Goal: Task Accomplishment & Management: Manage account settings

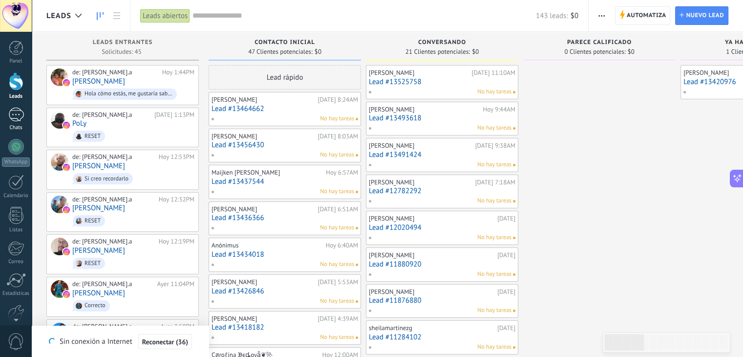
click at [21, 125] on div "Chats" at bounding box center [16, 128] width 28 height 6
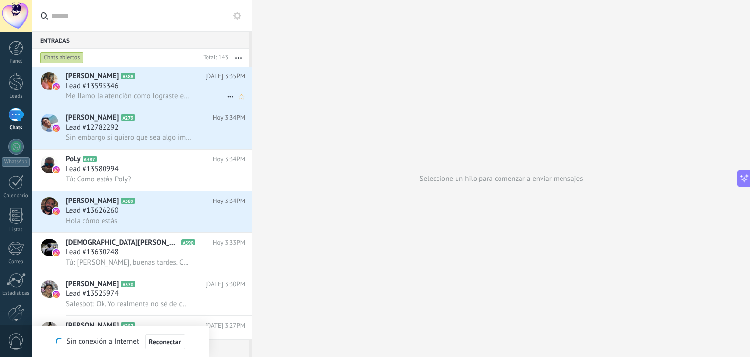
click at [123, 90] on h3 "Lead #13595346" at bounding box center [95, 86] width 58 height 10
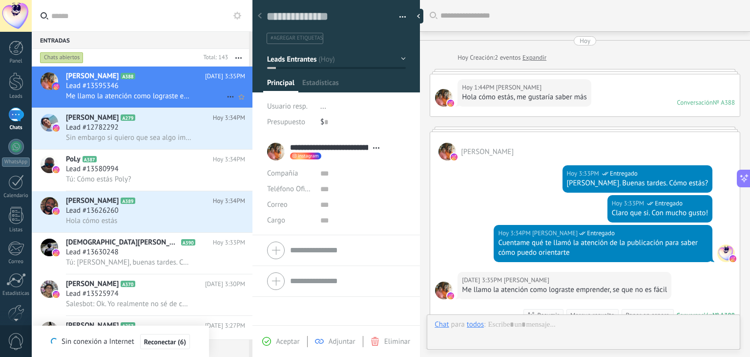
type textarea "**********"
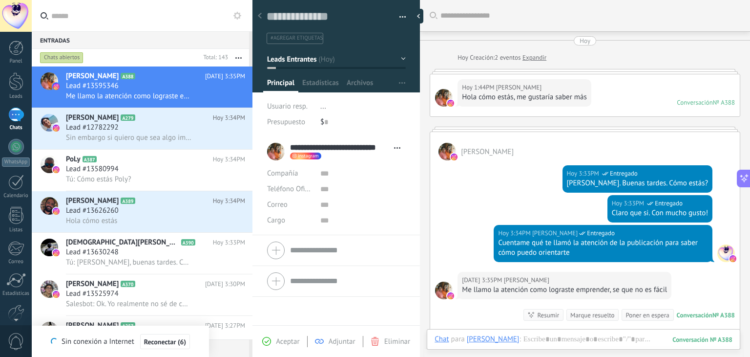
scroll to position [122, 0]
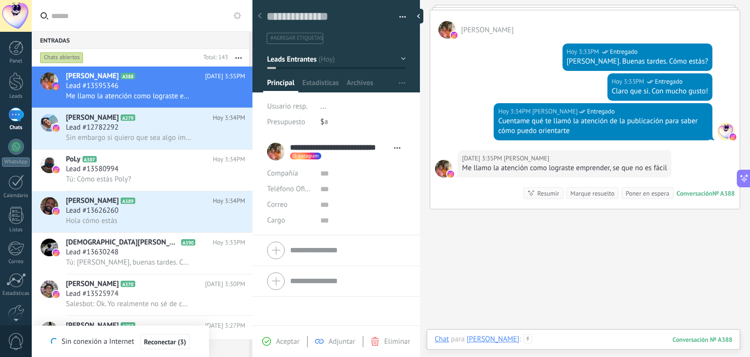
click at [591, 335] on div at bounding box center [584, 348] width 298 height 29
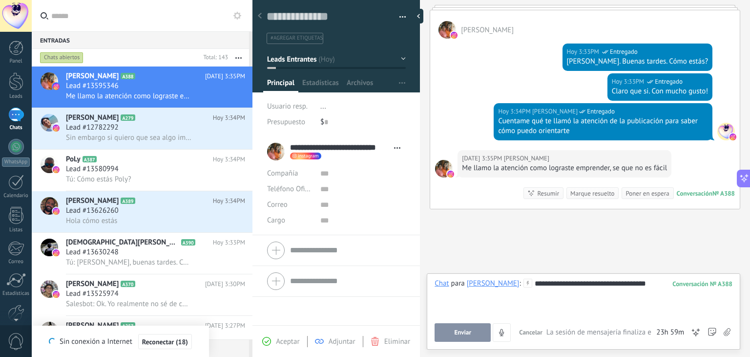
click at [476, 331] on button "Enviar" at bounding box center [463, 332] width 56 height 19
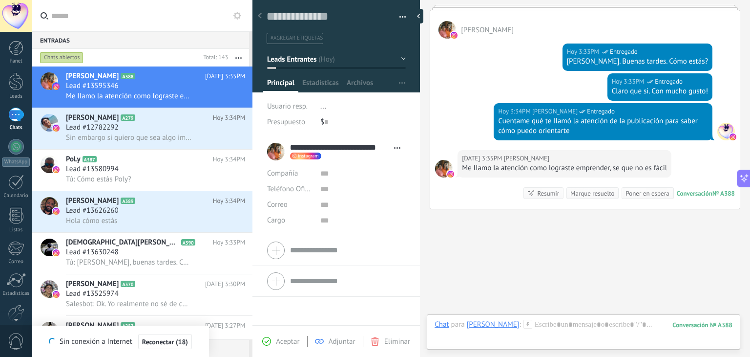
scroll to position [178, 0]
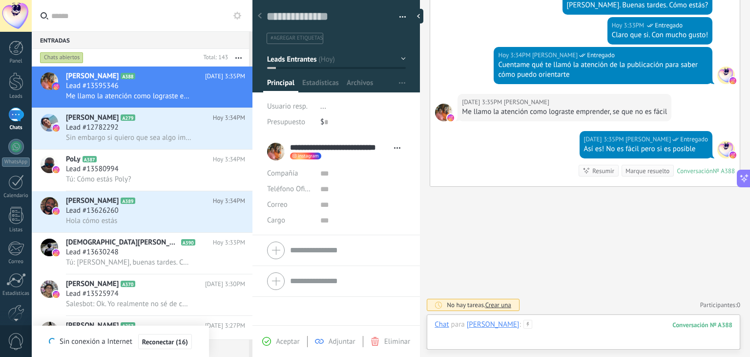
click at [634, 327] on div at bounding box center [584, 333] width 298 height 29
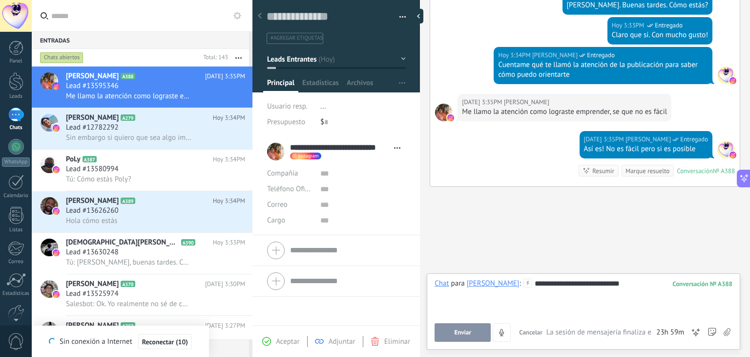
click at [465, 335] on span "Enviar" at bounding box center [462, 332] width 17 height 7
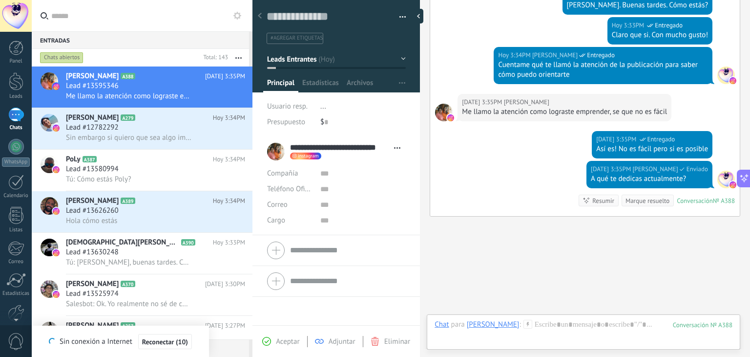
scroll to position [207, 0]
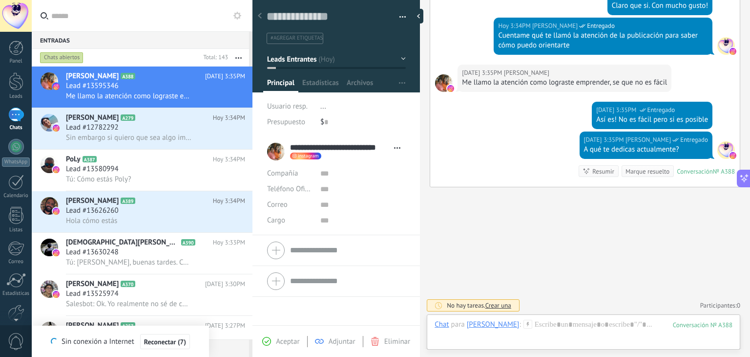
click at [395, 58] on button "Leads Entrantes" at bounding box center [336, 59] width 139 height 18
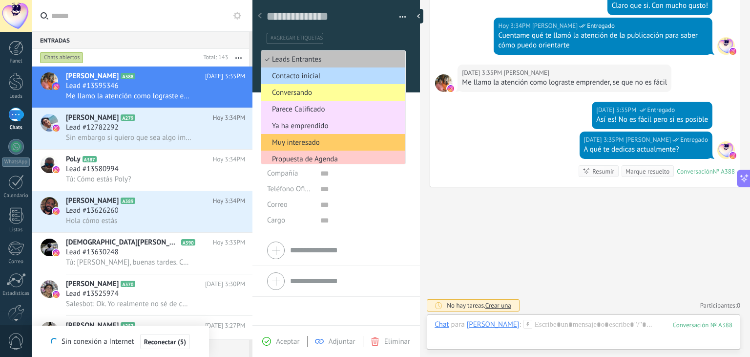
click at [294, 75] on span "Contacto inicial" at bounding box center [331, 75] width 141 height 9
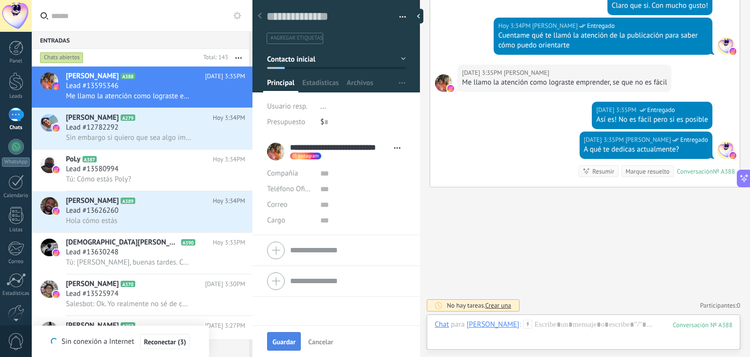
click at [284, 342] on span "Guardar" at bounding box center [284, 341] width 23 height 7
click at [131, 126] on div "Lead #12782292" at bounding box center [155, 128] width 179 height 10
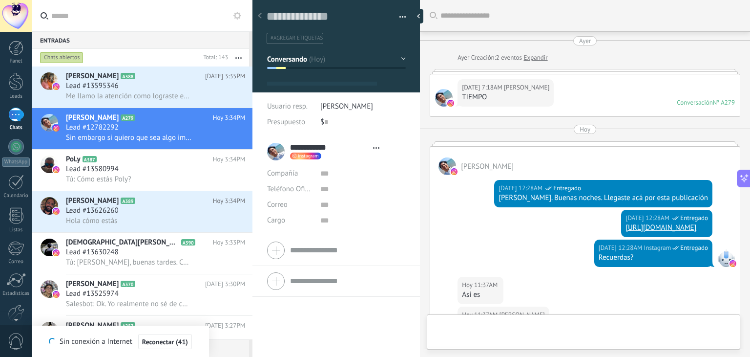
type textarea "**********"
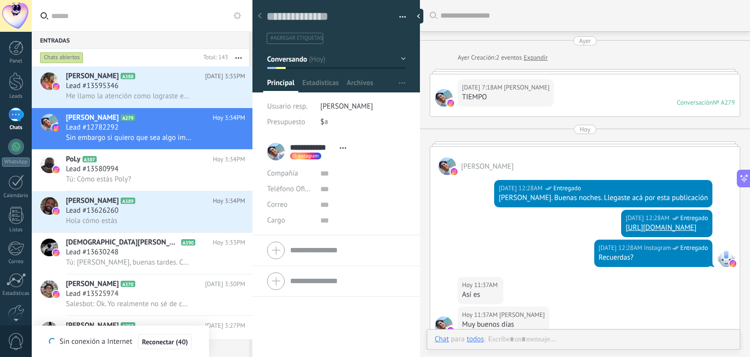
scroll to position [884, 0]
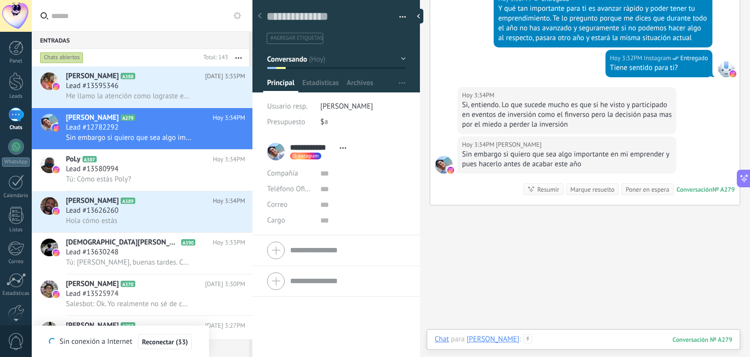
click at [546, 340] on div at bounding box center [584, 348] width 298 height 29
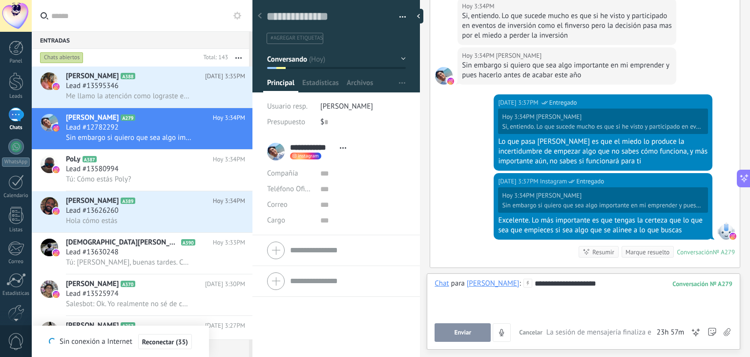
scroll to position [1043, 0]
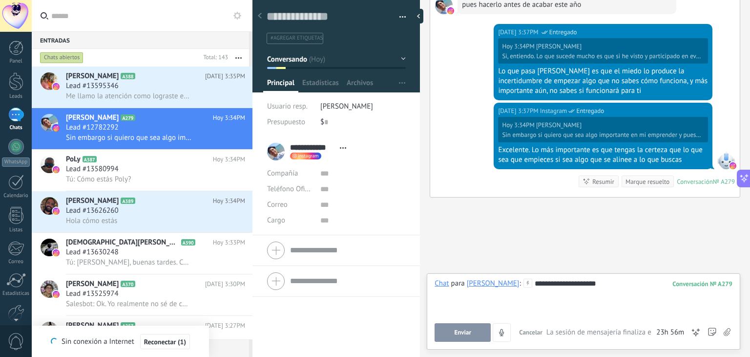
click at [401, 59] on button "Conversando" at bounding box center [336, 59] width 139 height 18
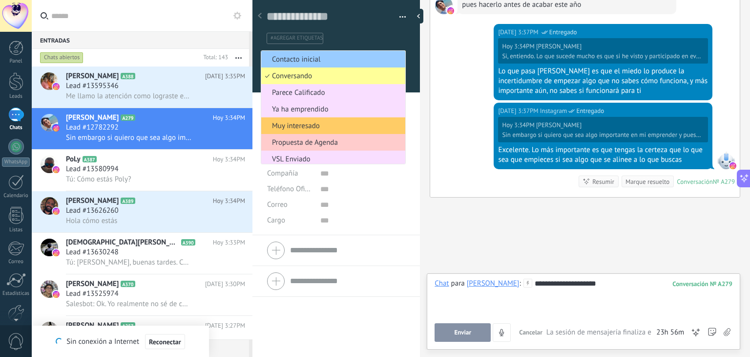
scroll to position [1095, 0]
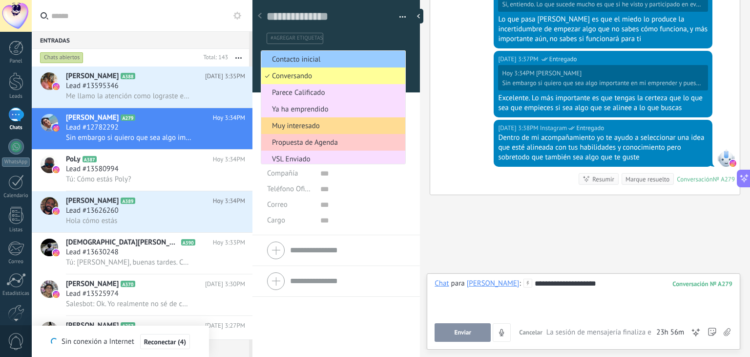
click at [341, 123] on span "Muy interesado" at bounding box center [331, 125] width 141 height 9
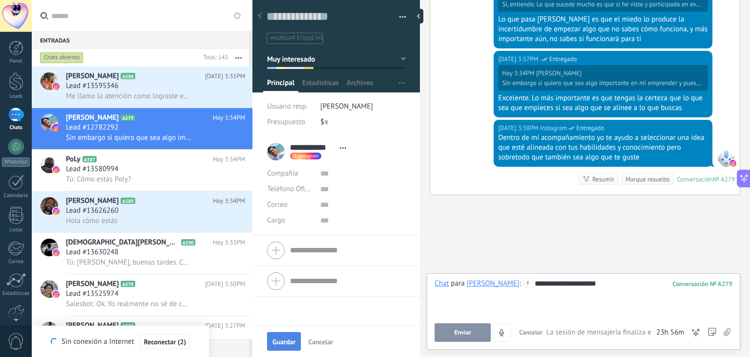
click at [287, 343] on span "Guardar" at bounding box center [284, 341] width 23 height 7
click at [174, 88] on div "Lead #13595346" at bounding box center [155, 86] width 179 height 10
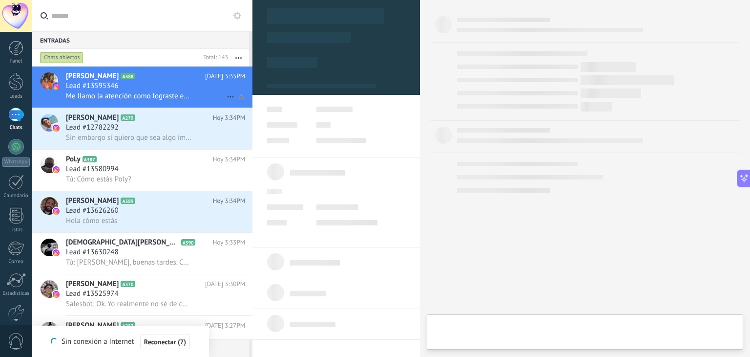
type textarea "**********"
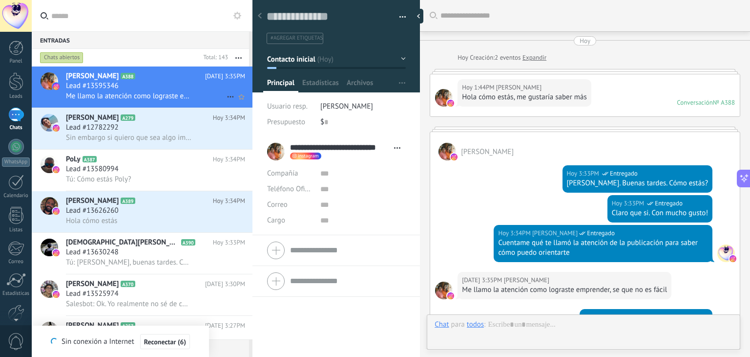
scroll to position [318, 0]
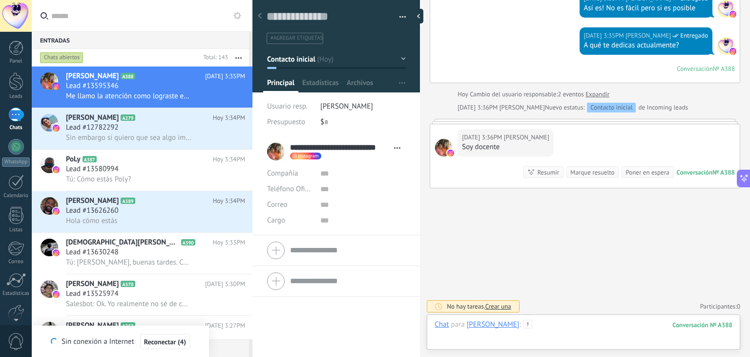
click at [590, 330] on div at bounding box center [584, 333] width 298 height 29
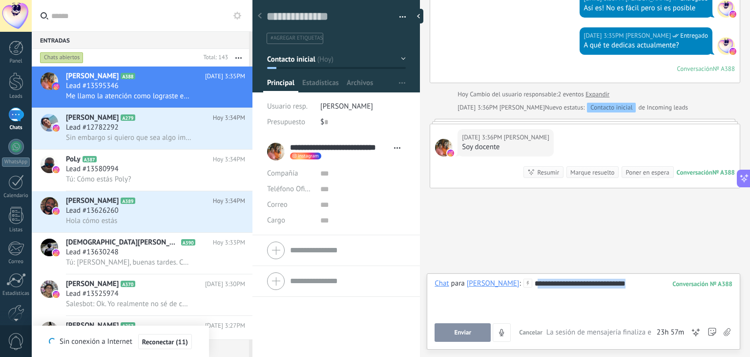
click at [577, 282] on div "**********" at bounding box center [584, 296] width 298 height 37
click at [461, 337] on button "Enviar" at bounding box center [463, 332] width 56 height 19
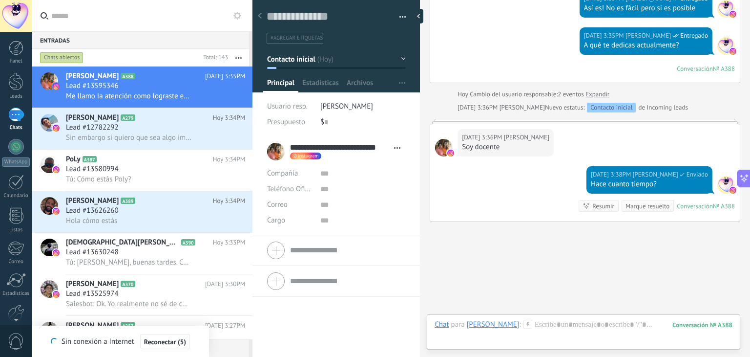
scroll to position [353, 0]
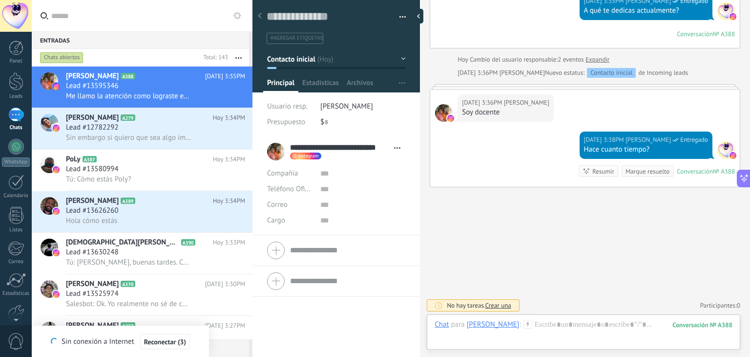
click at [400, 56] on button "Contacto inicial" at bounding box center [336, 59] width 139 height 18
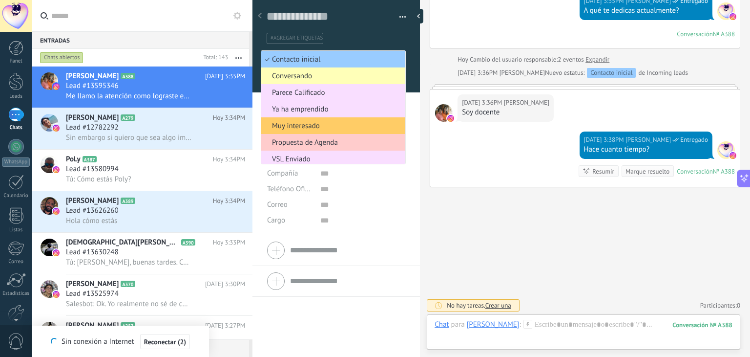
click at [312, 74] on span "Conversando" at bounding box center [331, 75] width 141 height 9
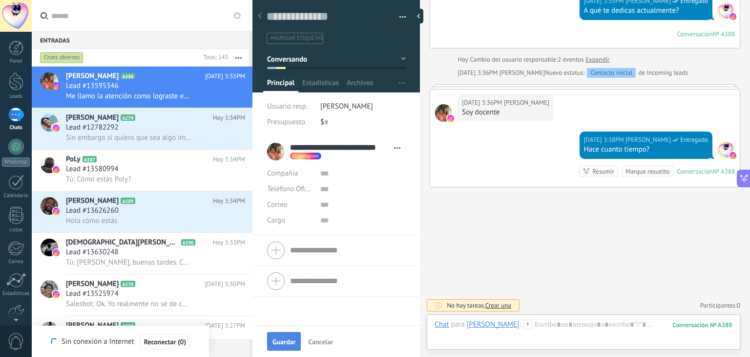
click at [284, 340] on span "Guardar" at bounding box center [284, 341] width 23 height 7
click at [156, 123] on h2 "Brayan Lopez A279" at bounding box center [139, 118] width 147 height 10
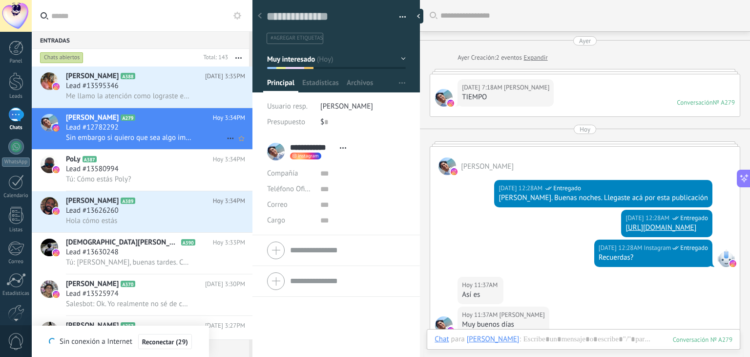
scroll to position [971, 0]
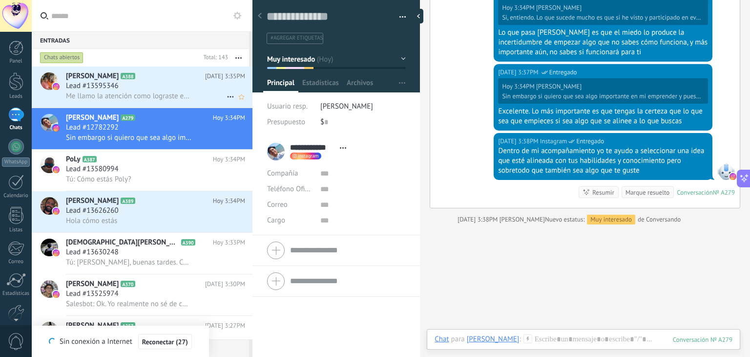
click at [139, 86] on div "Lead #13595346" at bounding box center [155, 86] width 179 height 10
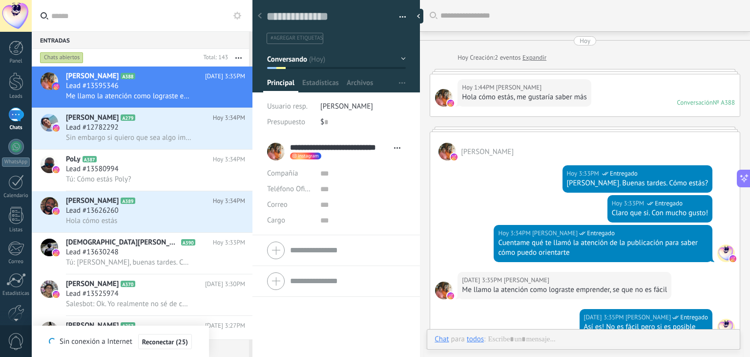
click at [20, 117] on div at bounding box center [16, 114] width 16 height 14
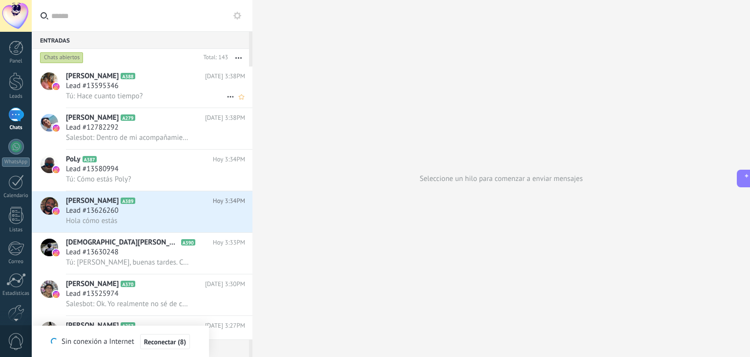
click at [136, 83] on div "Lead #13595346" at bounding box center [155, 86] width 179 height 10
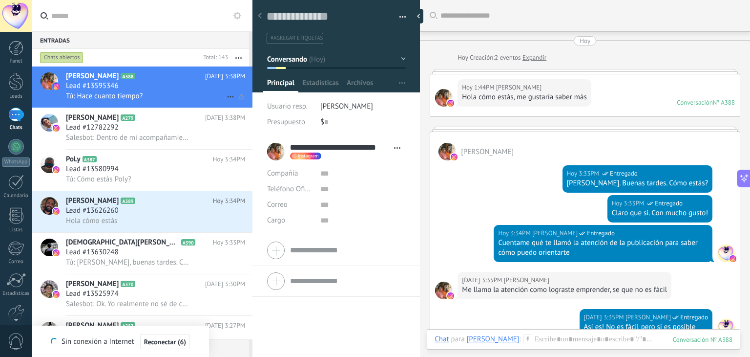
scroll to position [606, 0]
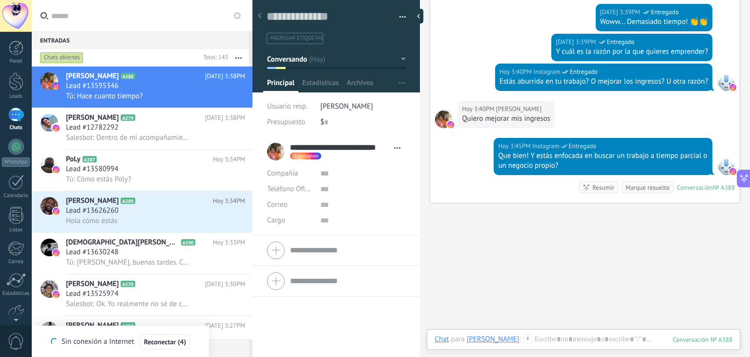
click at [400, 58] on button "Conversando" at bounding box center [336, 59] width 139 height 18
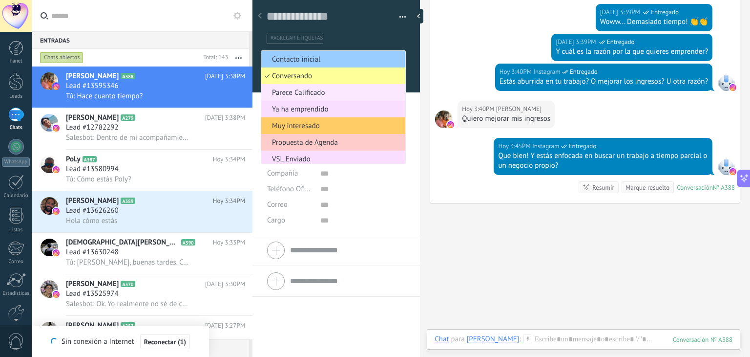
click at [330, 96] on span "Parece Calificado" at bounding box center [331, 92] width 141 height 9
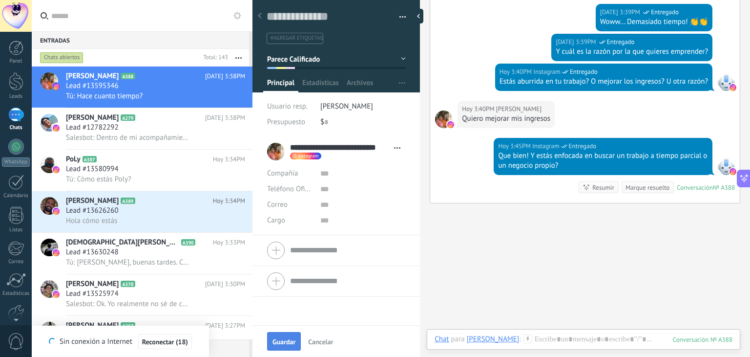
click at [278, 344] on span "Guardar" at bounding box center [284, 341] width 23 height 7
click at [19, 85] on div at bounding box center [16, 81] width 15 height 18
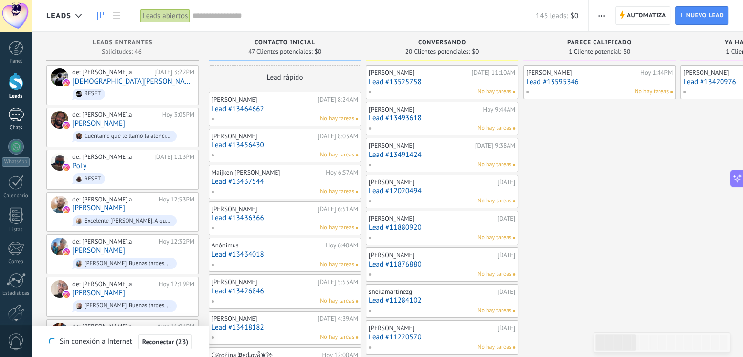
click at [17, 120] on div at bounding box center [16, 114] width 16 height 14
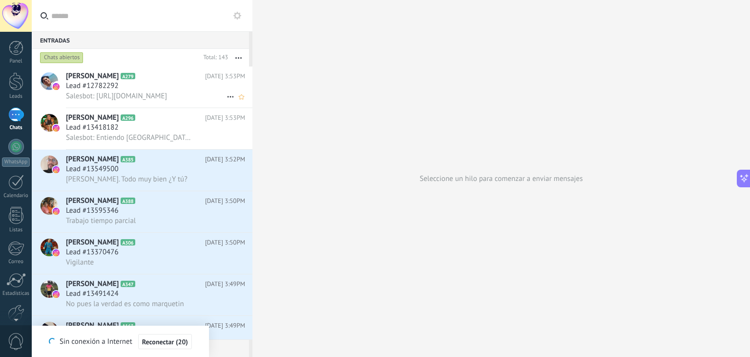
click at [137, 86] on div "Lead #12782292" at bounding box center [155, 86] width 179 height 10
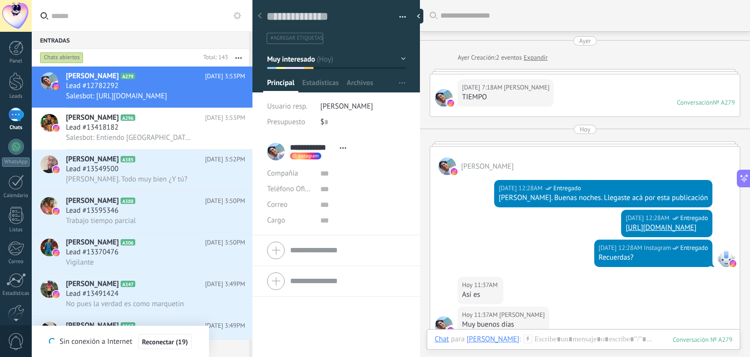
scroll to position [1256, 0]
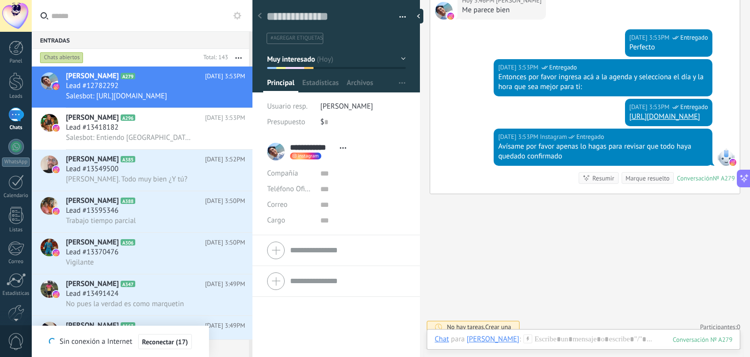
click at [399, 59] on button "Muy interesado" at bounding box center [336, 59] width 139 height 18
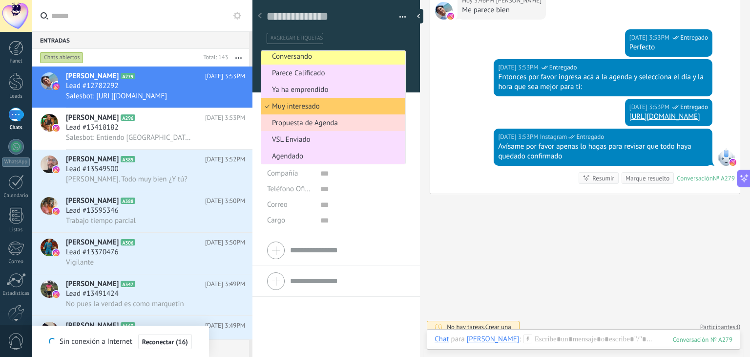
click at [319, 125] on span "Propuesta de Agenda" at bounding box center [331, 122] width 141 height 9
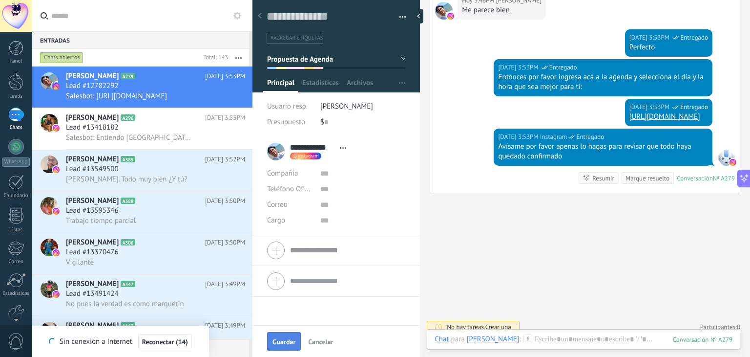
click at [292, 343] on span "Guardar" at bounding box center [284, 341] width 23 height 7
click at [9, 86] on div at bounding box center [16, 81] width 15 height 18
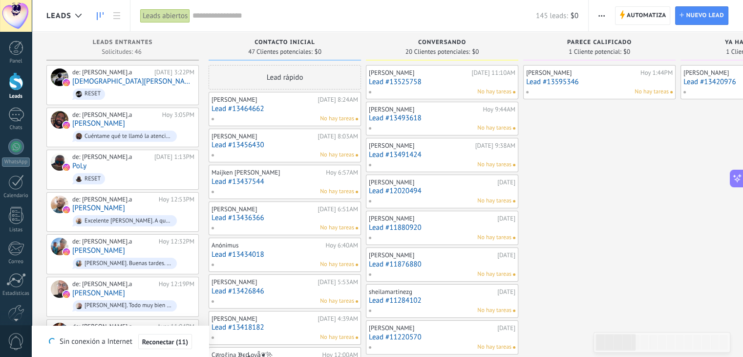
click at [9, 86] on div at bounding box center [16, 81] width 15 height 18
click at [19, 124] on link "Chats" at bounding box center [16, 118] width 32 height 23
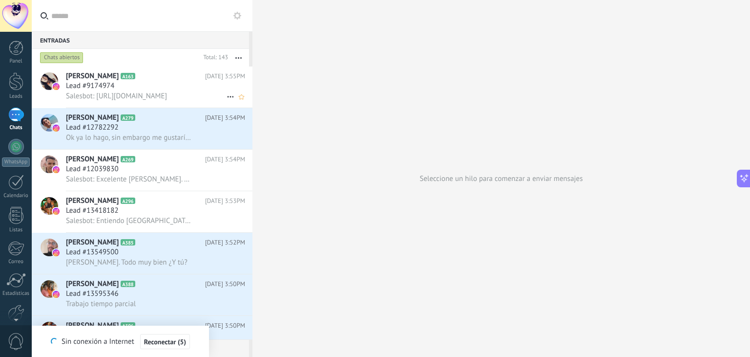
click at [125, 85] on div "Lead #9174974" at bounding box center [155, 86] width 179 height 10
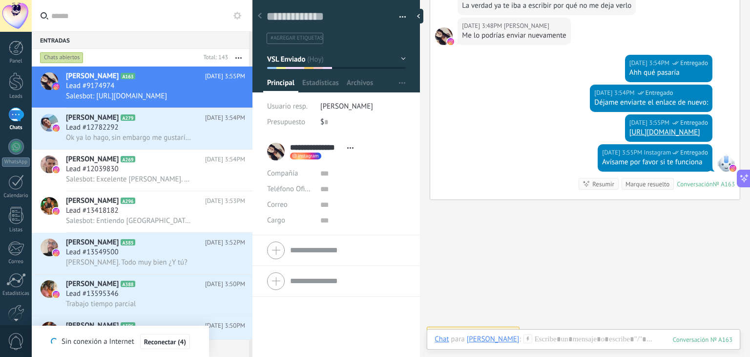
scroll to position [14, 0]
click at [14, 86] on div at bounding box center [16, 81] width 15 height 18
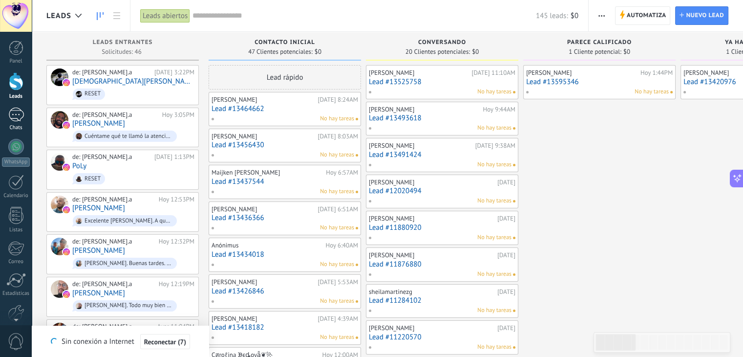
click at [12, 114] on div at bounding box center [16, 114] width 16 height 14
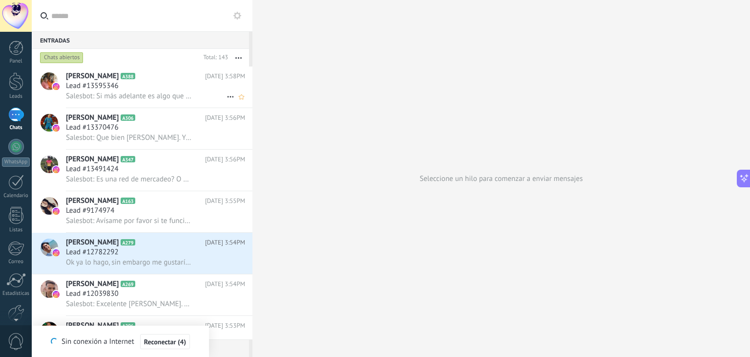
click at [197, 87] on div "Lead #13595346" at bounding box center [155, 86] width 179 height 10
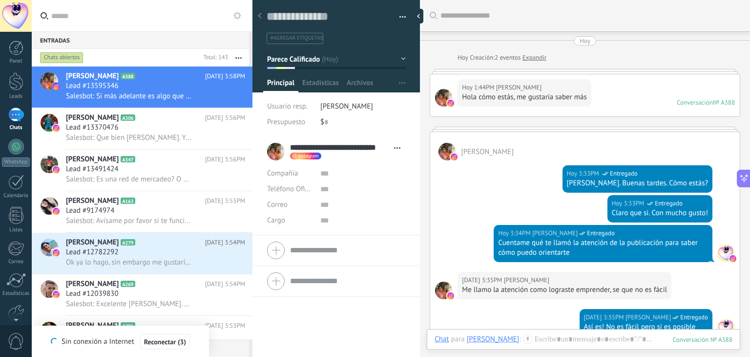
scroll to position [820, 0]
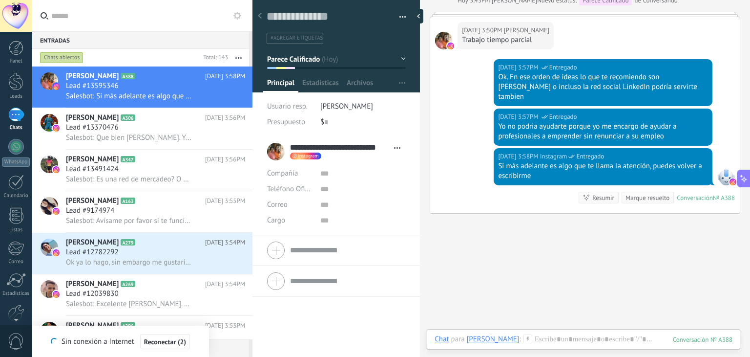
click at [398, 55] on button "Parece Calificado" at bounding box center [336, 59] width 139 height 18
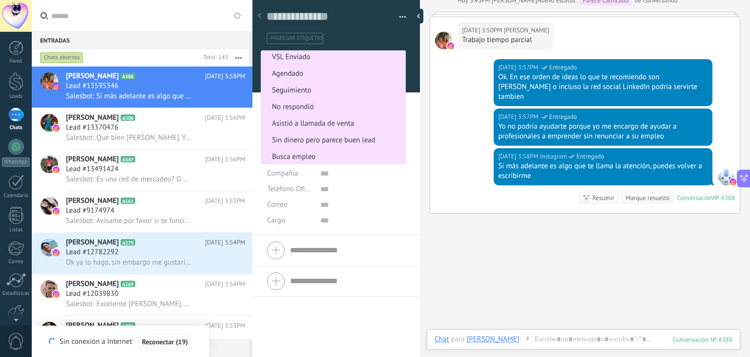
scroll to position [154, 0]
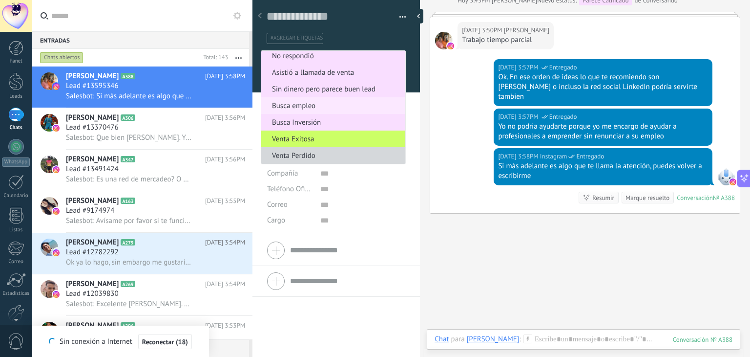
click at [295, 100] on li "Busca empleo" at bounding box center [333, 105] width 144 height 17
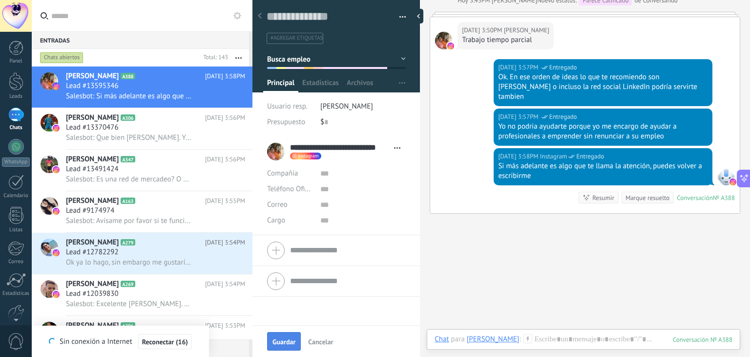
click at [288, 337] on button "Guardar" at bounding box center [284, 341] width 34 height 19
click at [20, 88] on div at bounding box center [16, 81] width 15 height 18
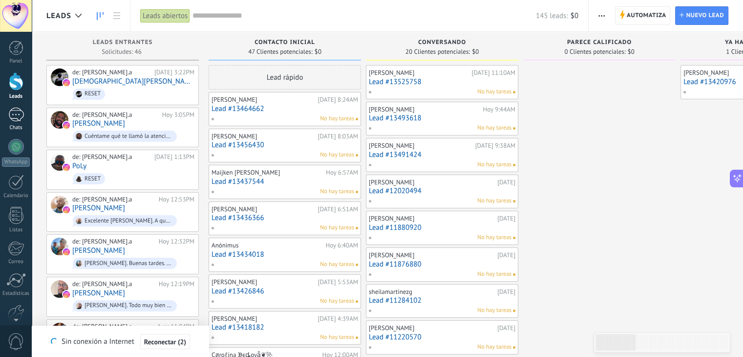
click at [14, 120] on div at bounding box center [16, 114] width 16 height 14
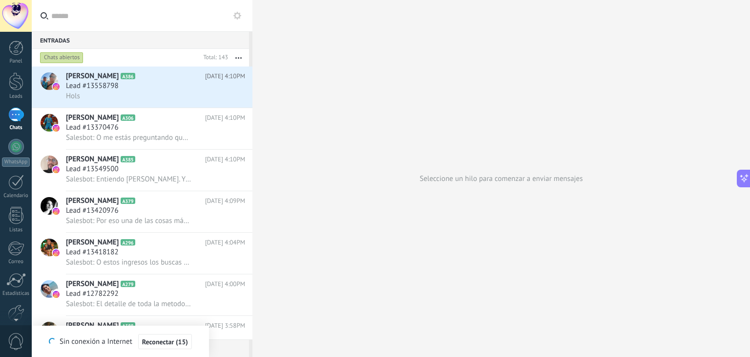
click at [253, 133] on div at bounding box center [253, 178] width 0 height 357
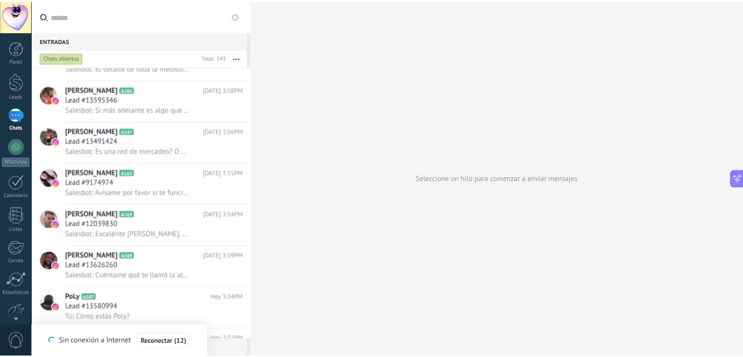
scroll to position [477, 0]
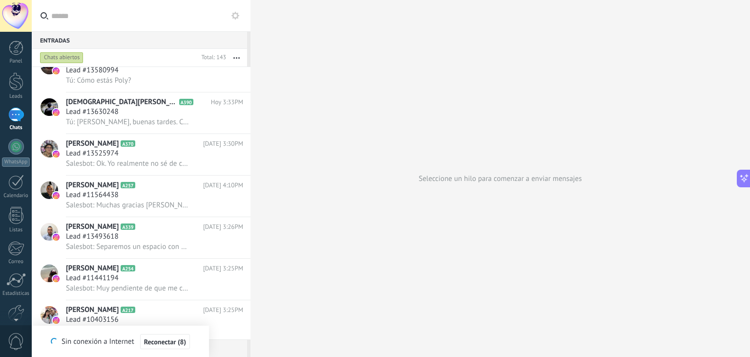
click at [251, 71] on div at bounding box center [251, 178] width 0 height 357
click at [14, 74] on div at bounding box center [16, 81] width 15 height 18
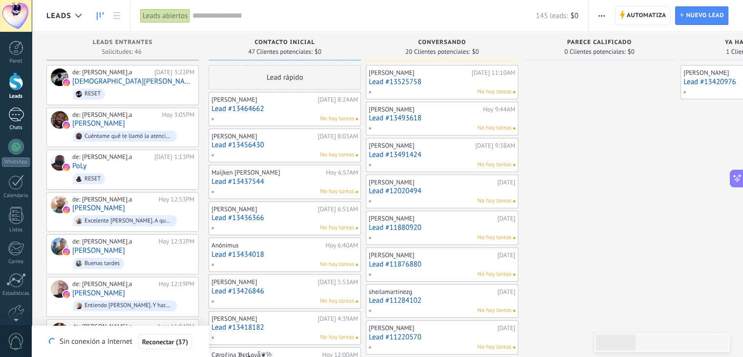
click at [14, 122] on link "Chats" at bounding box center [16, 118] width 32 height 23
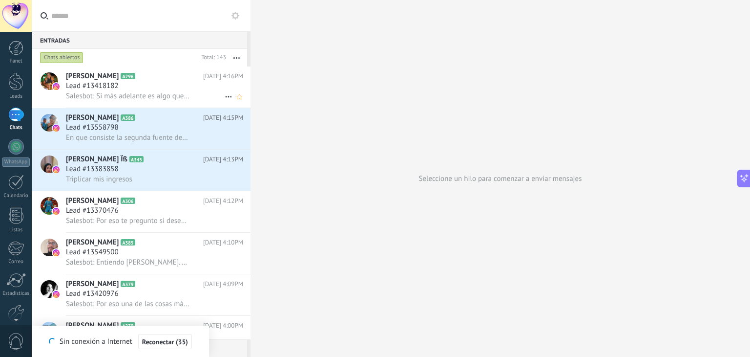
click at [160, 85] on div "Lead #13418182" at bounding box center [154, 86] width 177 height 10
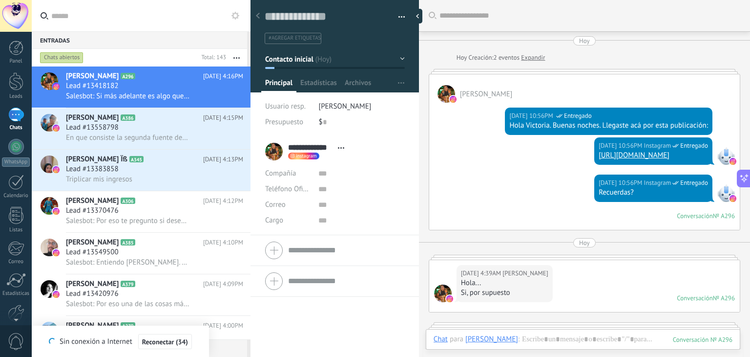
scroll to position [852, 0]
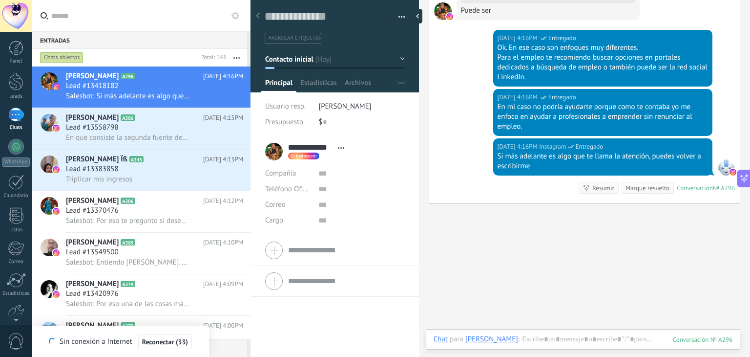
click at [398, 56] on button "Contacto inicial" at bounding box center [335, 59] width 140 height 18
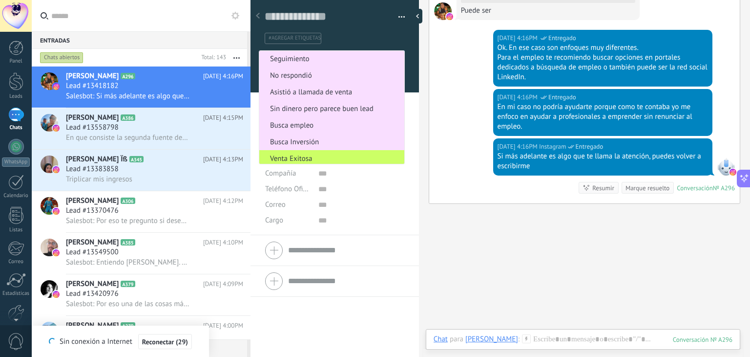
scroll to position [142, 0]
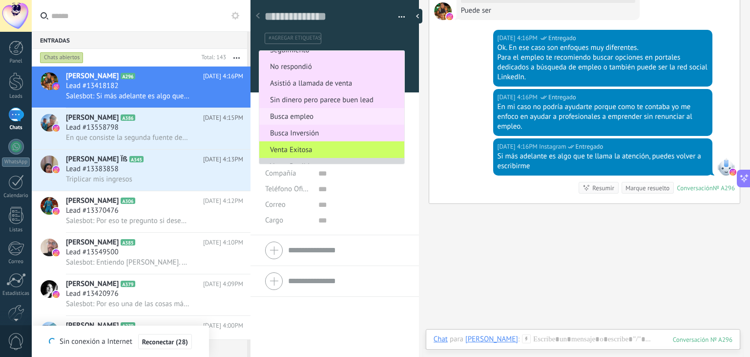
click at [299, 118] on span "Busca empleo" at bounding box center [330, 116] width 142 height 9
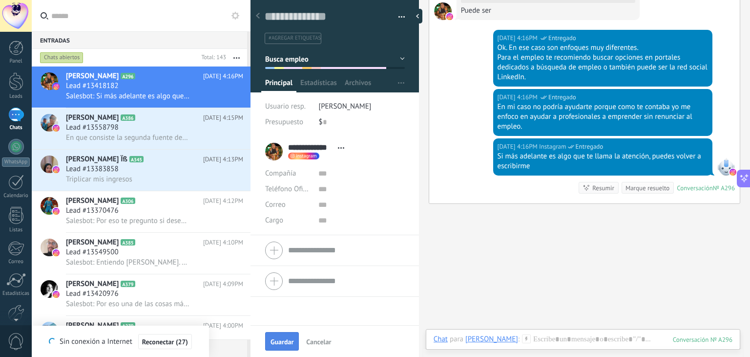
click at [287, 343] on span "Guardar" at bounding box center [282, 341] width 23 height 7
click at [19, 129] on div "Chats" at bounding box center [16, 128] width 28 height 6
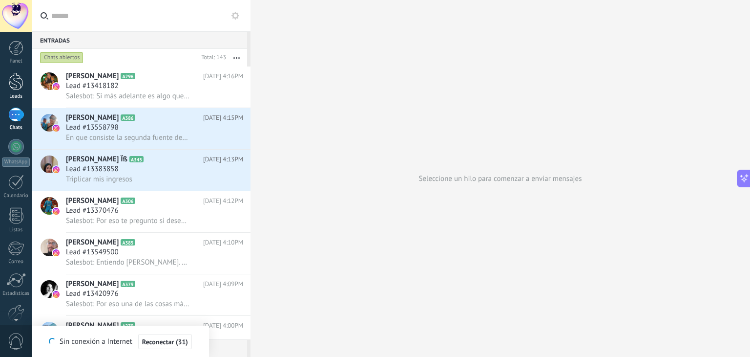
click at [15, 82] on div at bounding box center [16, 81] width 15 height 18
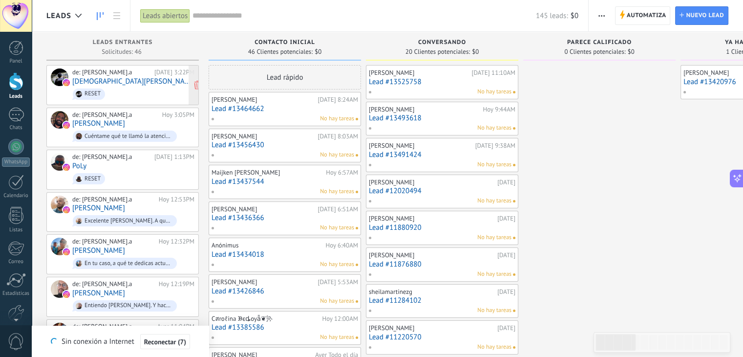
click at [131, 95] on span "RESET" at bounding box center [133, 93] width 122 height 15
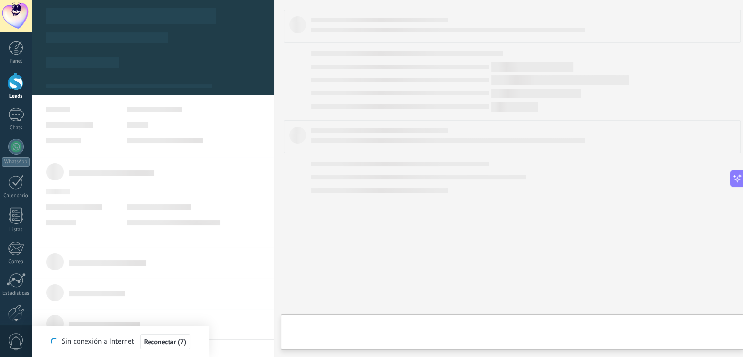
type textarea "**********"
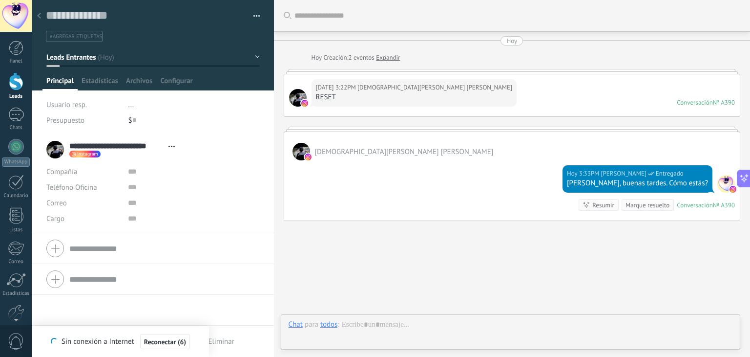
scroll to position [34, 0]
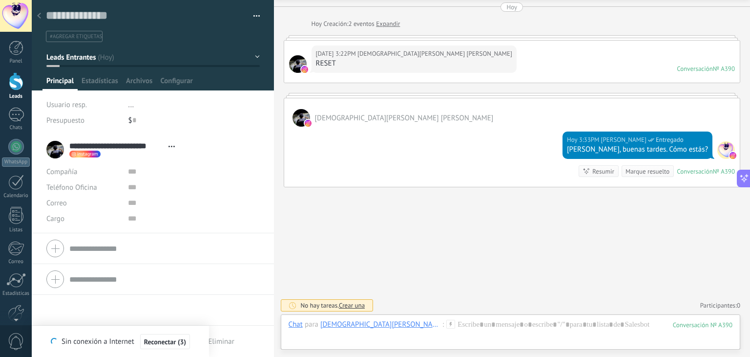
click at [86, 34] on span "#agregar etiquetas" at bounding box center [76, 36] width 52 height 7
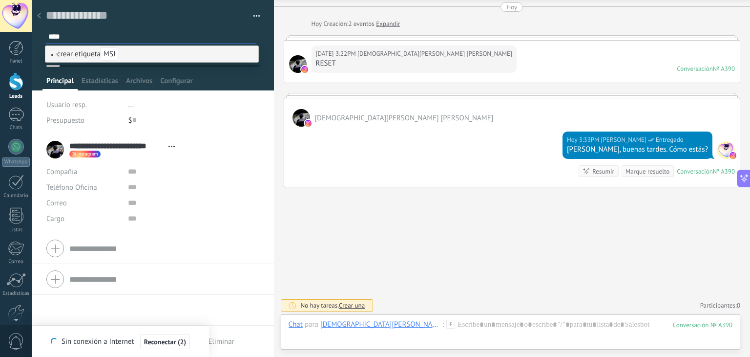
type input "*****"
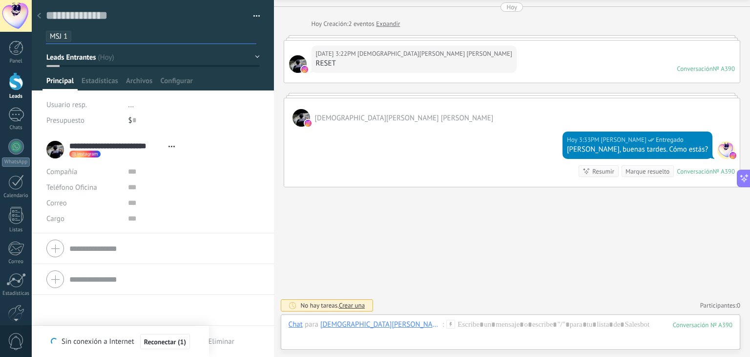
click at [18, 89] on div at bounding box center [16, 81] width 15 height 18
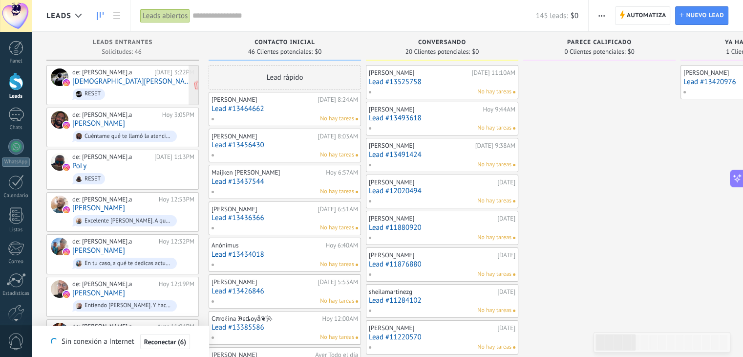
click at [135, 83] on link "[DEMOGRAPHIC_DATA][PERSON_NAME] [PERSON_NAME]" at bounding box center [133, 81] width 122 height 8
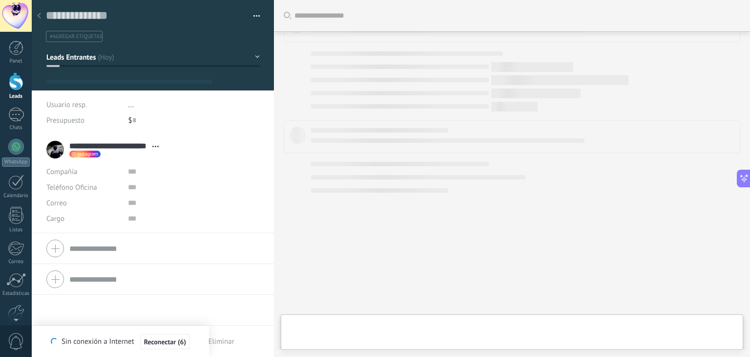
scroll to position [14, 0]
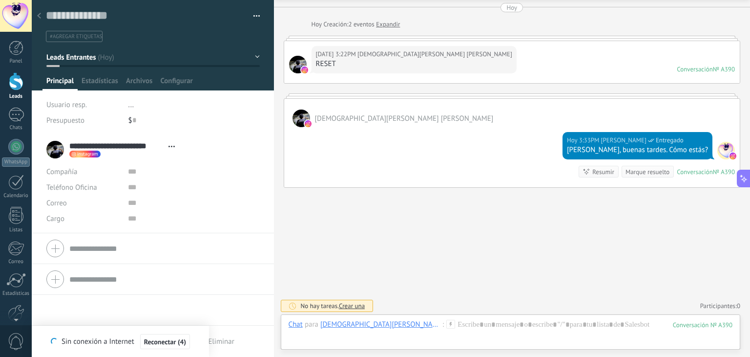
click at [79, 37] on span "#agregar etiquetas" at bounding box center [76, 36] width 52 height 7
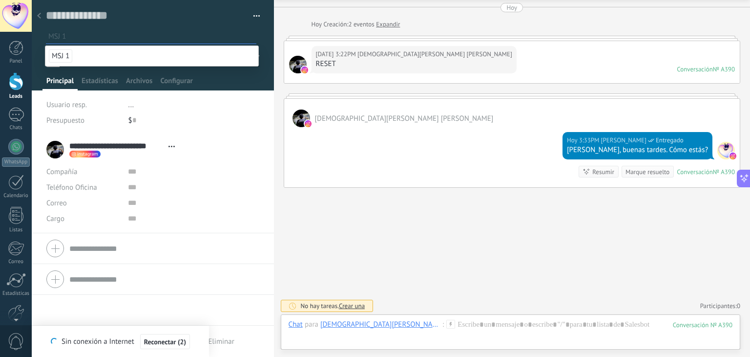
click at [70, 57] on span "MSJ 1" at bounding box center [60, 55] width 23 height 13
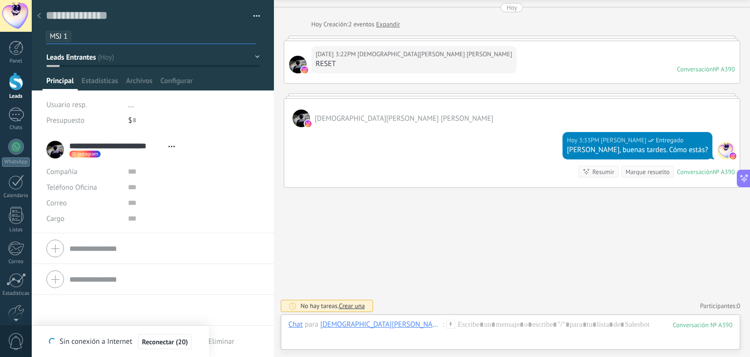
click at [255, 14] on button "button" at bounding box center [253, 16] width 14 height 15
click at [219, 192] on input "text" at bounding box center [193, 187] width 131 height 16
click at [21, 111] on div at bounding box center [16, 114] width 16 height 14
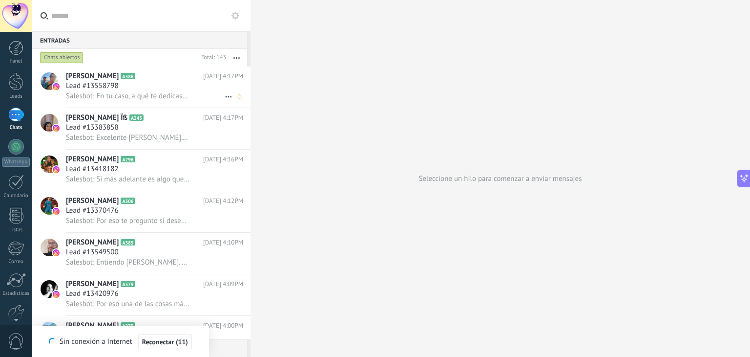
click at [223, 99] on icon at bounding box center [229, 97] width 12 height 12
click at [185, 89] on div at bounding box center [375, 178] width 750 height 357
click at [147, 88] on div "Lead #13558798" at bounding box center [154, 86] width 177 height 10
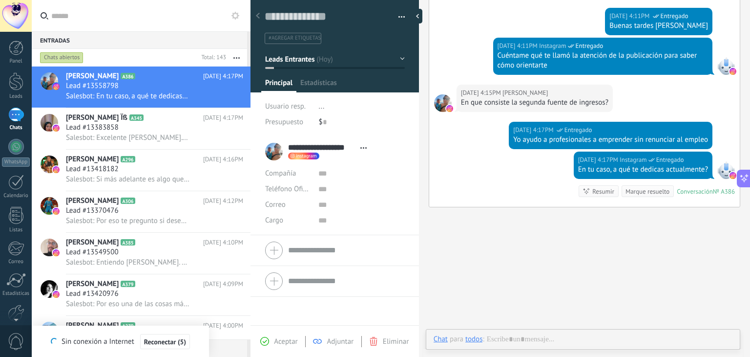
scroll to position [14, 0]
click at [14, 85] on div at bounding box center [16, 81] width 15 height 18
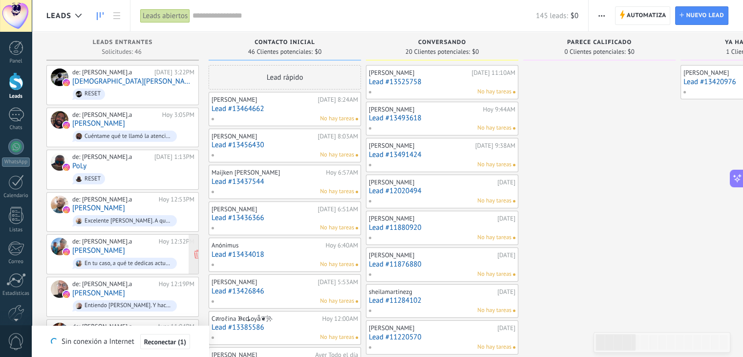
click at [161, 247] on div "de: sandragomez.a Hoy 12:32PM Juan Emanuel Ardila En tu caso, a qué te dedicas …" at bounding box center [133, 253] width 122 height 33
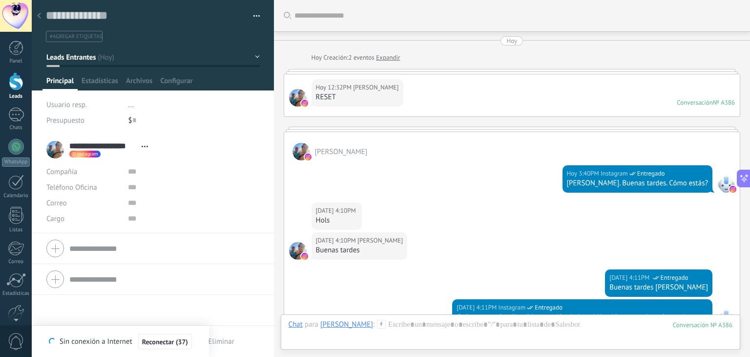
scroll to position [272, 0]
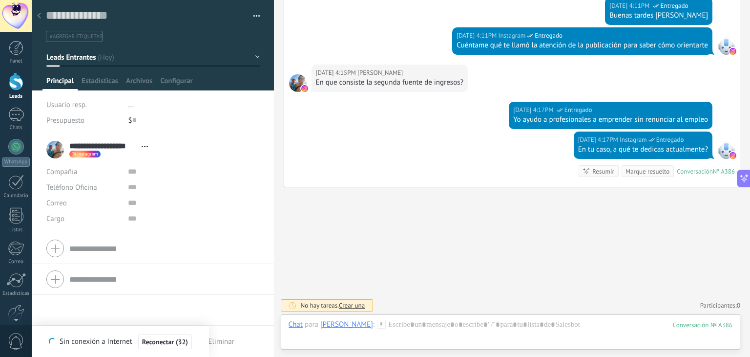
click at [92, 36] on span "#agregar etiquetas" at bounding box center [76, 36] width 52 height 7
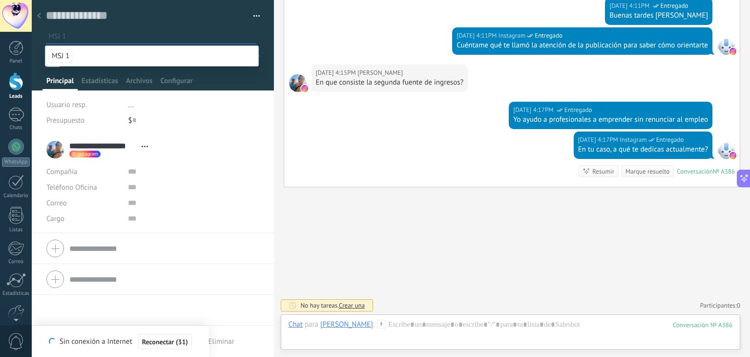
click at [59, 57] on span "MSJ 1" at bounding box center [60, 55] width 23 height 13
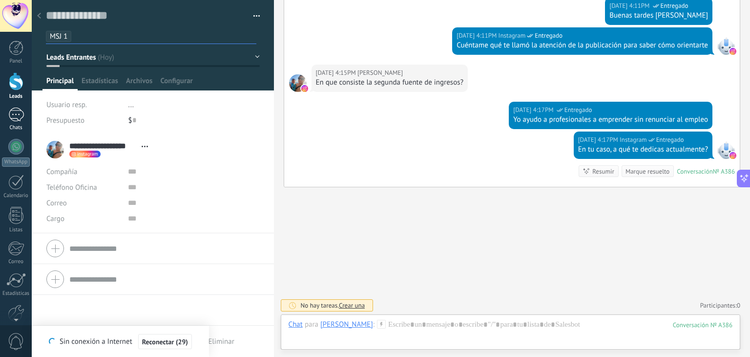
click at [17, 109] on div at bounding box center [16, 114] width 16 height 14
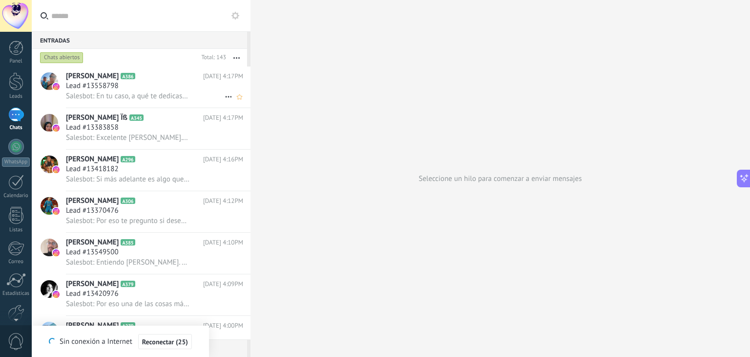
click at [223, 97] on icon at bounding box center [229, 97] width 12 height 12
click at [295, 133] on div at bounding box center [375, 178] width 750 height 357
click at [228, 100] on icon "Conversación cerrada" at bounding box center [229, 97] width 12 height 12
click at [280, 165] on div at bounding box center [375, 178] width 750 height 357
click at [237, 98] on use at bounding box center [239, 96] width 5 height 5
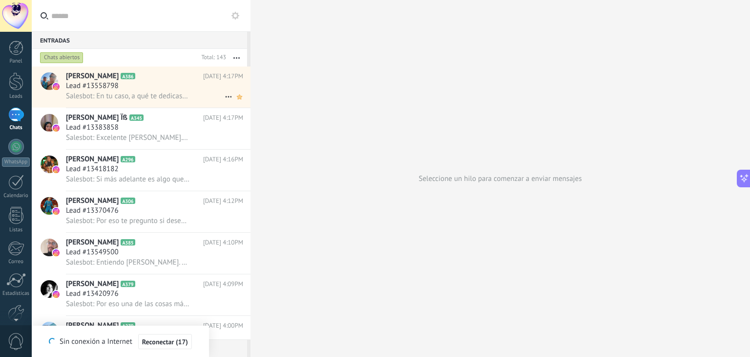
click at [237, 98] on use at bounding box center [239, 96] width 5 height 5
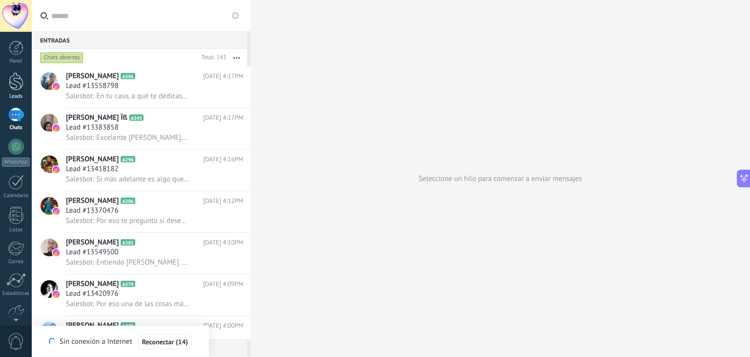
click at [17, 85] on div at bounding box center [16, 81] width 15 height 18
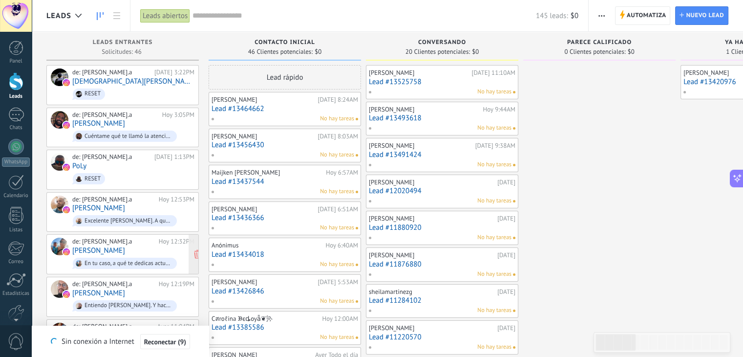
click at [100, 247] on link "[PERSON_NAME]" at bounding box center [98, 250] width 53 height 8
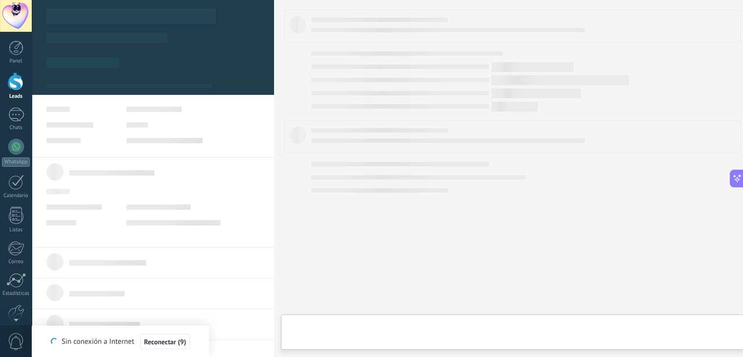
type textarea "**********"
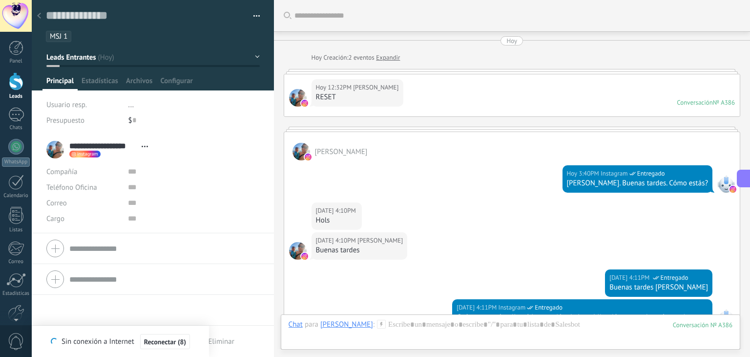
scroll to position [288, 0]
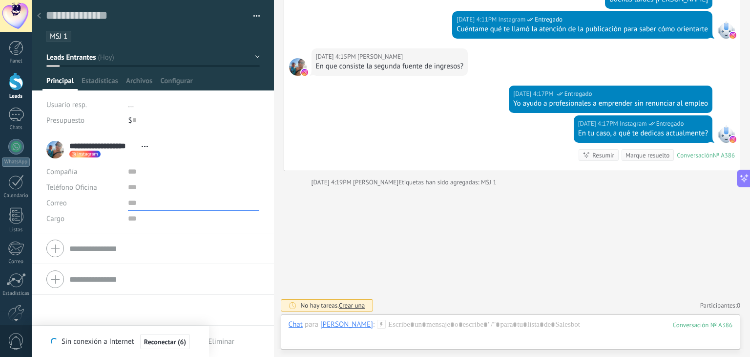
click at [173, 210] on input "text" at bounding box center [193, 203] width 131 height 16
click at [250, 18] on button "button" at bounding box center [253, 16] width 14 height 15
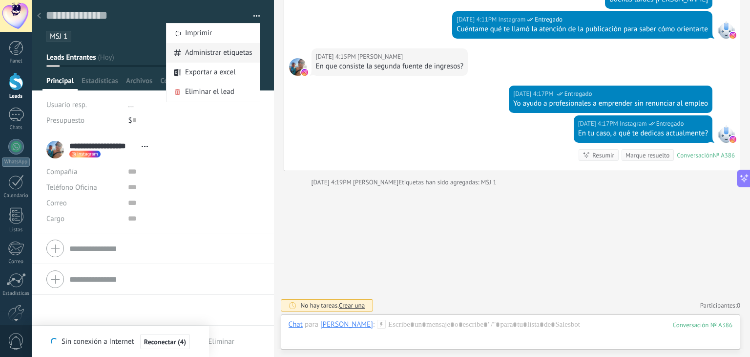
click at [225, 58] on span "Administrar etiquetas" at bounding box center [218, 53] width 67 height 20
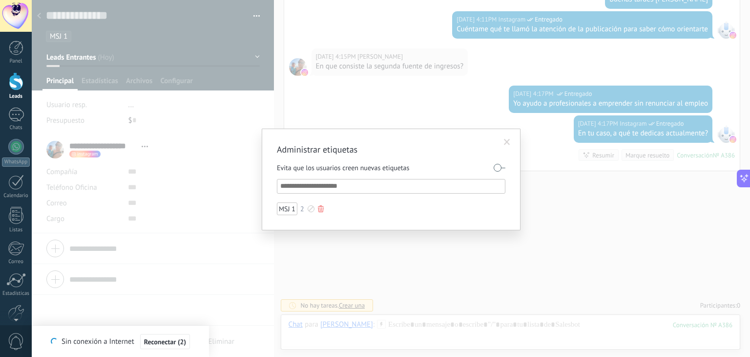
click at [291, 210] on div "MSJ 1" at bounding box center [287, 208] width 21 height 13
click at [286, 206] on div "MSJ 1" at bounding box center [287, 208] width 21 height 13
click at [307, 190] on input "text" at bounding box center [391, 186] width 223 height 12
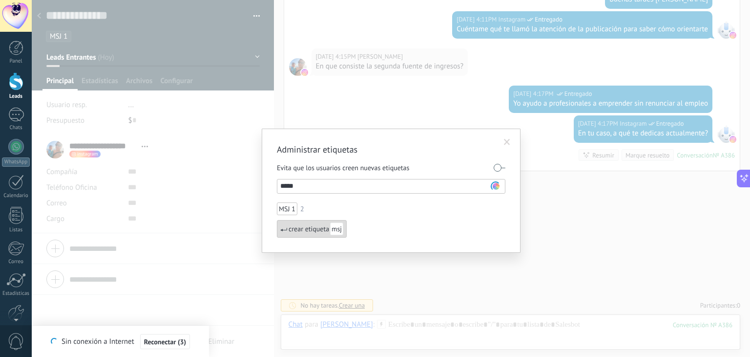
type input "*****"
click at [328, 227] on div "crear etiqueta msj" at bounding box center [312, 229] width 70 height 18
click at [283, 210] on div "MSJ 1" at bounding box center [287, 208] width 21 height 13
click at [291, 227] on div "msj 1" at bounding box center [287, 226] width 20 height 13
click at [509, 140] on span at bounding box center [507, 142] width 6 height 7
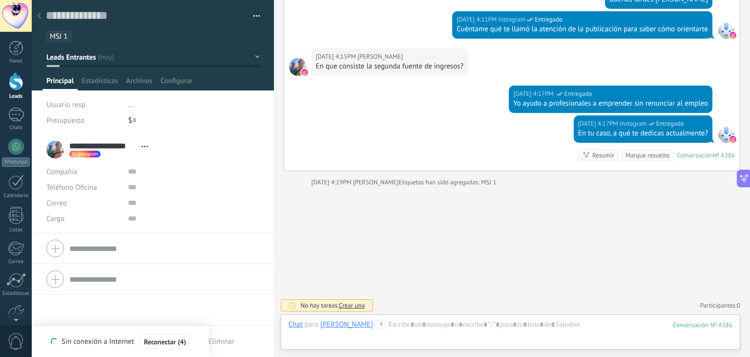
click at [98, 37] on ul "MSJ 1" at bounding box center [151, 36] width 212 height 13
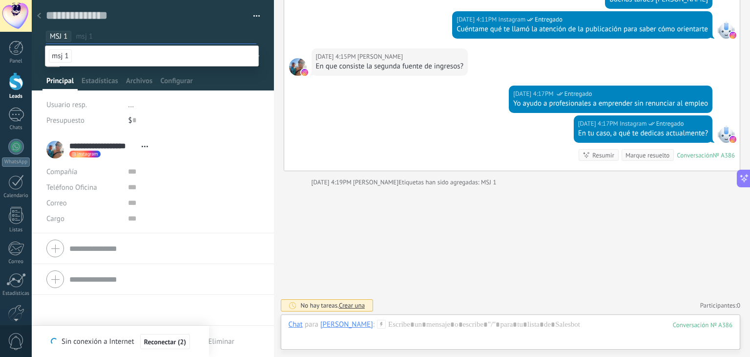
click at [16, 89] on div at bounding box center [16, 81] width 15 height 18
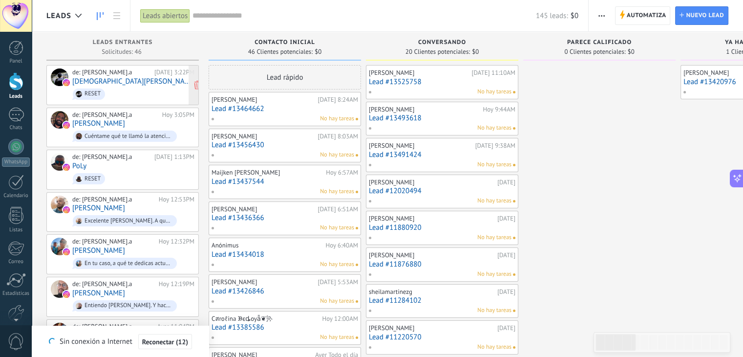
click at [137, 78] on link "[DEMOGRAPHIC_DATA][PERSON_NAME] [PERSON_NAME]" at bounding box center [133, 81] width 122 height 8
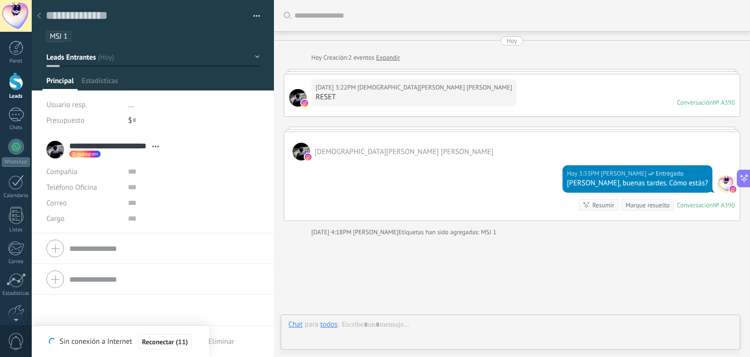
type textarea "**********"
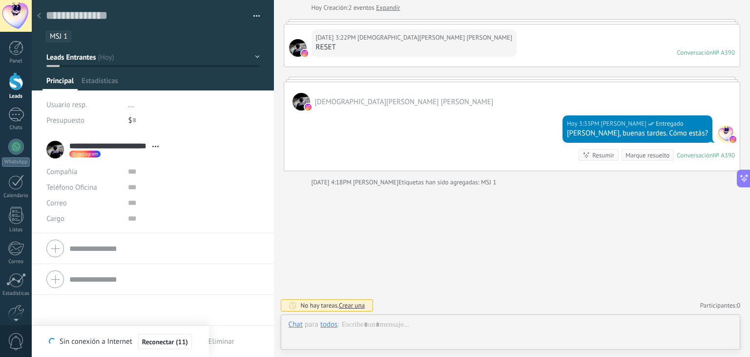
scroll to position [14, 0]
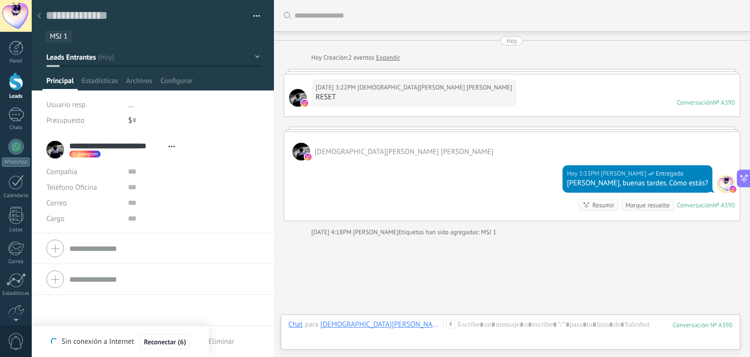
click at [20, 86] on div at bounding box center [16, 81] width 15 height 18
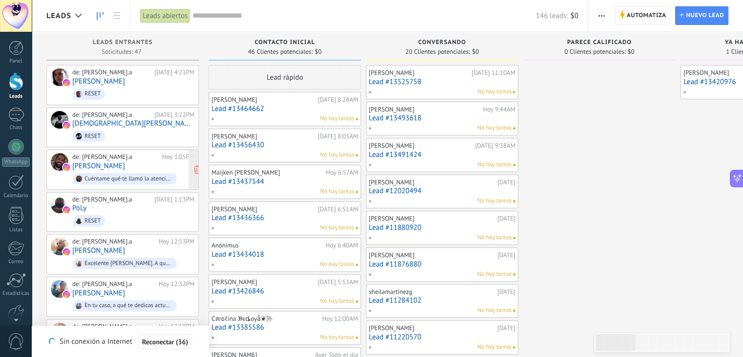
click at [101, 167] on link "[PERSON_NAME]" at bounding box center [98, 166] width 53 height 8
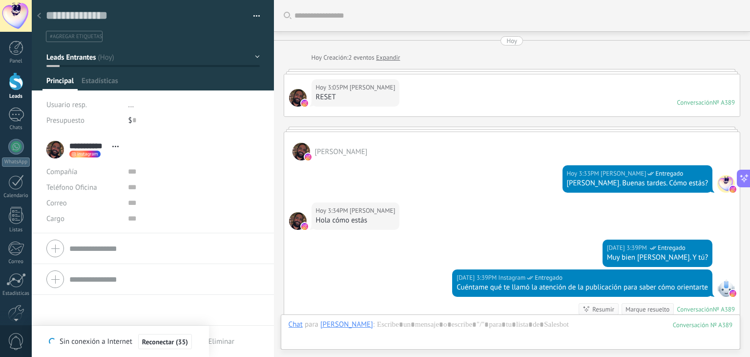
scroll to position [138, 0]
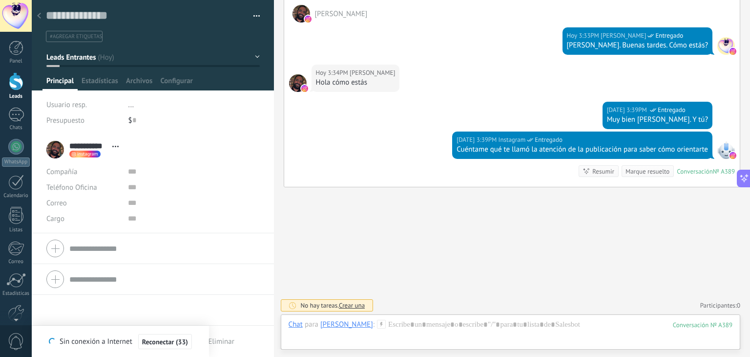
click at [15, 86] on div at bounding box center [16, 81] width 15 height 18
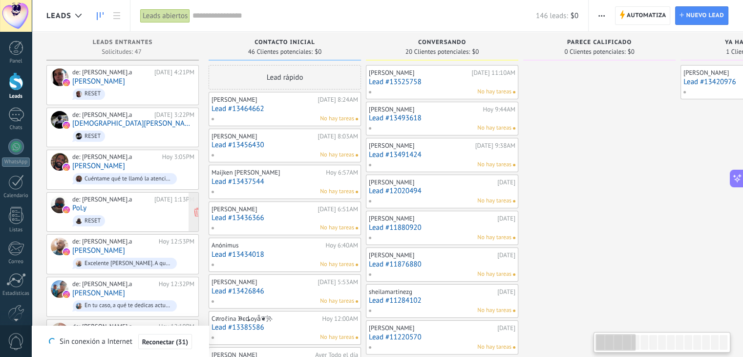
click at [115, 213] on span "RESET" at bounding box center [133, 220] width 122 height 15
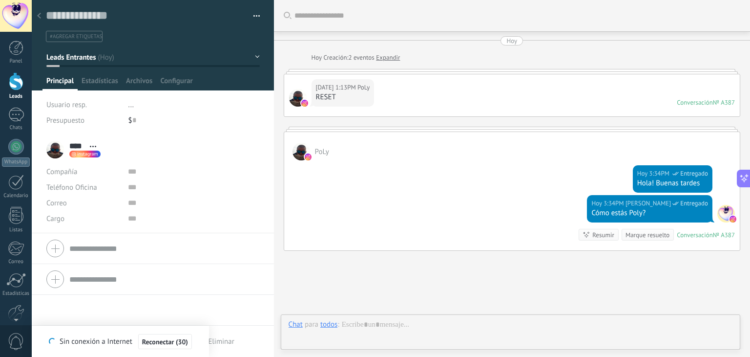
scroll to position [14, 0]
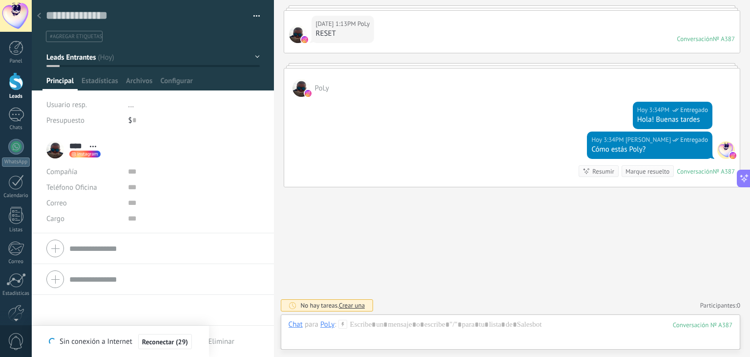
click at [21, 81] on div at bounding box center [16, 81] width 15 height 18
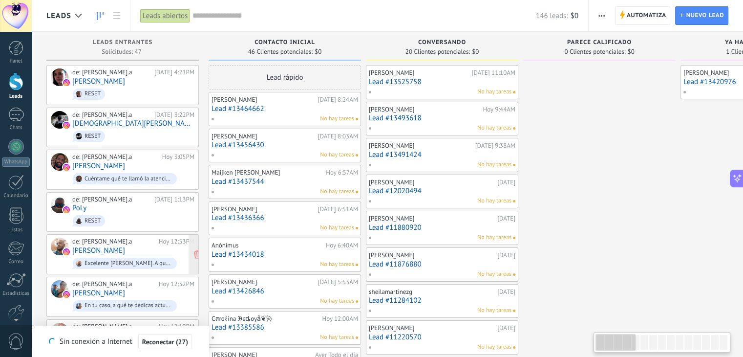
click at [125, 247] on link "[PERSON_NAME]" at bounding box center [98, 250] width 53 height 8
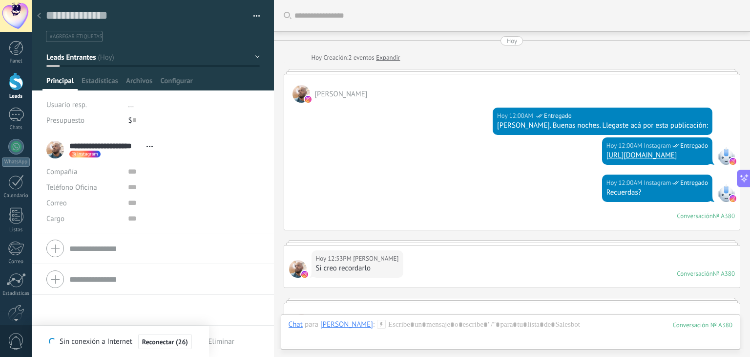
scroll to position [205, 0]
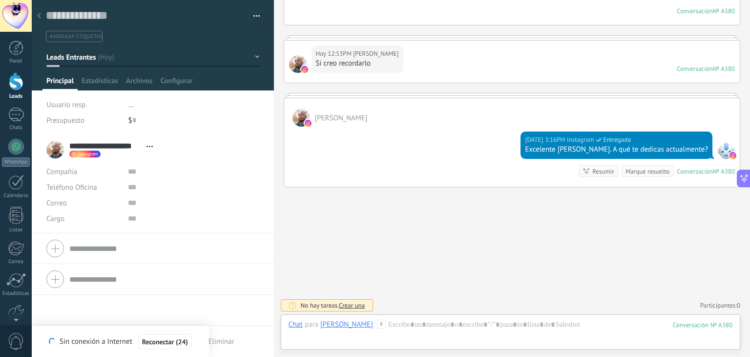
click at [16, 85] on div at bounding box center [16, 81] width 15 height 18
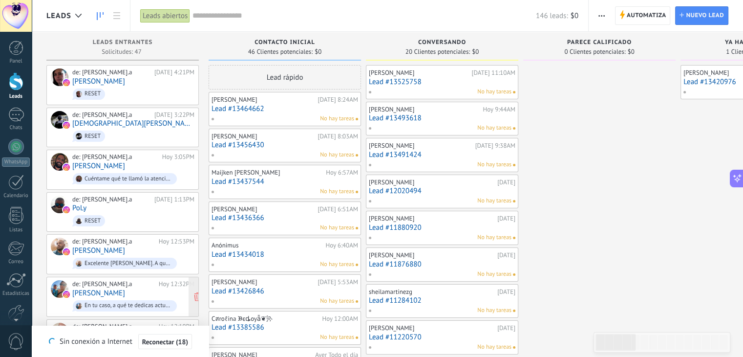
click at [107, 300] on div "En tu caso, a qué te dedicas actualmente?" at bounding box center [125, 305] width 104 height 11
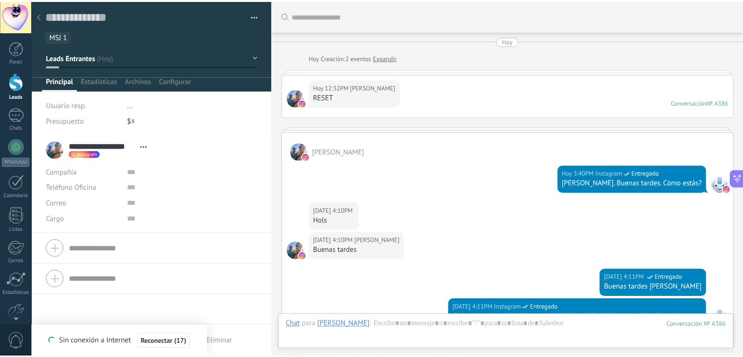
scroll to position [288, 0]
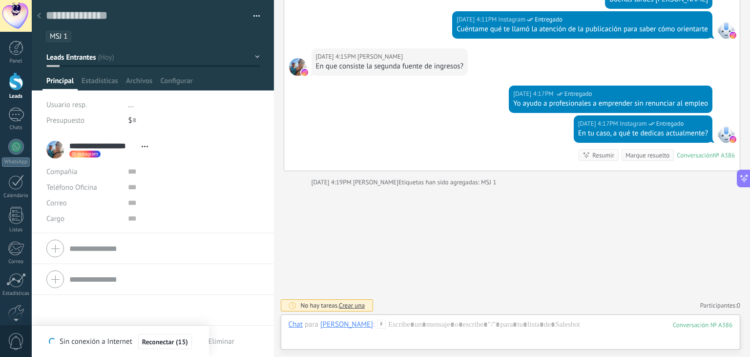
click at [11, 85] on div at bounding box center [16, 81] width 15 height 18
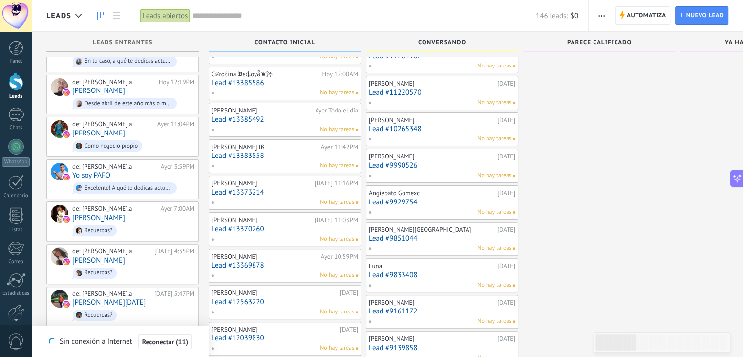
scroll to position [254, 0]
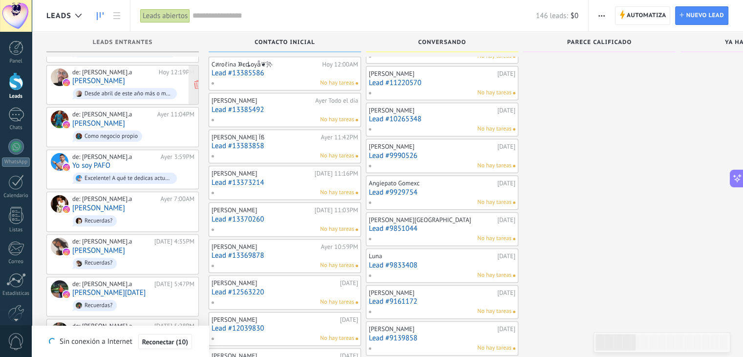
click at [127, 79] on div "de: sandragomez.a Hoy 12:19PM Fredy Munoz Desde abril de este año más o menos" at bounding box center [133, 84] width 122 height 33
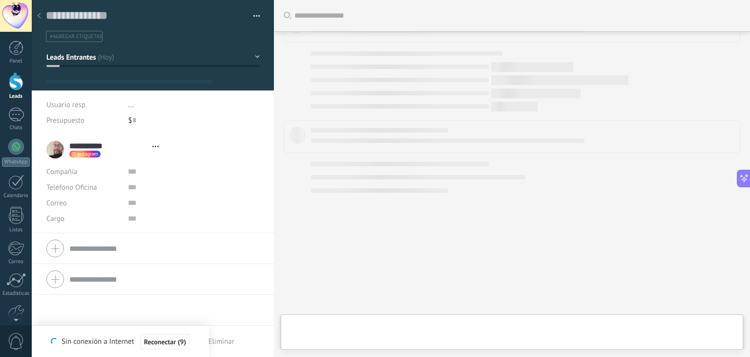
type textarea "**********"
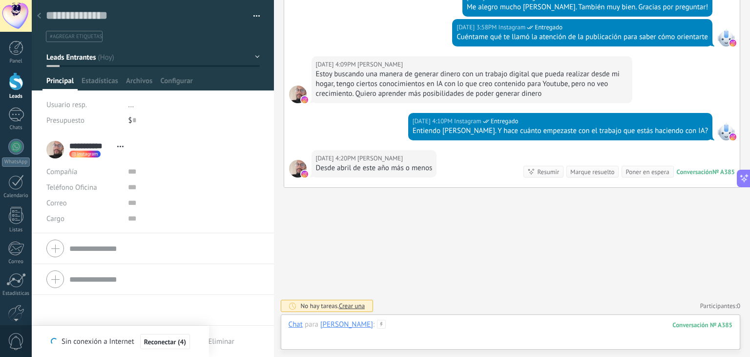
click at [410, 323] on div at bounding box center [511, 333] width 444 height 29
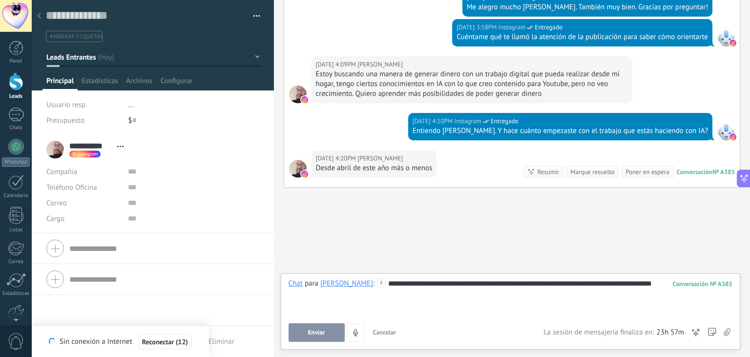
click at [382, 282] on div "**********" at bounding box center [511, 296] width 445 height 37
click at [381, 283] on div "**********" at bounding box center [511, 296] width 445 height 37
click at [313, 336] on span "Enviar" at bounding box center [316, 332] width 17 height 7
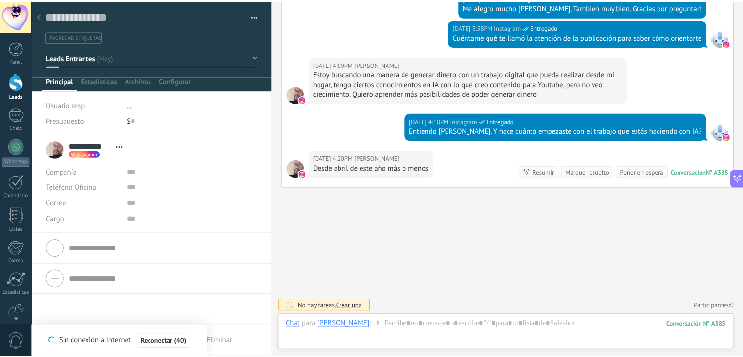
scroll to position [316, 0]
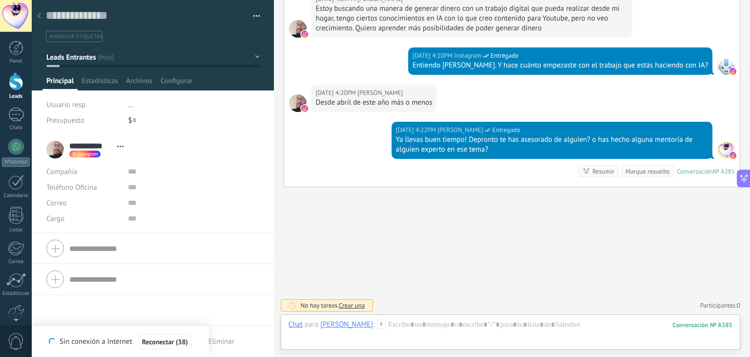
click at [15, 90] on link "Leads" at bounding box center [16, 85] width 32 height 27
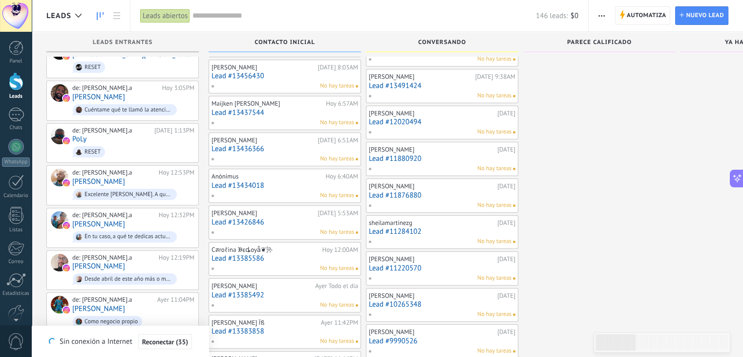
scroll to position [98, 0]
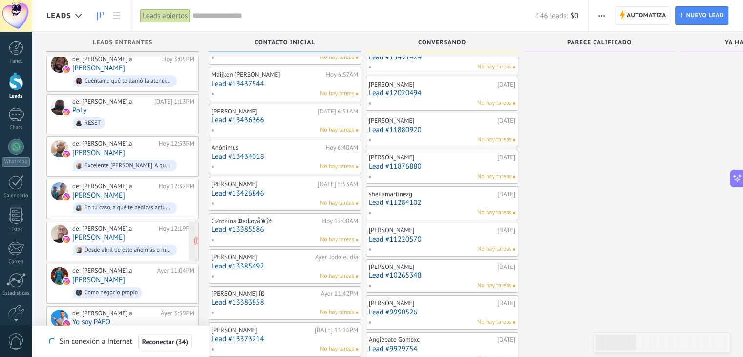
click at [128, 233] on div "de: sandragomez.a Hoy 12:19PM Fredy Munoz Desde abril de este año más o menos" at bounding box center [133, 241] width 122 height 33
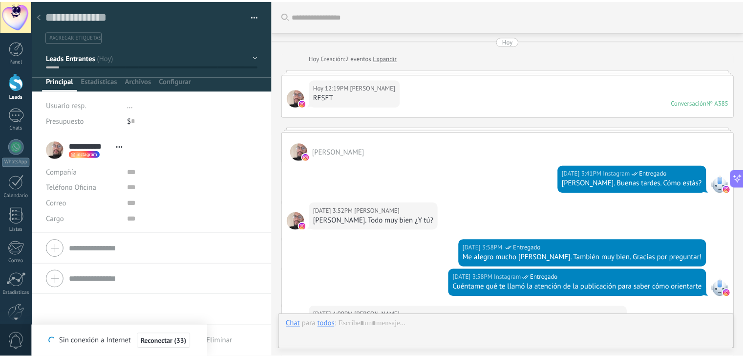
scroll to position [316, 0]
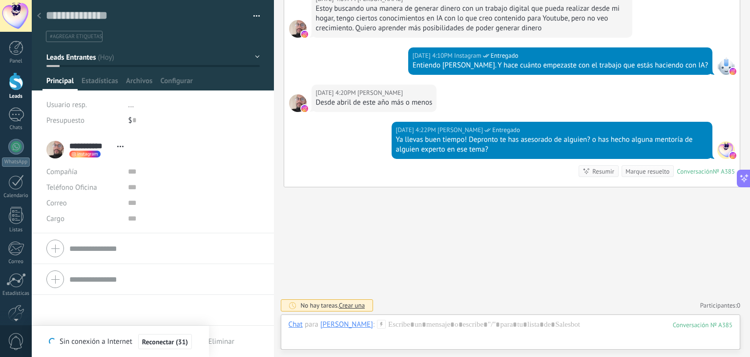
click at [14, 89] on div at bounding box center [16, 81] width 15 height 18
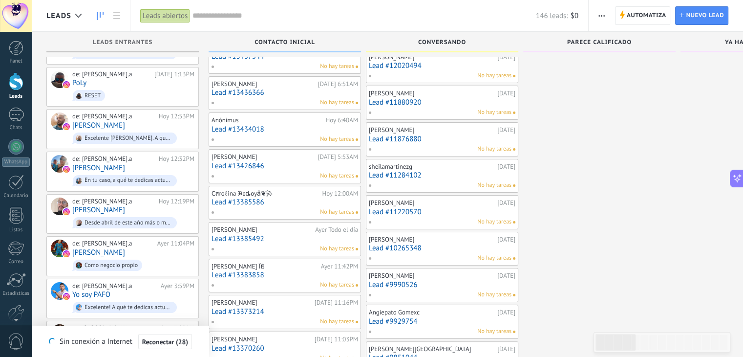
scroll to position [137, 0]
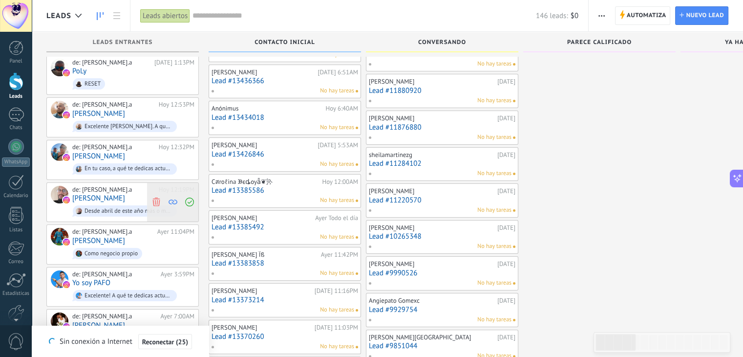
click at [188, 197] on icon at bounding box center [189, 201] width 9 height 9
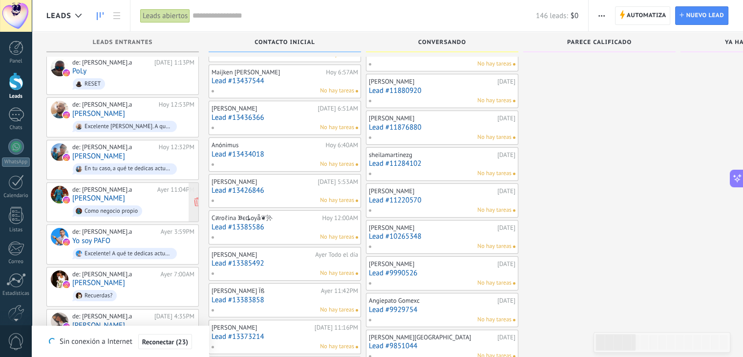
click at [116, 203] on span "Como negocio propio" at bounding box center [133, 210] width 122 height 15
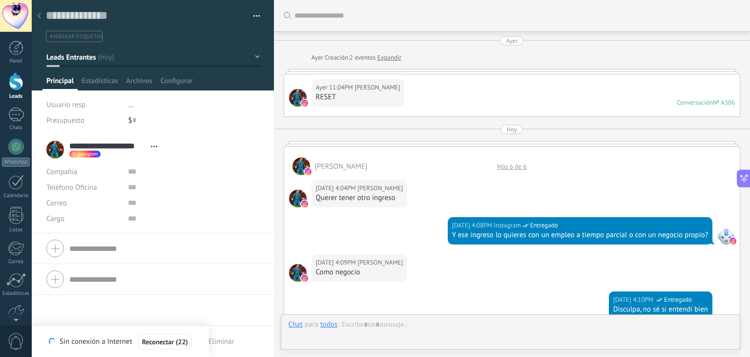
scroll to position [391, 0]
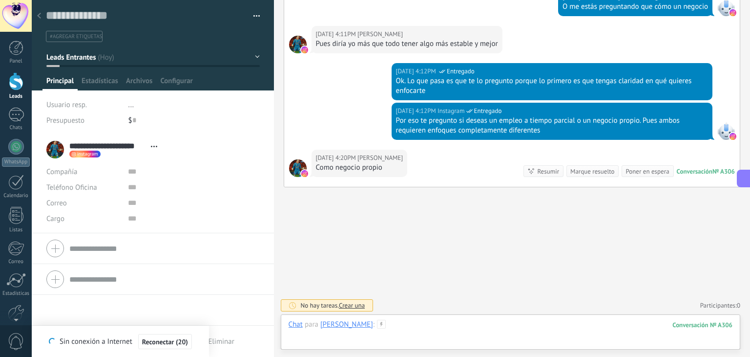
click at [446, 325] on div at bounding box center [511, 333] width 444 height 29
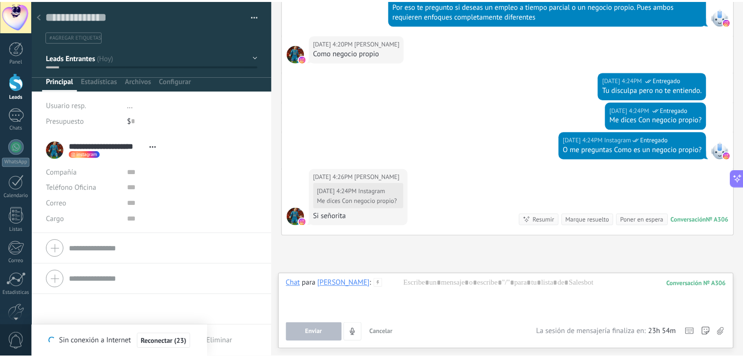
scroll to position [554, 0]
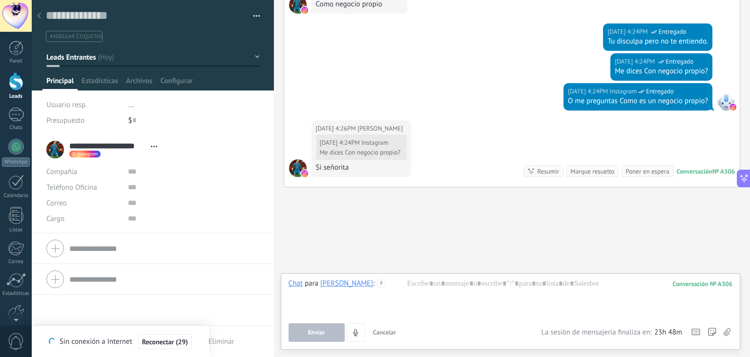
click at [17, 90] on link "Leads" at bounding box center [16, 85] width 32 height 27
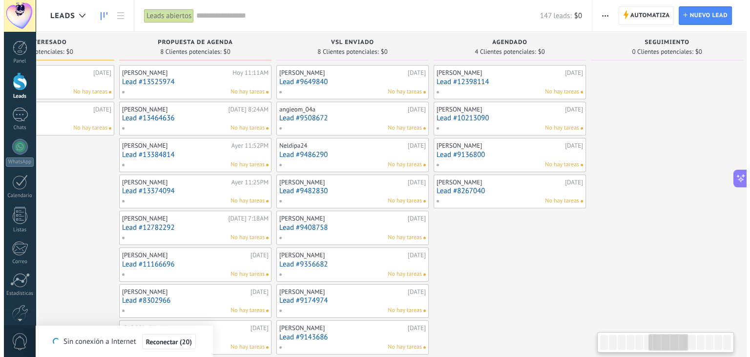
scroll to position [0, 879]
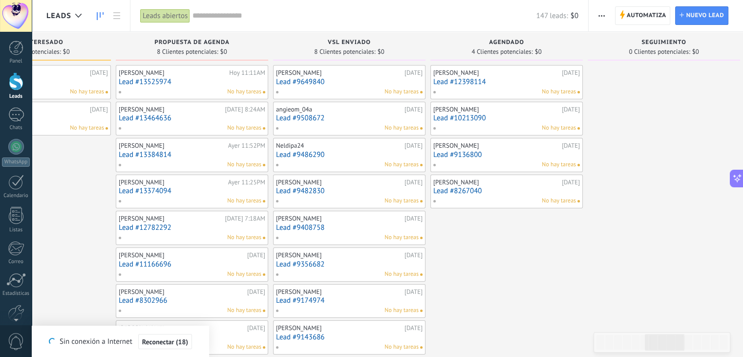
click at [233, 224] on link "Lead #12782292" at bounding box center [192, 227] width 147 height 8
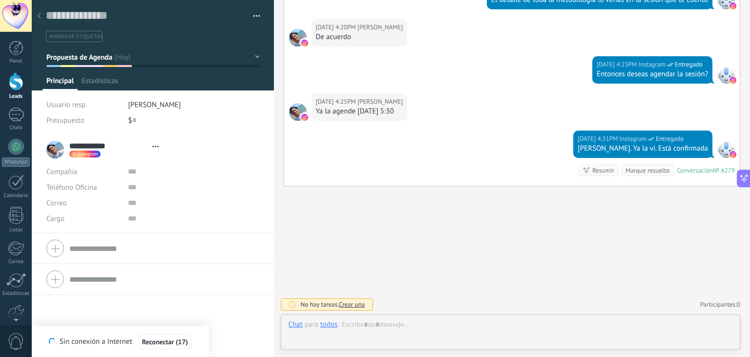
scroll to position [14, 0]
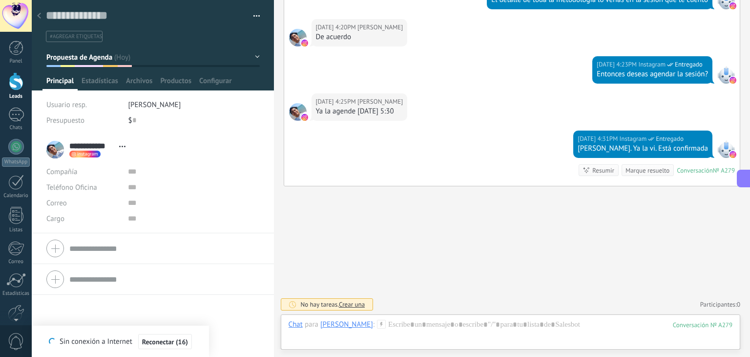
click at [252, 57] on button "Propuesta de Agenda" at bounding box center [152, 57] width 213 height 18
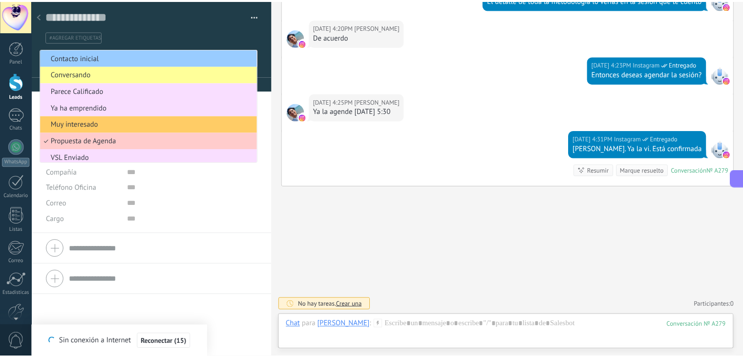
scroll to position [36, 0]
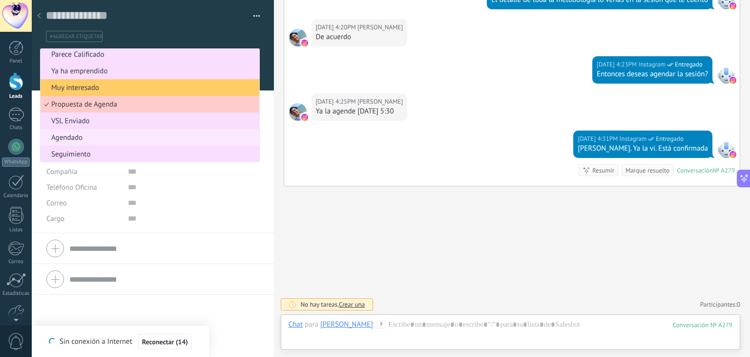
click at [83, 138] on span "Agendado" at bounding box center [149, 137] width 216 height 9
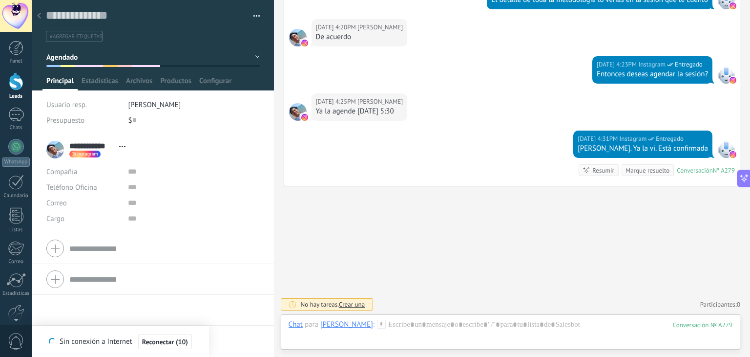
click at [10, 82] on div at bounding box center [16, 81] width 15 height 18
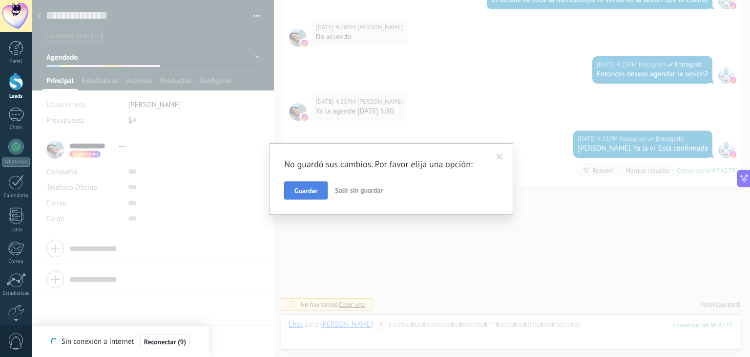
click at [315, 191] on span "Guardar" at bounding box center [306, 190] width 23 height 7
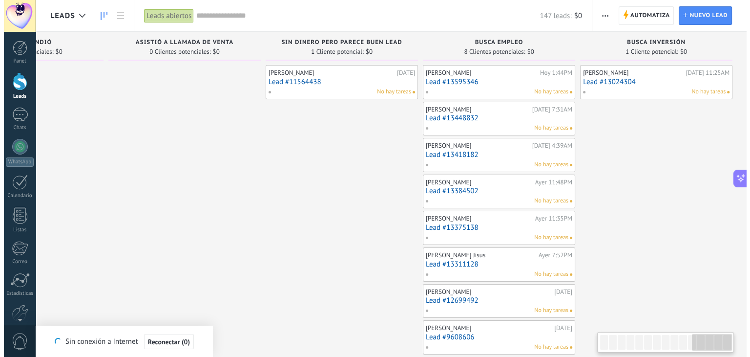
scroll to position [0, 1677]
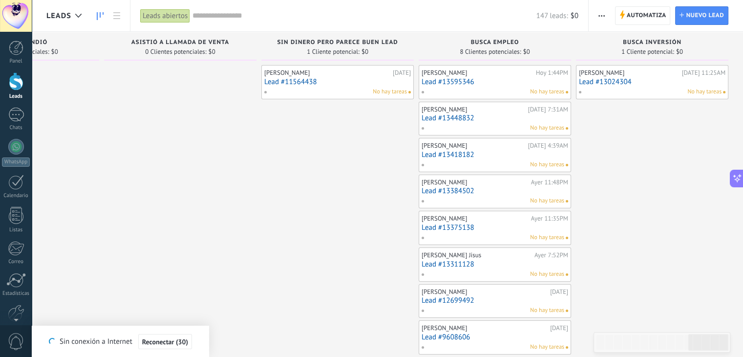
click at [514, 153] on link "Lead #13418182" at bounding box center [495, 154] width 147 height 8
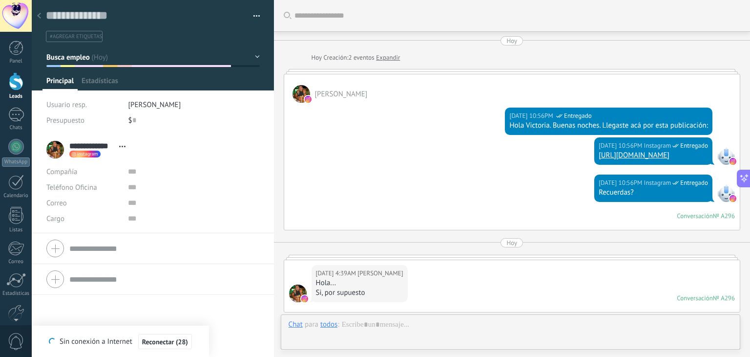
scroll to position [1223, 0]
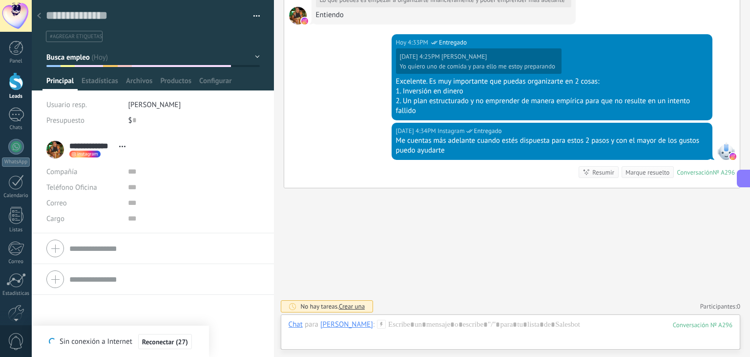
click at [252, 59] on button "Busca empleo" at bounding box center [152, 57] width 213 height 18
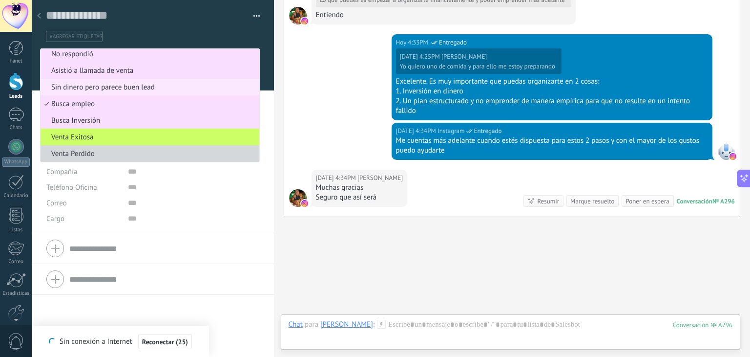
scroll to position [1251, 0]
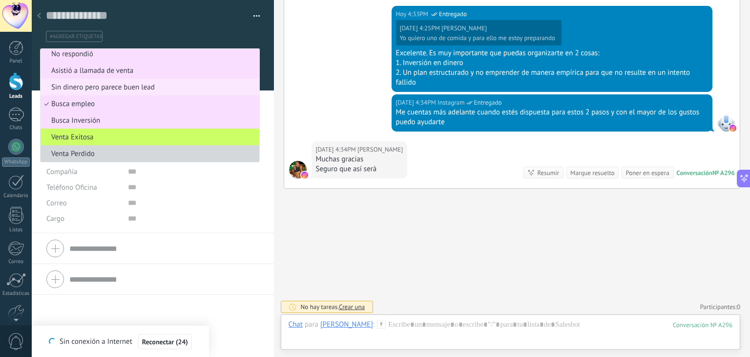
click at [133, 89] on span "Sin dinero pero parece buen lead" at bounding box center [149, 87] width 216 height 9
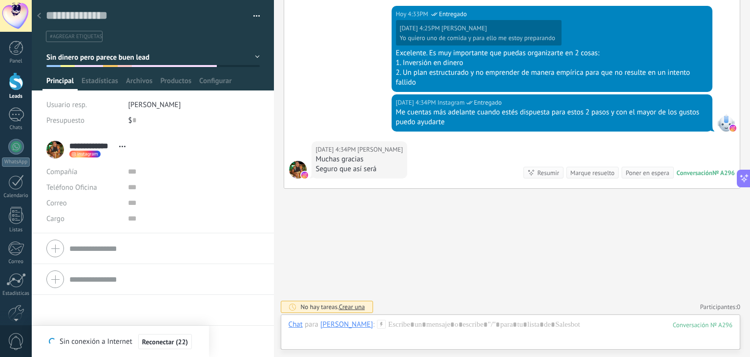
click at [14, 71] on div "Panel Leads Chats WhatsApp Clientes" at bounding box center [16, 208] width 32 height 334
click at [14, 85] on div at bounding box center [16, 81] width 15 height 18
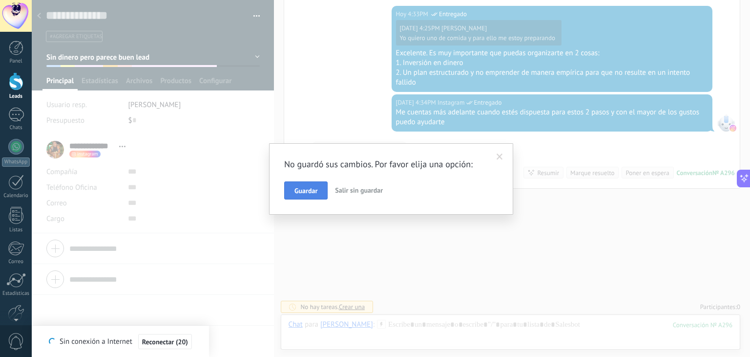
click at [310, 190] on span "Guardar" at bounding box center [306, 190] width 23 height 7
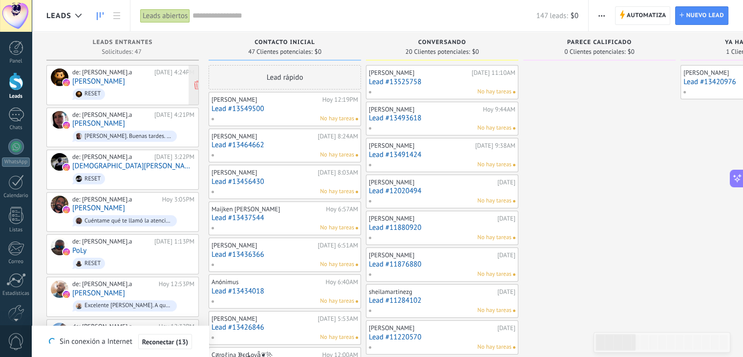
click at [122, 90] on span "RESET" at bounding box center [133, 93] width 122 height 15
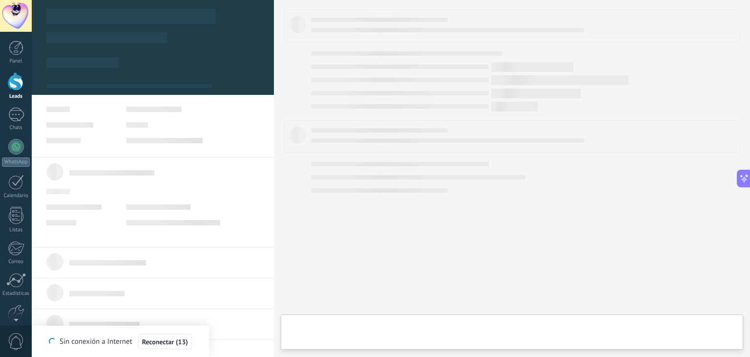
type textarea "**********"
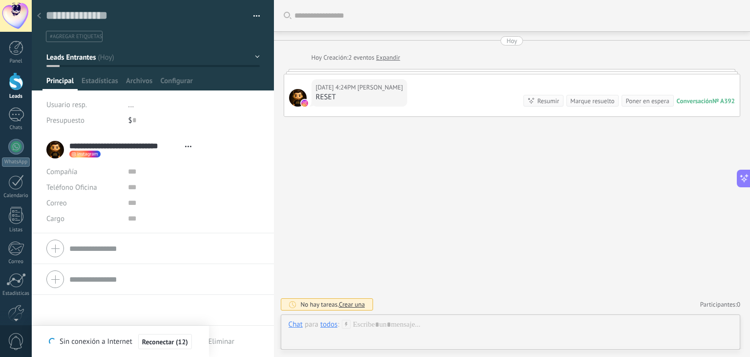
scroll to position [14, 0]
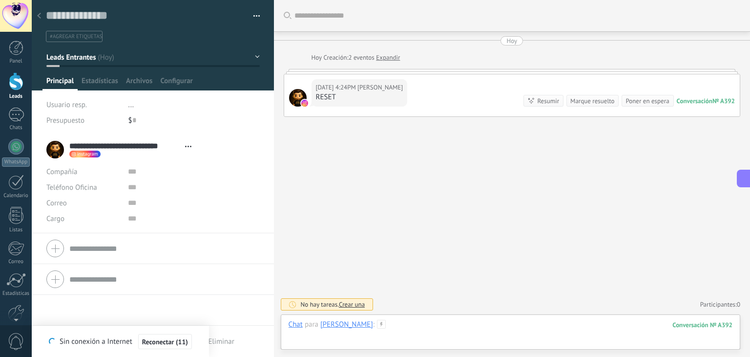
click at [483, 324] on div at bounding box center [511, 333] width 444 height 29
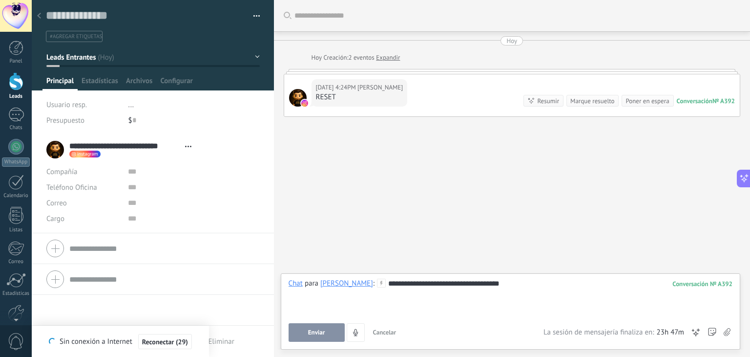
click at [320, 327] on button "Enviar" at bounding box center [317, 332] width 56 height 19
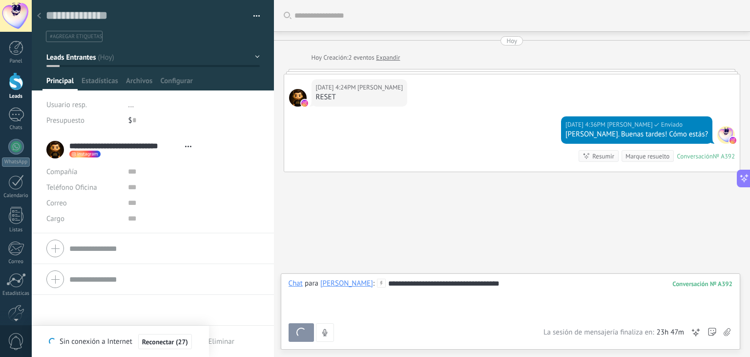
click at [16, 86] on div at bounding box center [16, 81] width 15 height 18
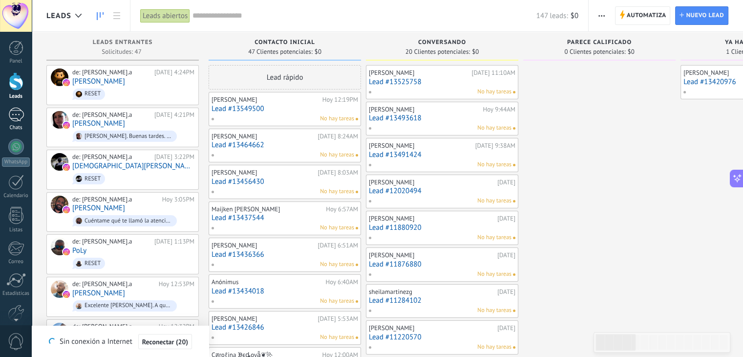
click at [16, 112] on div at bounding box center [16, 114] width 16 height 14
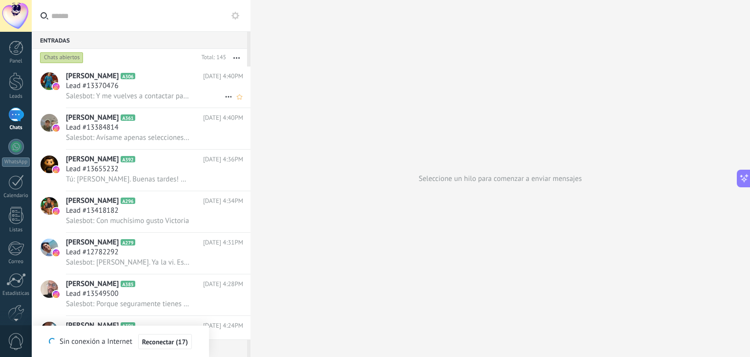
click at [169, 86] on div "Lead #13370476" at bounding box center [154, 86] width 177 height 10
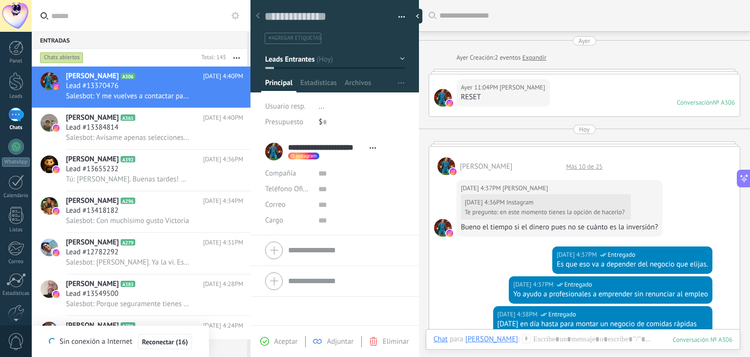
scroll to position [397, 0]
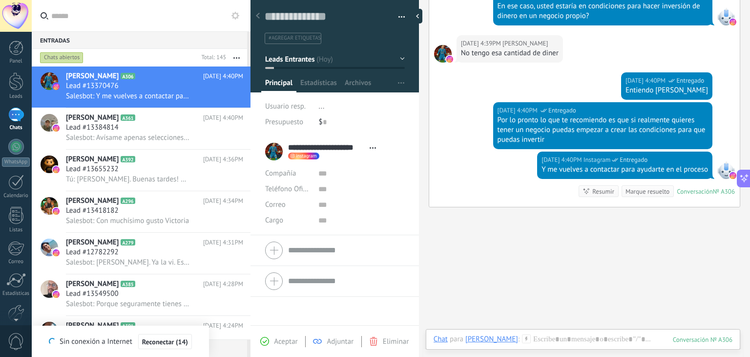
click at [397, 58] on button "Leads Entrantes" at bounding box center [335, 59] width 140 height 18
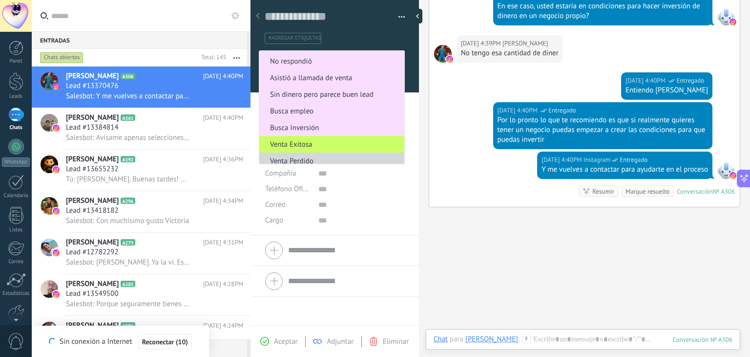
scroll to position [166, 0]
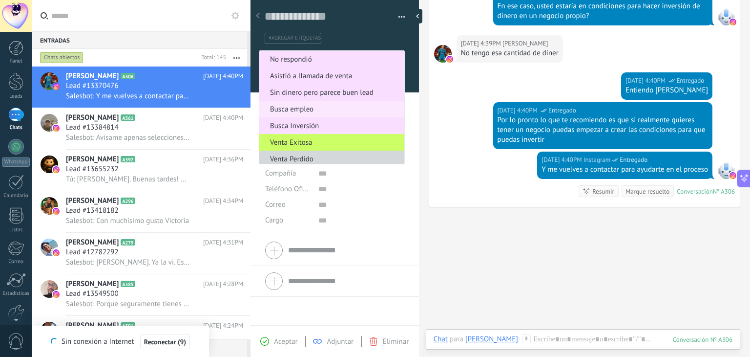
click at [298, 112] on span "Busca empleo" at bounding box center [330, 109] width 142 height 9
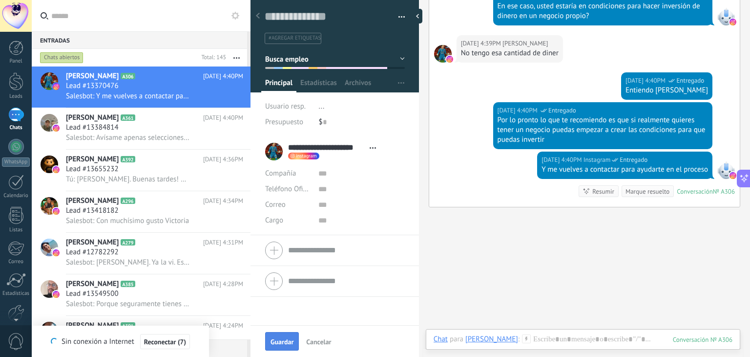
click at [280, 338] on span "Guardar" at bounding box center [282, 341] width 23 height 7
click at [15, 124] on link "Chats" at bounding box center [16, 118] width 32 height 23
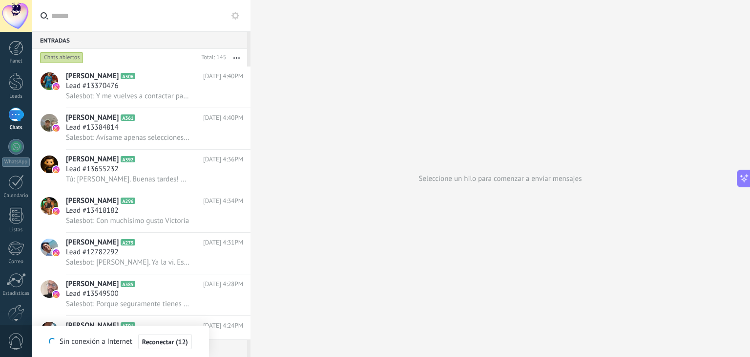
click at [251, 51] on div at bounding box center [251, 178] width 0 height 357
click at [101, 82] on span "Lead #13370476" at bounding box center [92, 86] width 53 height 10
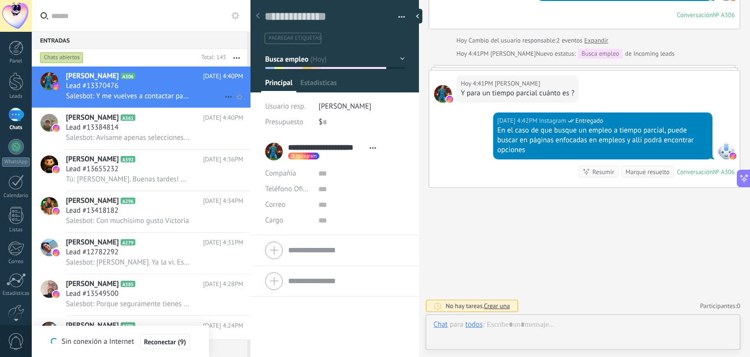
scroll to position [14, 0]
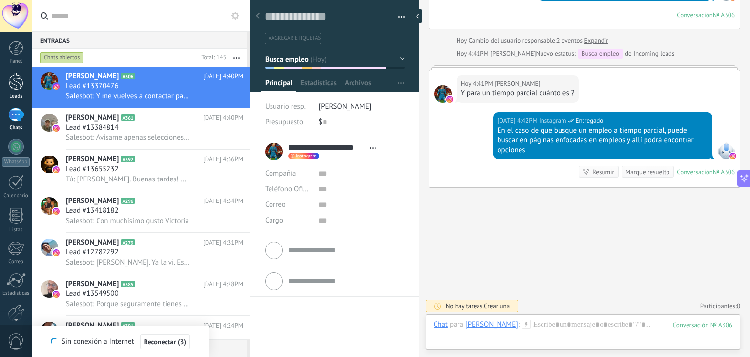
click at [16, 82] on div at bounding box center [16, 81] width 15 height 18
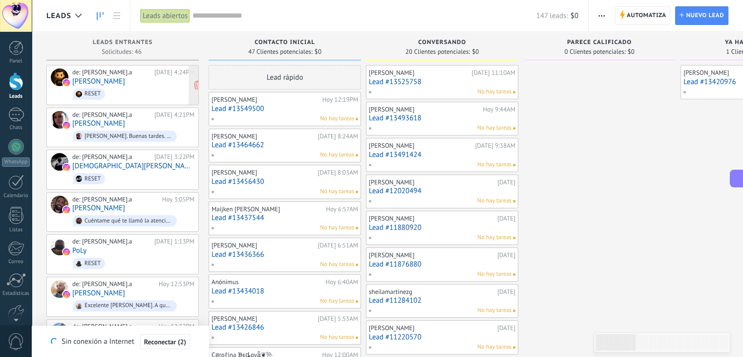
click at [111, 85] on link "[PERSON_NAME]" at bounding box center [98, 81] width 53 height 8
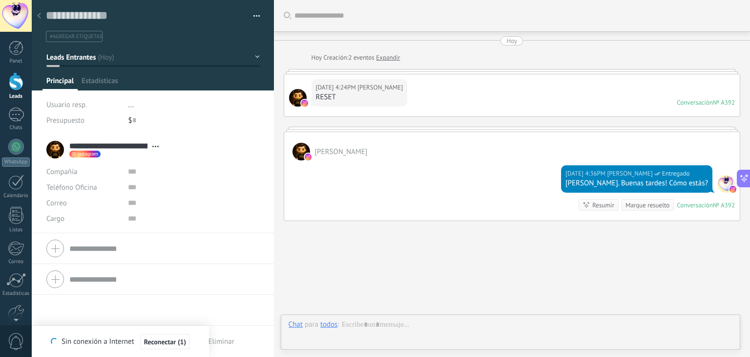
scroll to position [33, 0]
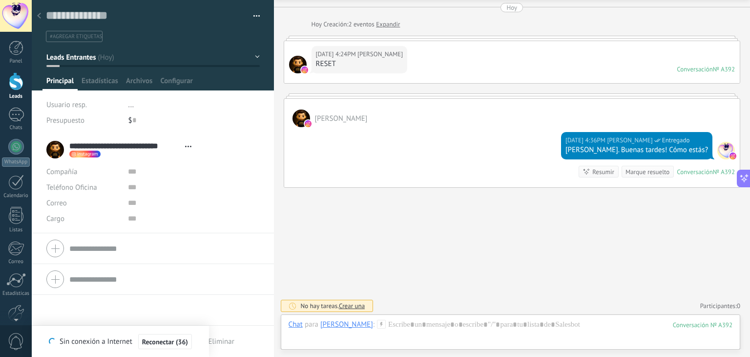
click at [16, 87] on div at bounding box center [16, 81] width 15 height 18
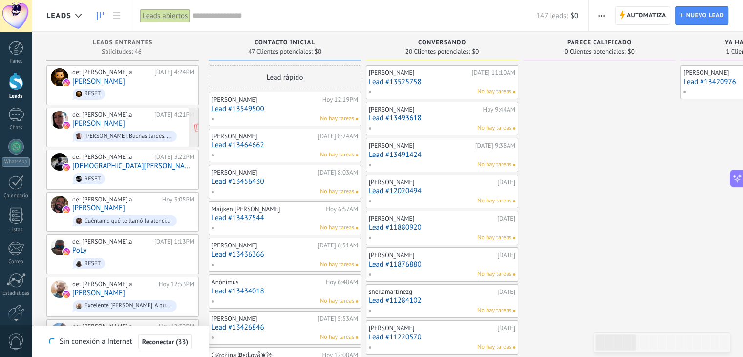
click at [113, 122] on link "[PERSON_NAME]" at bounding box center [98, 123] width 53 height 8
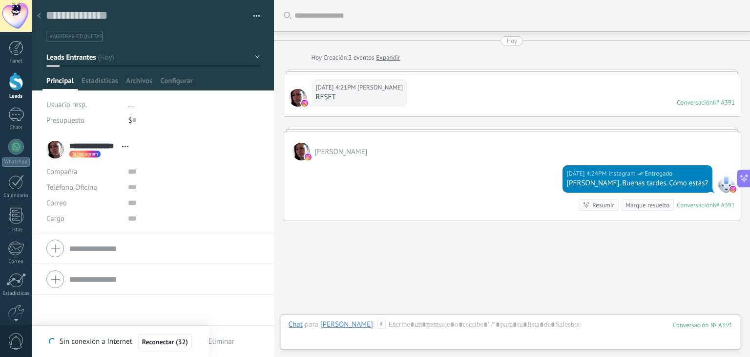
scroll to position [34, 0]
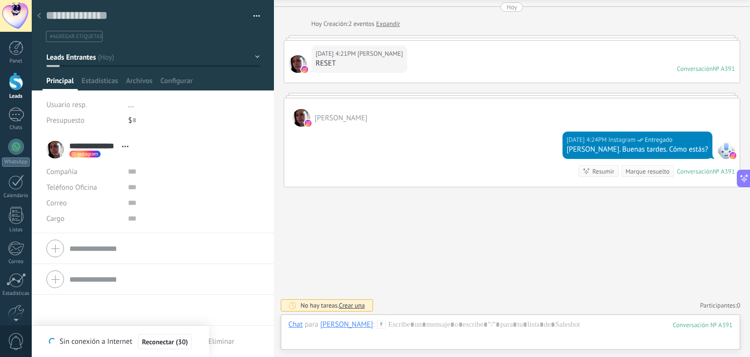
click at [16, 85] on div at bounding box center [16, 81] width 15 height 18
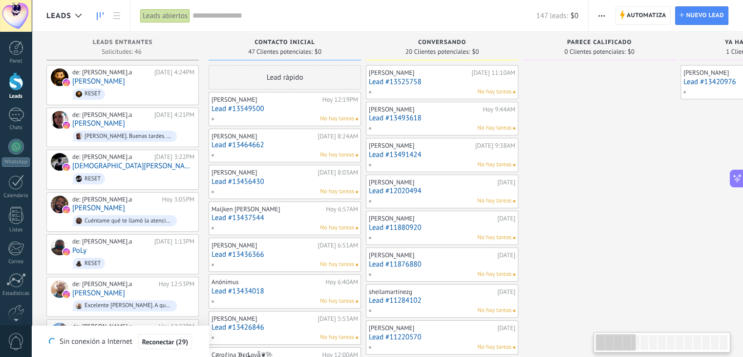
click at [117, 85] on div "de: sandragomez.a Hoy 4:24PM Edwin Mauricio Gonzalez Moreno RESET" at bounding box center [133, 84] width 122 height 33
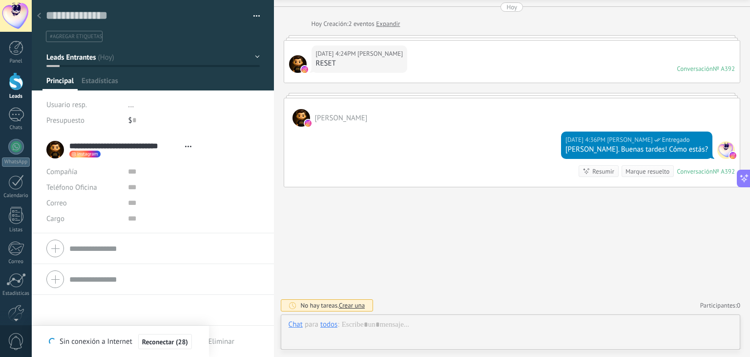
scroll to position [14, 0]
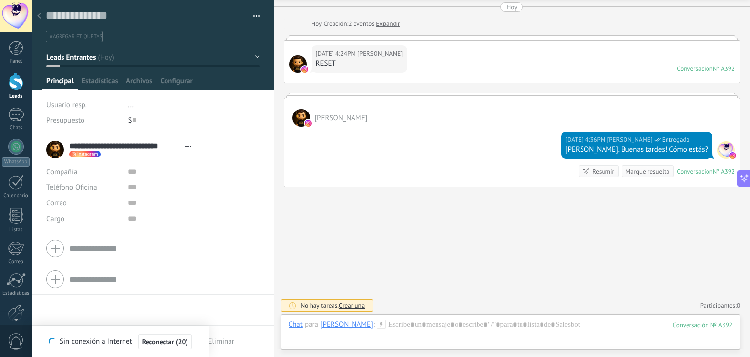
click at [10, 85] on div at bounding box center [16, 81] width 15 height 18
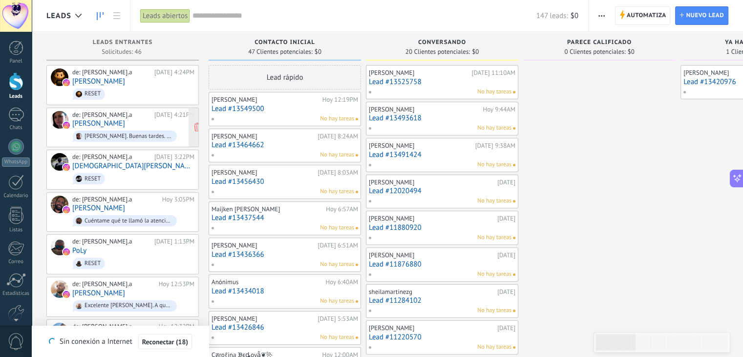
drag, startPoint x: 84, startPoint y: 94, endPoint x: 107, endPoint y: 120, distance: 35.0
click at [107, 120] on link "[PERSON_NAME]" at bounding box center [98, 123] width 53 height 8
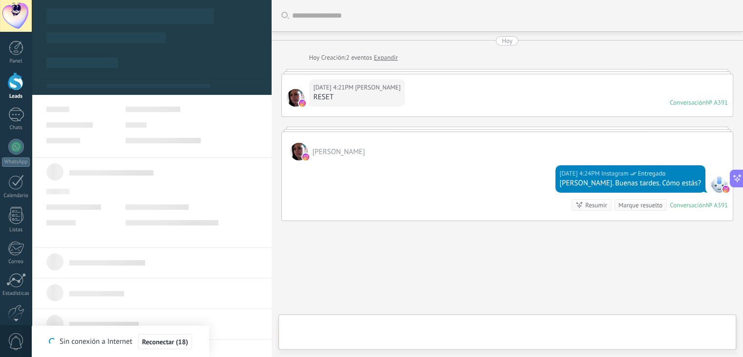
type textarea "**********"
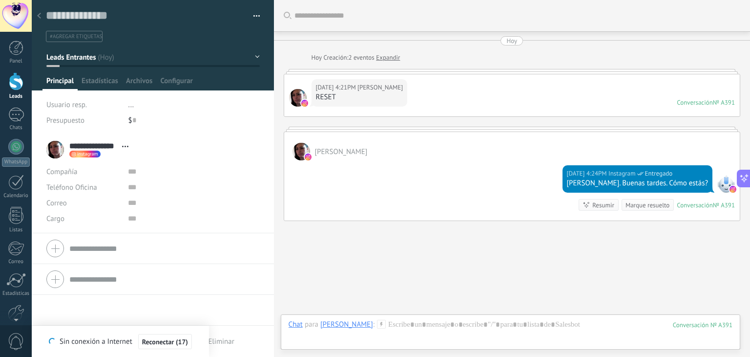
scroll to position [14, 0]
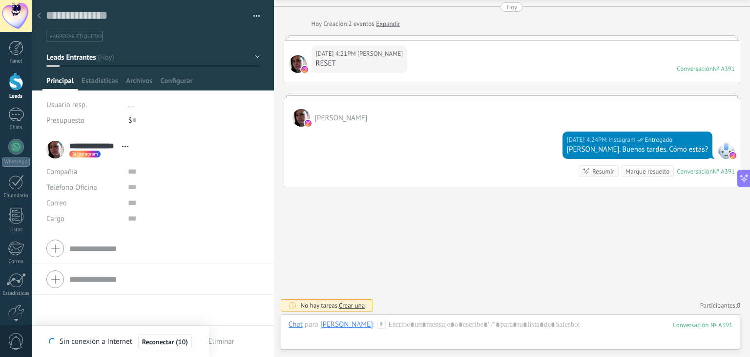
click at [16, 83] on div at bounding box center [16, 81] width 15 height 18
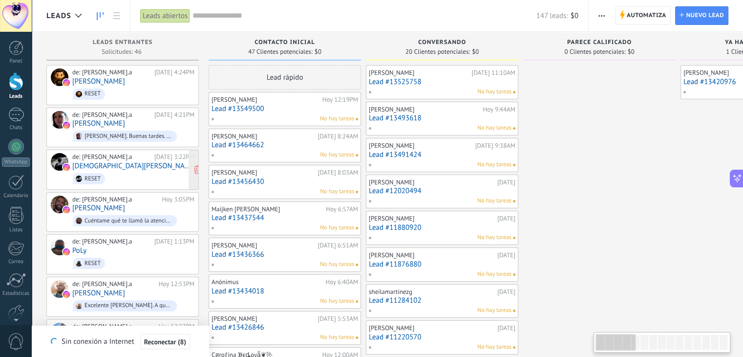
click at [114, 167] on link "[DEMOGRAPHIC_DATA][PERSON_NAME] [PERSON_NAME]" at bounding box center [133, 166] width 122 height 8
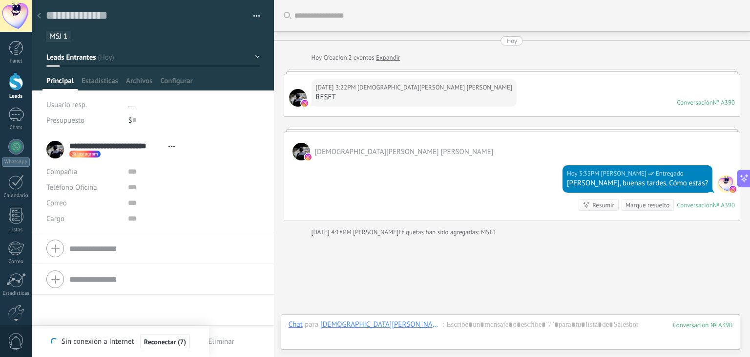
scroll to position [50, 0]
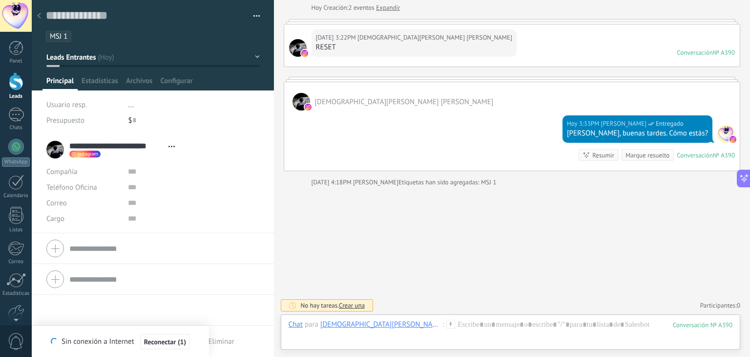
click at [16, 84] on div at bounding box center [16, 81] width 15 height 18
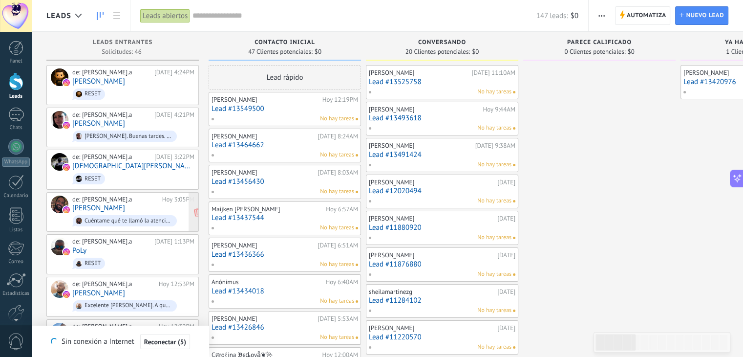
click at [111, 210] on div "de: [PERSON_NAME].a [DATE] 3:05PM [PERSON_NAME] Cuéntame qué te llamó la atenci…" at bounding box center [133, 211] width 122 height 33
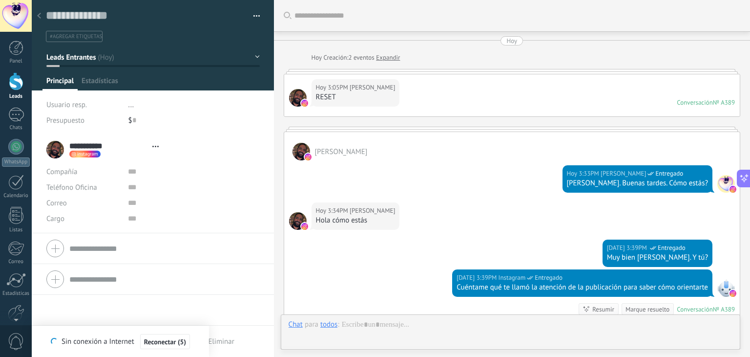
scroll to position [138, 0]
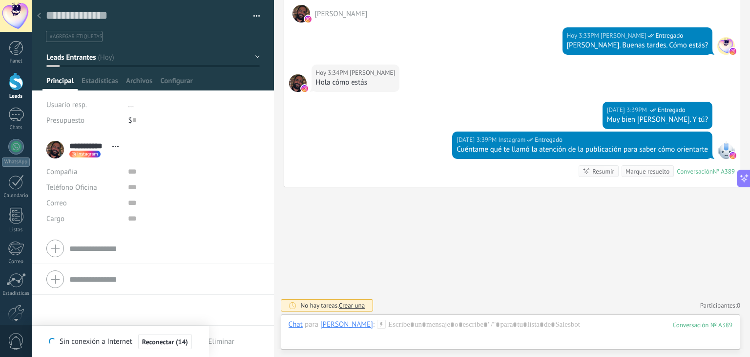
click at [19, 87] on div at bounding box center [16, 81] width 15 height 18
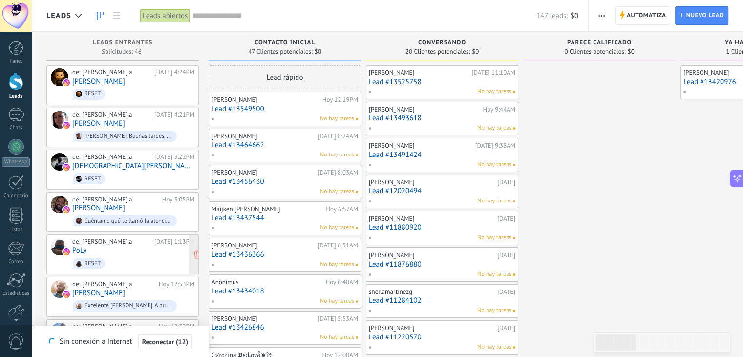
click at [116, 262] on span "RESET" at bounding box center [133, 262] width 122 height 15
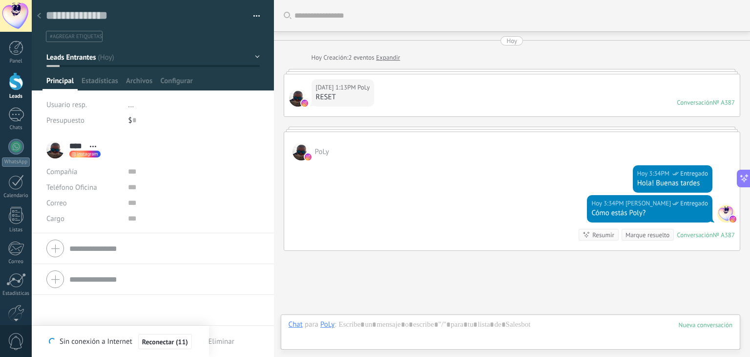
scroll to position [64, 0]
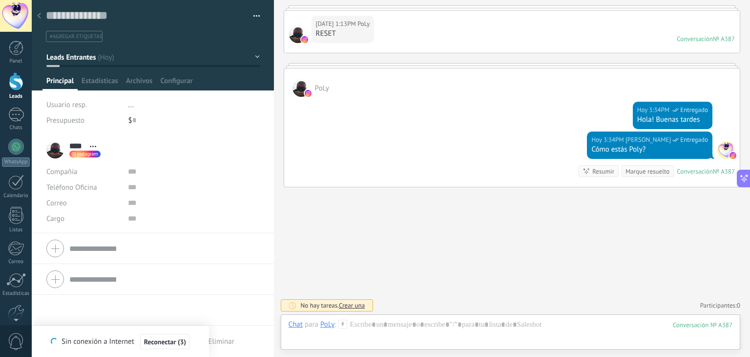
click at [5, 89] on link "Leads" at bounding box center [16, 85] width 32 height 27
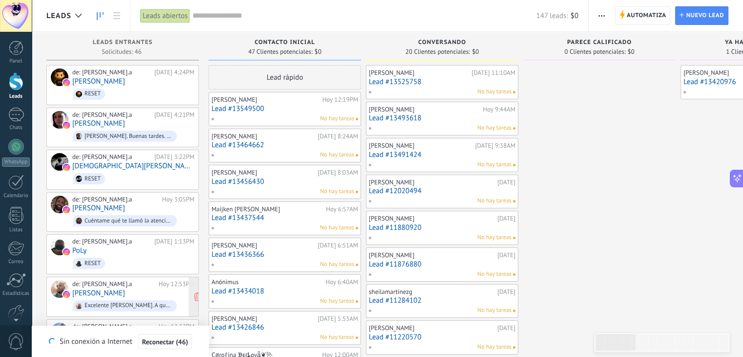
click at [123, 289] on link "[PERSON_NAME]" at bounding box center [98, 293] width 53 height 8
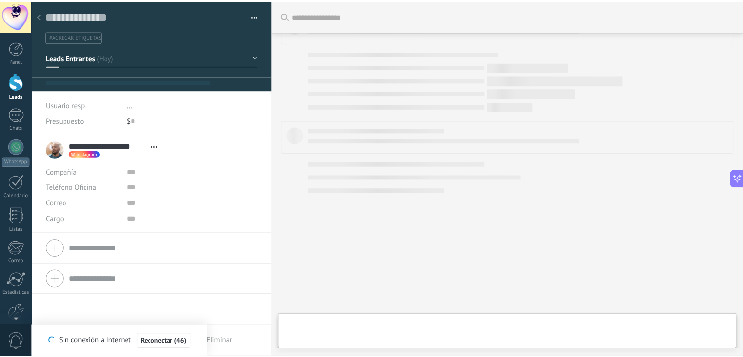
scroll to position [14, 0]
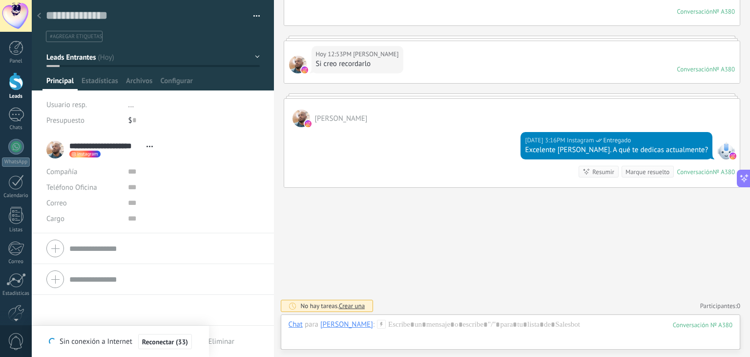
click at [12, 85] on div at bounding box center [16, 81] width 15 height 18
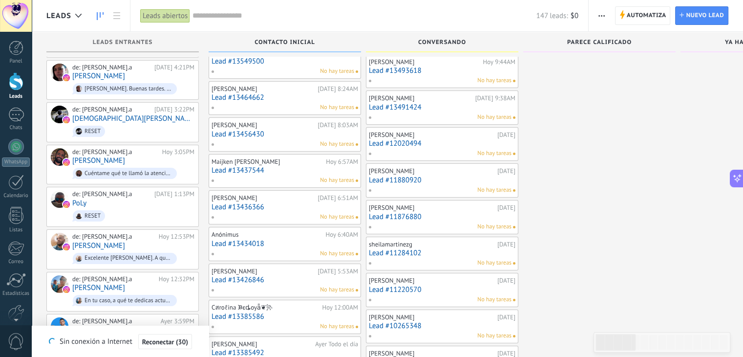
scroll to position [59, 0]
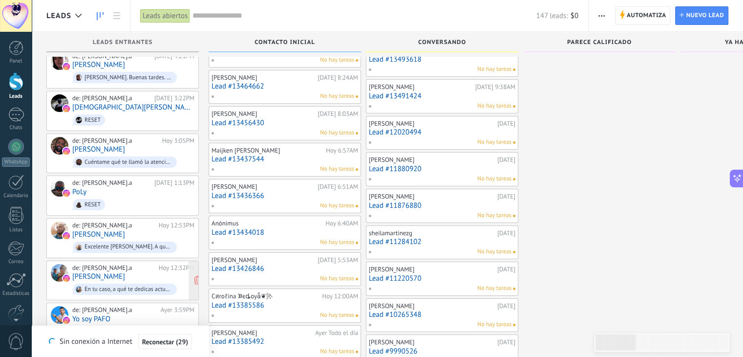
click at [118, 281] on span "En tu caso, a qué te dedicas actualmente?" at bounding box center [133, 288] width 122 height 15
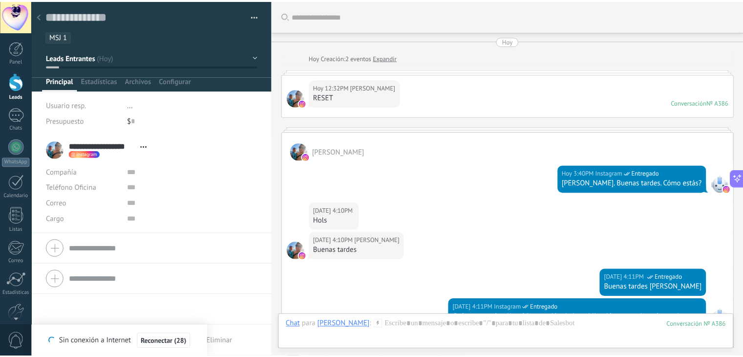
scroll to position [288, 0]
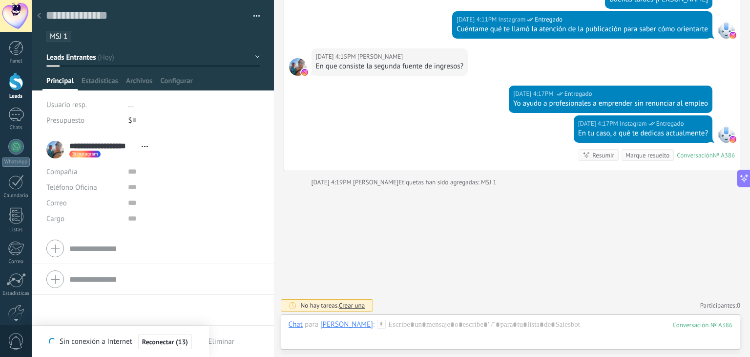
click at [13, 87] on div at bounding box center [16, 81] width 15 height 18
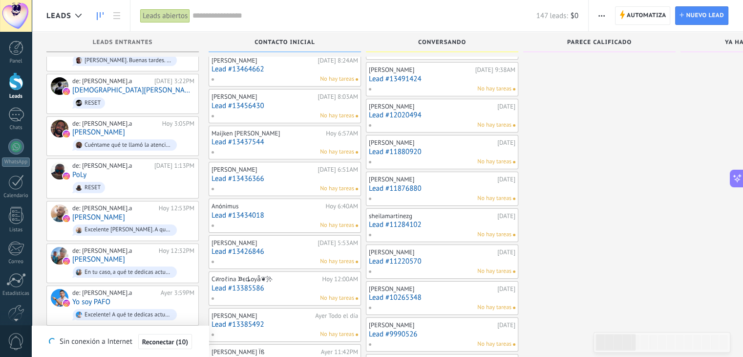
scroll to position [98, 0]
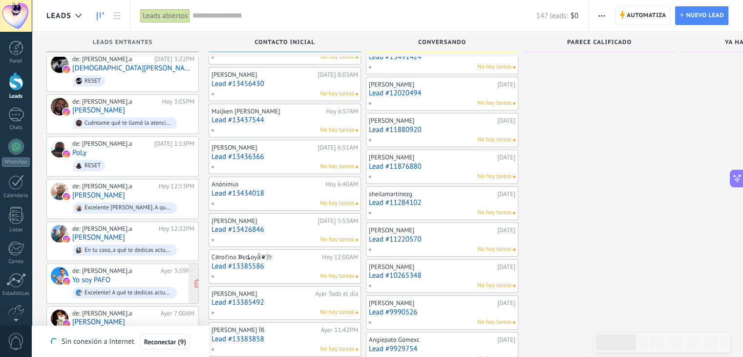
click at [123, 272] on div "de: [PERSON_NAME].a [DATE] 3:59PM Yo soy PAFO Excelente! A qué te dedicas actua…" at bounding box center [133, 283] width 122 height 33
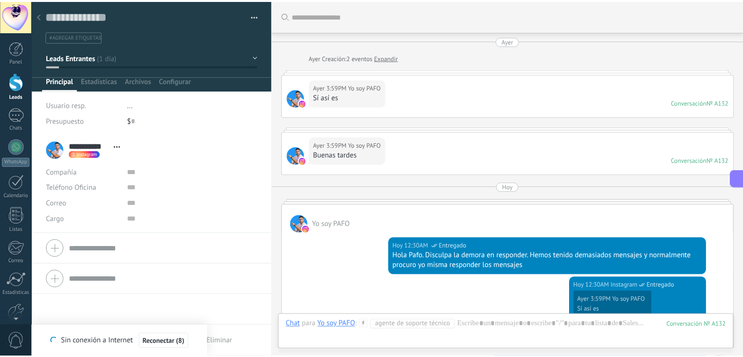
scroll to position [212, 0]
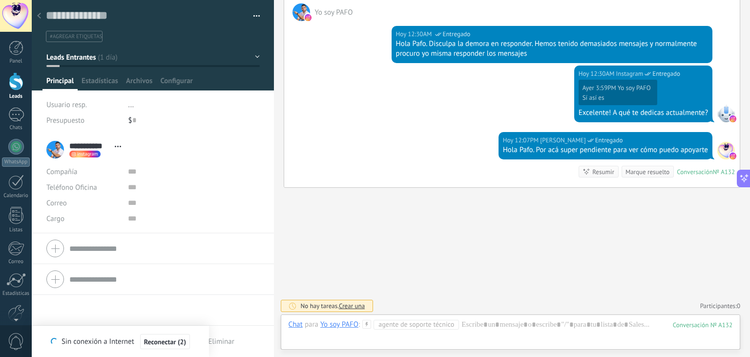
click at [10, 86] on div at bounding box center [16, 81] width 15 height 18
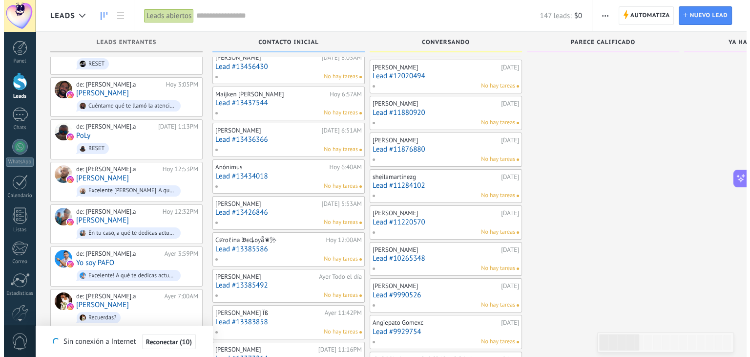
scroll to position [117, 0]
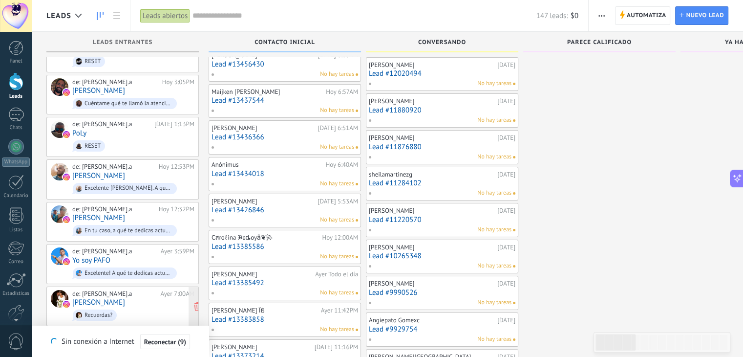
click at [119, 298] on link "[PERSON_NAME]" at bounding box center [98, 302] width 53 height 8
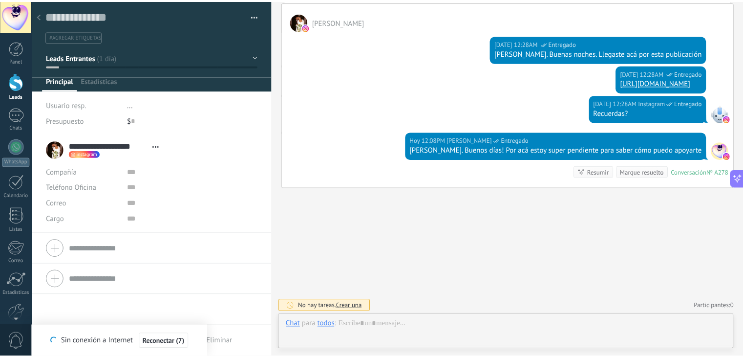
scroll to position [14, 0]
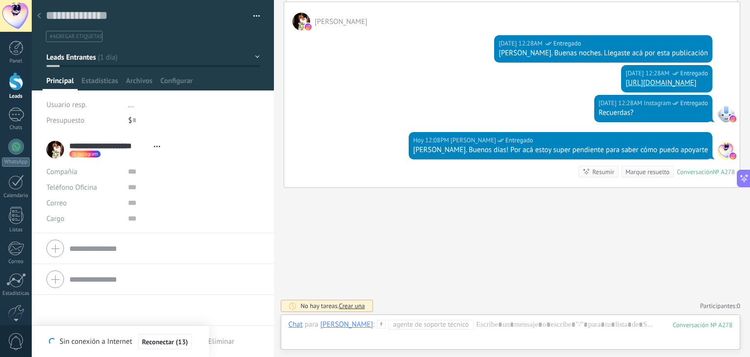
click at [6, 82] on link "Leads" at bounding box center [16, 85] width 32 height 27
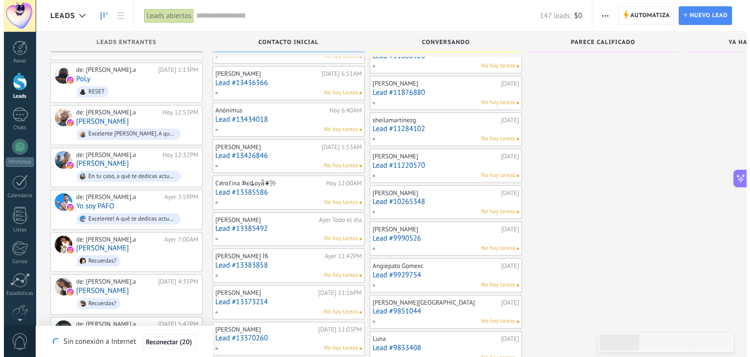
scroll to position [176, 0]
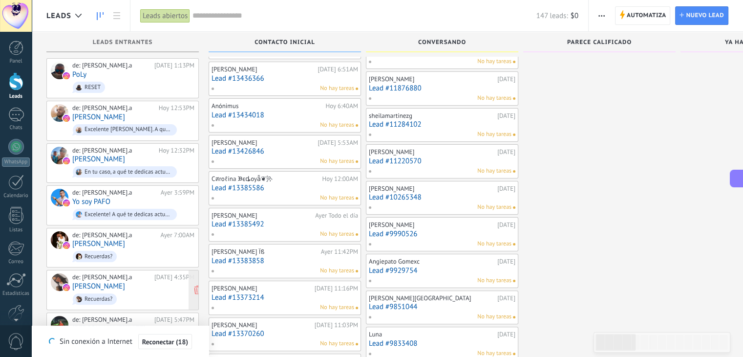
click at [100, 282] on link "[PERSON_NAME]" at bounding box center [98, 286] width 53 height 8
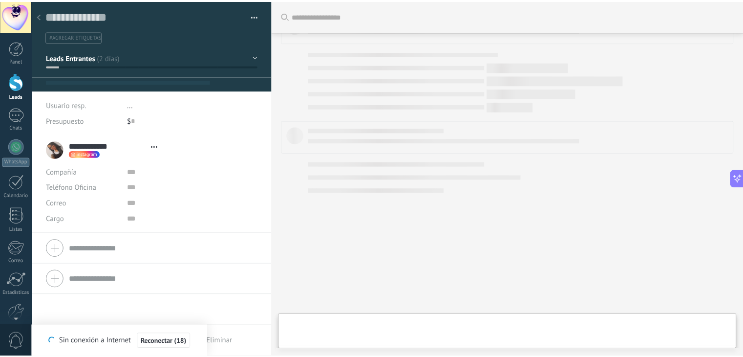
scroll to position [14, 0]
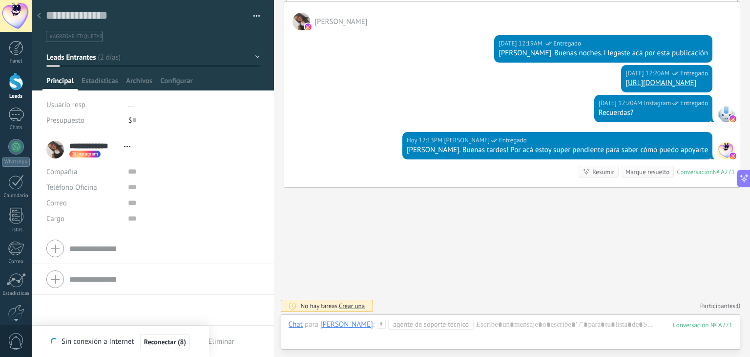
click at [12, 85] on div at bounding box center [16, 81] width 15 height 18
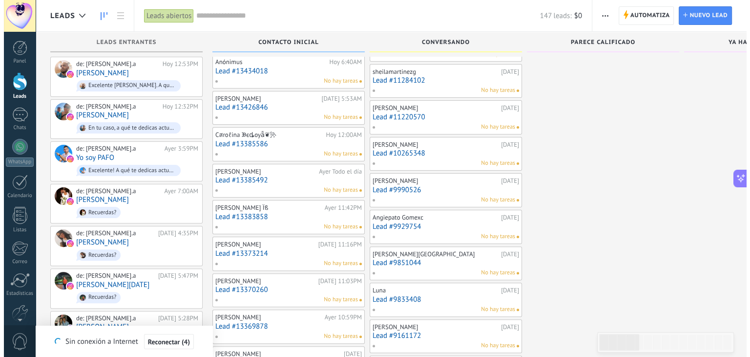
scroll to position [234, 0]
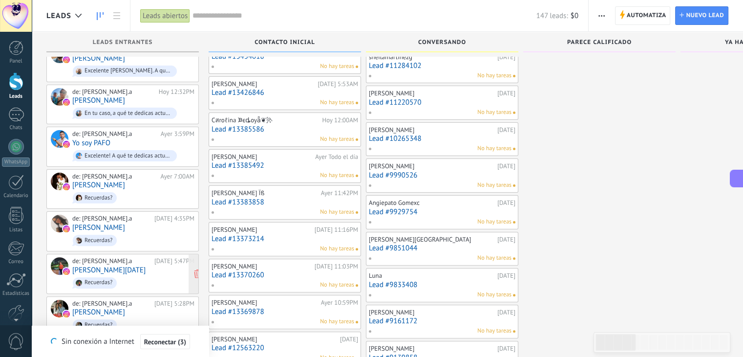
click at [131, 266] on link "[PERSON_NAME][DATE]" at bounding box center [108, 270] width 73 height 8
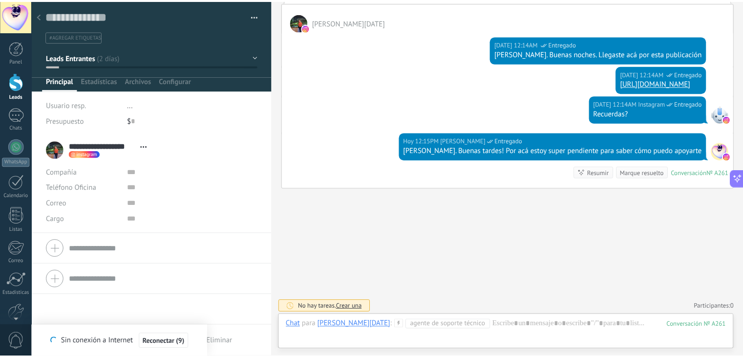
scroll to position [145, 0]
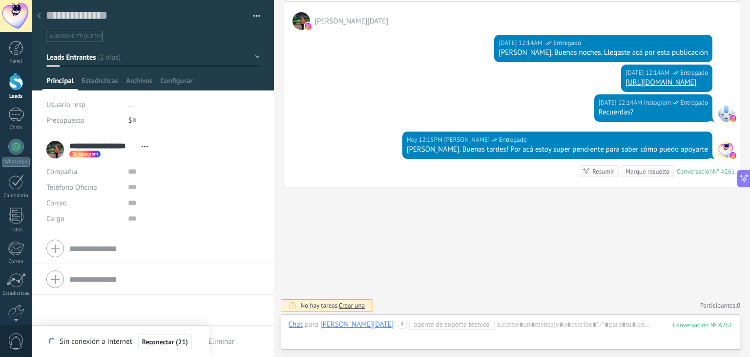
click at [20, 78] on div at bounding box center [16, 81] width 15 height 18
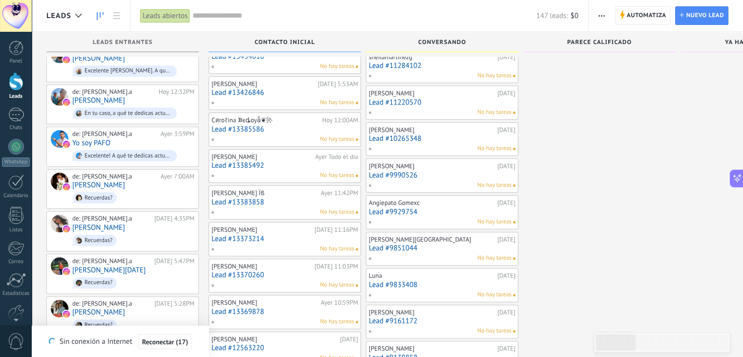
scroll to position [254, 0]
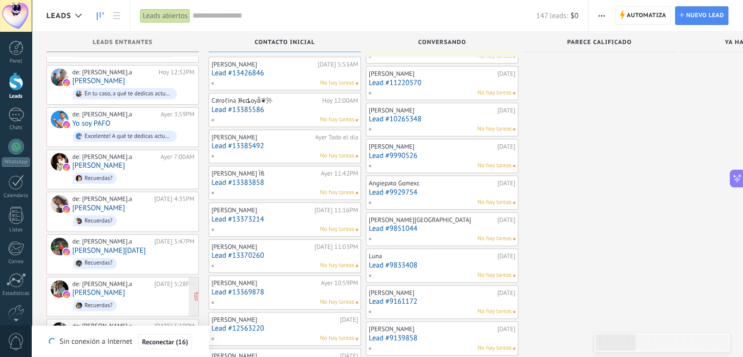
click at [126, 286] on div "de: sandragomez.a 08/10/2025 5:28PM LeKa Recuerdas?" at bounding box center [133, 296] width 122 height 33
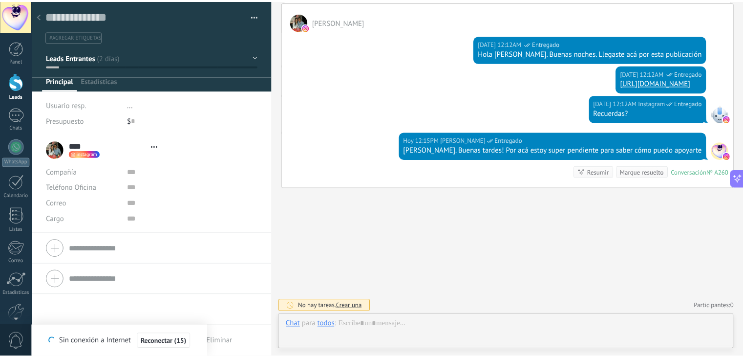
scroll to position [14, 0]
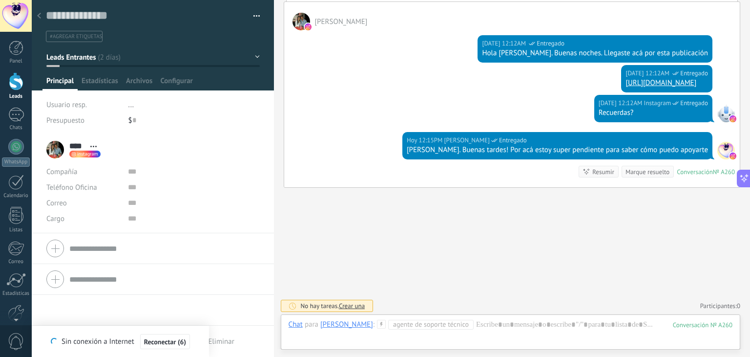
click at [16, 81] on div at bounding box center [16, 81] width 15 height 18
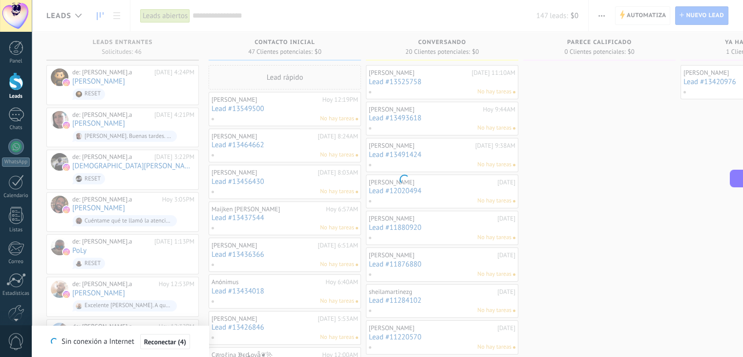
click at [17, 87] on div at bounding box center [16, 81] width 15 height 18
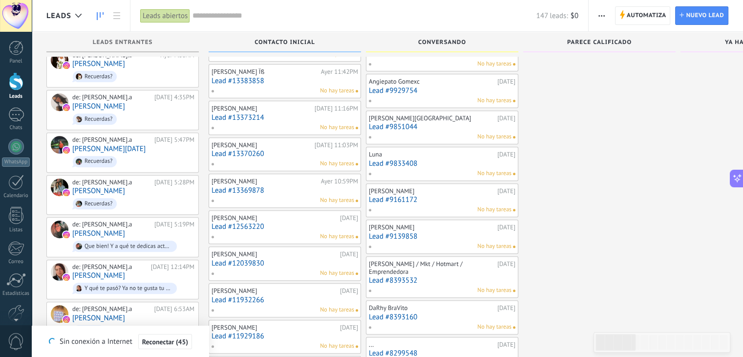
scroll to position [371, 0]
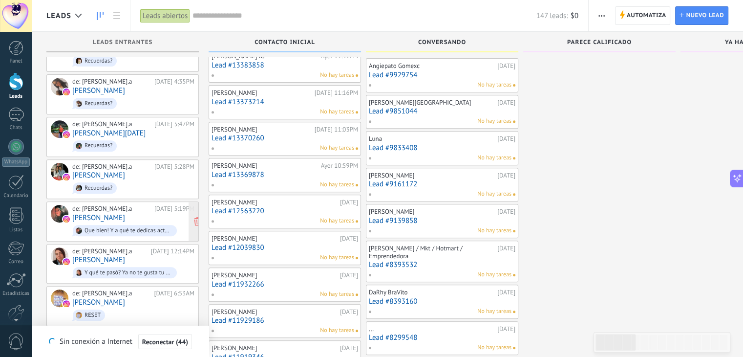
click at [123, 206] on div "de: sandragomez.a 08/10/2025 5:19PM Leda Martinez Que bien! Y a qué te dedicas …" at bounding box center [133, 221] width 122 height 33
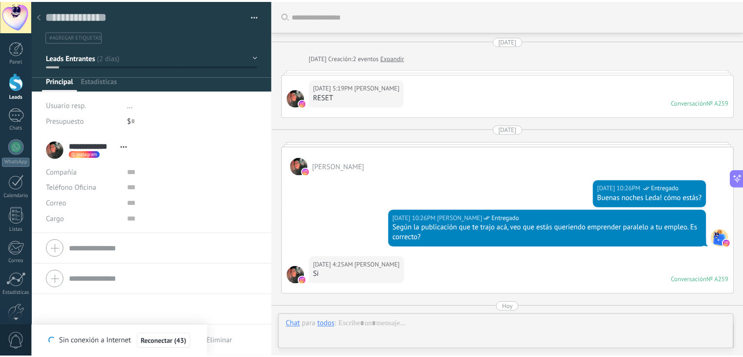
scroll to position [331, 0]
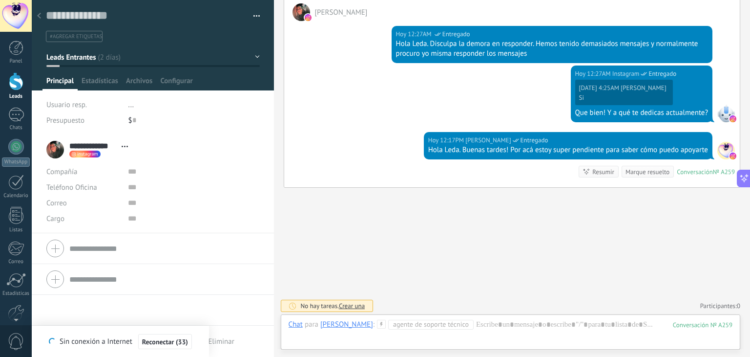
click at [12, 86] on div at bounding box center [16, 81] width 15 height 18
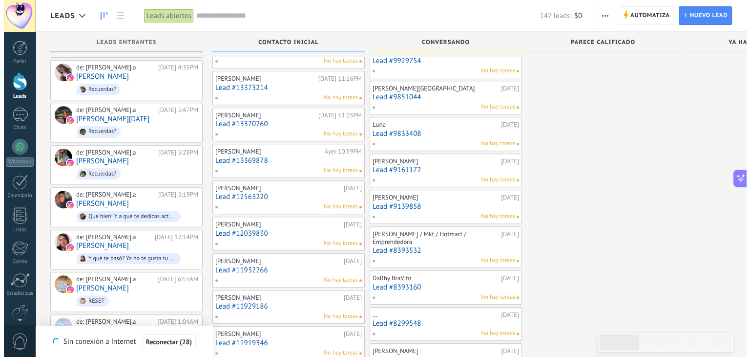
scroll to position [391, 0]
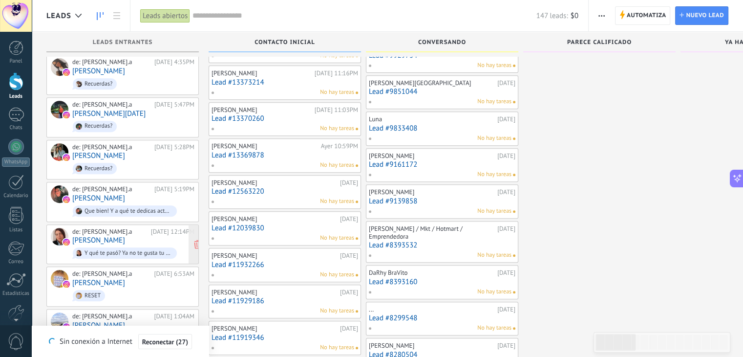
click at [119, 236] on link "Carolina Marin Gallego" at bounding box center [98, 240] width 53 height 8
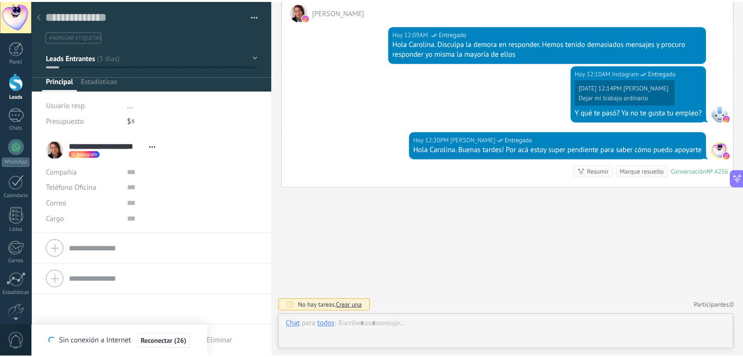
scroll to position [14, 0]
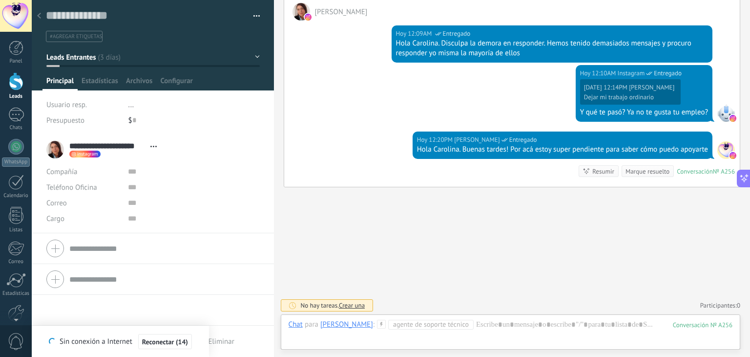
click at [11, 87] on div at bounding box center [16, 81] width 15 height 18
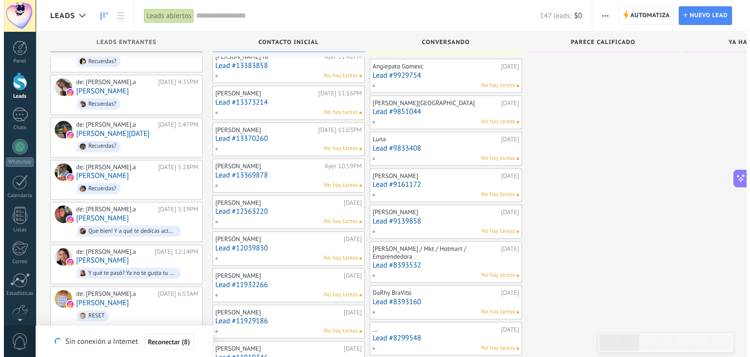
scroll to position [371, 0]
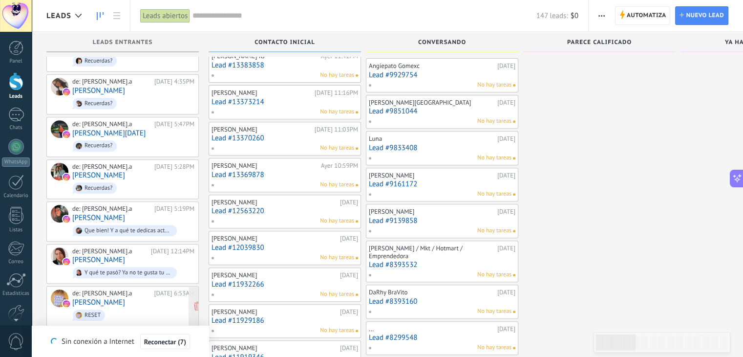
click at [128, 307] on span "RESET" at bounding box center [133, 314] width 122 height 15
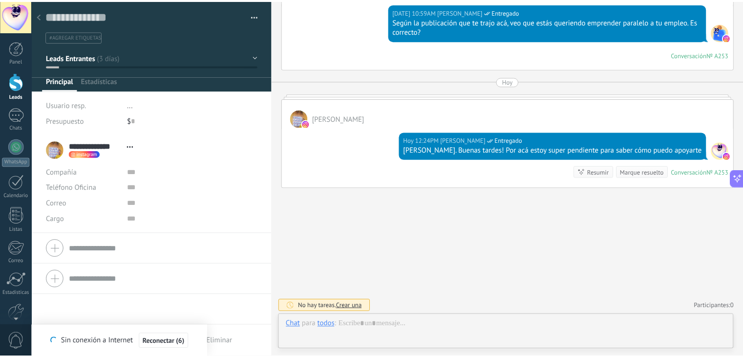
scroll to position [14, 0]
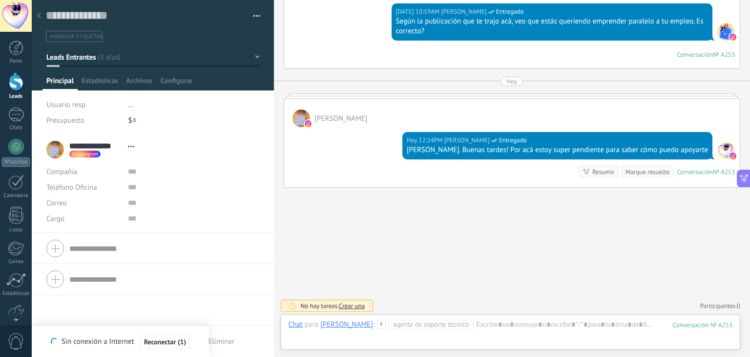
click at [13, 81] on div at bounding box center [16, 81] width 15 height 18
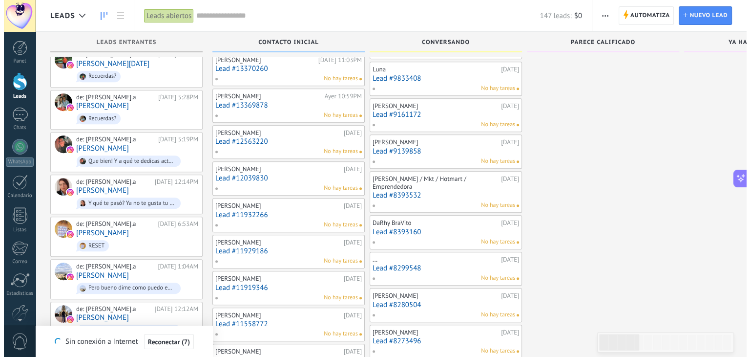
scroll to position [449, 0]
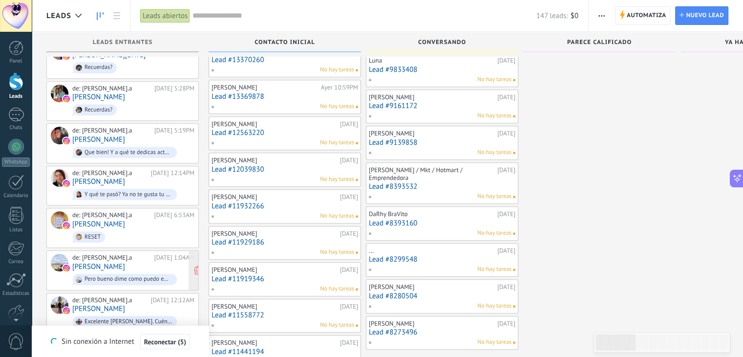
click at [119, 254] on div "de: sandragomez.a 08/10/2025 1:04AM Leon Marce Pero bueno dime como puedo empre…" at bounding box center [133, 270] width 122 height 33
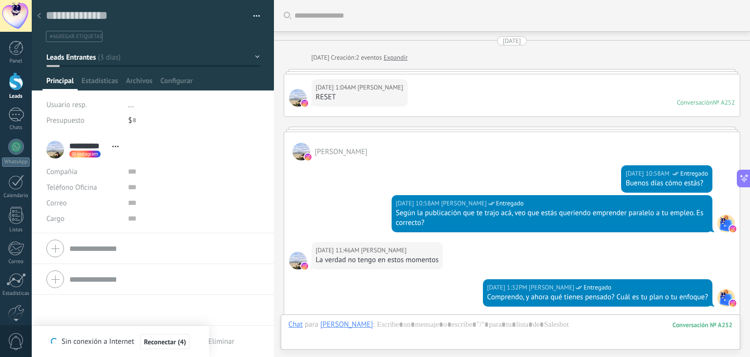
scroll to position [787, 0]
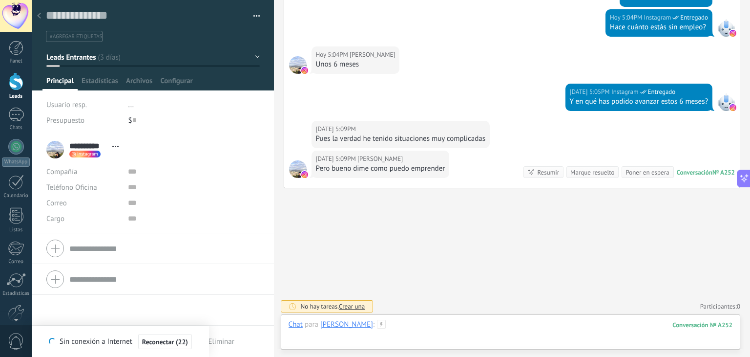
click at [436, 329] on div at bounding box center [511, 333] width 444 height 29
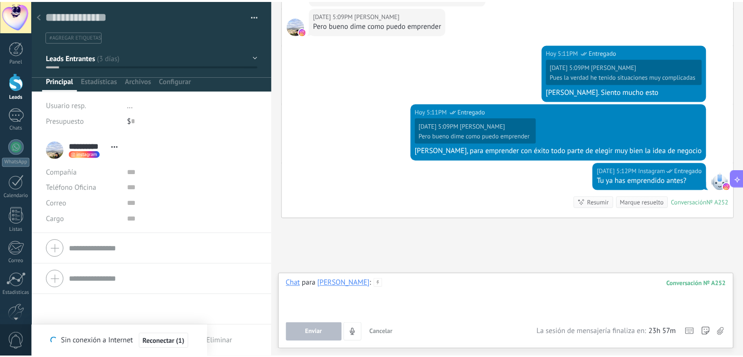
scroll to position [960, 0]
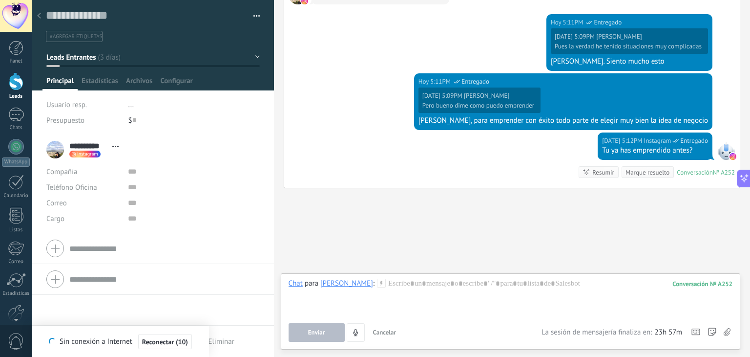
click at [253, 56] on button "Leads Entrantes" at bounding box center [152, 57] width 213 height 18
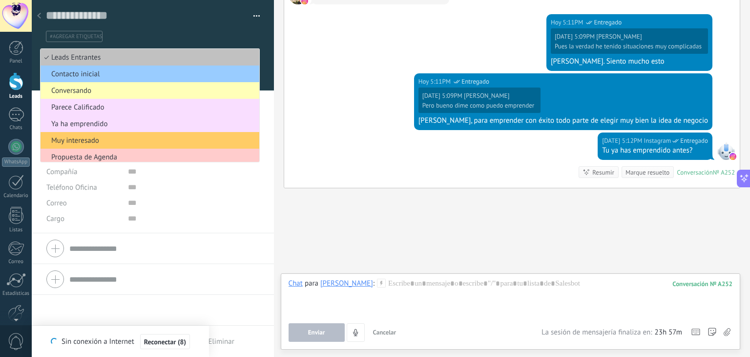
click at [114, 90] on span "Conversando" at bounding box center [149, 90] width 216 height 9
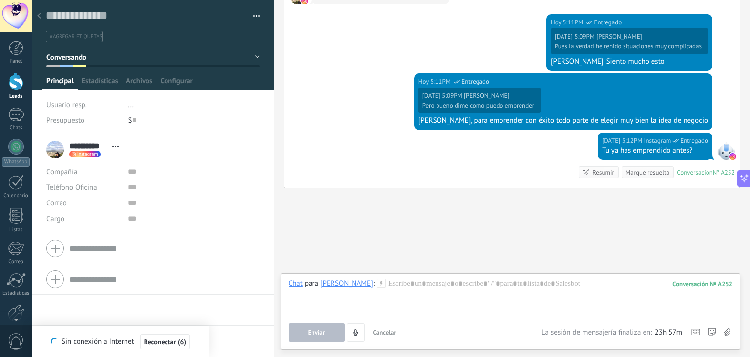
click at [18, 85] on div at bounding box center [16, 81] width 15 height 18
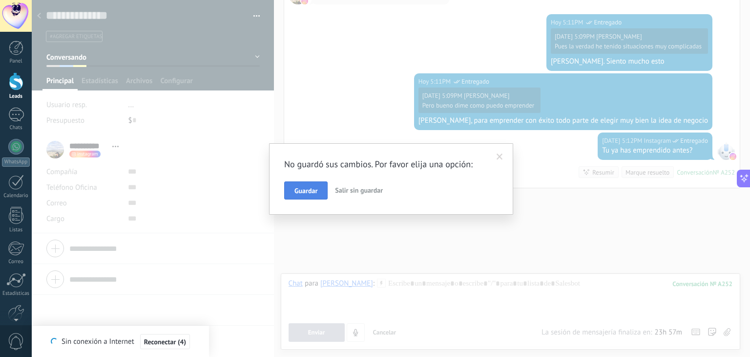
click at [314, 187] on span "Guardar" at bounding box center [306, 190] width 23 height 7
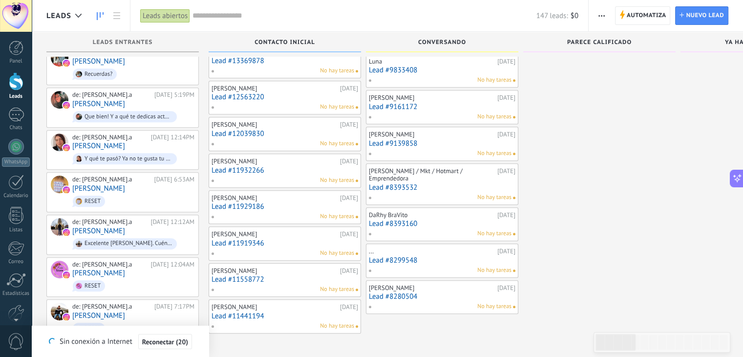
scroll to position [488, 0]
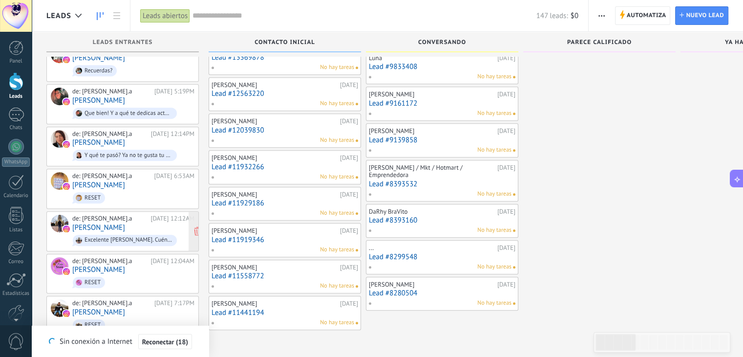
click at [114, 220] on div "de: sandragomez.a 08/10/2025 12:12AM Andrés López Excelente Andrés. Cuéntame qu…" at bounding box center [133, 230] width 122 height 33
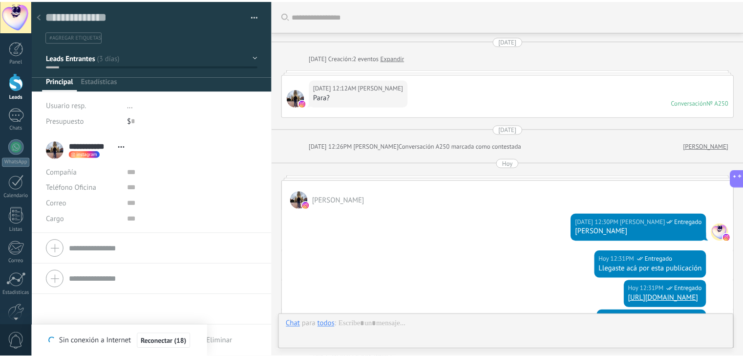
scroll to position [253, 0]
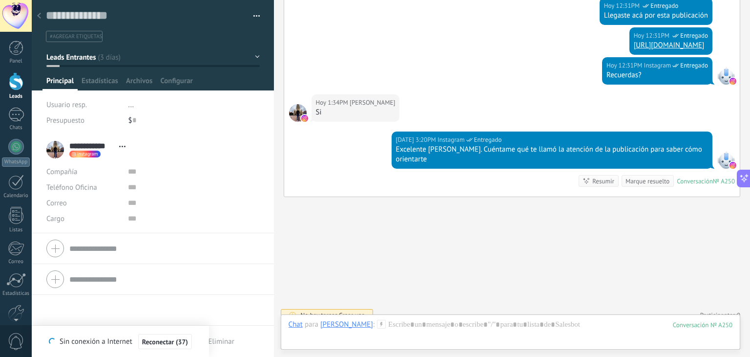
click at [16, 78] on div at bounding box center [16, 81] width 15 height 18
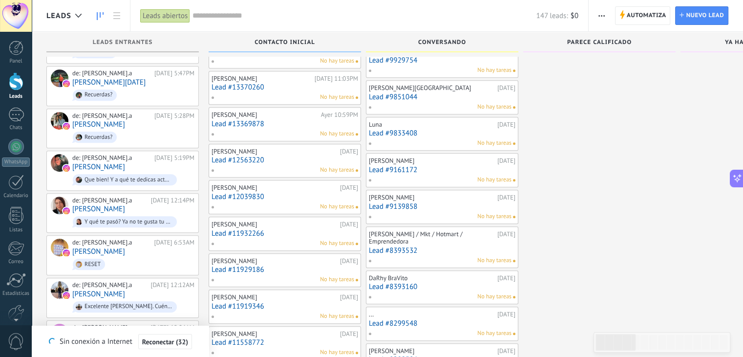
scroll to position [449, 0]
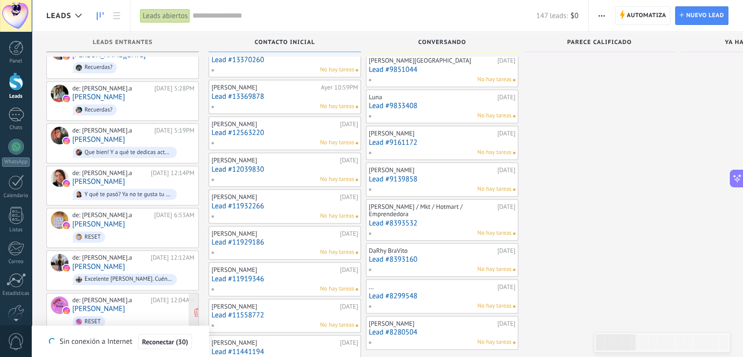
click at [125, 304] on link "Yuliiana Osorhito" at bounding box center [98, 308] width 53 height 8
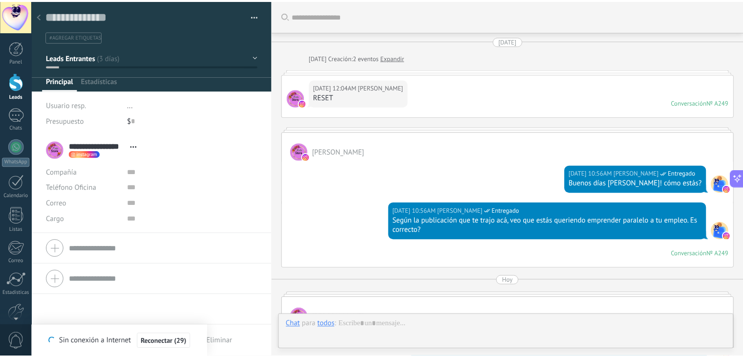
scroll to position [199, 0]
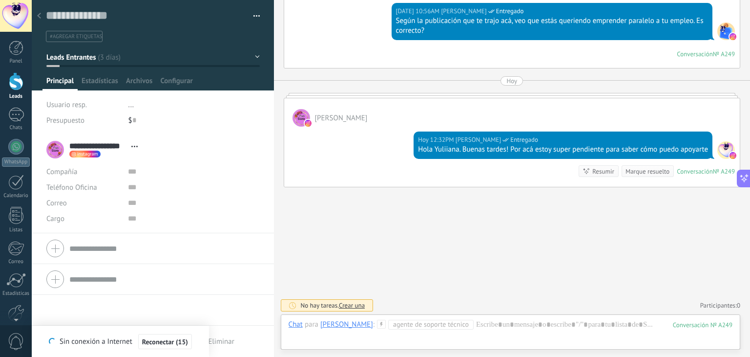
click at [20, 79] on div at bounding box center [16, 81] width 15 height 18
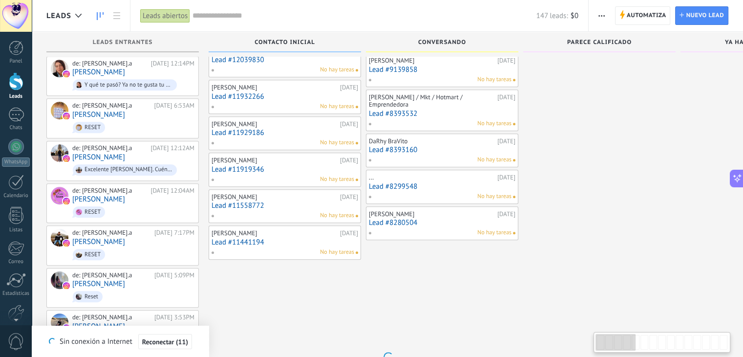
scroll to position [562, 0]
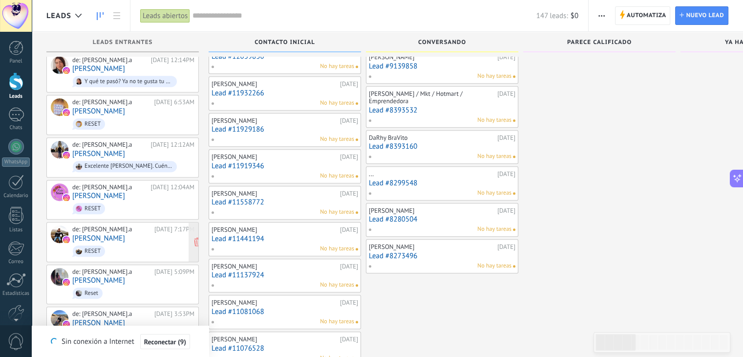
click at [104, 225] on div "de: sandragomez.a 07/10/2025 7:17PM Jacobo RESET" at bounding box center [133, 241] width 122 height 33
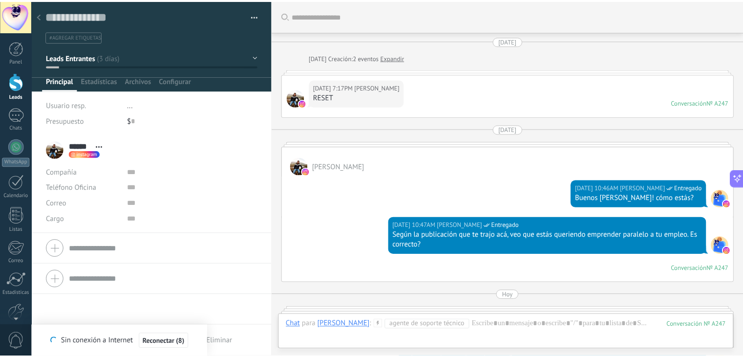
scroll to position [213, 0]
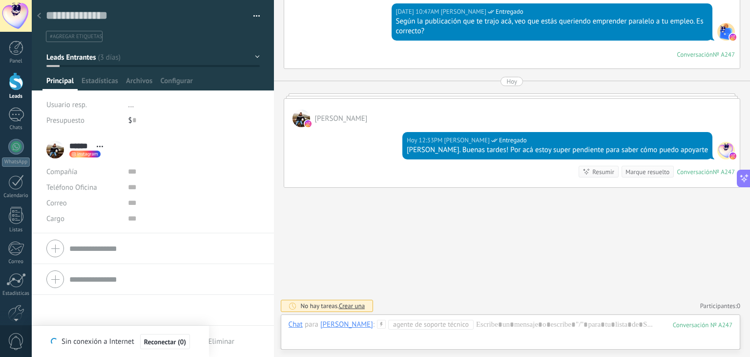
click at [16, 81] on div at bounding box center [16, 81] width 15 height 18
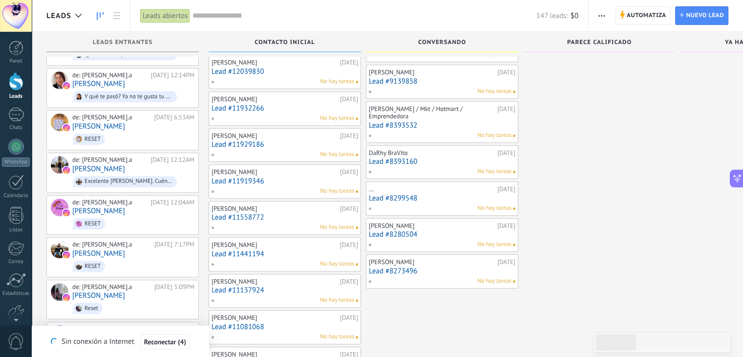
scroll to position [567, 0]
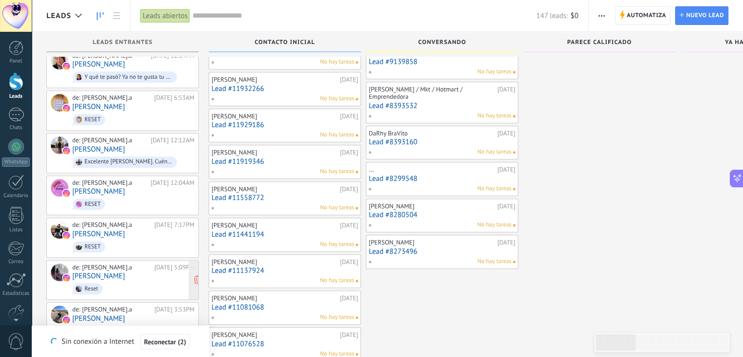
click at [107, 281] on span "Reset" at bounding box center [133, 288] width 122 height 15
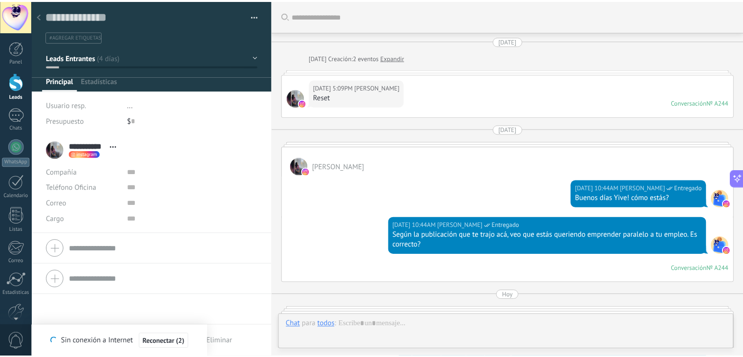
scroll to position [213, 0]
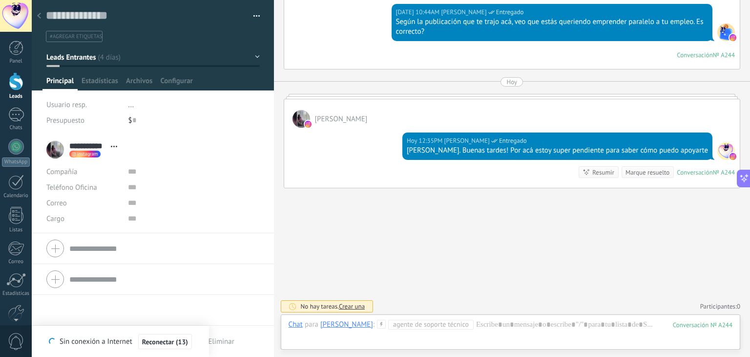
click at [17, 82] on div at bounding box center [16, 81] width 15 height 18
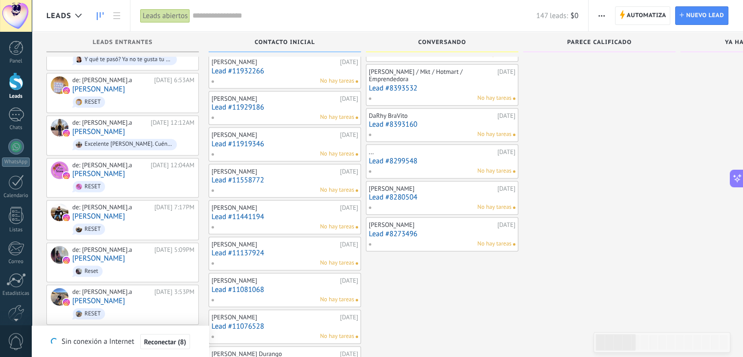
scroll to position [586, 0]
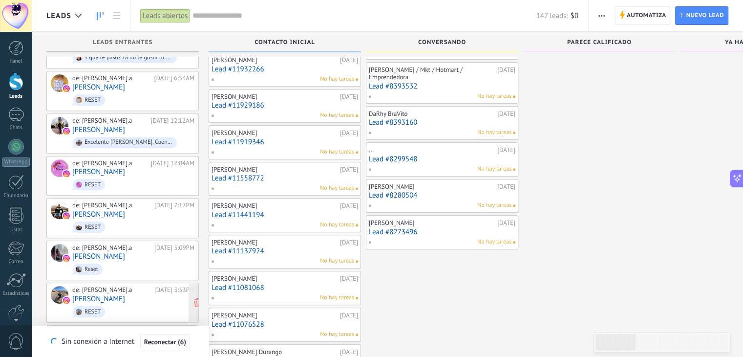
click at [102, 295] on link "Jessy Goez Miranda" at bounding box center [98, 299] width 53 height 8
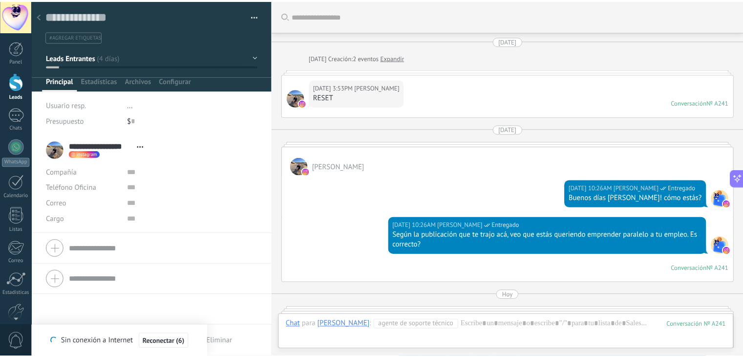
scroll to position [213, 0]
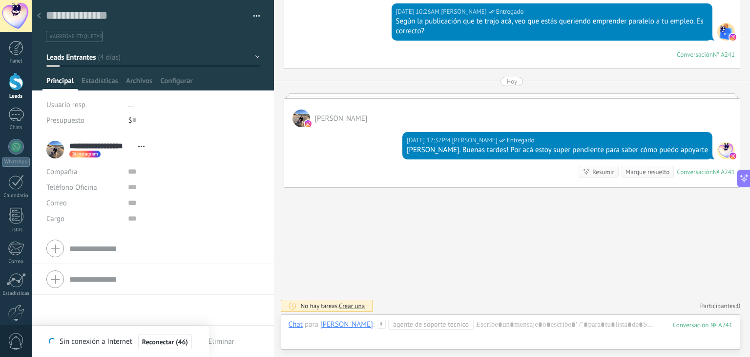
click at [22, 84] on div at bounding box center [16, 81] width 15 height 18
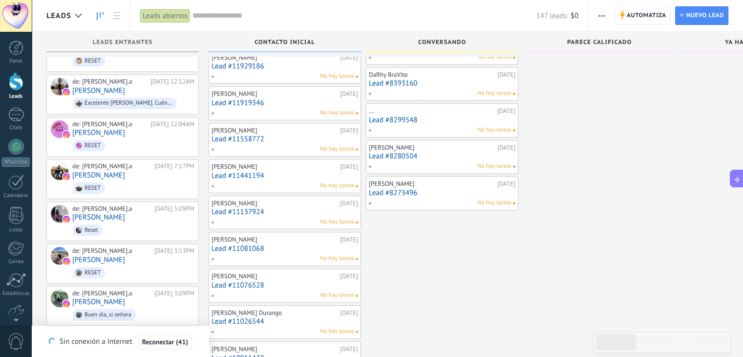
scroll to position [645, 0]
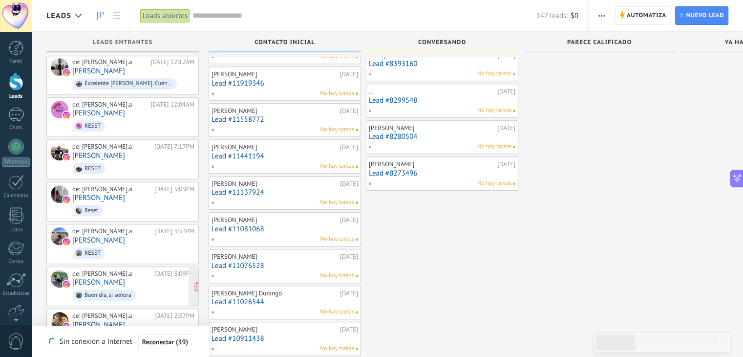
click at [96, 287] on span "Buen dia, si señora" at bounding box center [133, 294] width 122 height 15
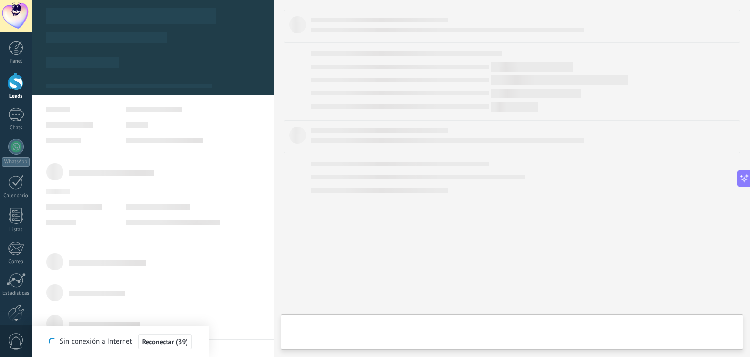
type textarea "**********"
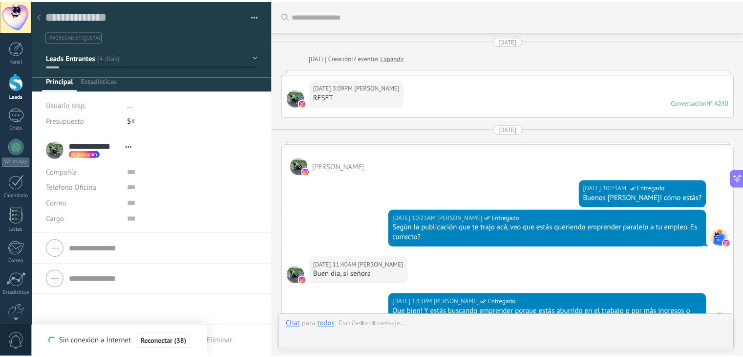
scroll to position [290, 0]
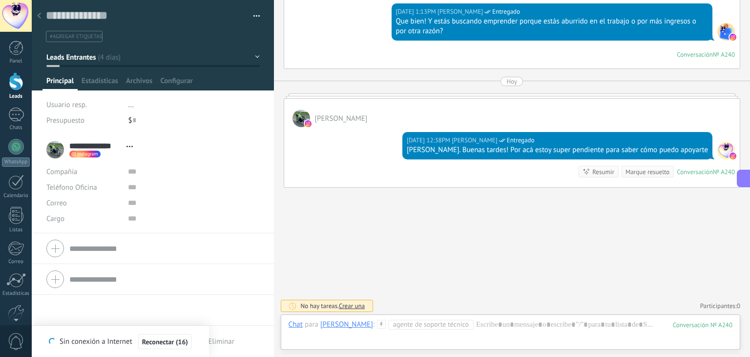
click at [19, 82] on div at bounding box center [16, 81] width 15 height 18
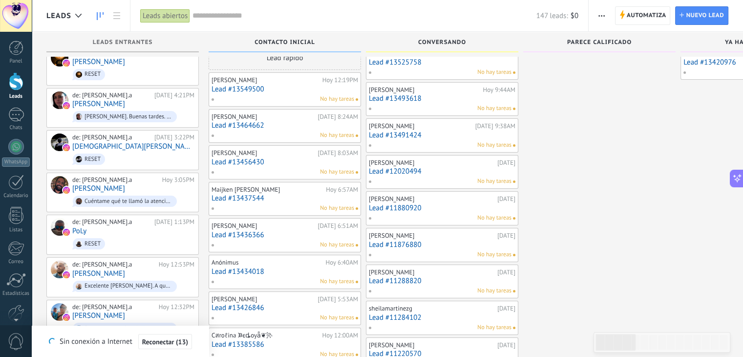
scroll to position [94, 0]
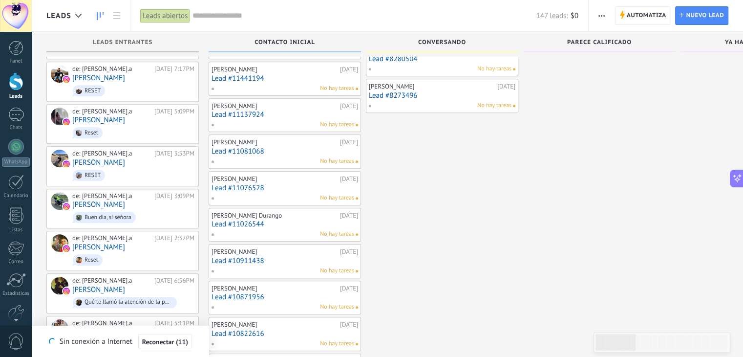
scroll to position [723, 0]
click at [115, 242] on link "[PERSON_NAME]" at bounding box center [98, 246] width 53 height 8
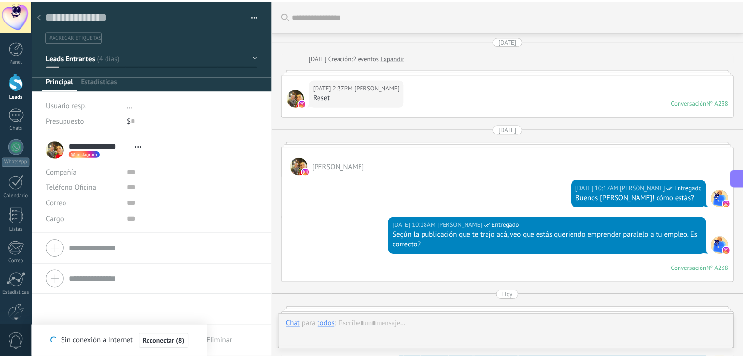
scroll to position [213, 0]
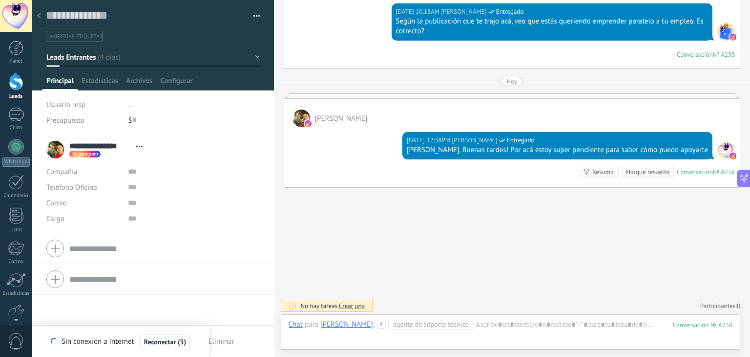
click at [15, 79] on div at bounding box center [16, 81] width 15 height 18
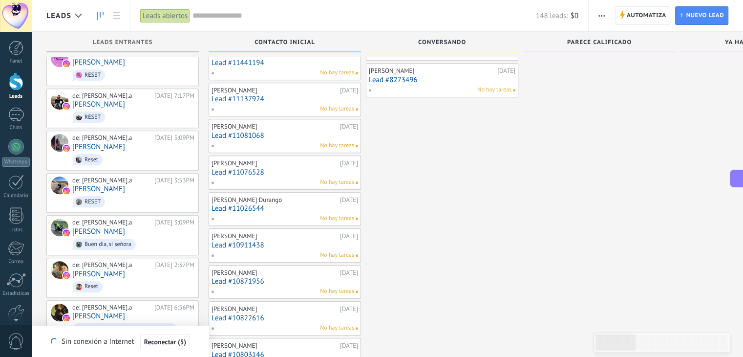
scroll to position [758, 0]
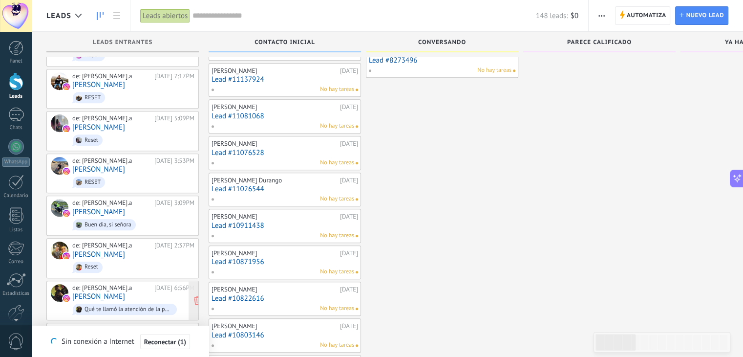
click at [117, 292] on link "[PERSON_NAME]" at bounding box center [98, 296] width 53 height 8
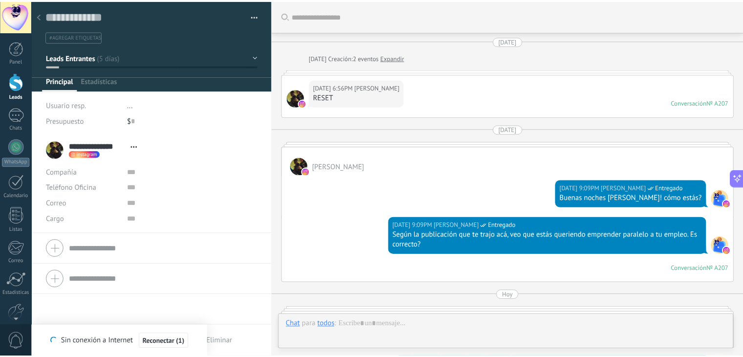
scroll to position [327, 0]
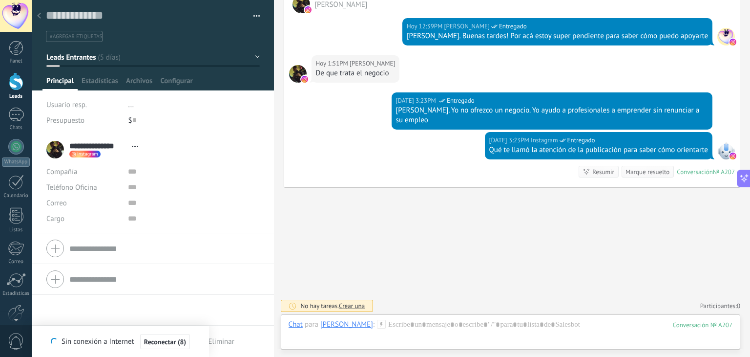
click at [12, 86] on div at bounding box center [16, 81] width 15 height 18
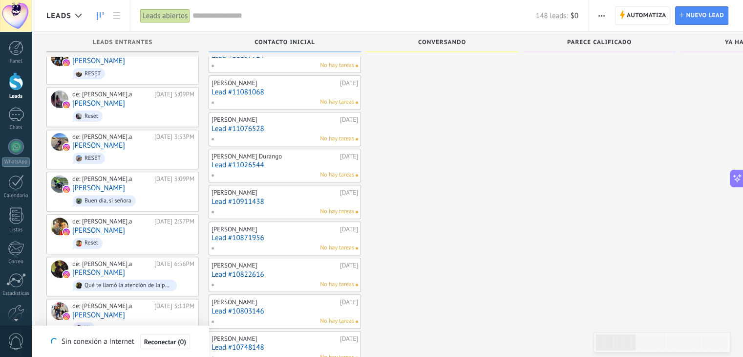
scroll to position [801, 0]
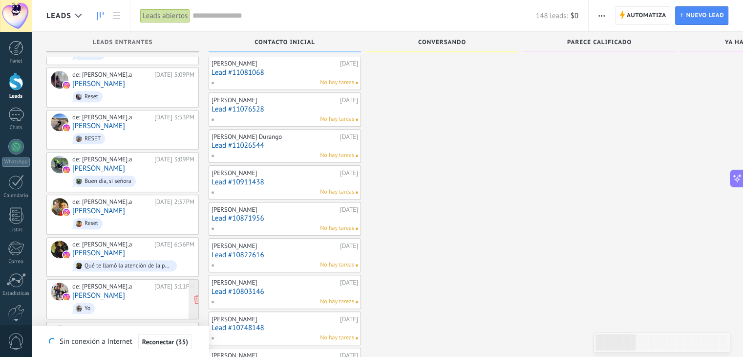
click at [127, 283] on div "de: sandragomez.a 05/10/2025 5:11PM Oscar Roa Yo" at bounding box center [133, 298] width 122 height 33
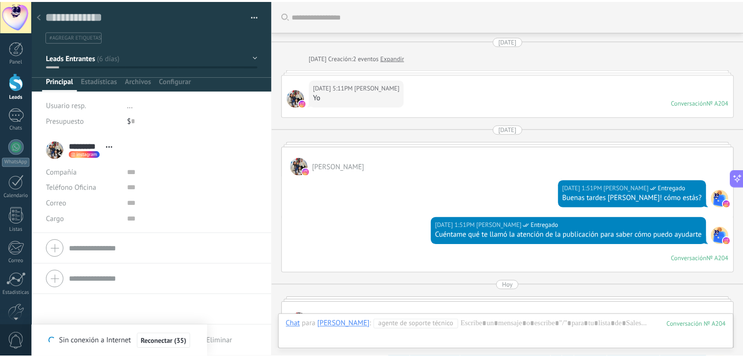
scroll to position [204, 0]
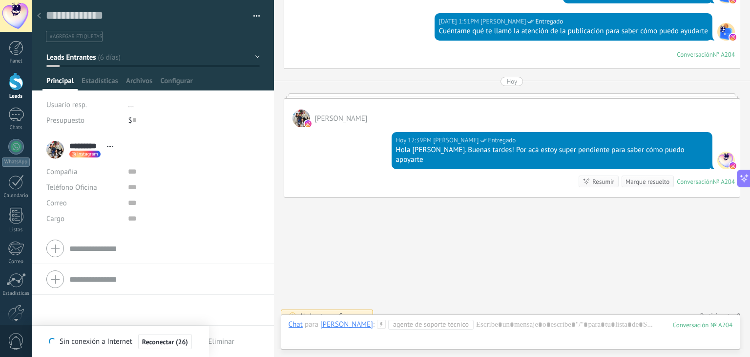
click at [16, 81] on div at bounding box center [16, 81] width 15 height 18
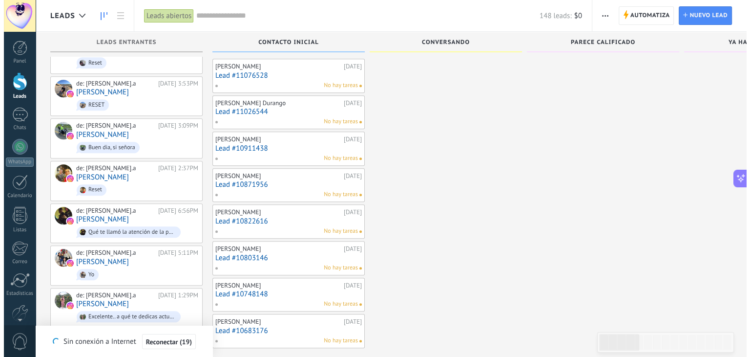
scroll to position [836, 0]
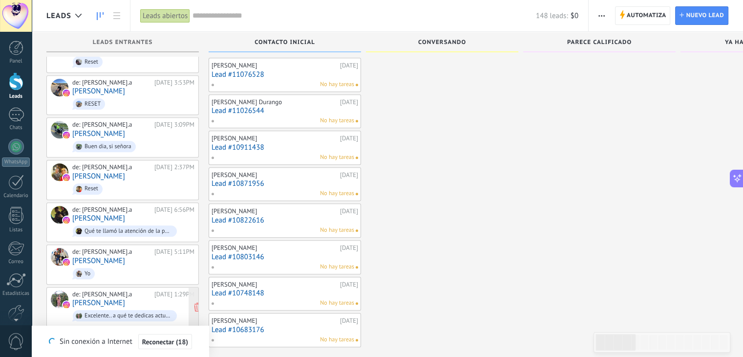
click at [109, 298] on link "[PERSON_NAME]" at bounding box center [98, 302] width 53 height 8
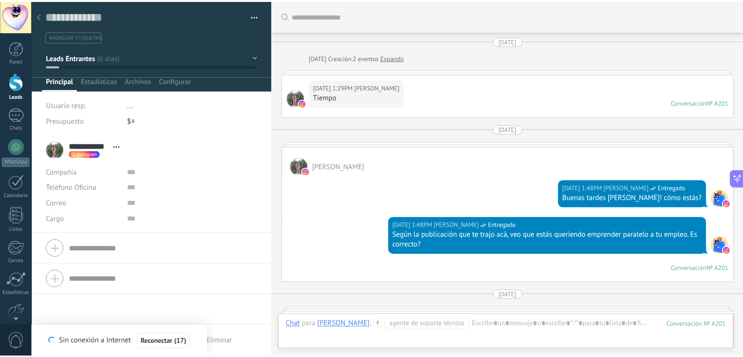
scroll to position [391, 0]
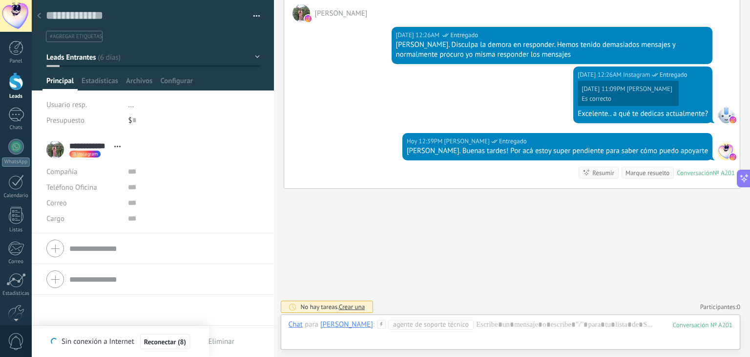
click at [14, 76] on div at bounding box center [16, 81] width 15 height 18
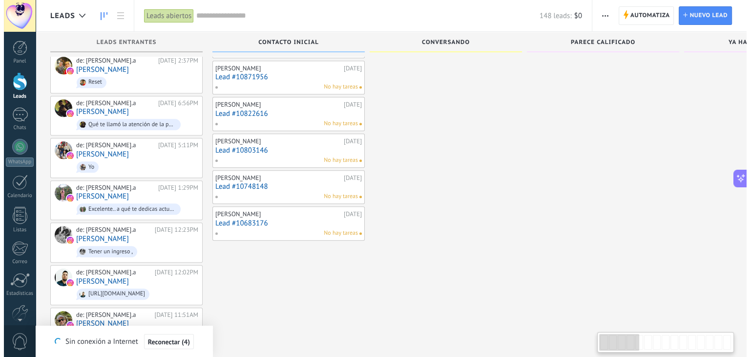
scroll to position [953, 0]
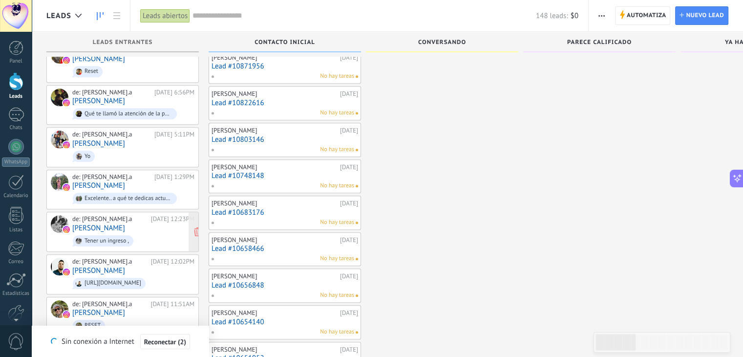
click at [138, 233] on span "Tener un ingreso ," at bounding box center [133, 240] width 122 height 15
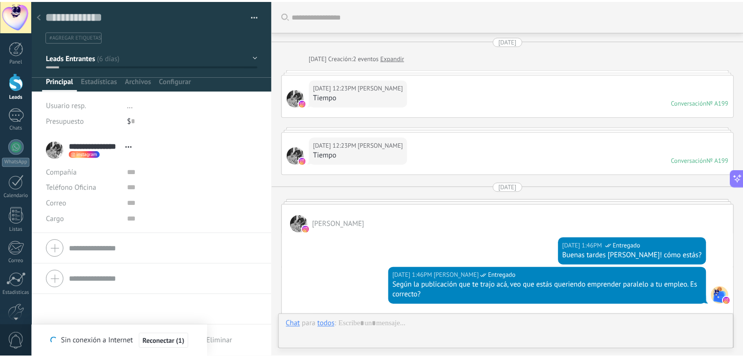
scroll to position [627, 0]
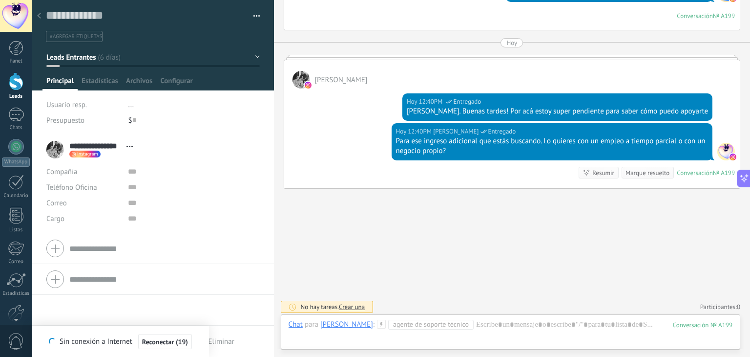
click at [15, 85] on div at bounding box center [16, 81] width 15 height 18
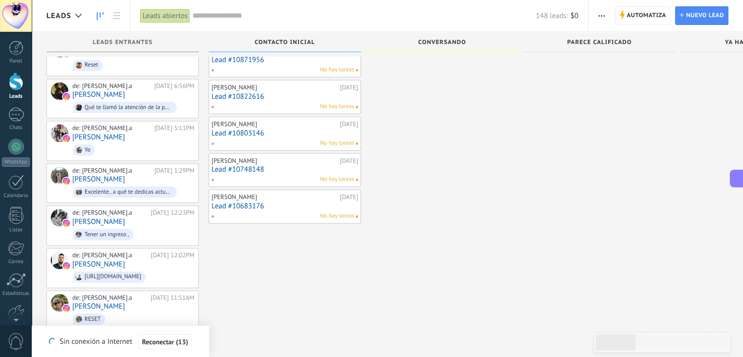
scroll to position [973, 0]
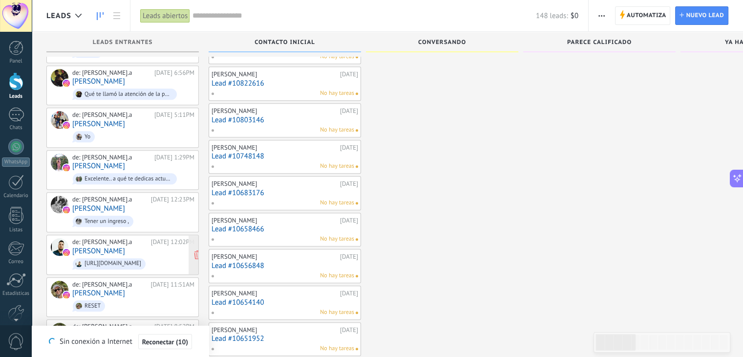
click at [94, 247] on link "[PERSON_NAME]" at bounding box center [98, 251] width 53 height 8
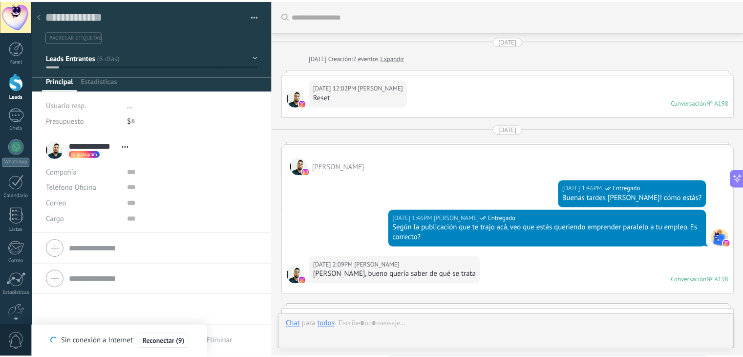
scroll to position [392, 0]
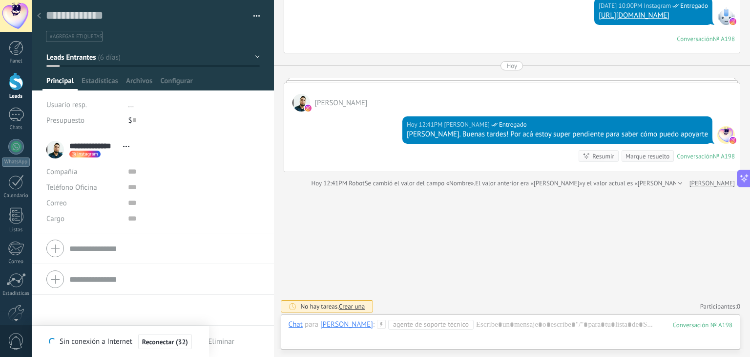
click at [13, 87] on div at bounding box center [16, 81] width 15 height 18
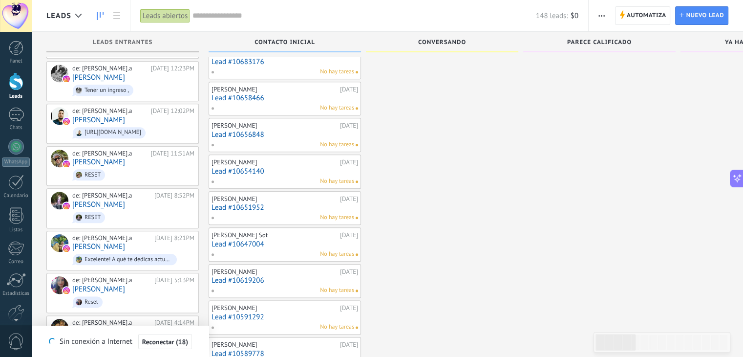
scroll to position [1102, 0]
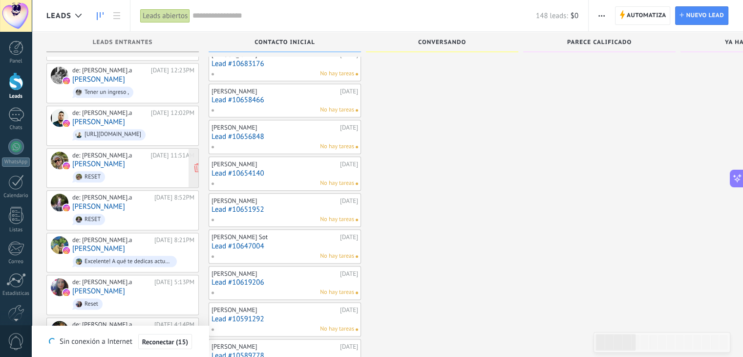
click at [104, 169] on span "RESET" at bounding box center [133, 176] width 122 height 15
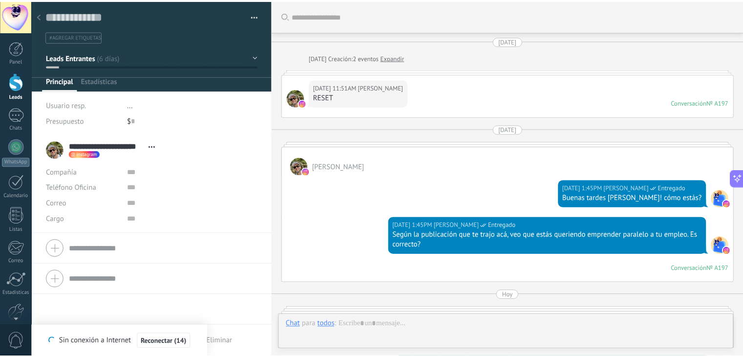
scroll to position [213, 0]
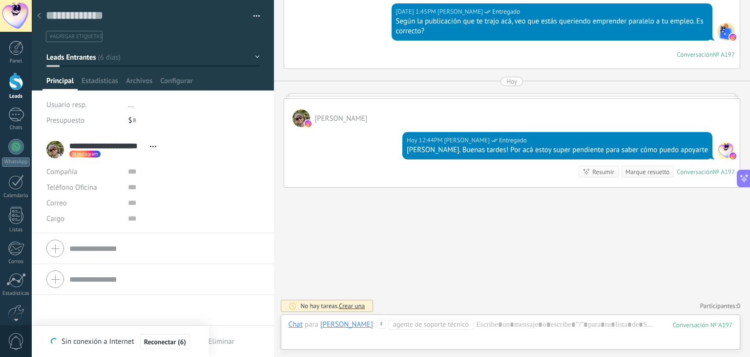
click at [14, 88] on div at bounding box center [16, 81] width 15 height 18
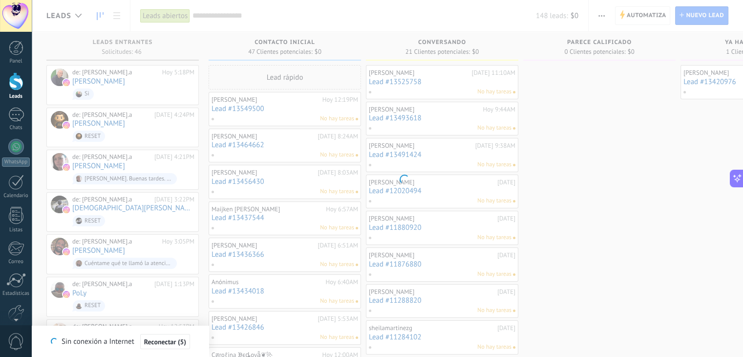
click at [602, 159] on body ".abecls-1,.abecls-2{fill-rule:evenodd}.abecls-2{fill:#fff} .abhcls-1{fill:none}…" at bounding box center [371, 178] width 743 height 357
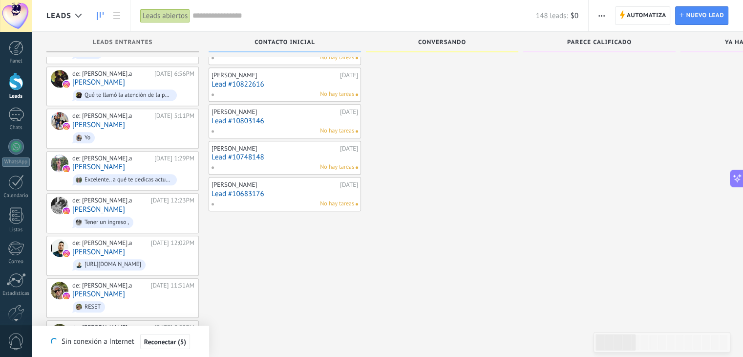
scroll to position [978, 0]
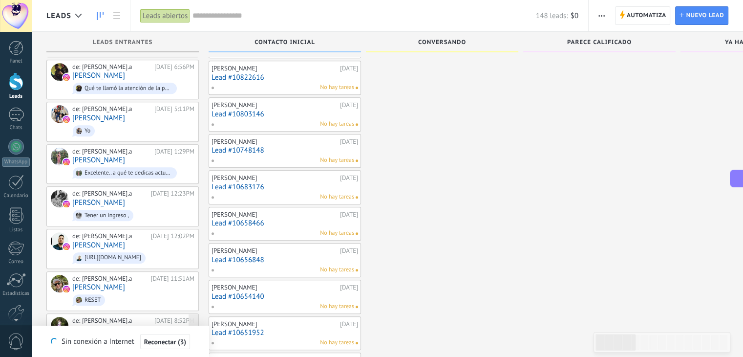
click at [114, 335] on span "RESET" at bounding box center [133, 342] width 122 height 15
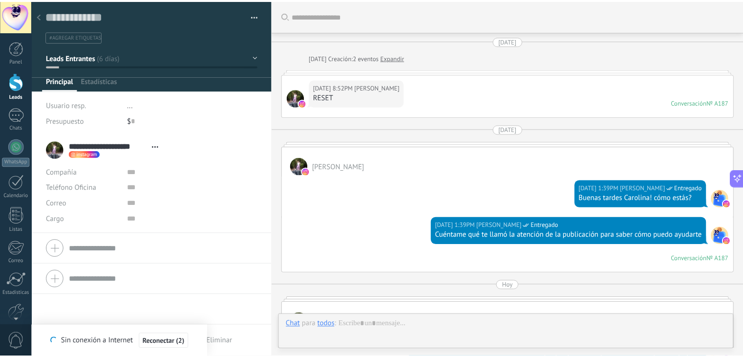
scroll to position [14, 0]
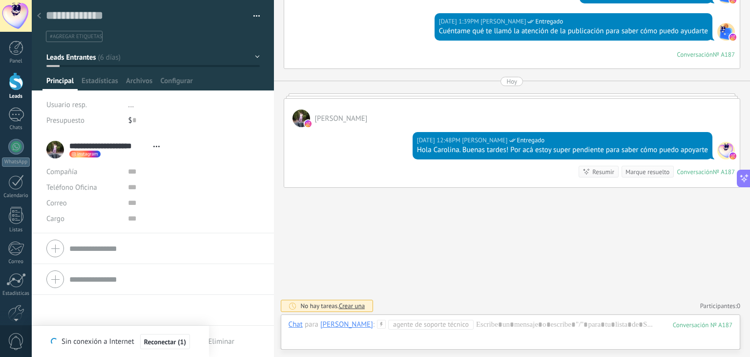
click at [14, 85] on div at bounding box center [16, 81] width 15 height 18
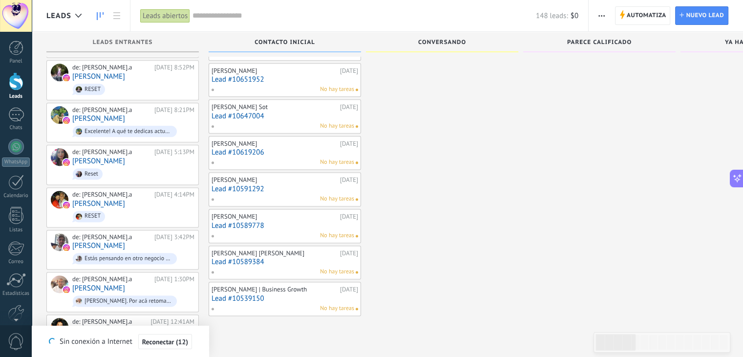
scroll to position [1212, 0]
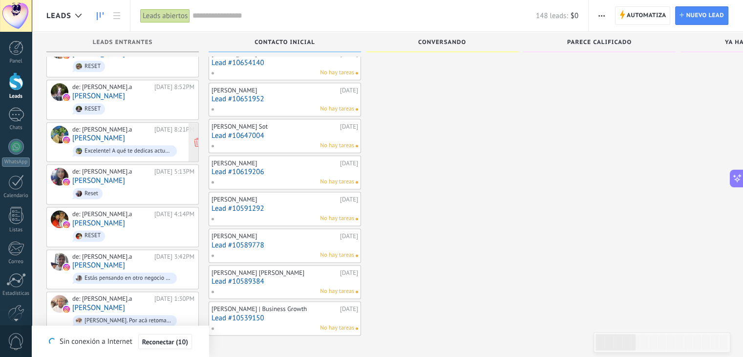
click at [102, 126] on div "de: [PERSON_NAME].a" at bounding box center [111, 130] width 79 height 8
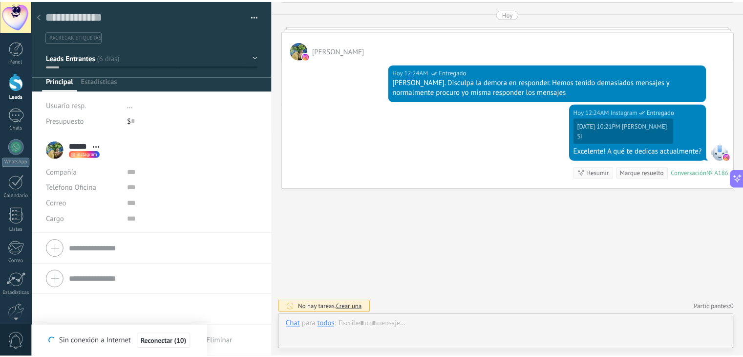
scroll to position [14, 0]
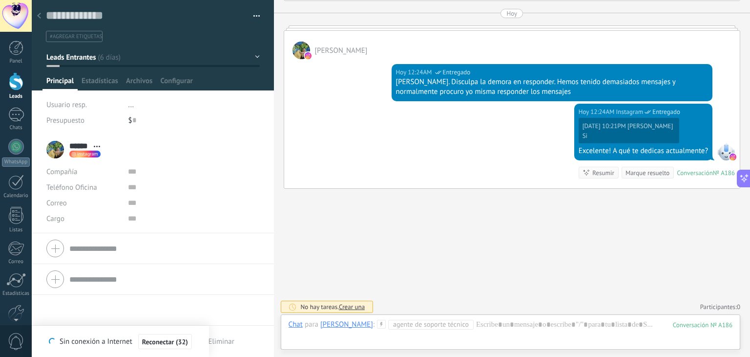
click at [12, 87] on div at bounding box center [16, 81] width 15 height 18
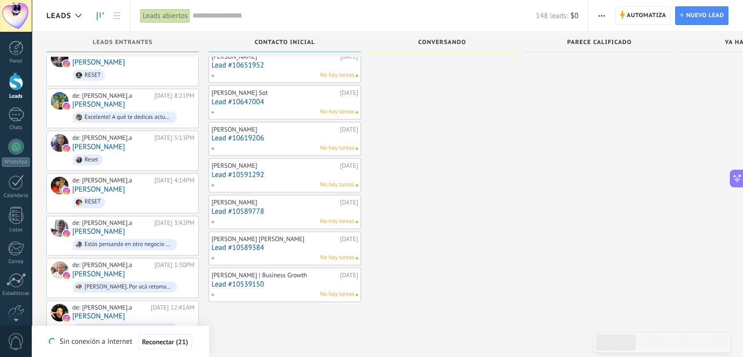
scroll to position [1231, 0]
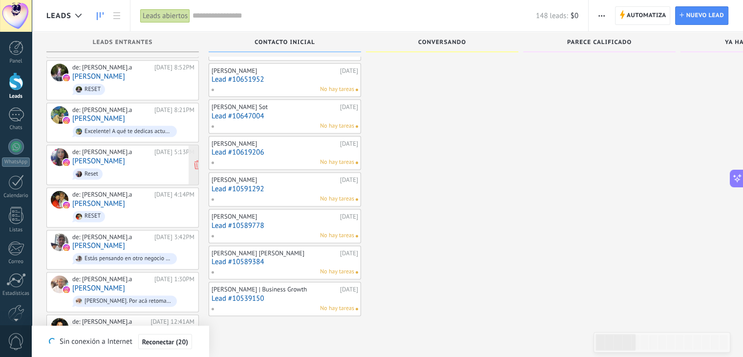
click at [125, 157] on link "Rosarito Palomino" at bounding box center [98, 161] width 53 height 8
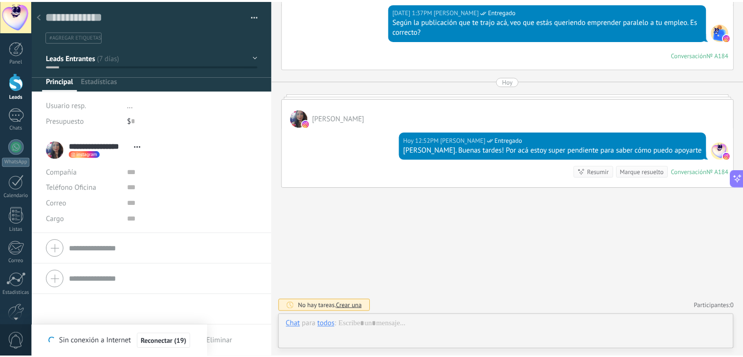
scroll to position [14, 0]
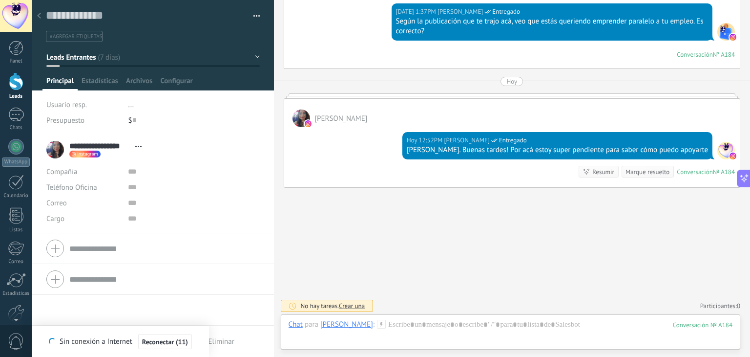
click at [15, 84] on div at bounding box center [16, 81] width 15 height 18
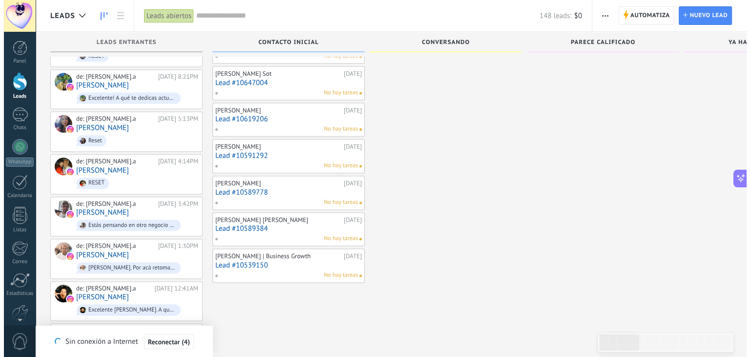
scroll to position [1290, 0]
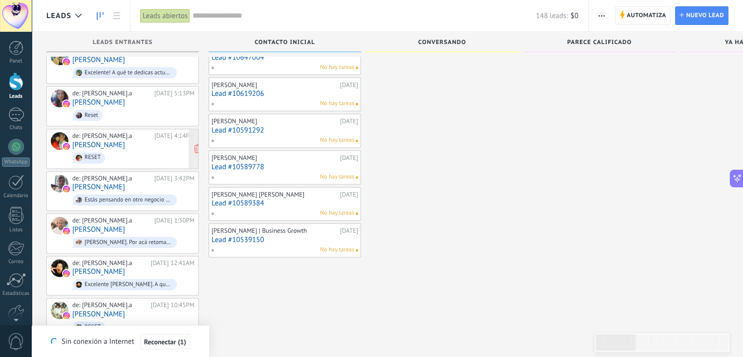
click at [137, 132] on div "de: sandragomez.a 04/10/2025 4:14PM Yadi Castellanos RESET" at bounding box center [133, 148] width 122 height 33
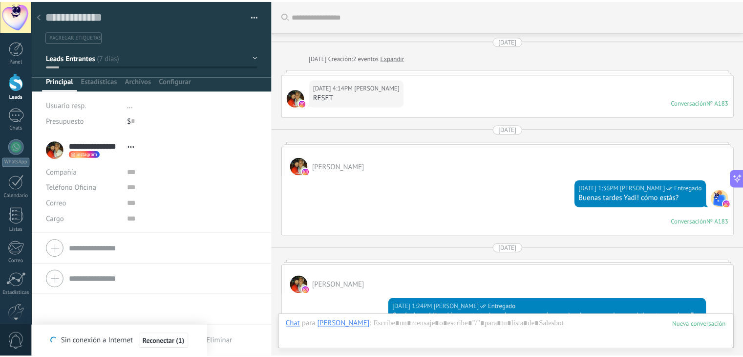
scroll to position [295, 0]
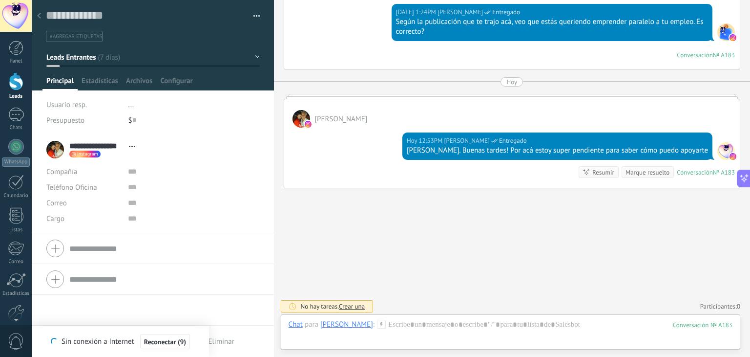
click at [24, 81] on link "Leads" at bounding box center [16, 85] width 32 height 27
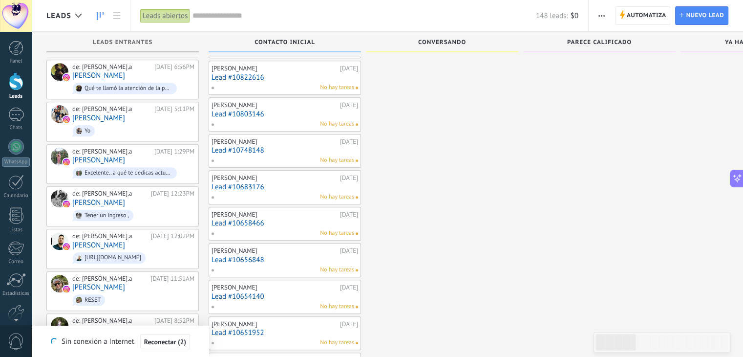
scroll to position [1290, 0]
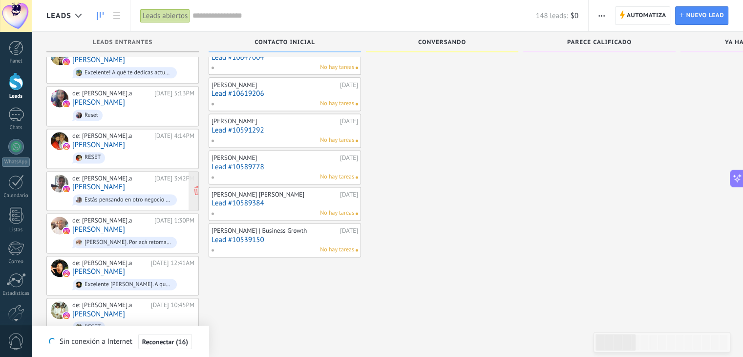
click at [119, 183] on link "Andres Camargo M." at bounding box center [98, 187] width 53 height 8
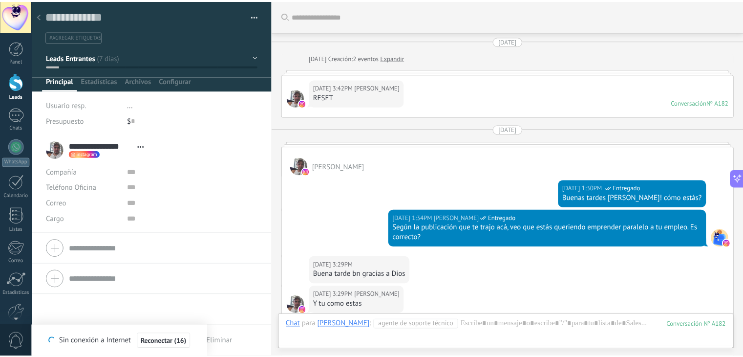
scroll to position [788, 0]
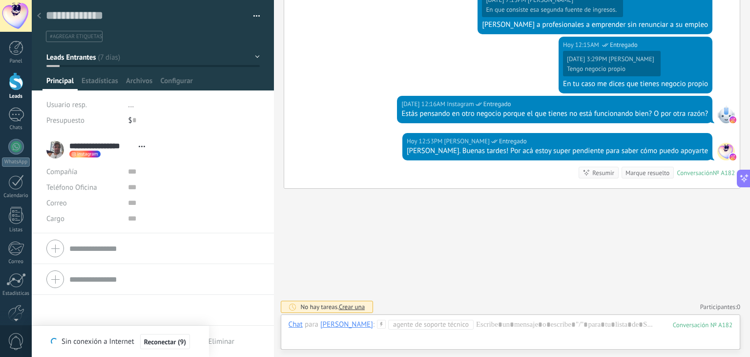
click at [16, 90] on div at bounding box center [16, 81] width 15 height 18
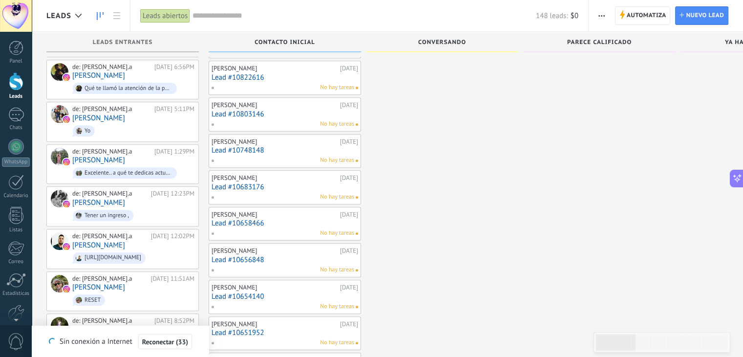
scroll to position [1290, 0]
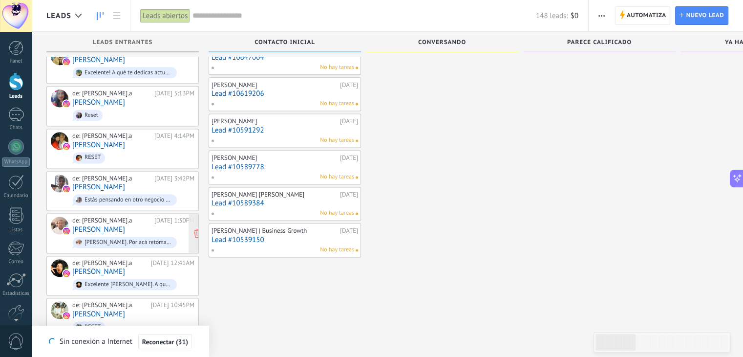
click at [109, 225] on link "Jesus Arizabaleta" at bounding box center [98, 229] width 53 height 8
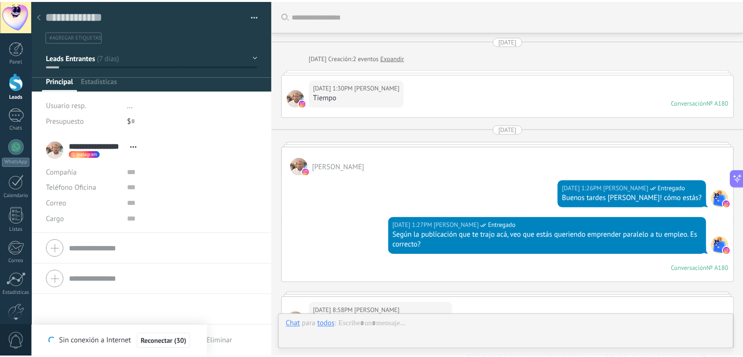
scroll to position [749, 0]
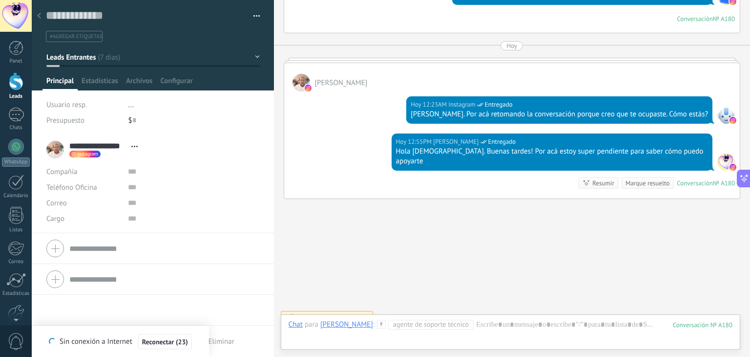
click at [16, 83] on div at bounding box center [16, 81] width 15 height 18
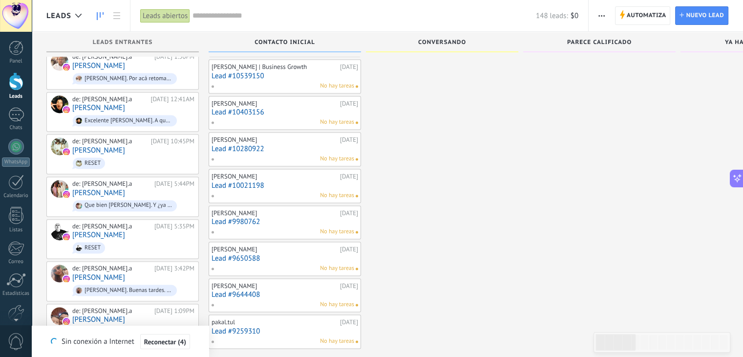
scroll to position [1473, 0]
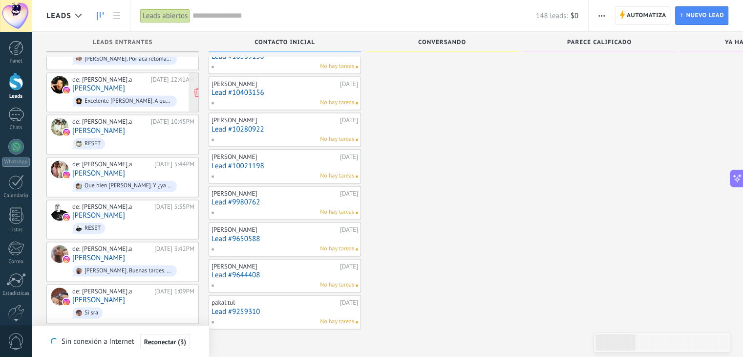
click at [144, 76] on div "de: sandragomez.a 04/10/2025 12:41AM Lucian Cristopher Excelente Cristopher. A …" at bounding box center [133, 92] width 122 height 33
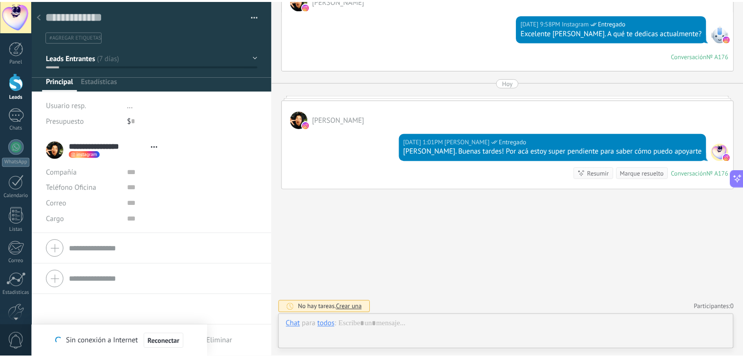
scroll to position [14, 0]
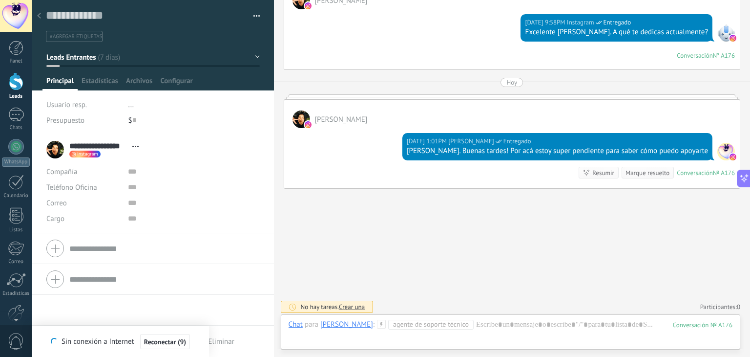
click at [15, 90] on link "Leads" at bounding box center [16, 85] width 32 height 27
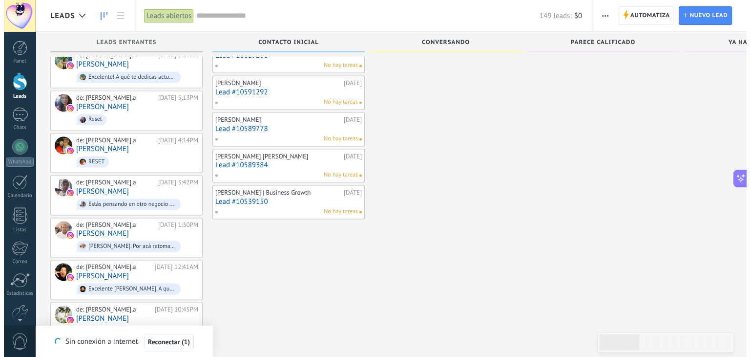
scroll to position [1329, 0]
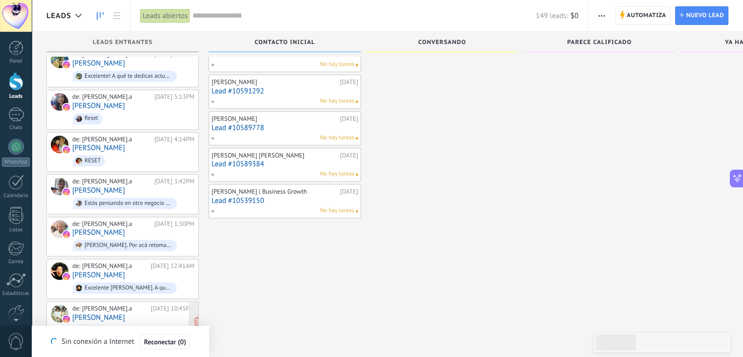
click at [151, 304] on div "03/10/2025 10:45PM" at bounding box center [172, 308] width 43 height 8
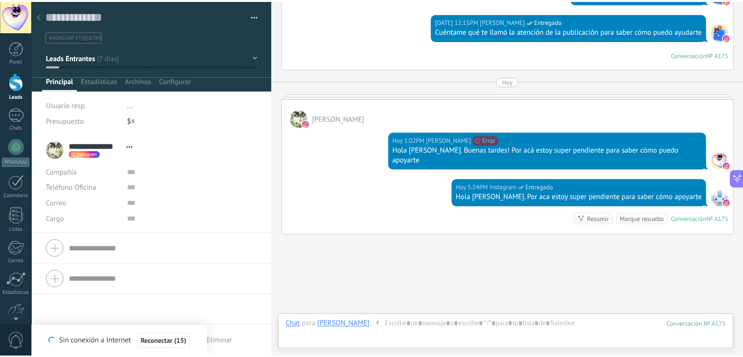
scroll to position [241, 0]
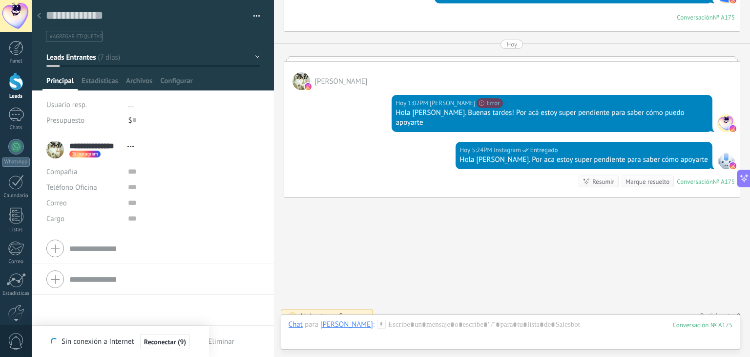
click at [22, 82] on div at bounding box center [16, 81] width 15 height 18
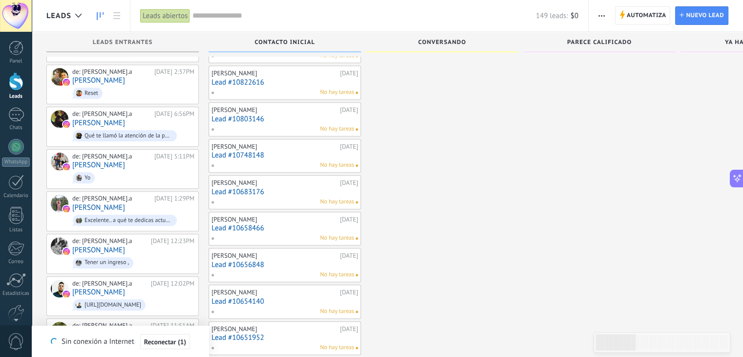
scroll to position [975, 0]
click at [165, 346] on button "Reconectar (23)" at bounding box center [165, 342] width 54 height 16
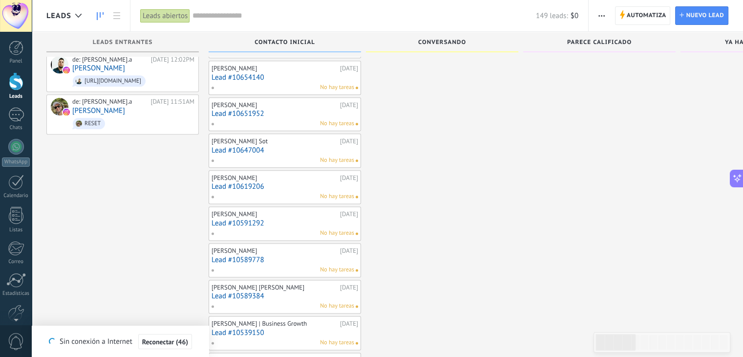
scroll to position [1209, 0]
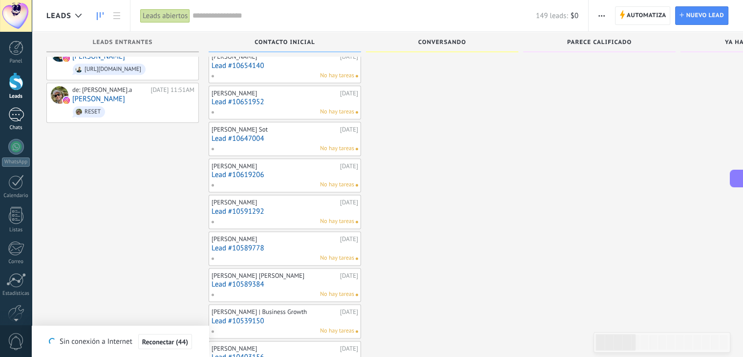
click at [18, 114] on div at bounding box center [16, 114] width 16 height 14
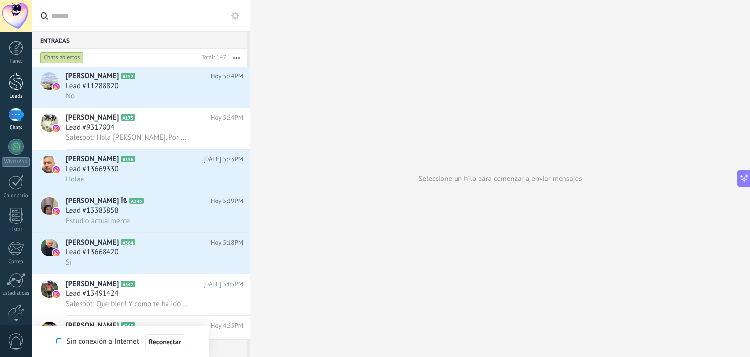
click at [20, 88] on div at bounding box center [16, 81] width 15 height 18
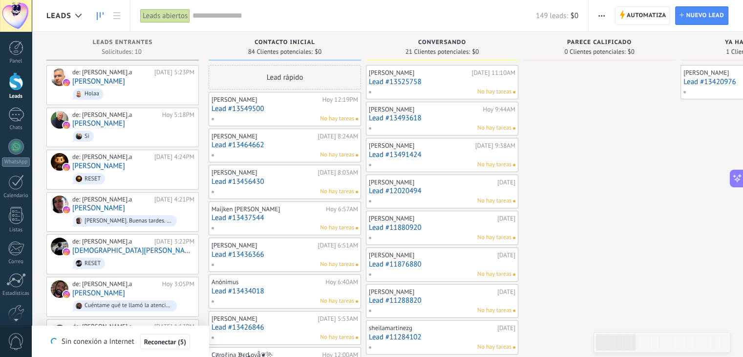
click at [129, 125] on div "de: sandragomez.a Hoy 5:18PM Mauro Bermudez Si" at bounding box center [133, 127] width 122 height 33
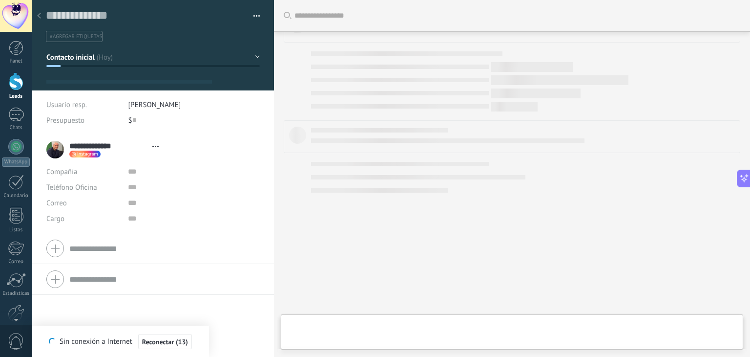
type textarea "**********"
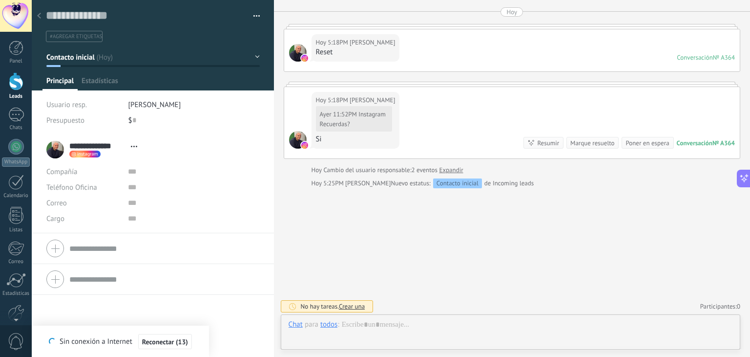
scroll to position [14, 0]
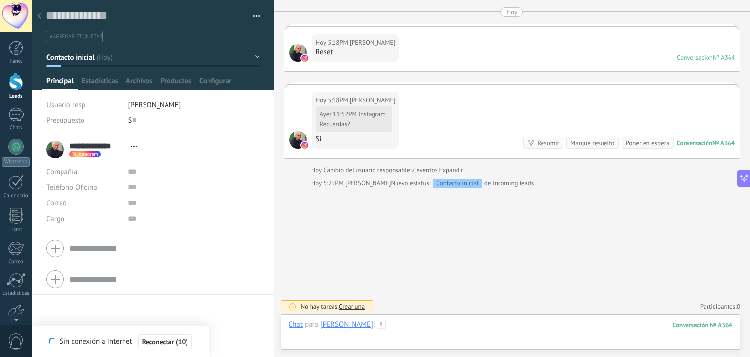
click at [423, 323] on div at bounding box center [511, 333] width 444 height 29
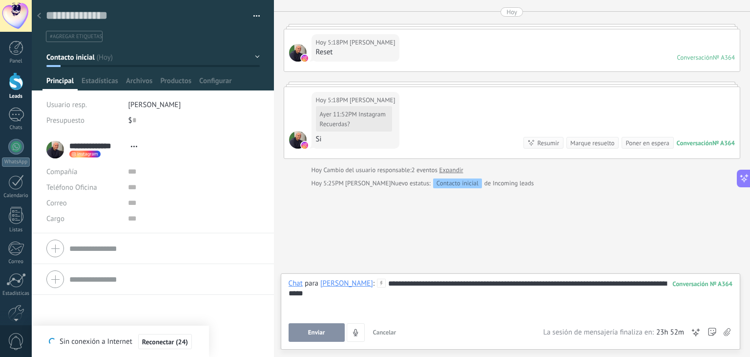
click at [313, 336] on span "Enviar" at bounding box center [316, 332] width 17 height 7
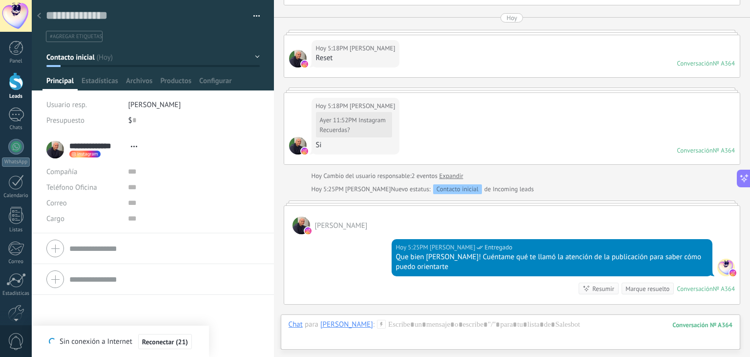
click at [18, 85] on div at bounding box center [16, 81] width 15 height 18
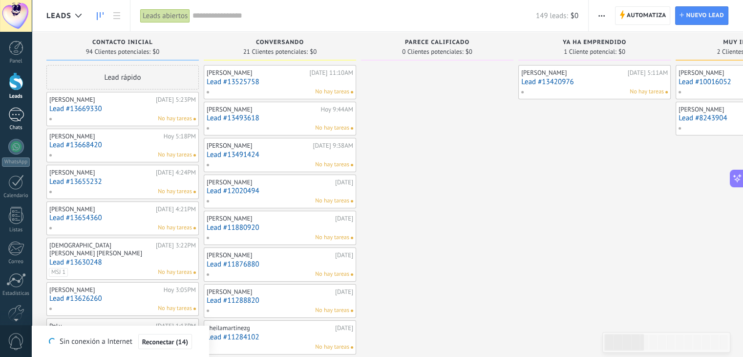
click at [18, 124] on link "Chats" at bounding box center [16, 118] width 32 height 23
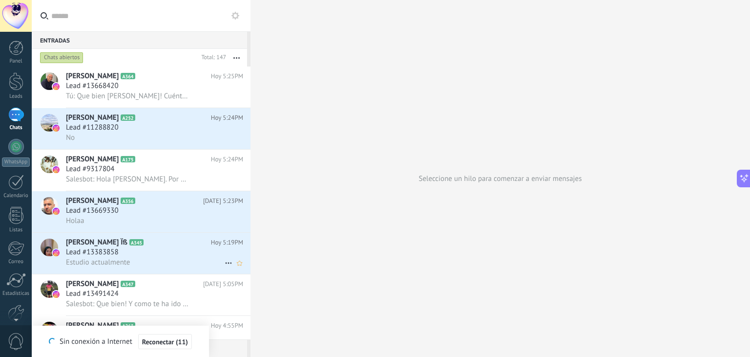
click at [124, 257] on div "Lead #13383858" at bounding box center [154, 252] width 177 height 10
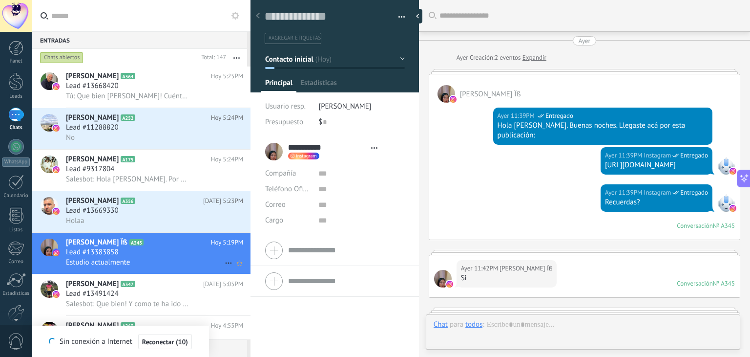
type textarea "**********"
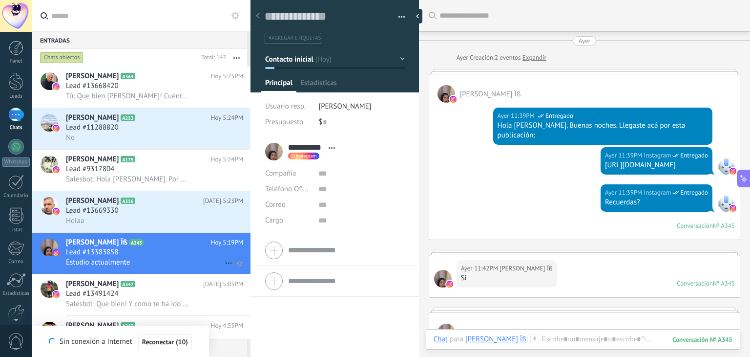
scroll to position [599, 0]
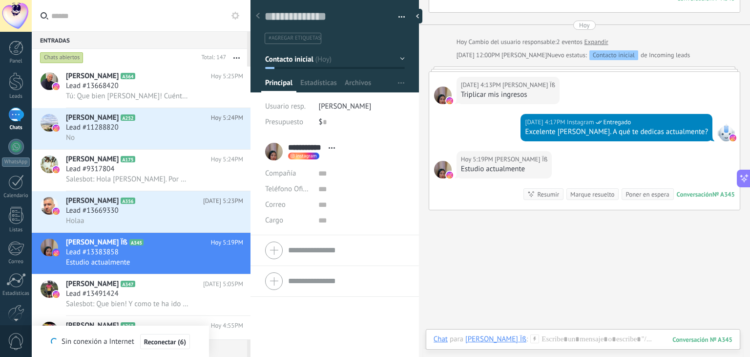
click at [544, 339] on div at bounding box center [583, 348] width 299 height 29
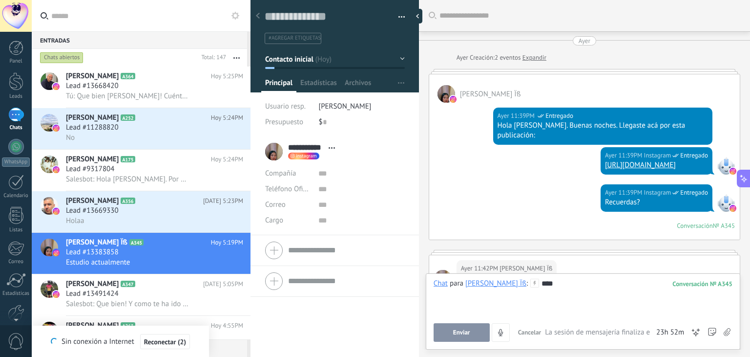
scroll to position [14, 0]
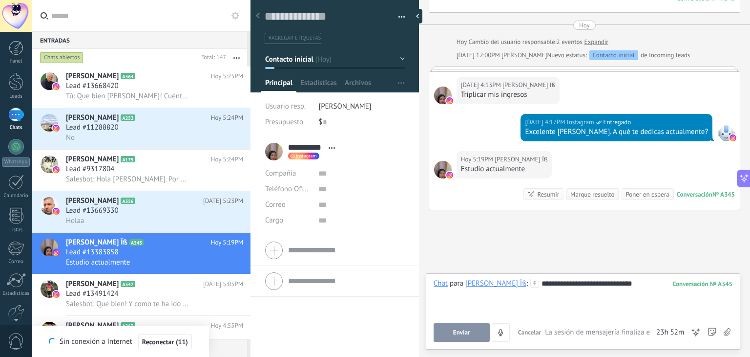
click at [448, 334] on button "Enviar" at bounding box center [462, 332] width 56 height 19
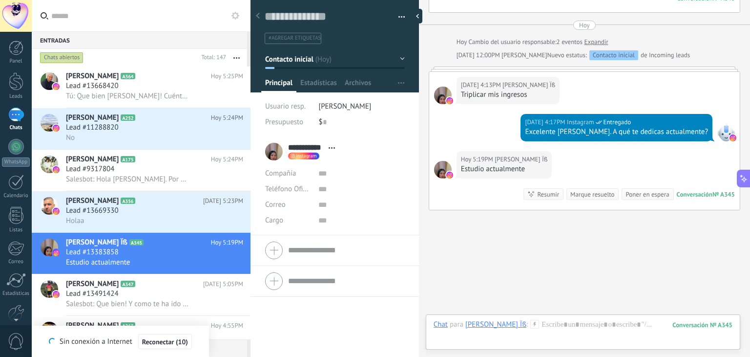
scroll to position [655, 0]
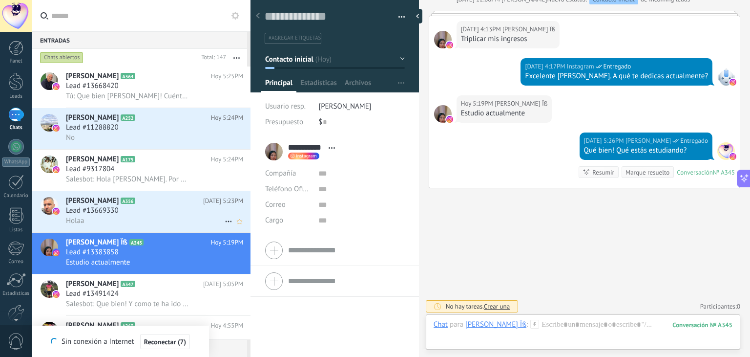
click at [115, 212] on span "Lead #13669330" at bounding box center [92, 211] width 53 height 10
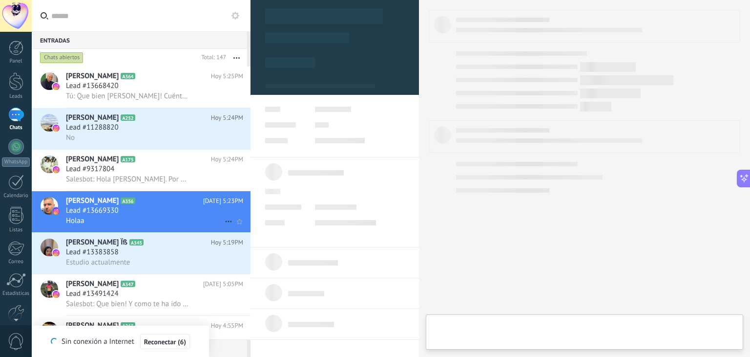
type textarea "**********"
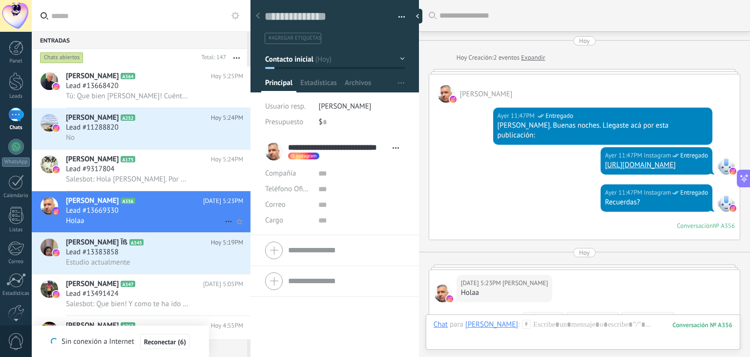
scroll to position [176, 0]
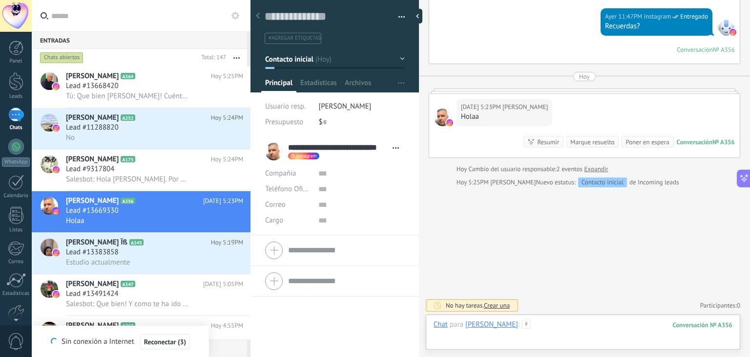
click at [598, 322] on div at bounding box center [583, 333] width 299 height 29
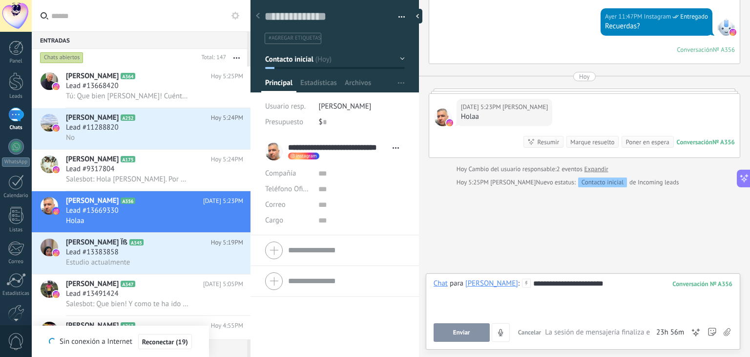
click at [598, 283] on div "**********" at bounding box center [583, 296] width 299 height 37
click at [621, 283] on div "**********" at bounding box center [583, 296] width 299 height 37
click at [463, 331] on span "Enviar" at bounding box center [461, 332] width 17 height 7
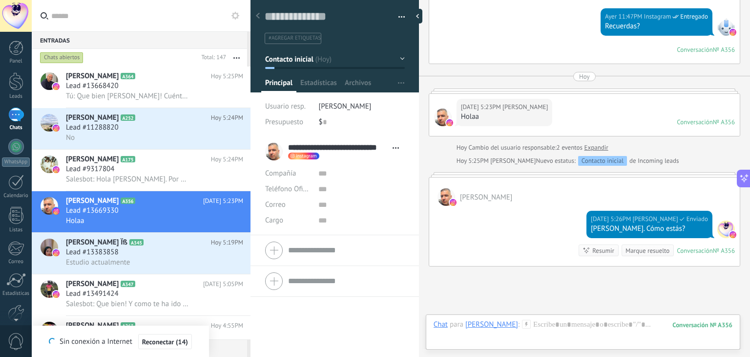
scroll to position [148, 0]
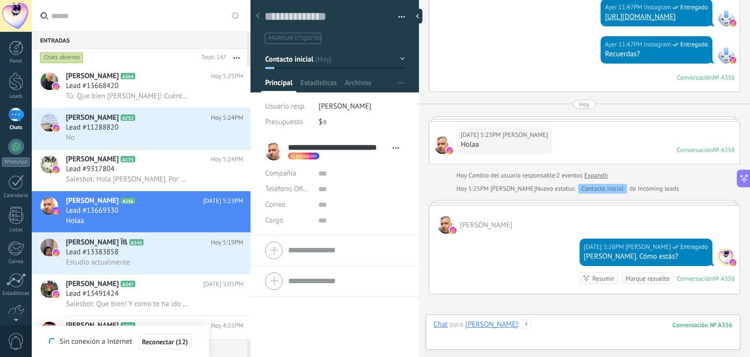
click at [596, 322] on div at bounding box center [583, 333] width 299 height 29
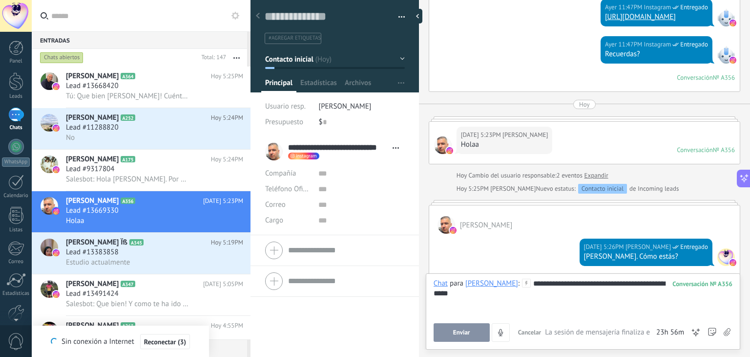
scroll to position [191, 0]
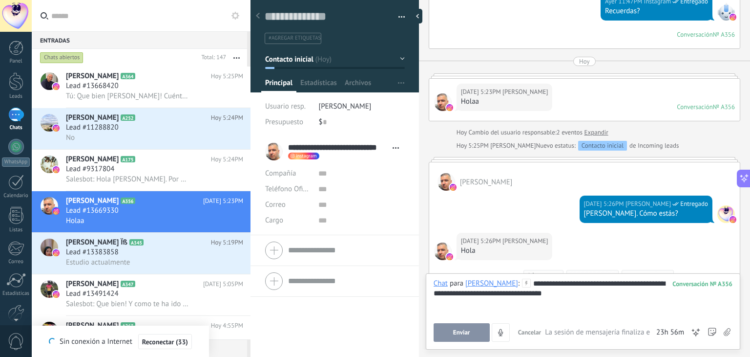
click at [575, 281] on div "**********" at bounding box center [583, 296] width 299 height 37
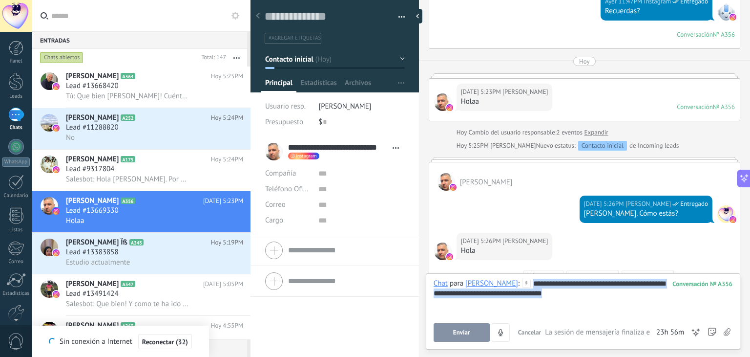
click at [635, 294] on div "**********" at bounding box center [583, 296] width 299 height 37
copy div "**********"
click at [459, 330] on span "Enviar" at bounding box center [461, 332] width 17 height 7
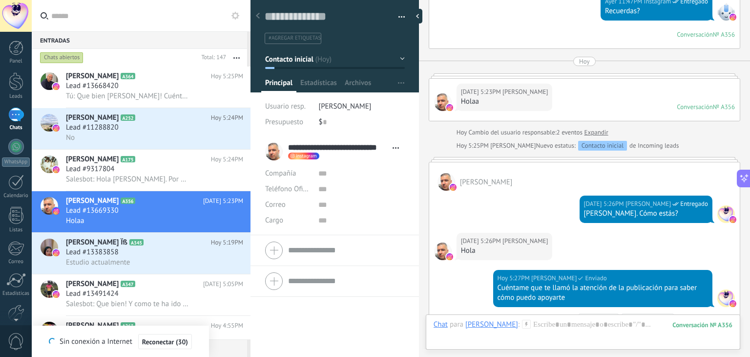
scroll to position [339, 0]
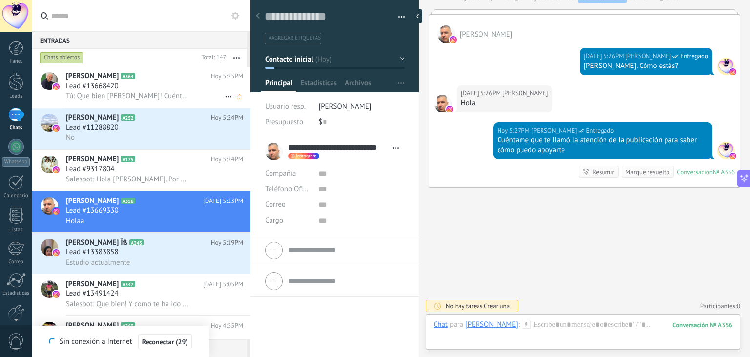
click at [90, 81] on div "[PERSON_NAME] A364 [DATE] 5:25PM Lead #13668420 Tú: Que bien [PERSON_NAME]! Cué…" at bounding box center [158, 86] width 185 height 41
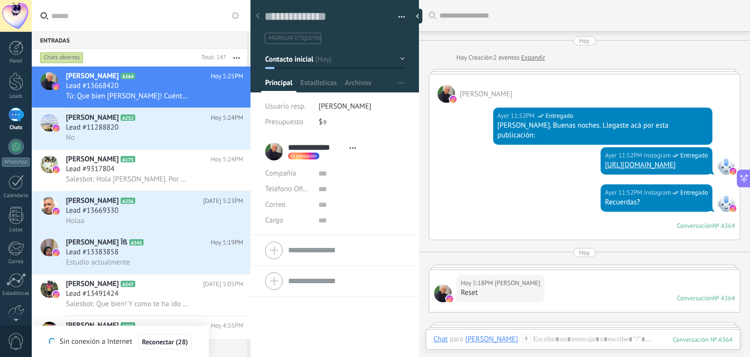
scroll to position [307, 0]
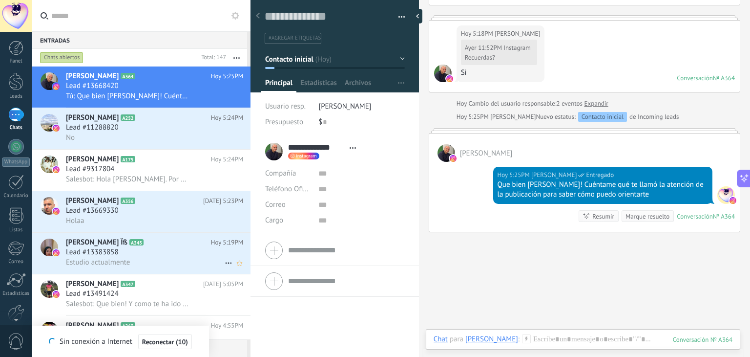
click at [126, 257] on div "Lead #13383858" at bounding box center [154, 252] width 177 height 10
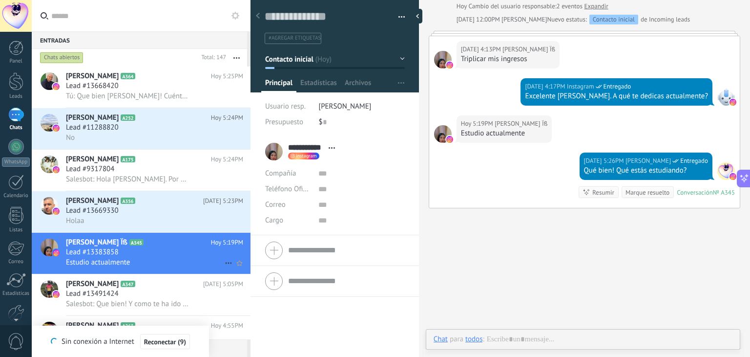
scroll to position [14, 0]
click at [176, 138] on div "No" at bounding box center [154, 137] width 177 height 10
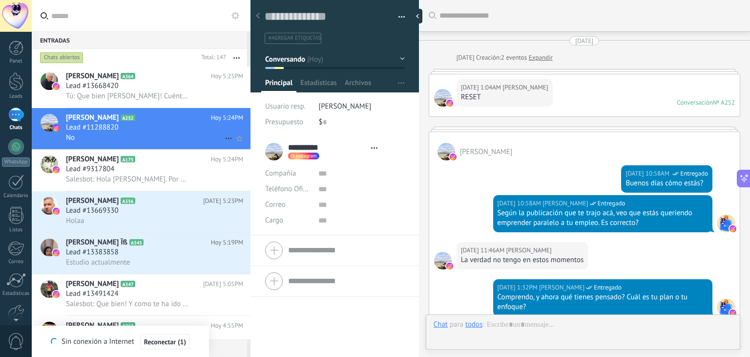
type textarea "**********"
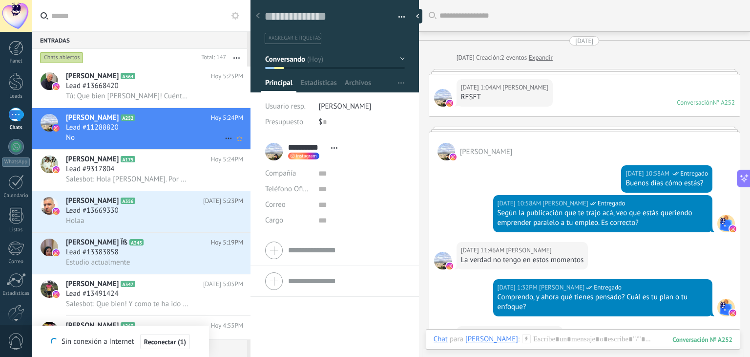
scroll to position [961, 0]
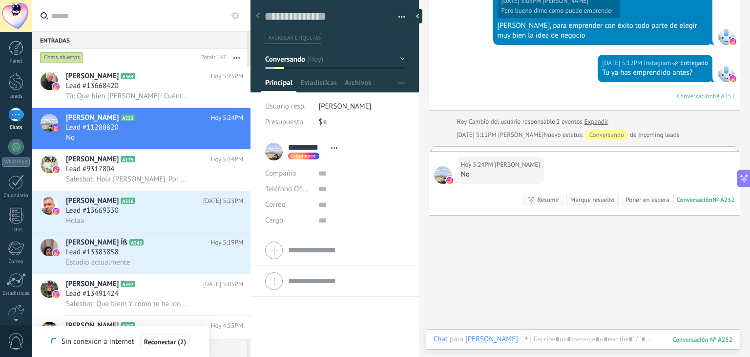
click at [547, 331] on div "Chat Correo Nota Tarea Chat para [PERSON_NAME] : 252 Enviar Cancelar Rastrear c…" at bounding box center [583, 346] width 315 height 35
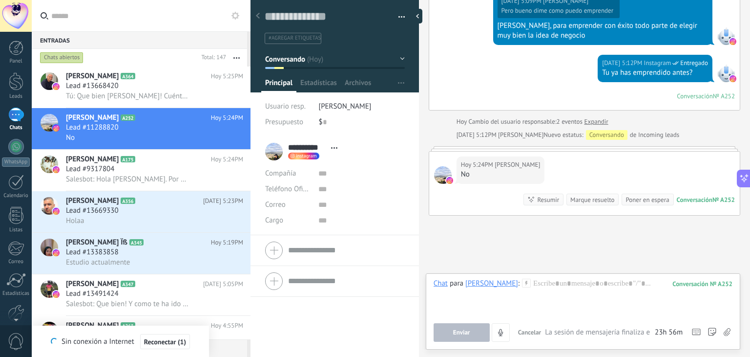
click at [551, 331] on span "La sesión de mensajería finaliza en:" at bounding box center [598, 332] width 107 height 10
click at [546, 282] on div at bounding box center [583, 296] width 299 height 37
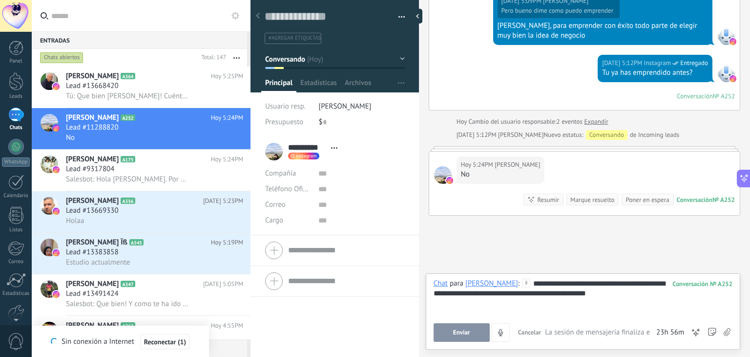
click at [456, 329] on span "Enviar" at bounding box center [461, 332] width 17 height 7
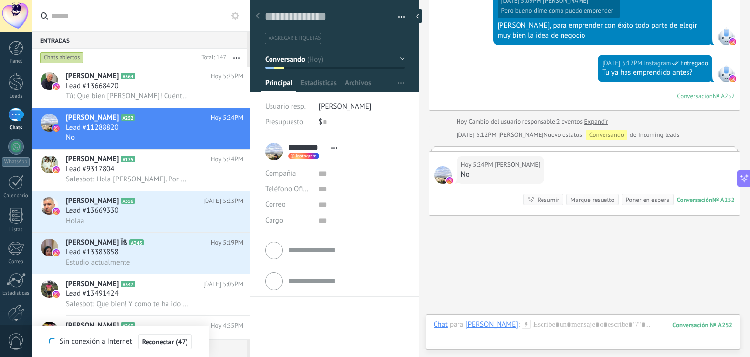
scroll to position [1032, 0]
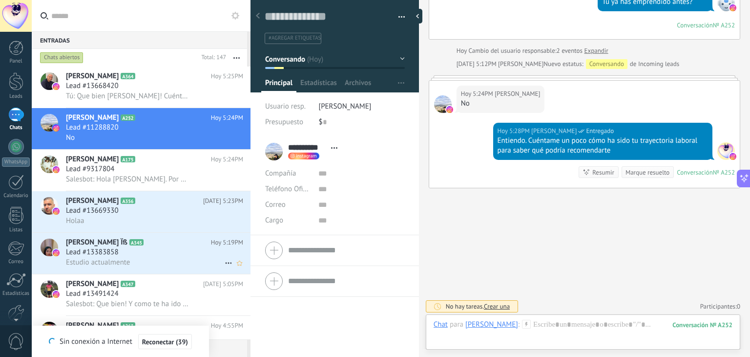
click at [80, 257] on span "Lead #13383858" at bounding box center [92, 252] width 53 height 10
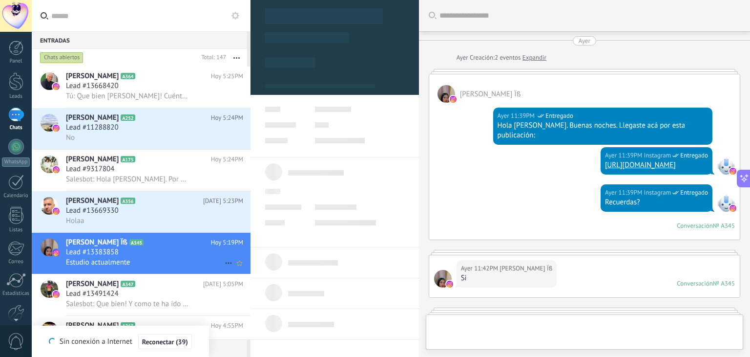
type textarea "**********"
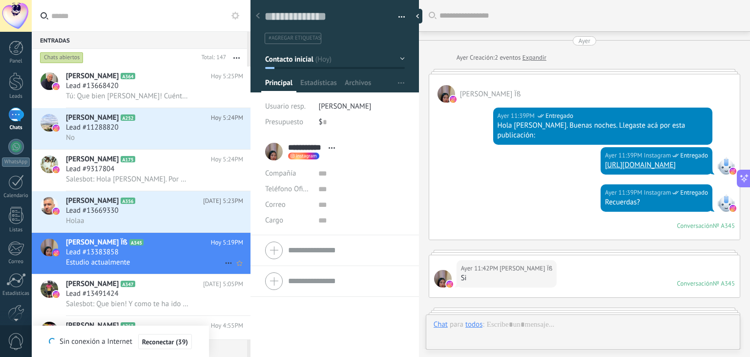
scroll to position [14, 0]
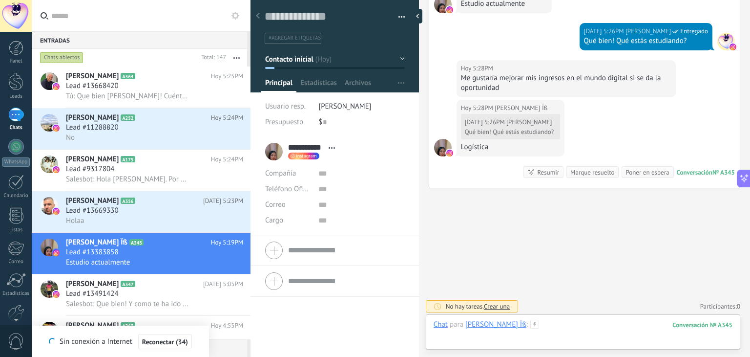
click at [537, 325] on div at bounding box center [583, 333] width 299 height 29
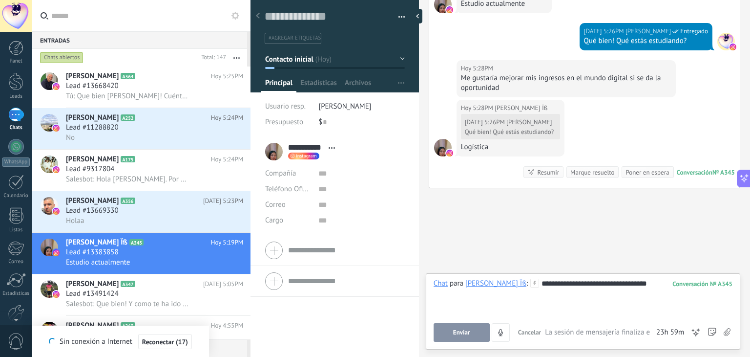
click at [464, 337] on button "Enviar" at bounding box center [462, 332] width 56 height 19
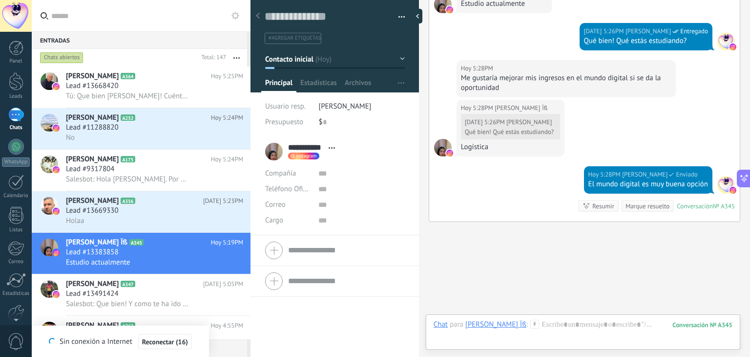
scroll to position [798, 0]
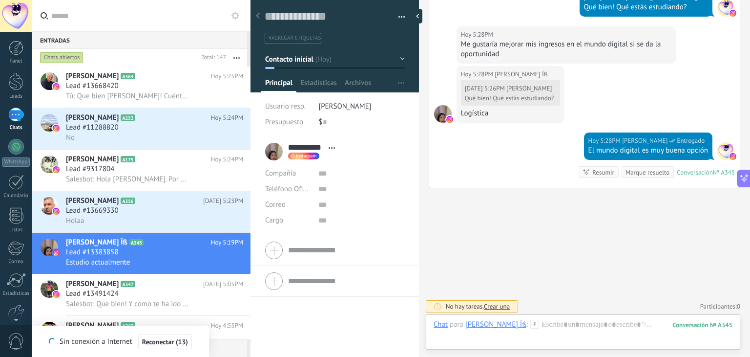
click at [400, 59] on button "Contacto inicial" at bounding box center [335, 59] width 140 height 18
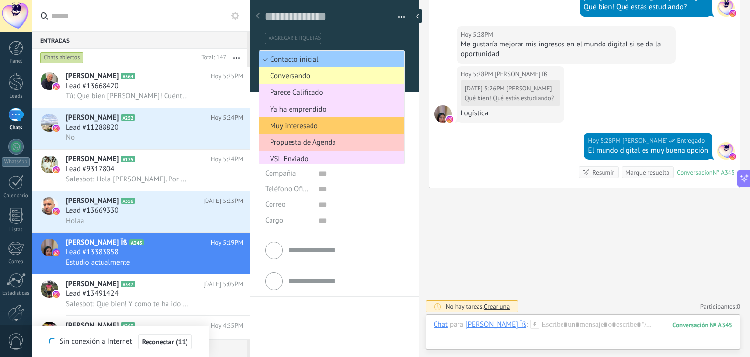
click at [302, 71] on span "Conversando" at bounding box center [330, 75] width 142 height 9
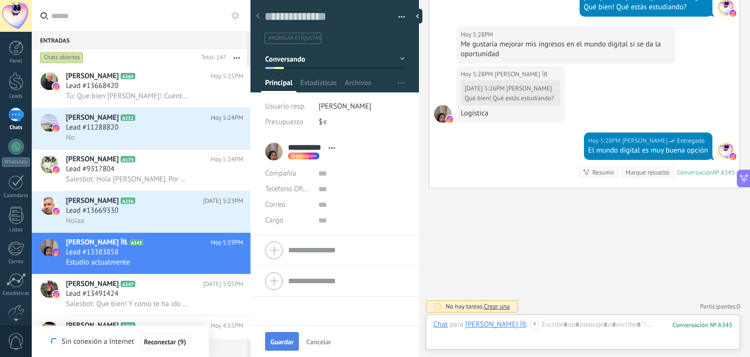
click at [288, 339] on span "Guardar" at bounding box center [282, 341] width 23 height 7
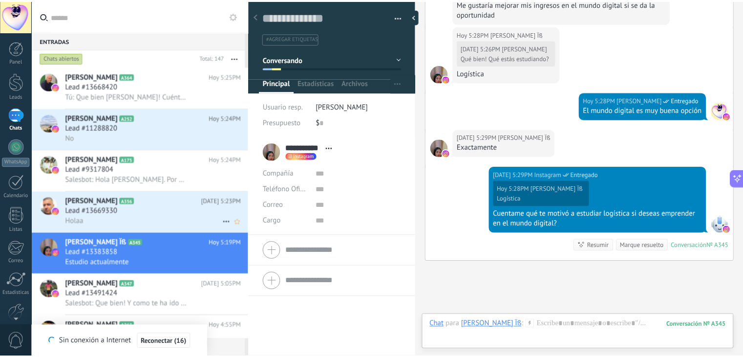
scroll to position [911, 0]
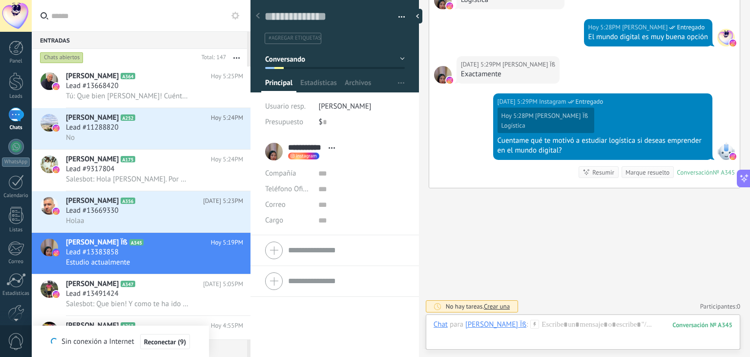
click at [16, 114] on div at bounding box center [16, 114] width 16 height 14
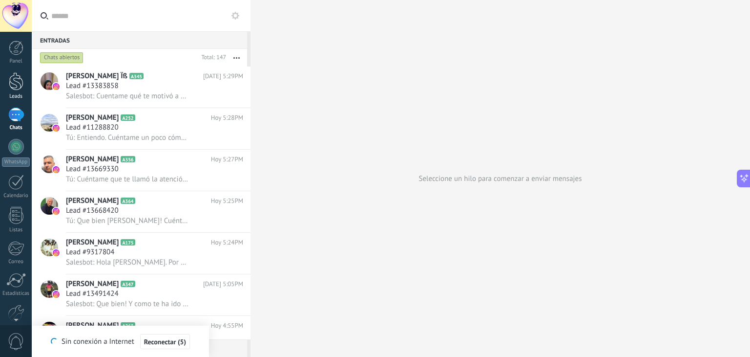
click at [12, 86] on div at bounding box center [16, 81] width 15 height 18
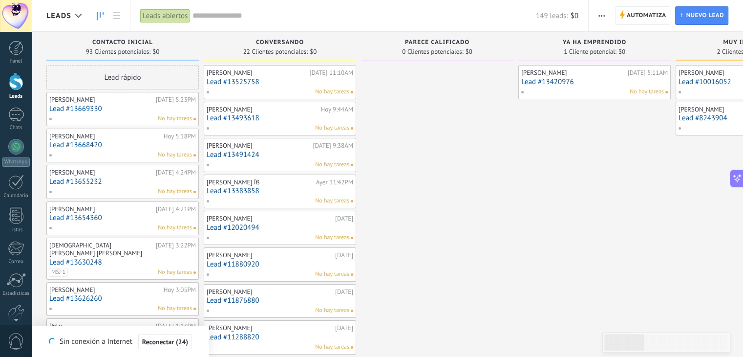
click at [20, 82] on div at bounding box center [16, 81] width 15 height 18
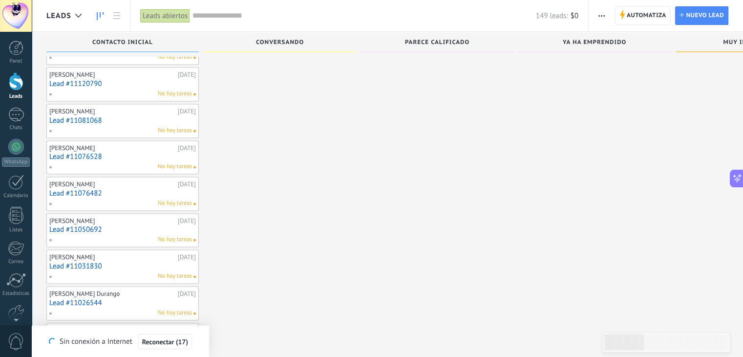
scroll to position [1569, 0]
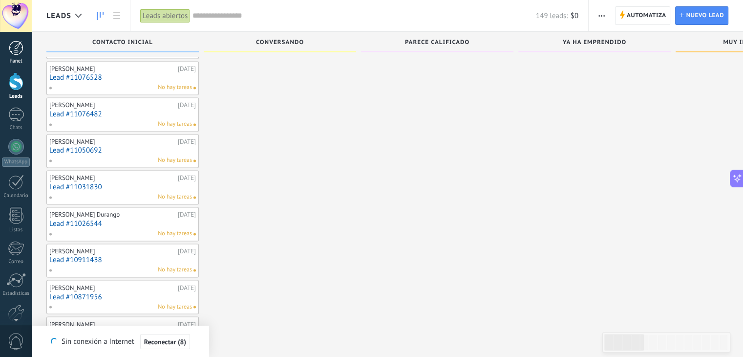
click at [19, 50] on div at bounding box center [16, 48] width 15 height 15
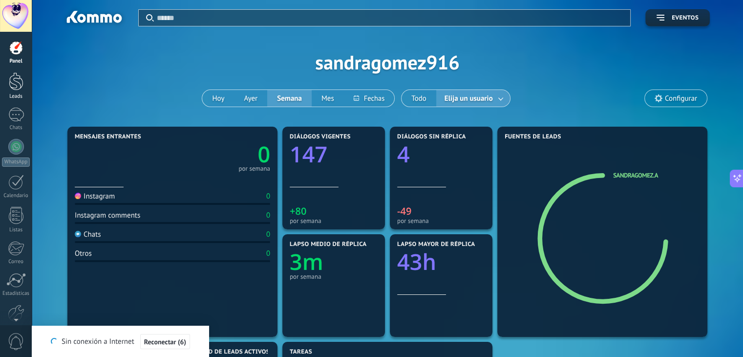
click at [15, 82] on div at bounding box center [16, 81] width 15 height 18
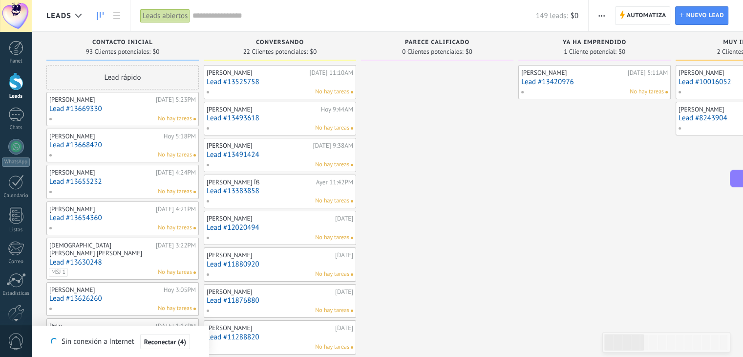
click at [16, 123] on link "Chats" at bounding box center [16, 118] width 32 height 23
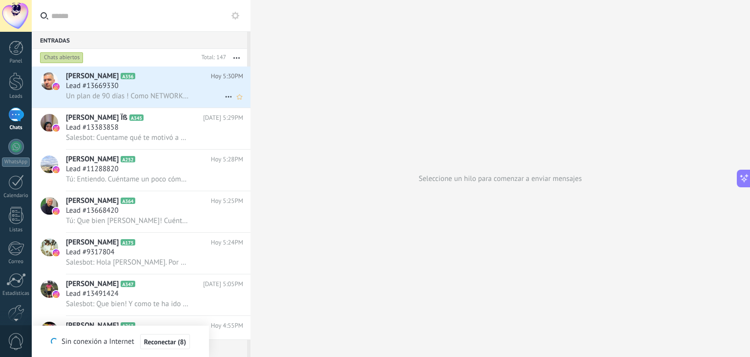
click at [145, 91] on div "Lead #13669330" at bounding box center [154, 86] width 177 height 10
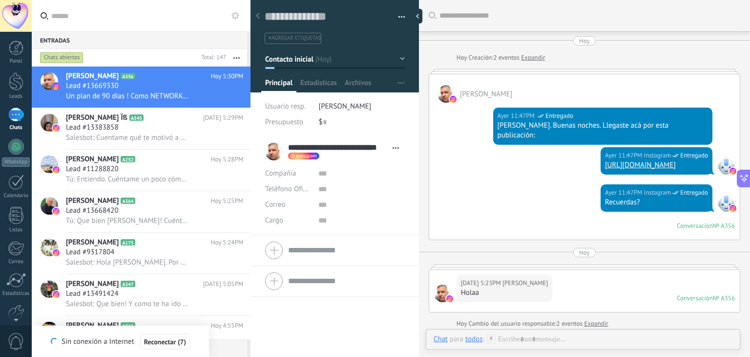
scroll to position [422, 0]
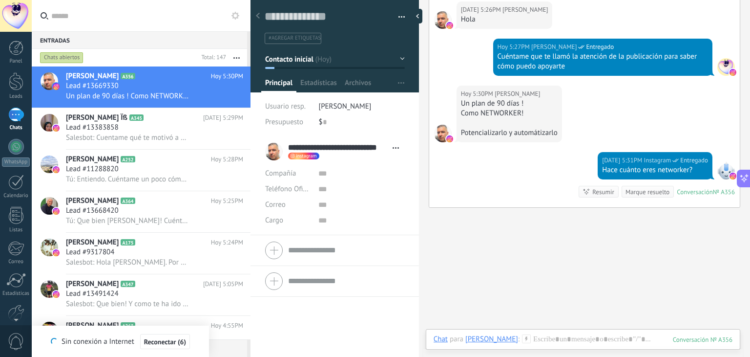
click at [400, 60] on button "Contacto inicial" at bounding box center [335, 59] width 140 height 18
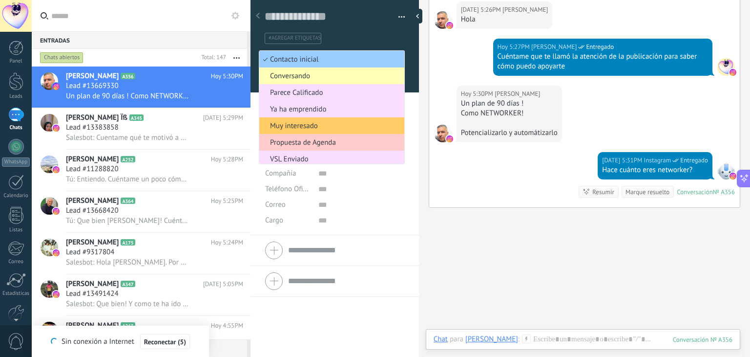
click at [294, 77] on span "Conversando" at bounding box center [330, 75] width 142 height 9
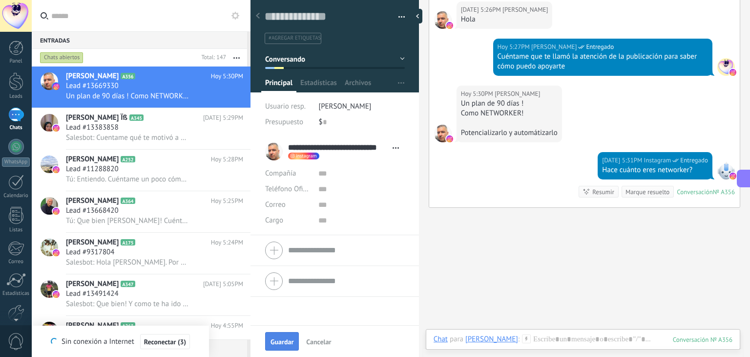
click at [292, 339] on span "Guardar" at bounding box center [282, 341] width 23 height 7
click at [16, 83] on div at bounding box center [16, 81] width 15 height 18
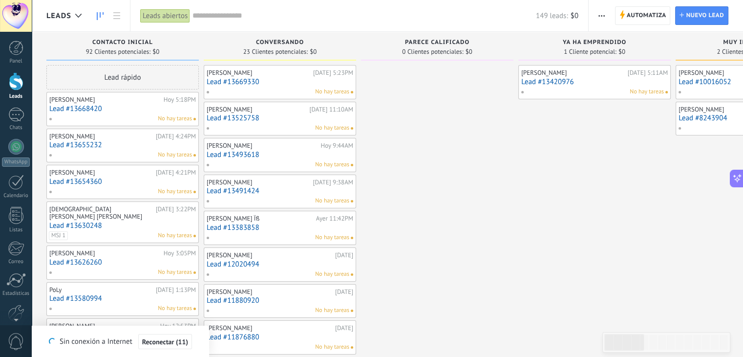
click at [127, 74] on div "Lead rápido" at bounding box center [122, 77] width 152 height 24
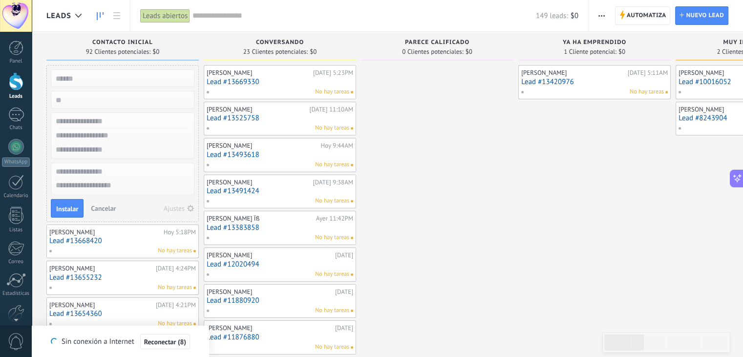
click at [102, 209] on span "Cancelar" at bounding box center [103, 208] width 25 height 9
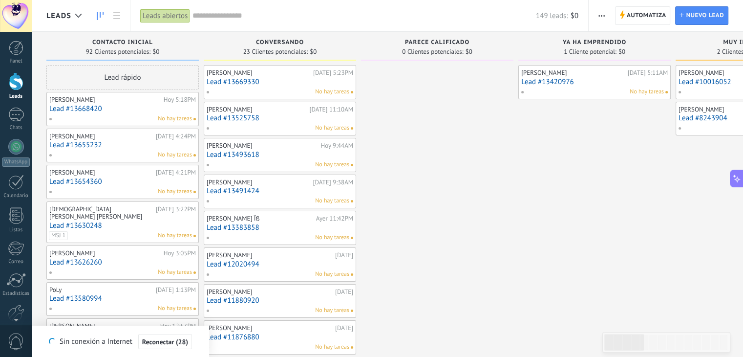
click at [123, 111] on link "Lead #13668420" at bounding box center [122, 109] width 147 height 8
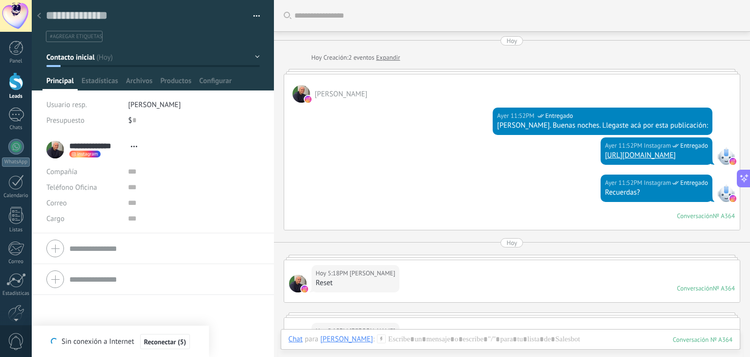
click at [491, 270] on div "Hoy 5:18PM Mauro Bermudez Reset Conversación № A364 Conversación № A364" at bounding box center [512, 281] width 456 height 42
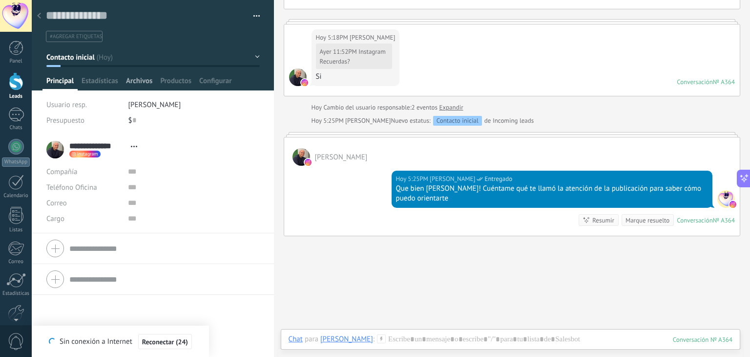
scroll to position [313, 0]
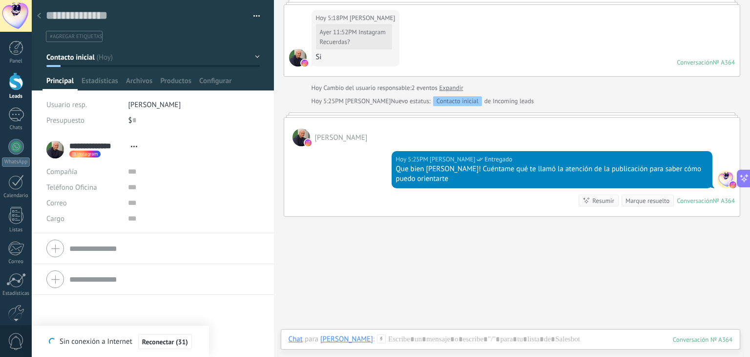
click at [14, 85] on div at bounding box center [16, 81] width 15 height 18
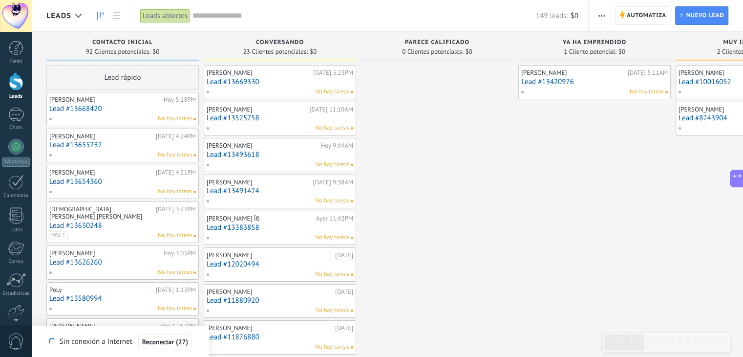
click at [91, 141] on link "Lead #13655232" at bounding box center [122, 145] width 147 height 8
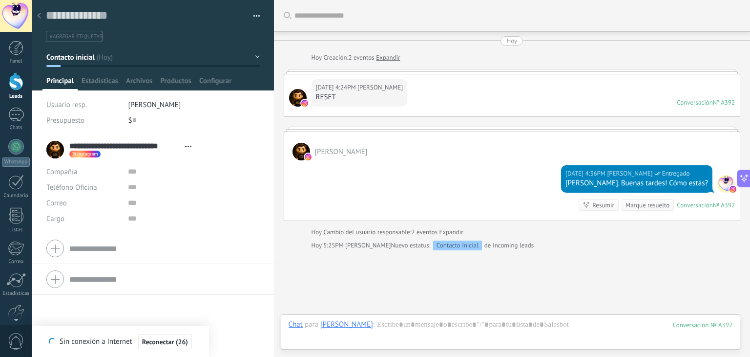
scroll to position [63, 0]
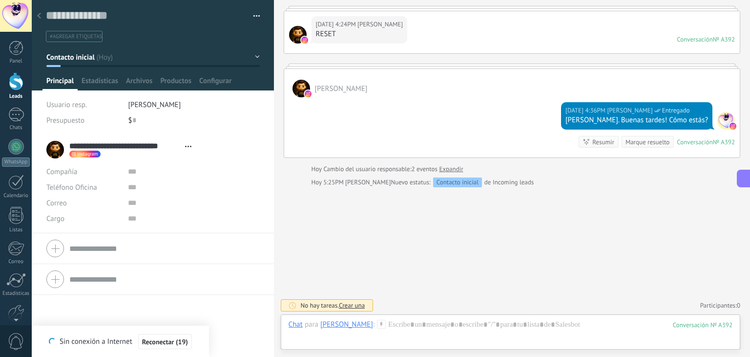
click at [654, 216] on div "Buscar Carga más Hoy Hoy Creación: 2 eventos Expandir Hoy 4:24PM Edwin Mauricio…" at bounding box center [512, 147] width 476 height 421
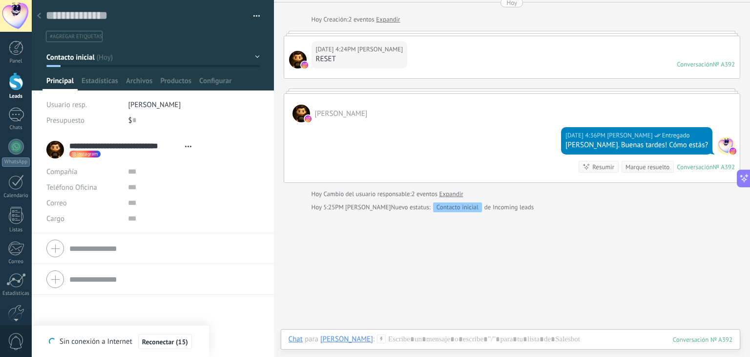
scroll to position [39, 0]
click at [17, 86] on div at bounding box center [16, 81] width 15 height 18
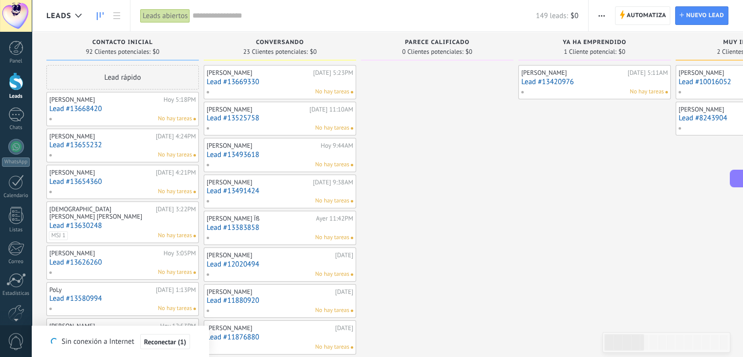
click at [102, 178] on link "Lead #13654360" at bounding box center [122, 181] width 147 height 8
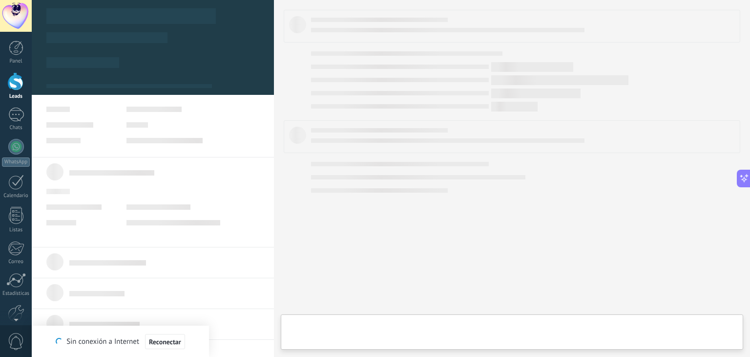
type textarea "**********"
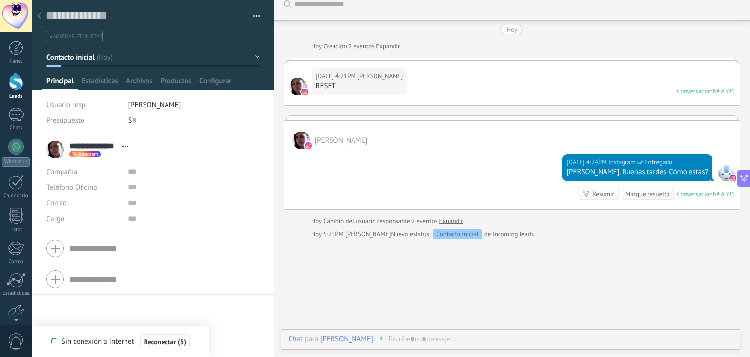
scroll to position [21, 0]
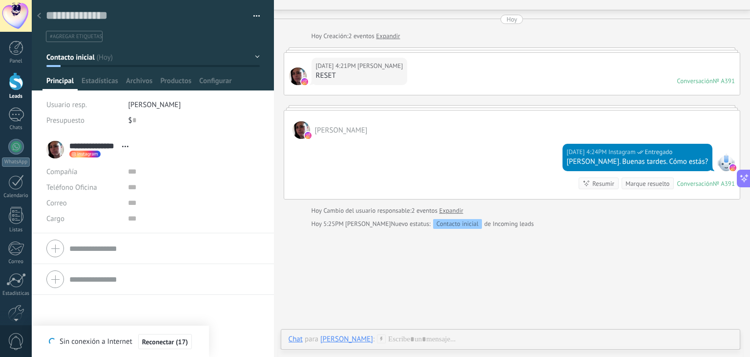
click at [17, 87] on div at bounding box center [16, 81] width 15 height 18
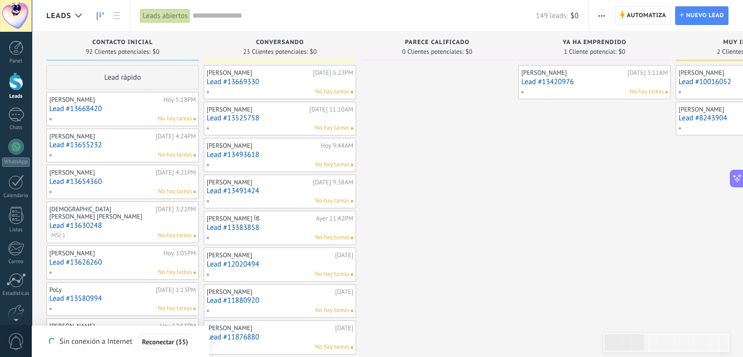
click at [604, 16] on use "button" at bounding box center [601, 15] width 6 height 1
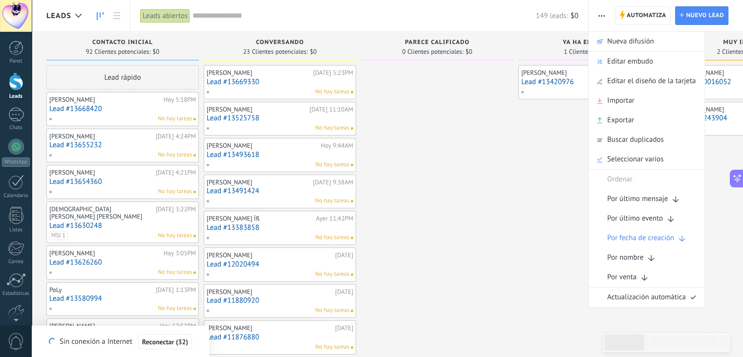
click at [599, 14] on span "button" at bounding box center [601, 15] width 6 height 19
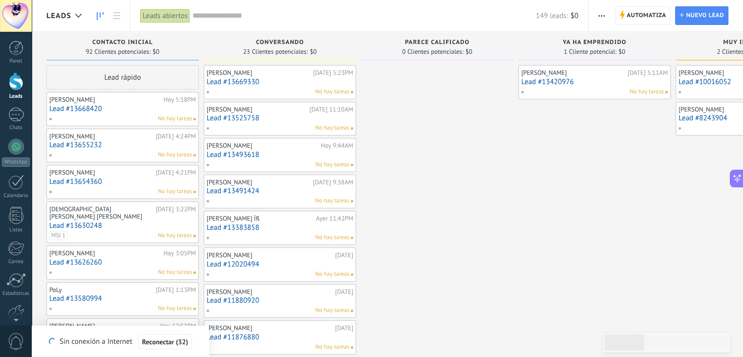
click at [599, 14] on span "button" at bounding box center [601, 15] width 6 height 19
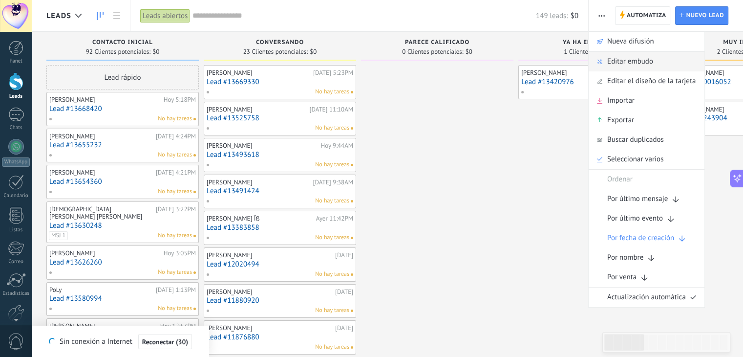
click at [629, 64] on span "Editar embudo" at bounding box center [630, 62] width 46 height 20
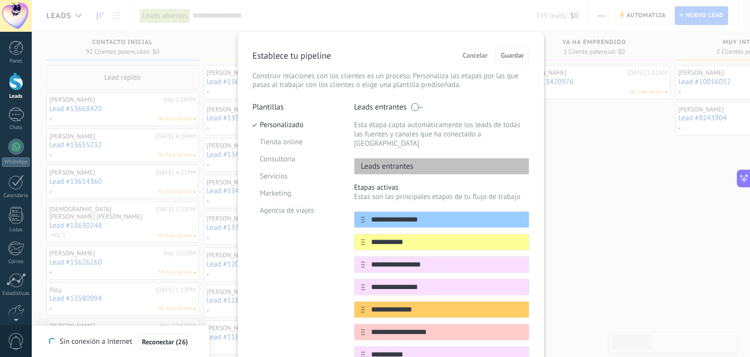
click at [530, 102] on div "**********" at bounding box center [391, 333] width 306 height 602
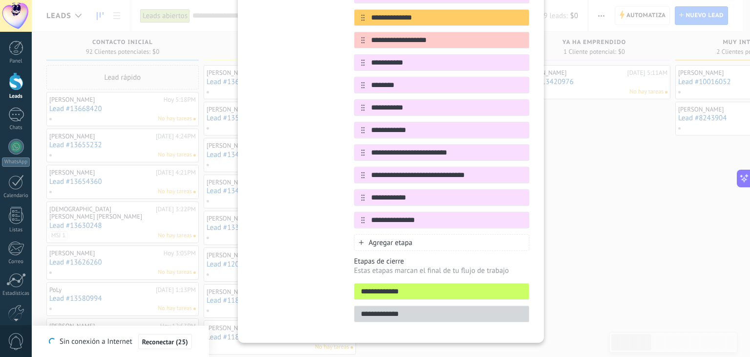
scroll to position [297, 0]
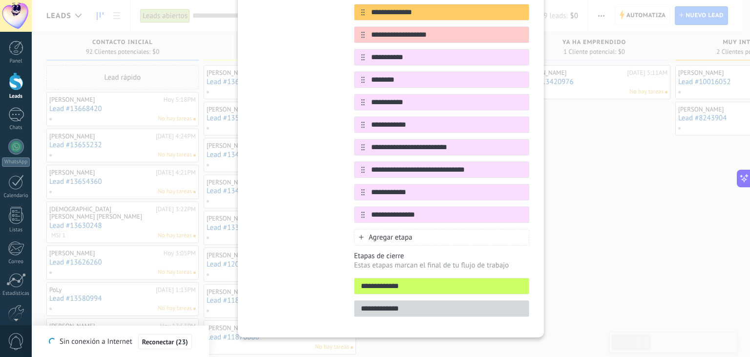
click at [359, 229] on div "Agregar etapa" at bounding box center [441, 237] width 175 height 17
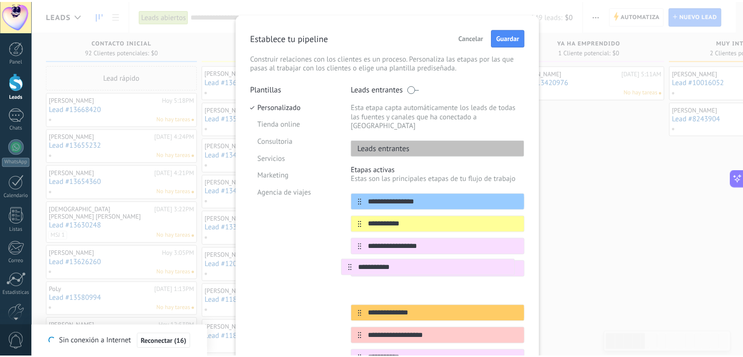
scroll to position [21, 0]
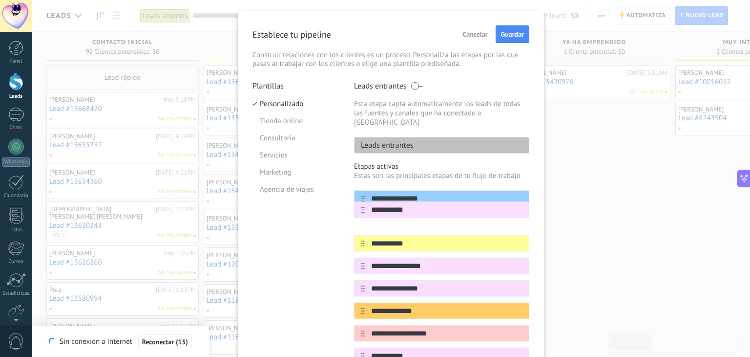
drag, startPoint x: 360, startPoint y: 226, endPoint x: 361, endPoint y: 200, distance: 25.9
click at [361, 200] on div "**********" at bounding box center [441, 355] width 175 height 331
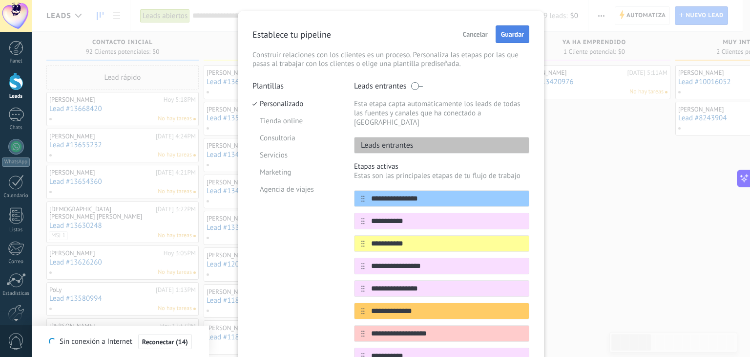
type input "**********"
click at [517, 31] on span "Guardar" at bounding box center [512, 34] width 23 height 7
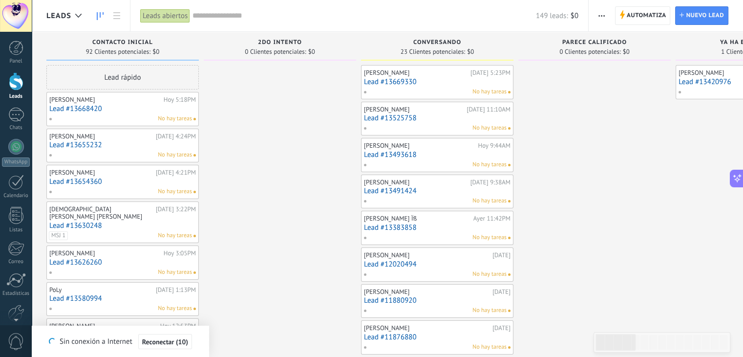
click at [74, 106] on link "Lead #13668420" at bounding box center [122, 109] width 147 height 8
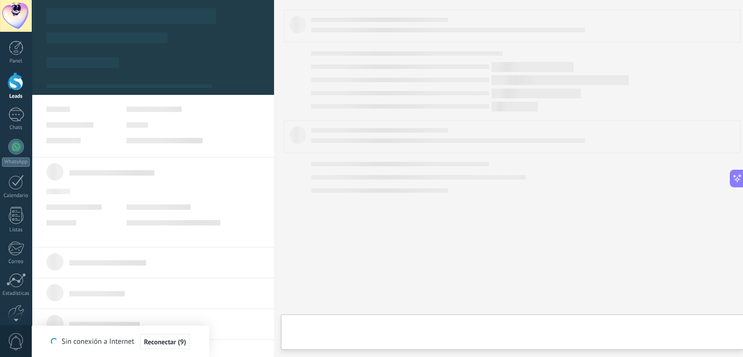
type textarea "**********"
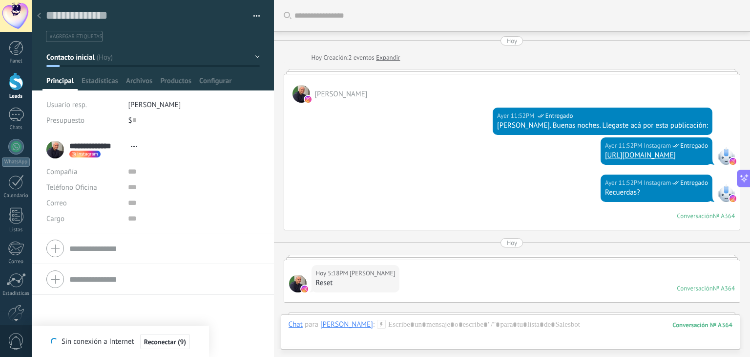
scroll to position [391, 0]
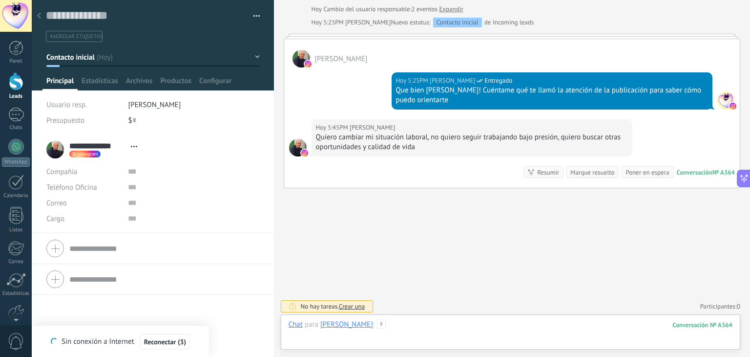
click at [433, 328] on div at bounding box center [511, 333] width 444 height 29
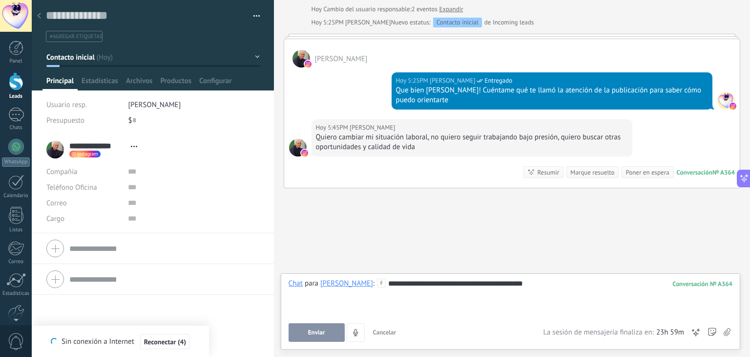
click at [332, 330] on button "Enviar" at bounding box center [317, 332] width 56 height 19
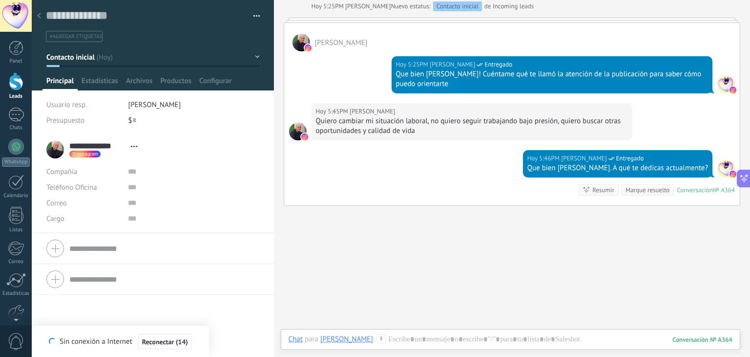
scroll to position [412, 0]
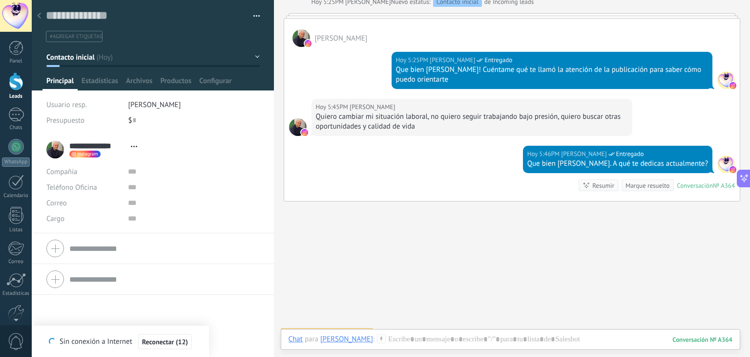
click at [17, 84] on div at bounding box center [16, 81] width 15 height 18
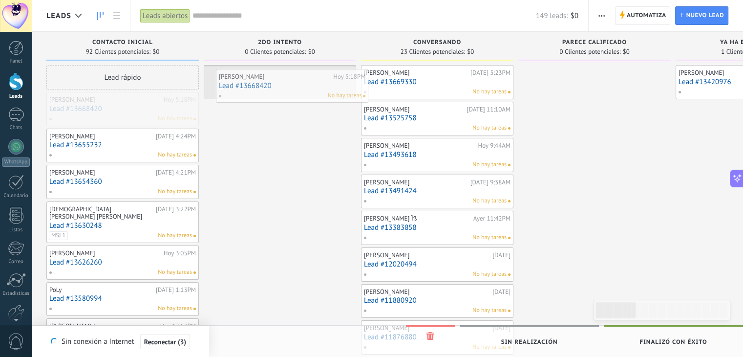
drag, startPoint x: 117, startPoint y: 109, endPoint x: 287, endPoint y: 86, distance: 171.1
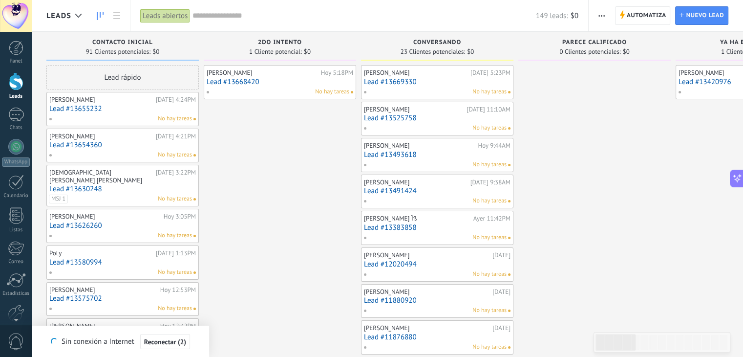
click at [116, 113] on div "Edwin Mauricio Gonzalez Moreno Hoy 4:24PM Lead #13655232 No hay tareas" at bounding box center [122, 109] width 147 height 28
click at [84, 106] on link "Lead #13655232" at bounding box center [122, 109] width 147 height 8
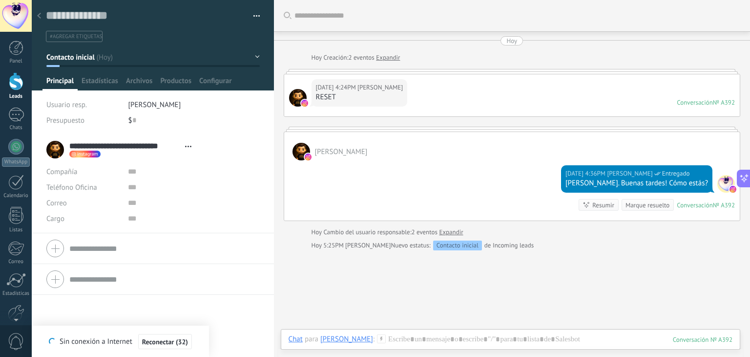
click at [19, 84] on div at bounding box center [16, 81] width 15 height 18
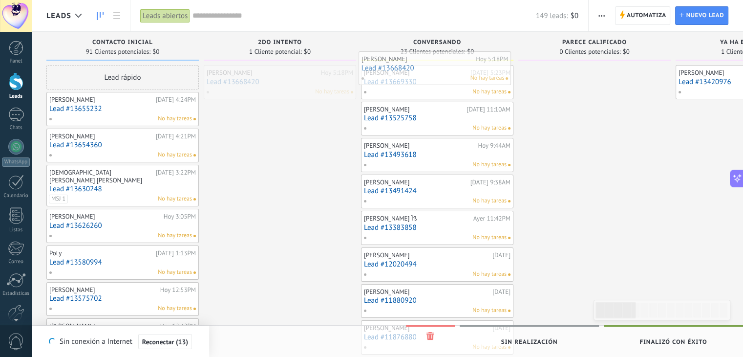
drag, startPoint x: 271, startPoint y: 79, endPoint x: 426, endPoint y: 65, distance: 155.5
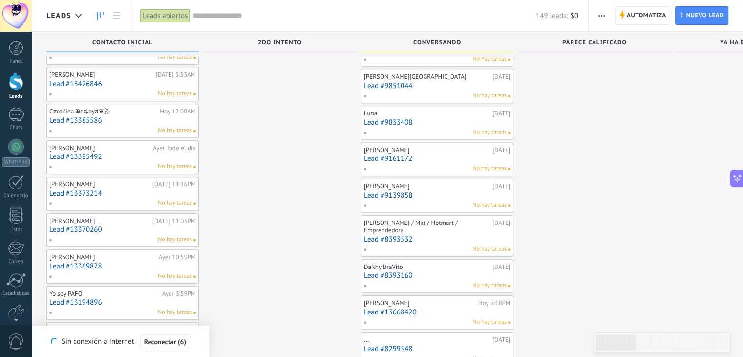
scroll to position [504, 0]
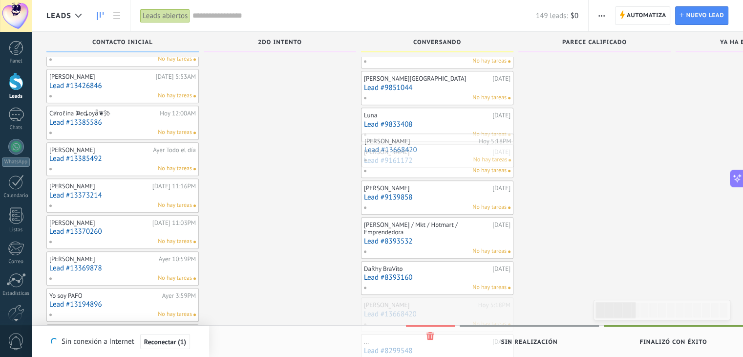
drag, startPoint x: 408, startPoint y: 306, endPoint x: 409, endPoint y: 146, distance: 160.2
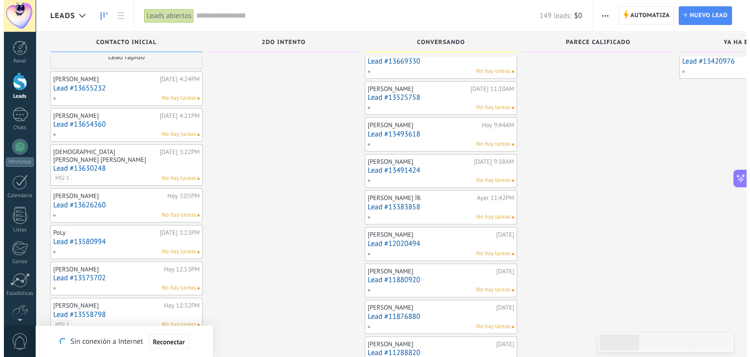
scroll to position [0, 0]
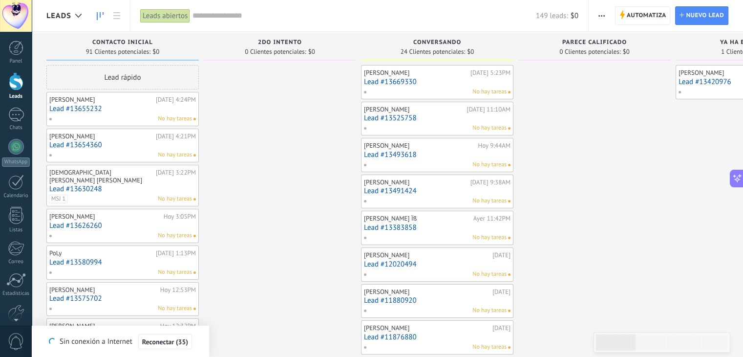
click at [116, 106] on link "Lead #13655232" at bounding box center [122, 109] width 147 height 8
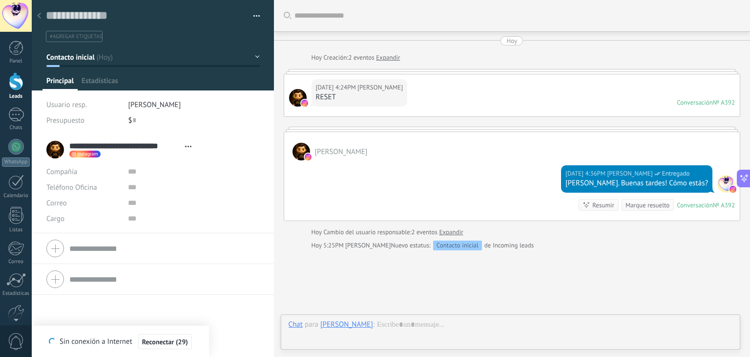
scroll to position [63, 0]
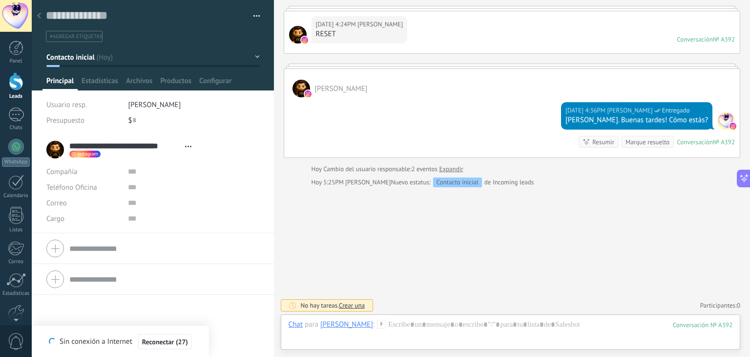
click at [15, 84] on div at bounding box center [16, 81] width 15 height 18
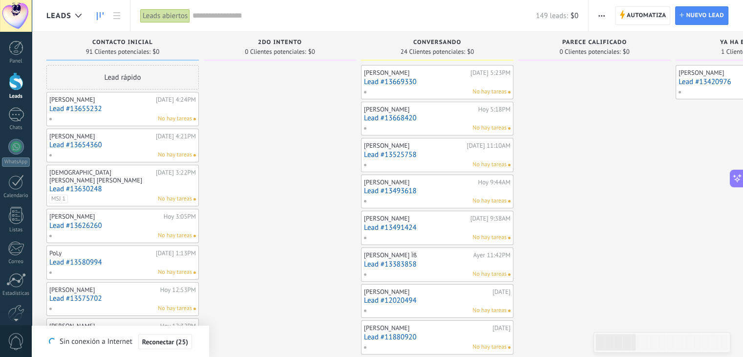
click at [86, 145] on link "Lead #13654360" at bounding box center [122, 145] width 147 height 8
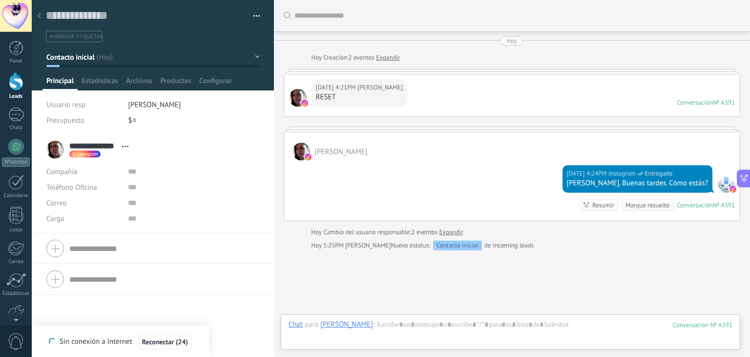
scroll to position [63, 0]
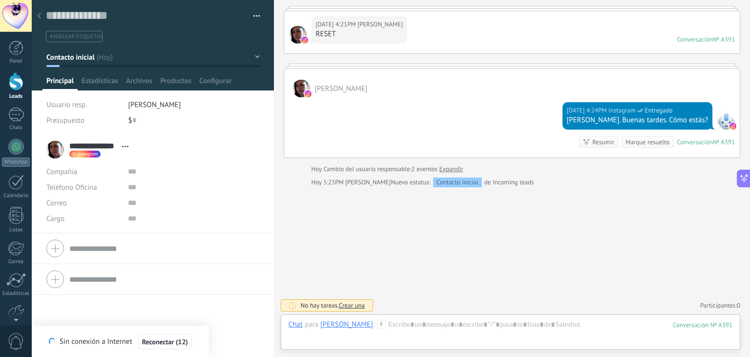
click at [18, 17] on div at bounding box center [16, 16] width 32 height 32
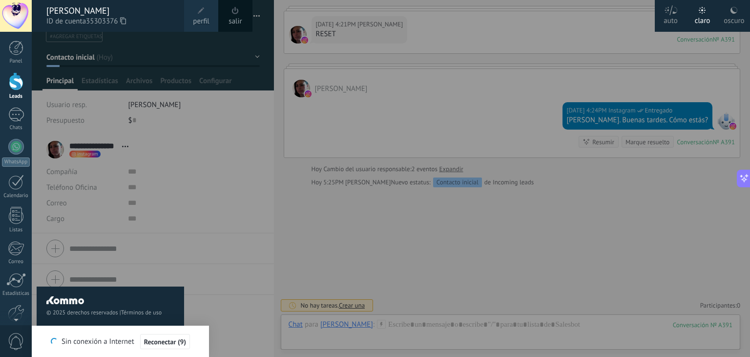
click at [471, 212] on div at bounding box center [407, 178] width 750 height 357
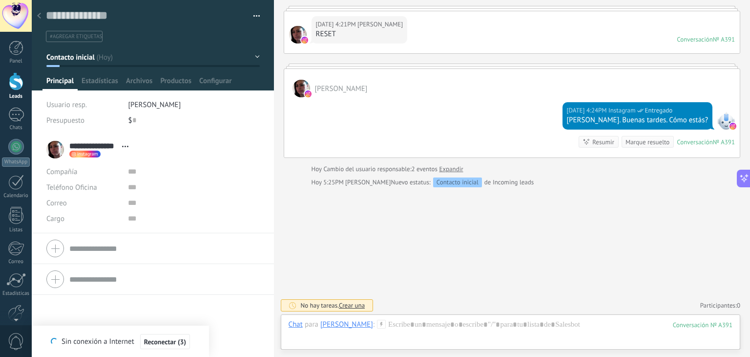
click at [137, 105] on span "[PERSON_NAME]" at bounding box center [154, 104] width 53 height 9
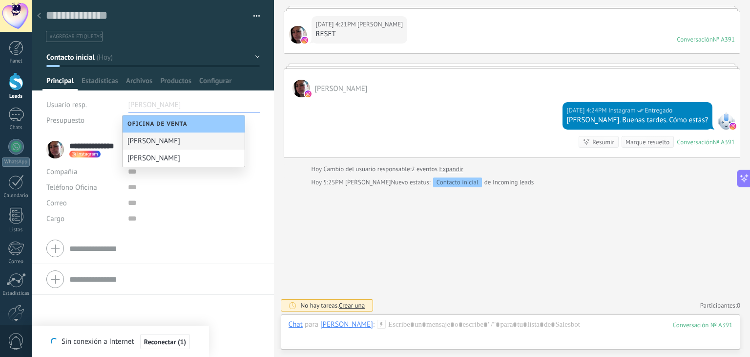
click at [158, 137] on div "[PERSON_NAME]" at bounding box center [184, 140] width 122 height 17
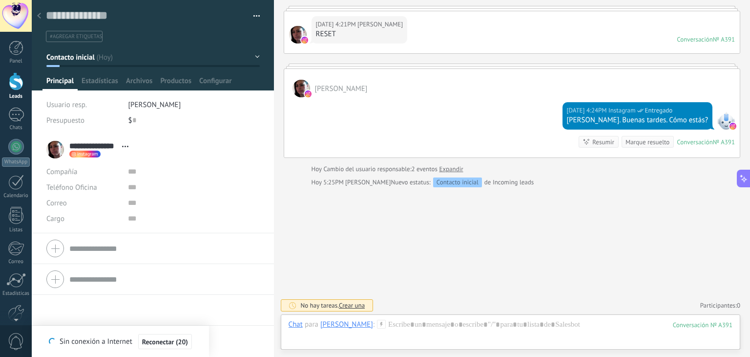
click at [18, 87] on div at bounding box center [16, 81] width 15 height 18
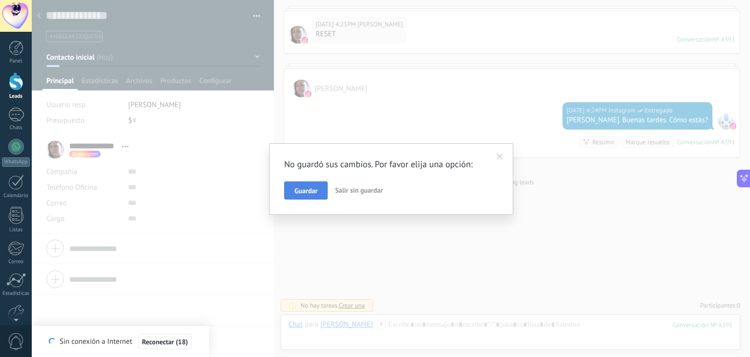
click at [308, 185] on button "Guardar" at bounding box center [305, 190] width 43 height 19
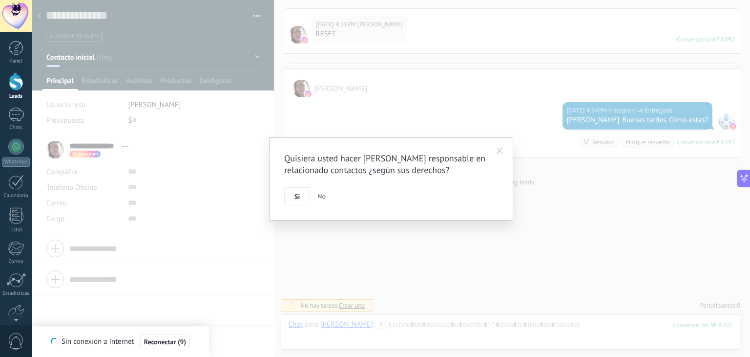
click at [500, 150] on span at bounding box center [500, 151] width 6 height 7
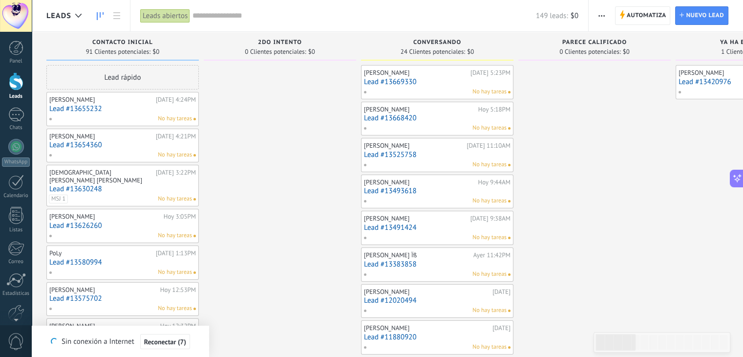
click at [108, 108] on link "Lead #13655232" at bounding box center [122, 109] width 147 height 8
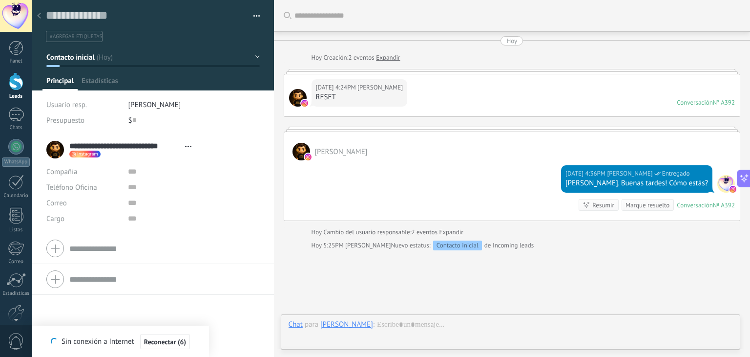
scroll to position [63, 0]
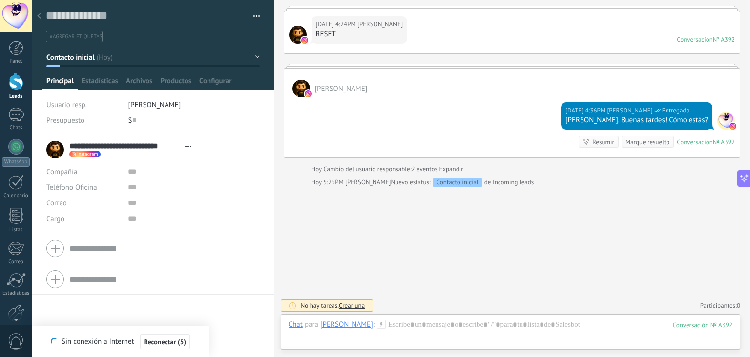
click at [14, 81] on div at bounding box center [16, 81] width 15 height 18
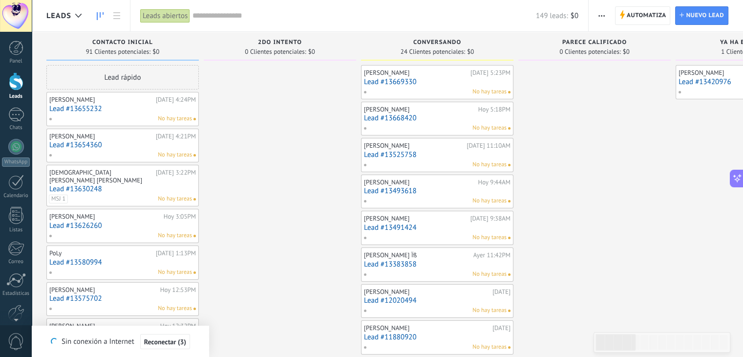
click at [107, 147] on link "Lead #13654360" at bounding box center [122, 145] width 147 height 8
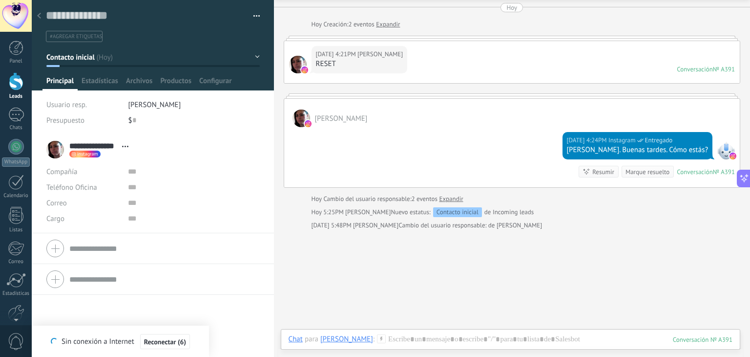
scroll to position [32, 0]
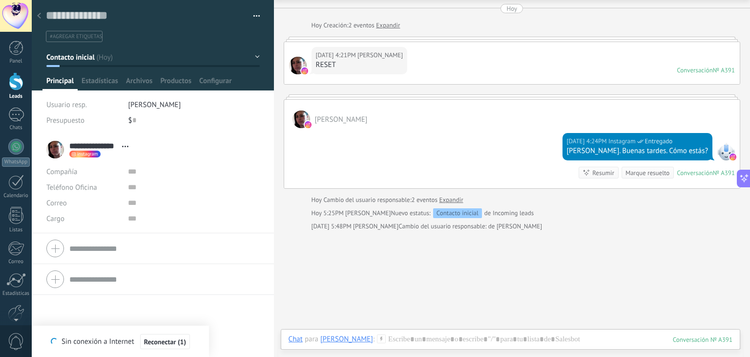
click at [13, 88] on div at bounding box center [16, 81] width 15 height 18
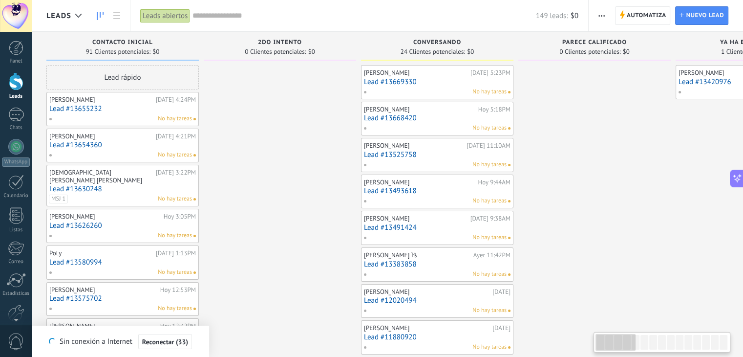
click at [121, 185] on link "Lead #13630248" at bounding box center [122, 189] width 147 height 8
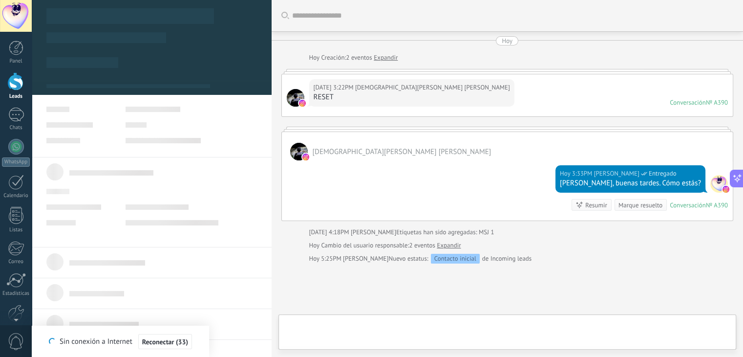
type textarea "**********"
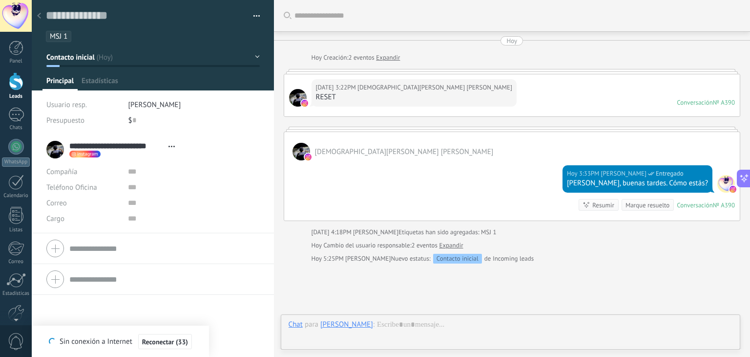
scroll to position [76, 0]
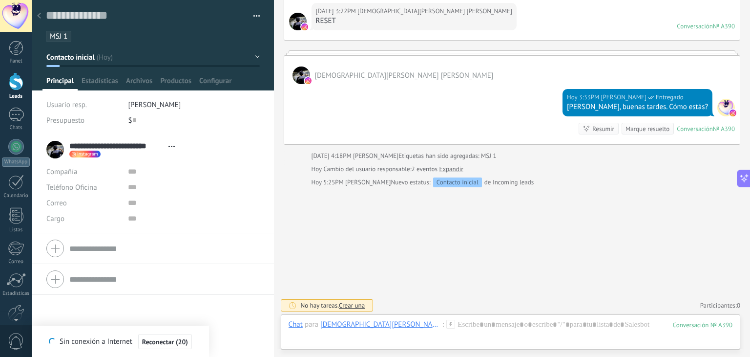
click at [13, 86] on div at bounding box center [16, 81] width 15 height 18
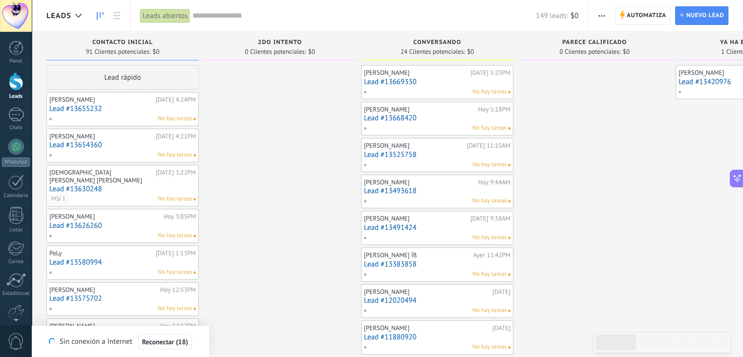
click at [111, 221] on link "Lead #13626260" at bounding box center [122, 225] width 147 height 8
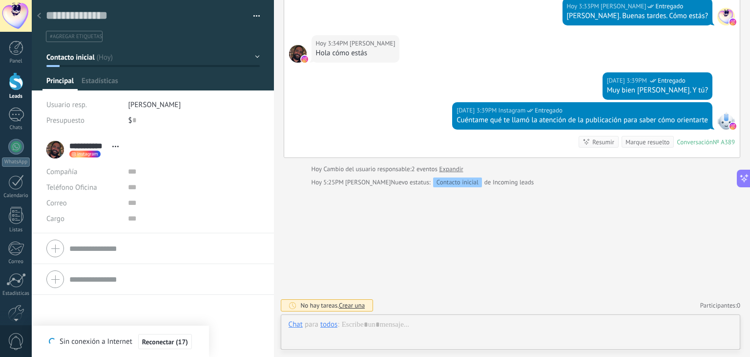
scroll to position [14, 0]
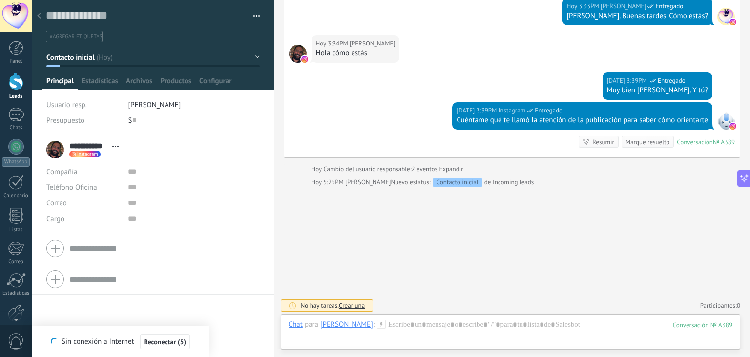
click at [16, 83] on div at bounding box center [16, 81] width 15 height 18
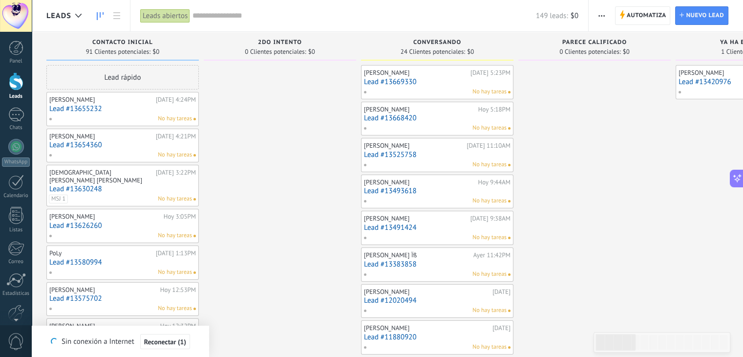
click at [85, 258] on link "Lead #13580994" at bounding box center [122, 262] width 147 height 8
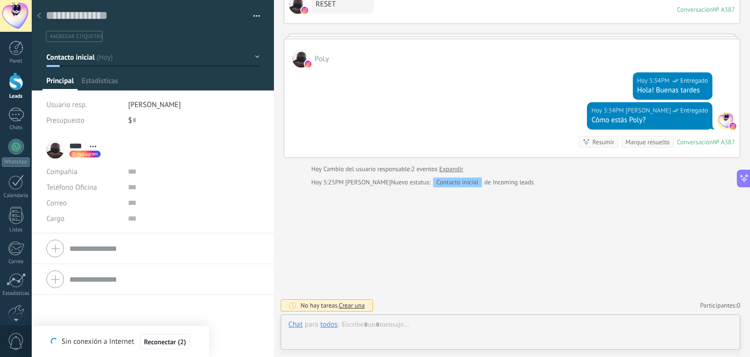
scroll to position [14, 0]
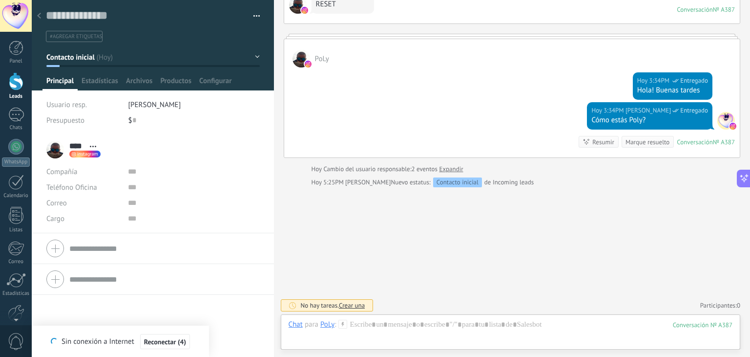
click at [21, 80] on div at bounding box center [16, 81] width 15 height 18
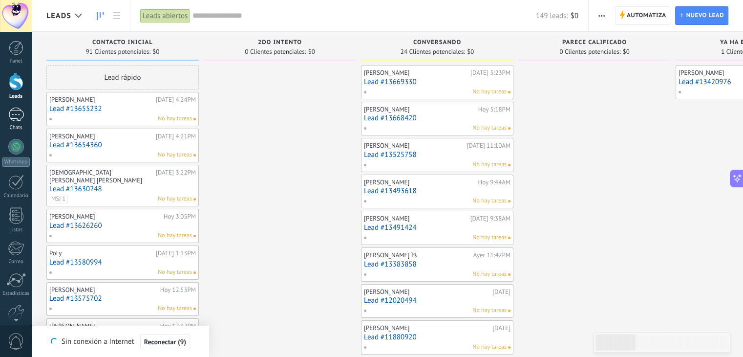
click at [17, 121] on div at bounding box center [16, 114] width 16 height 14
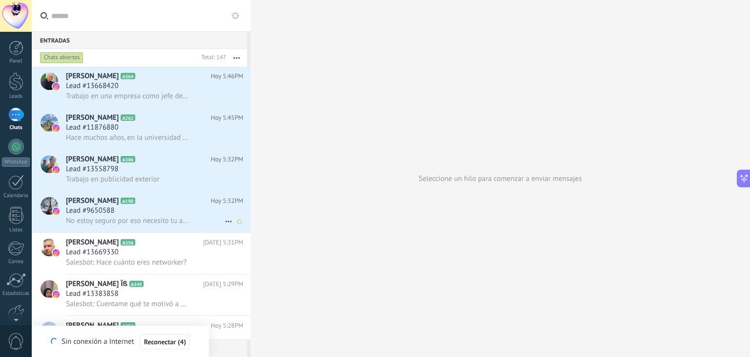
click at [129, 213] on div "Lead #9650588" at bounding box center [154, 211] width 177 height 10
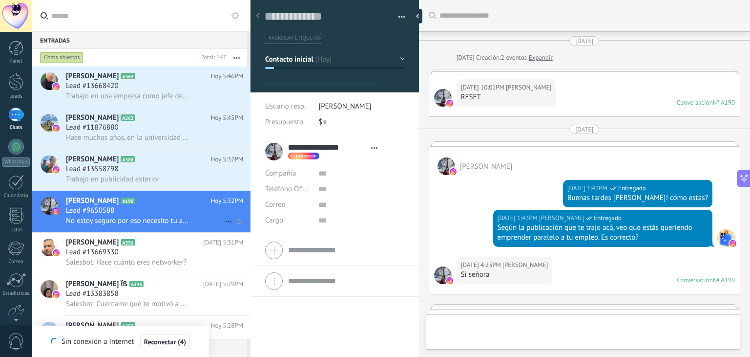
type textarea "**********"
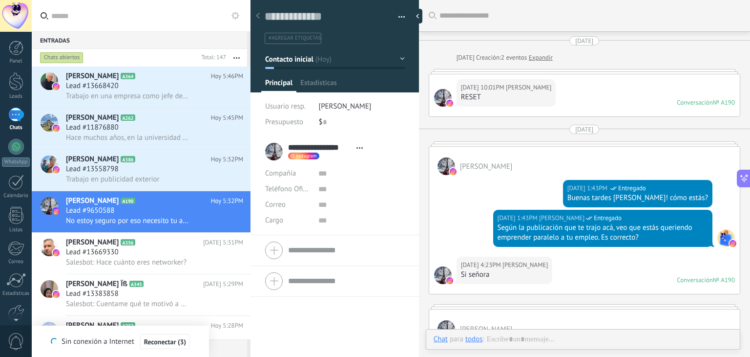
scroll to position [712, 0]
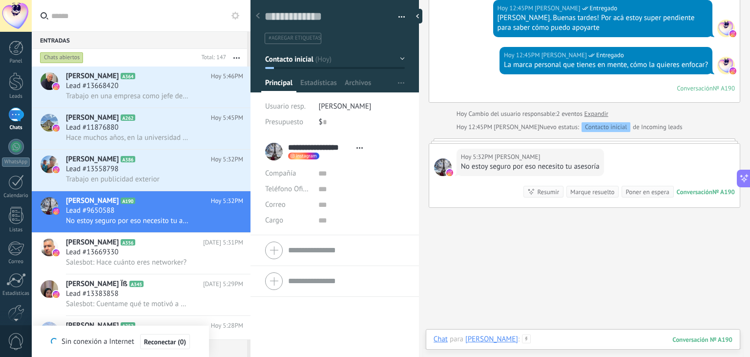
click at [590, 340] on div at bounding box center [583, 348] width 299 height 29
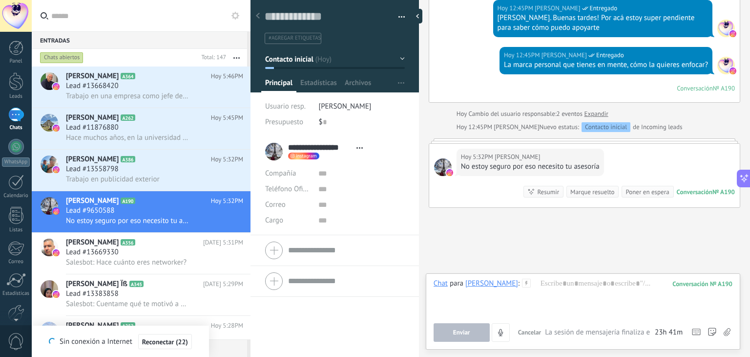
click at [590, 340] on div "Enviar Cancelar Rastrear clics en links ? Reducir links largos y rastrear clics…" at bounding box center [583, 332] width 299 height 19
click at [593, 286] on div at bounding box center [583, 296] width 299 height 37
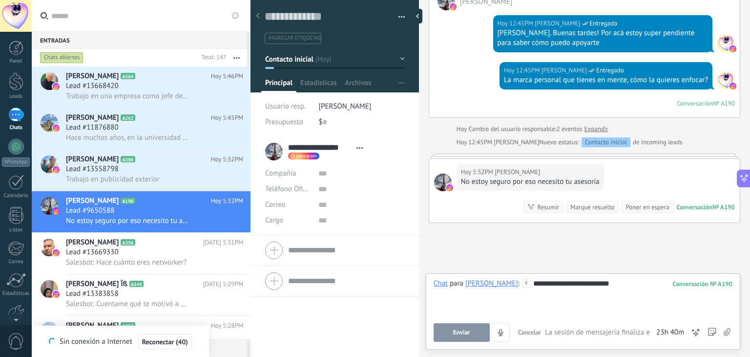
scroll to position [700, 0]
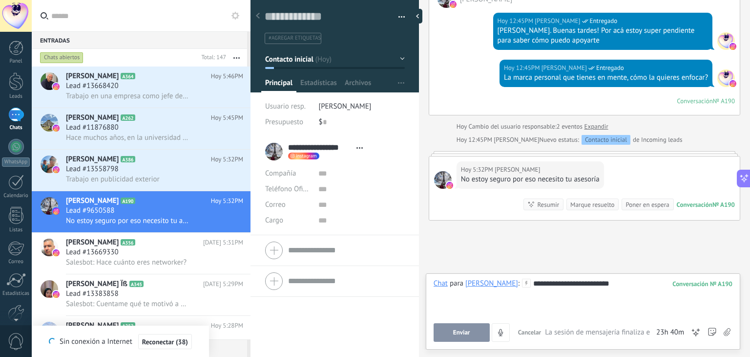
click at [624, 284] on div "**********" at bounding box center [583, 296] width 299 height 37
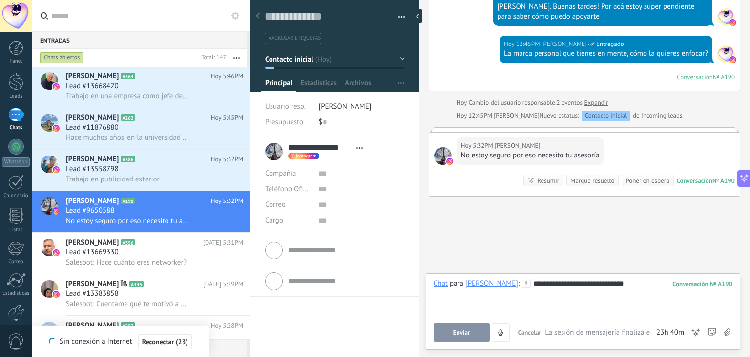
scroll to position [739, 0]
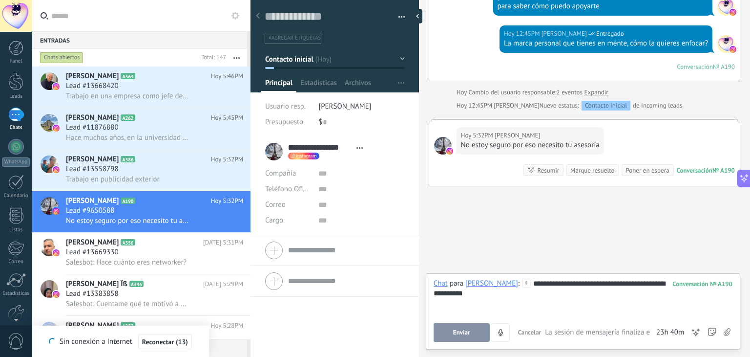
click at [473, 336] on button "Enviar" at bounding box center [462, 332] width 56 height 19
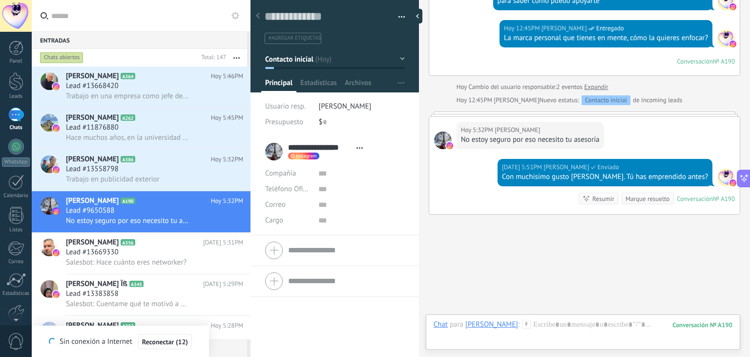
scroll to position [773, 0]
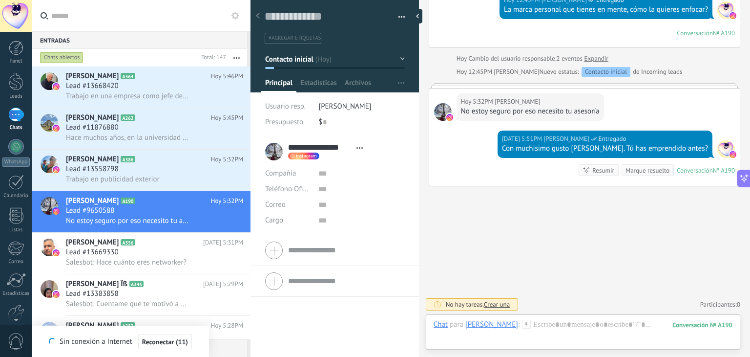
click at [400, 61] on button "Contacto inicial" at bounding box center [335, 59] width 140 height 18
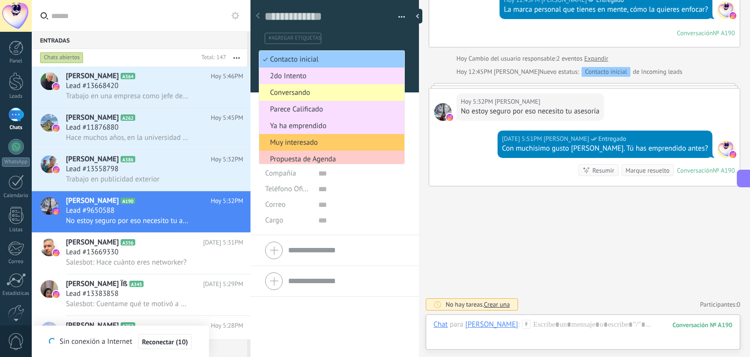
click at [302, 91] on span "Conversando" at bounding box center [330, 92] width 142 height 9
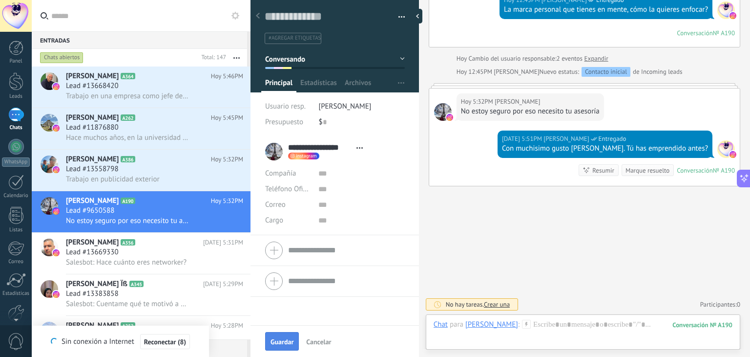
click at [284, 342] on span "Guardar" at bounding box center [282, 341] width 23 height 7
click at [99, 167] on span "Lead #13558798" at bounding box center [92, 169] width 53 height 10
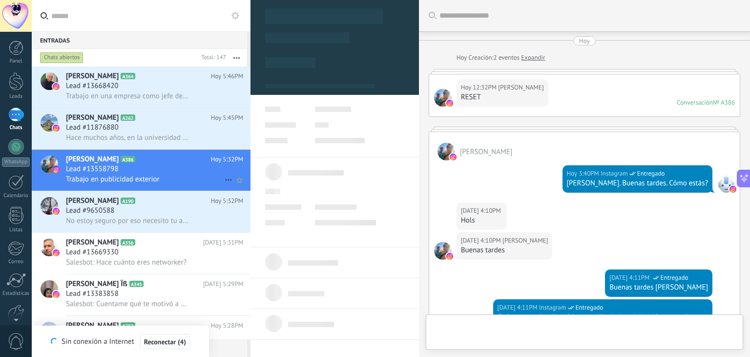
type textarea "**********"
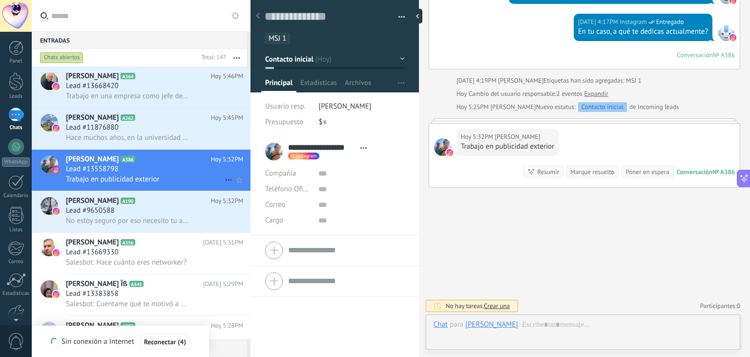
scroll to position [14, 0]
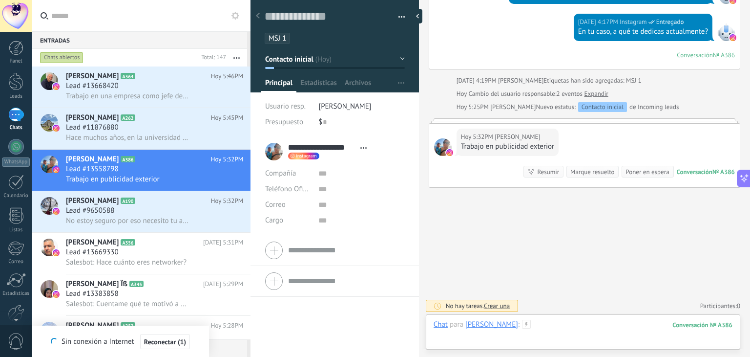
click at [571, 325] on div at bounding box center [583, 333] width 299 height 29
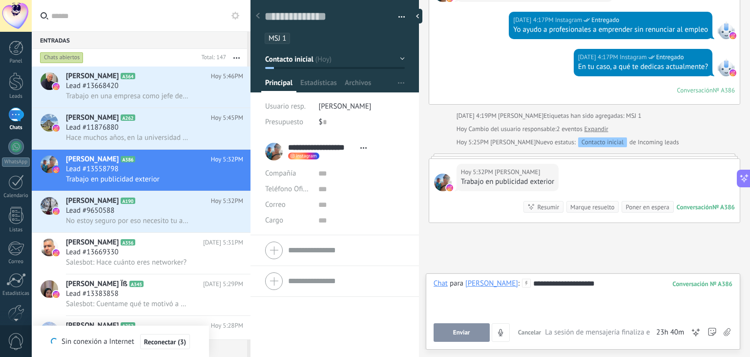
scroll to position [406, 0]
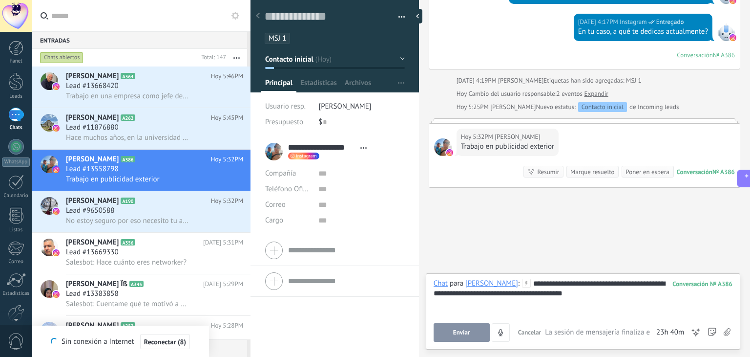
click at [473, 341] on button "Enviar" at bounding box center [462, 332] width 56 height 19
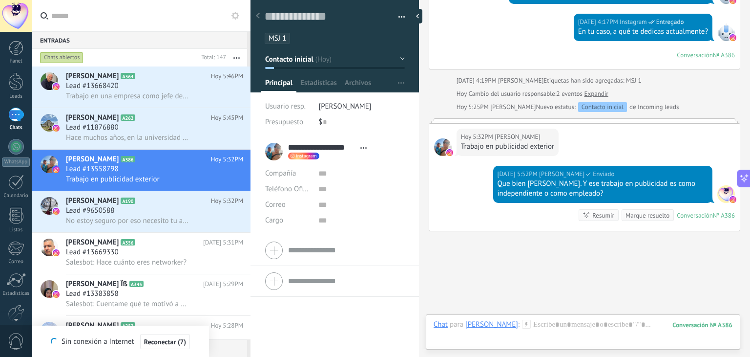
scroll to position [450, 0]
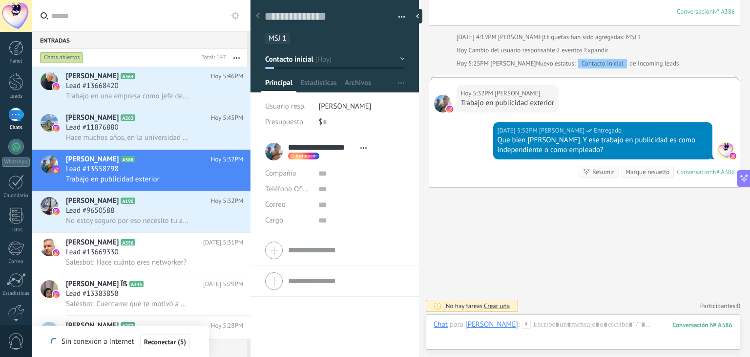
click at [398, 59] on button "Contacto inicial" at bounding box center [335, 59] width 140 height 18
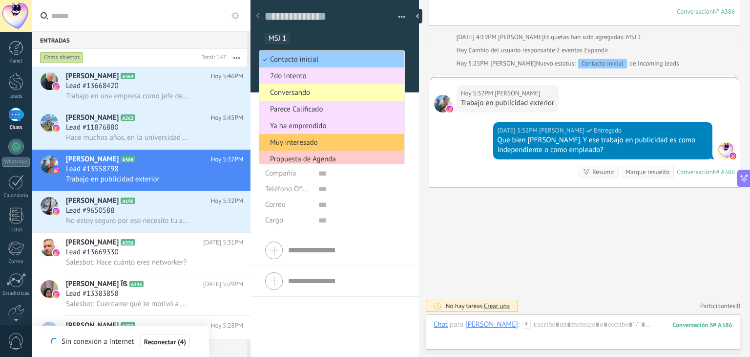
click at [312, 97] on li "Conversando" at bounding box center [331, 92] width 145 height 17
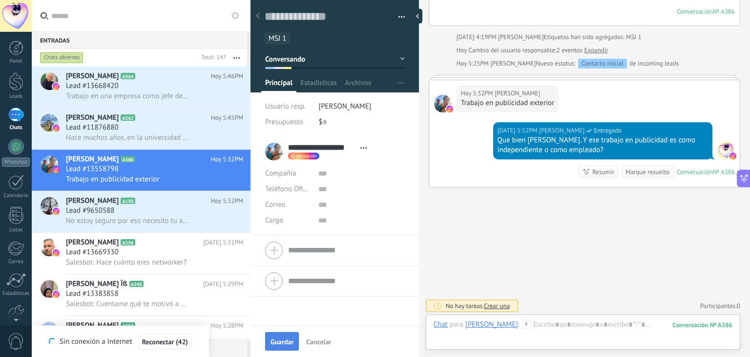
click at [287, 336] on button "Guardar" at bounding box center [282, 341] width 34 height 19
click at [128, 132] on div "Lead #11876880" at bounding box center [154, 128] width 177 height 10
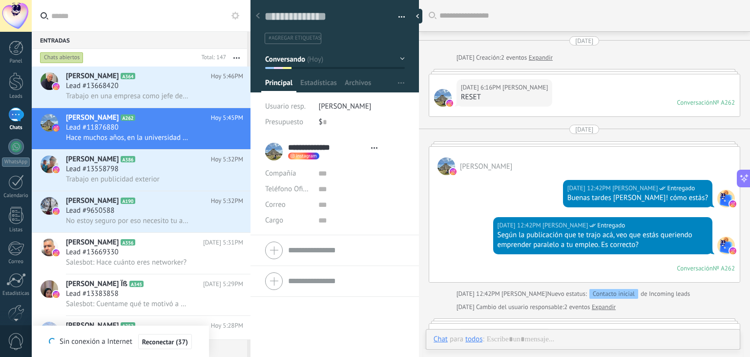
type textarea "**********"
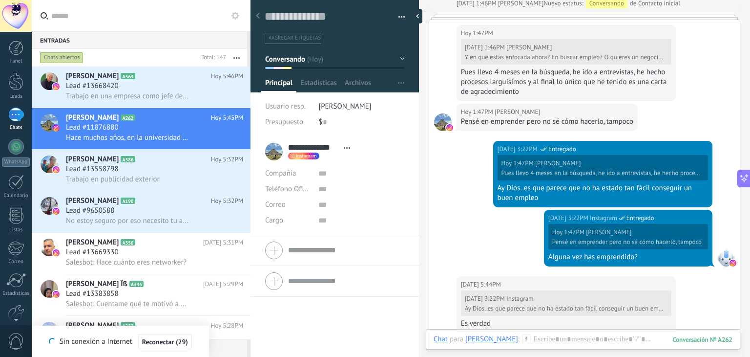
scroll to position [1095, 0]
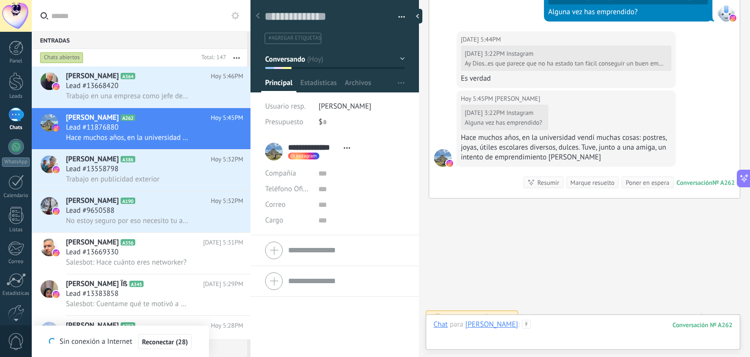
click at [566, 328] on div at bounding box center [583, 333] width 299 height 29
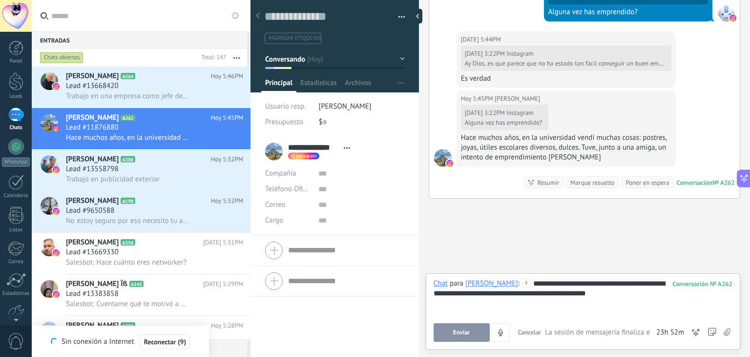
click at [464, 337] on button "Enviar" at bounding box center [462, 332] width 56 height 19
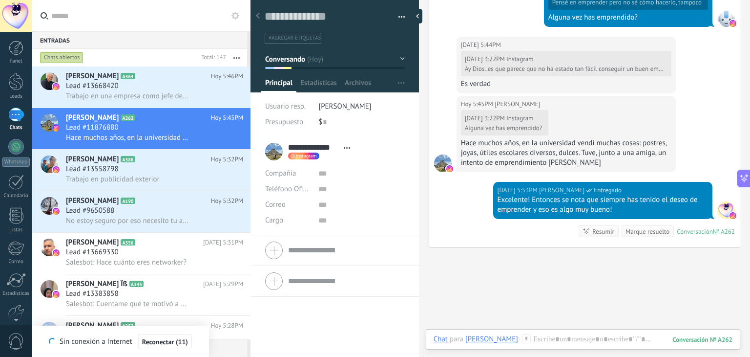
scroll to position [1139, 0]
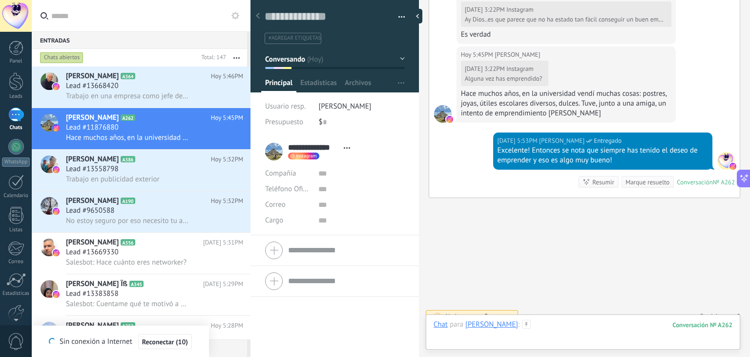
click at [569, 326] on div at bounding box center [583, 333] width 299 height 29
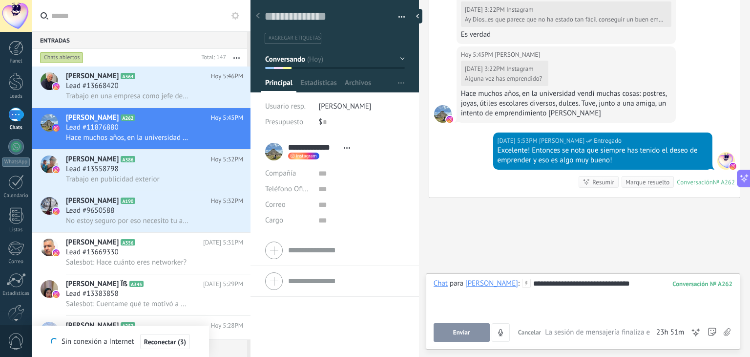
click at [460, 329] on span "Enviar" at bounding box center [461, 332] width 17 height 7
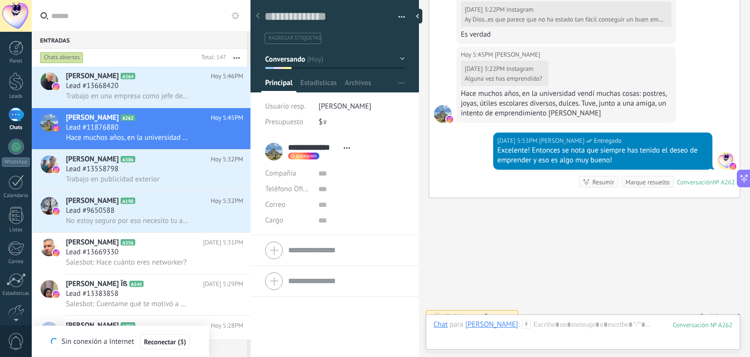
scroll to position [1168, 0]
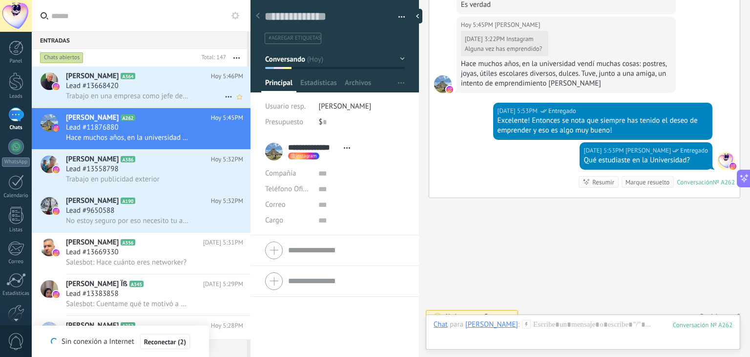
click at [111, 87] on span "Lead #13668420" at bounding box center [92, 86] width 53 height 10
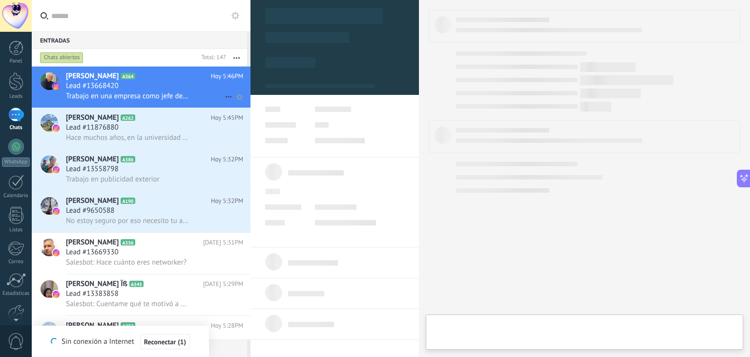
type textarea "**********"
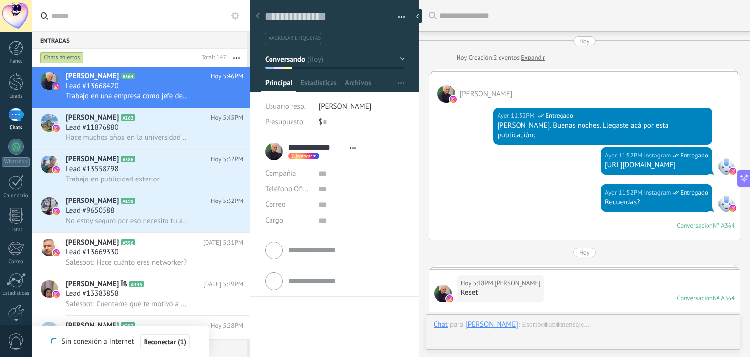
scroll to position [543, 0]
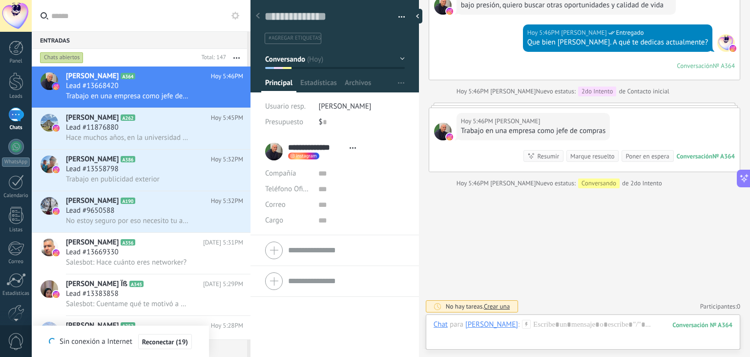
click at [571, 332] on div at bounding box center [583, 333] width 299 height 29
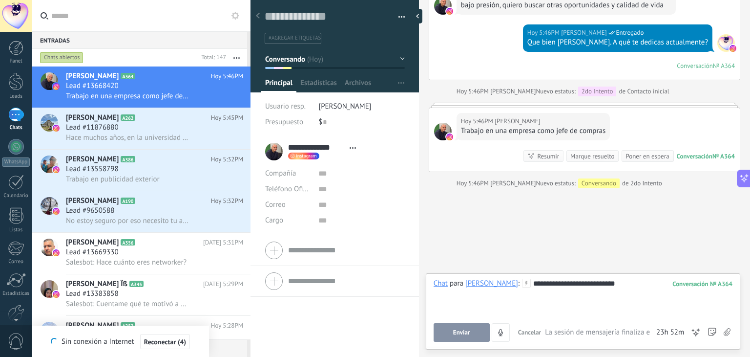
click at [467, 333] on span "Enviar" at bounding box center [461, 332] width 17 height 7
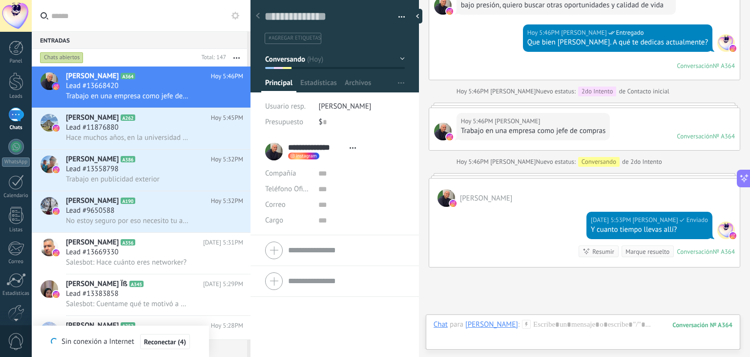
scroll to position [515, 0]
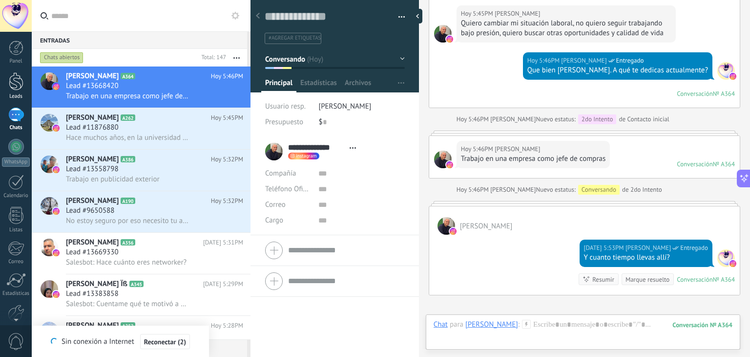
click at [10, 86] on div at bounding box center [16, 81] width 15 height 18
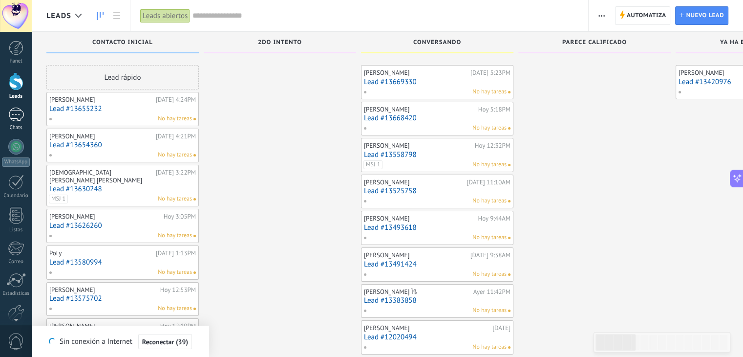
click at [18, 121] on div at bounding box center [16, 114] width 16 height 14
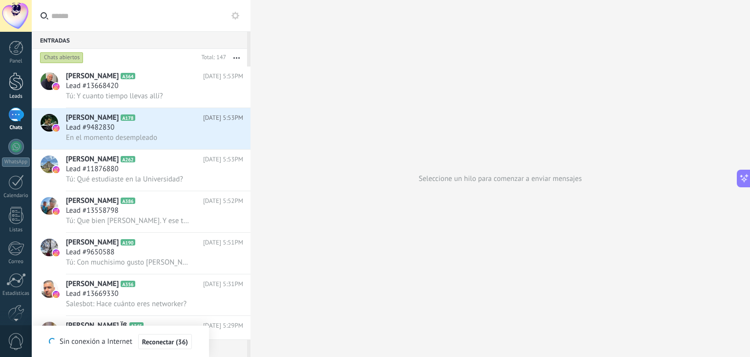
click at [12, 83] on div at bounding box center [16, 81] width 15 height 18
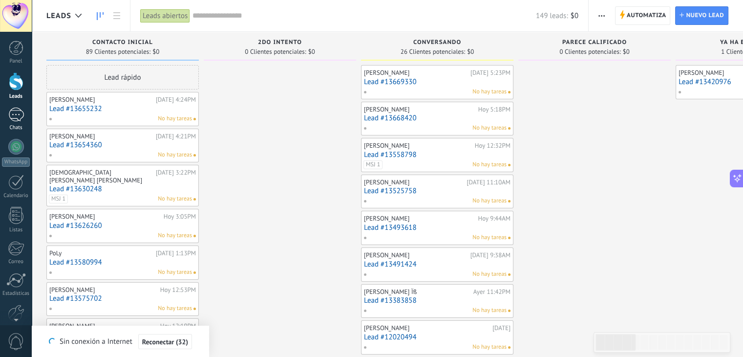
click at [18, 124] on link "Chats" at bounding box center [16, 118] width 32 height 23
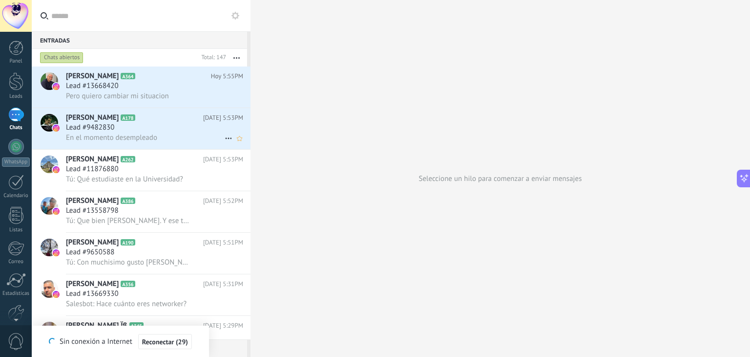
click at [101, 124] on span "Lead #9482830" at bounding box center [90, 128] width 48 height 10
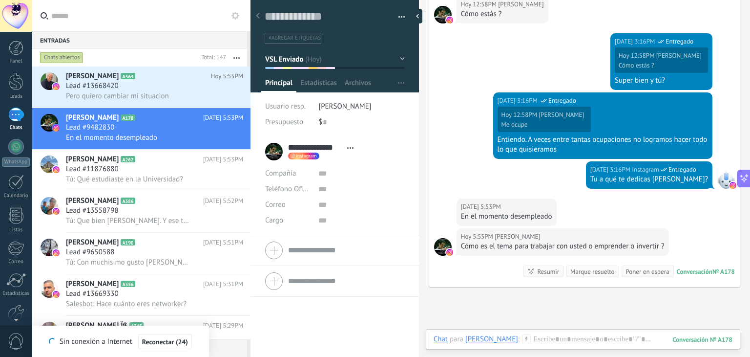
scroll to position [1096, 0]
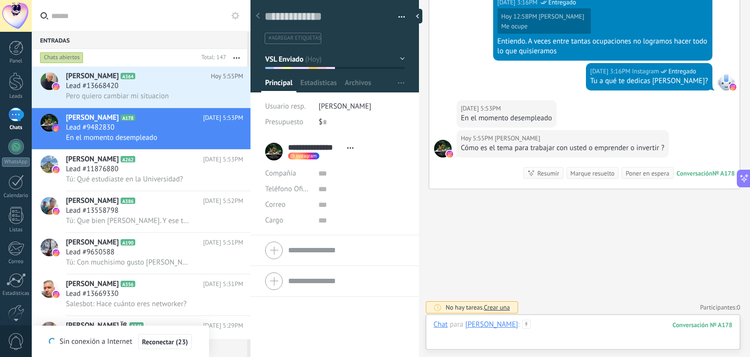
click at [556, 330] on div at bounding box center [583, 333] width 299 height 29
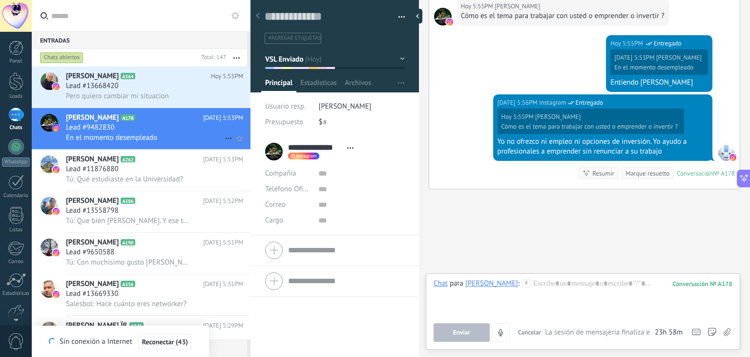
scroll to position [1258, 0]
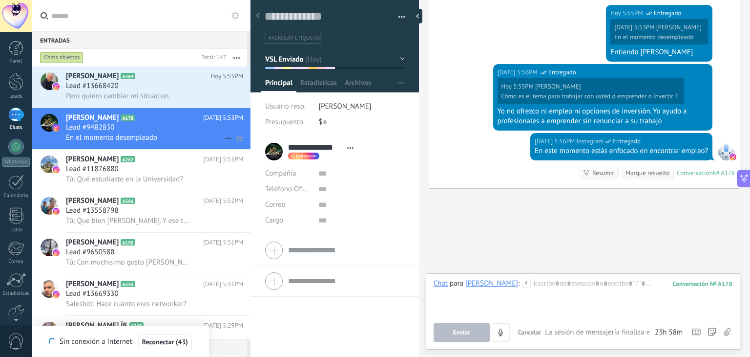
click at [124, 132] on div "Lead #9482830" at bounding box center [154, 128] width 177 height 10
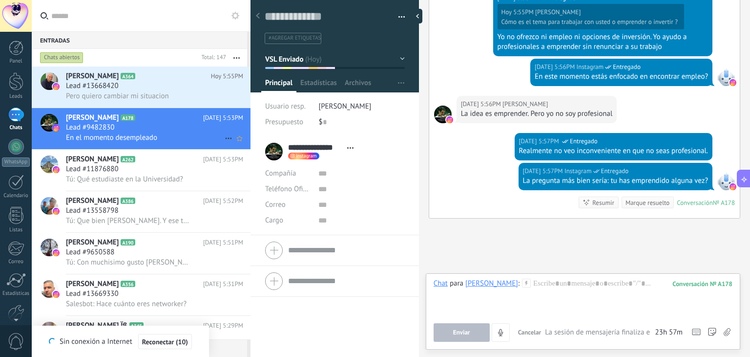
scroll to position [1362, 0]
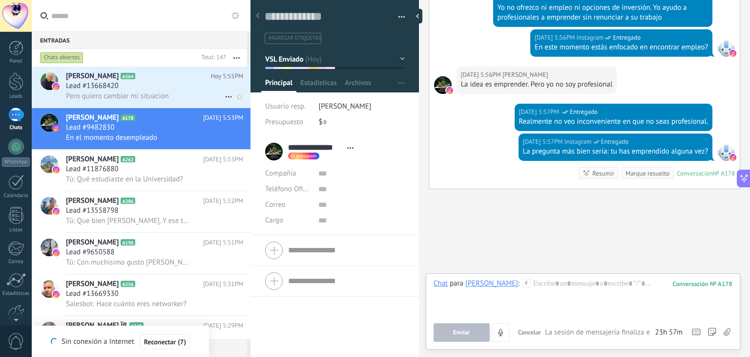
click at [107, 81] on span "[PERSON_NAME]" at bounding box center [92, 76] width 53 height 10
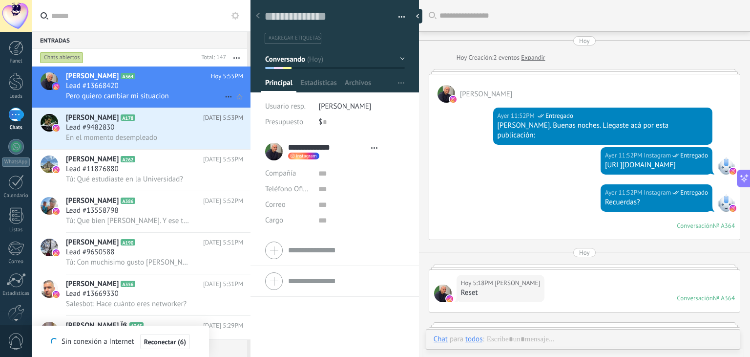
type textarea "**********"
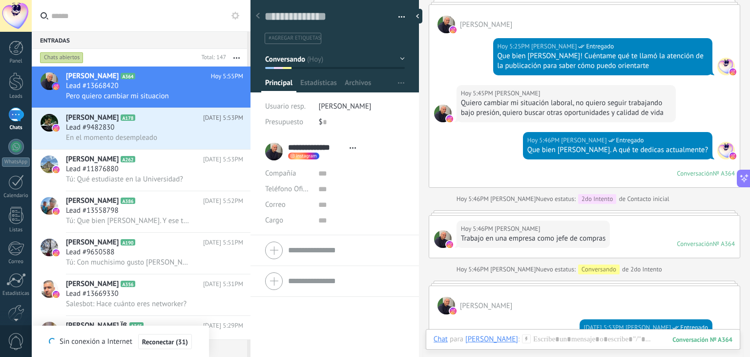
scroll to position [692, 0]
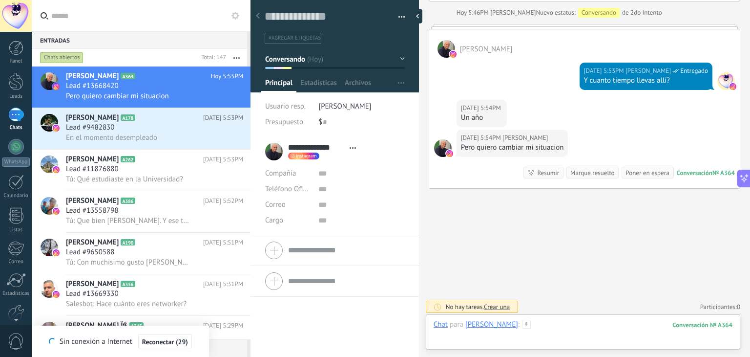
click at [559, 327] on div at bounding box center [583, 333] width 299 height 29
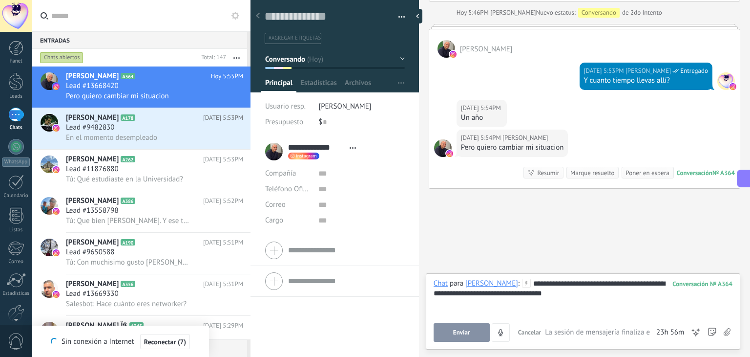
click at [458, 337] on button "Enviar" at bounding box center [462, 332] width 56 height 19
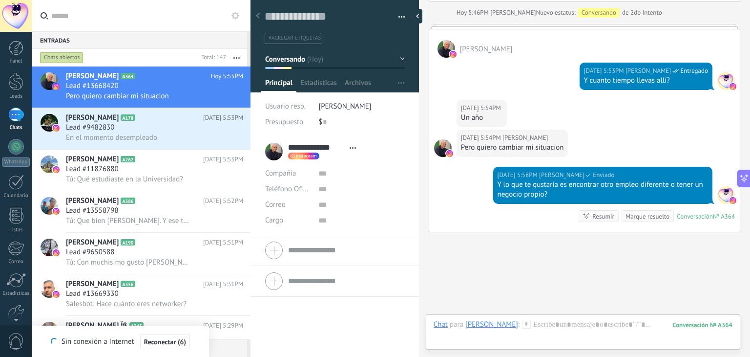
scroll to position [735, 0]
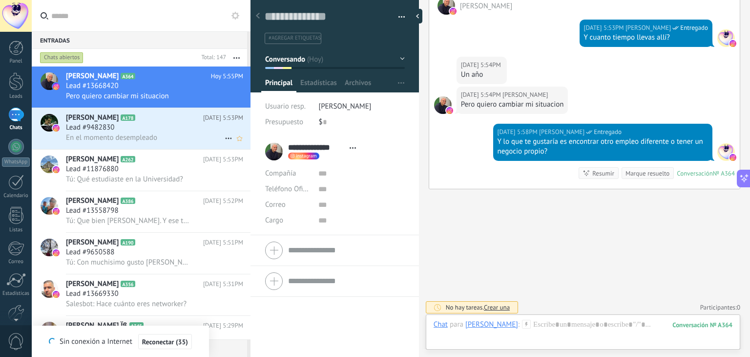
click at [148, 129] on div "Lead #9482830" at bounding box center [154, 128] width 177 height 10
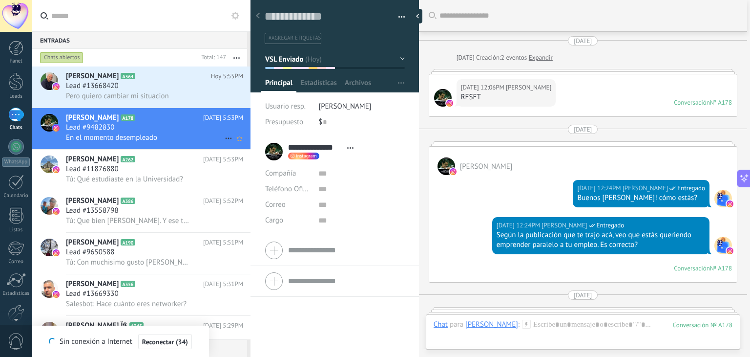
scroll to position [1188, 0]
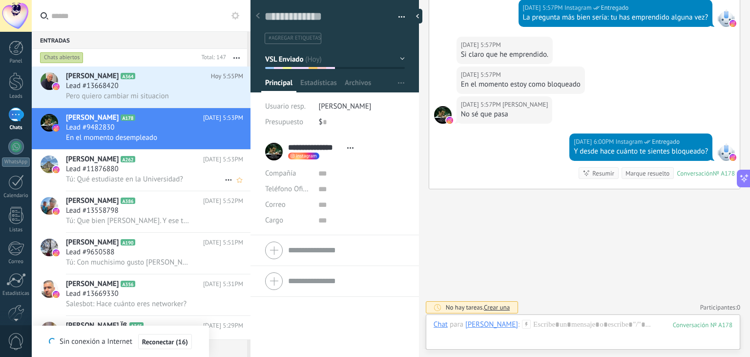
click at [167, 169] on div "Lead #11876880" at bounding box center [154, 169] width 177 height 10
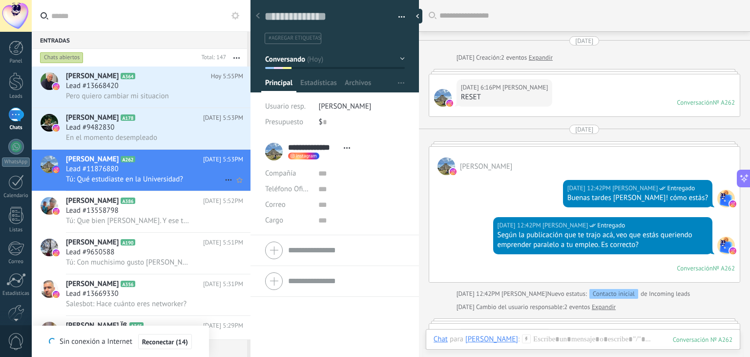
scroll to position [1148, 0]
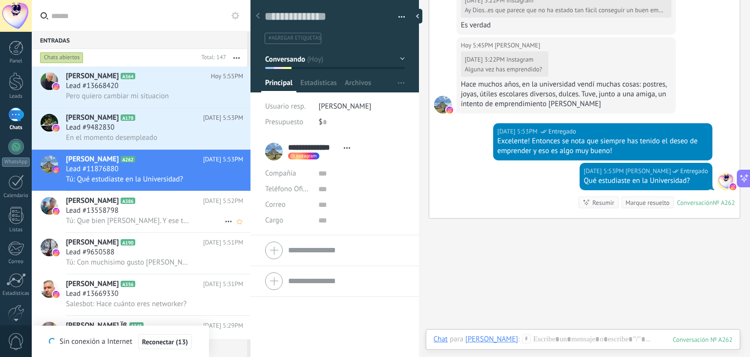
click at [151, 211] on div "Lead #13558798" at bounding box center [154, 211] width 177 height 10
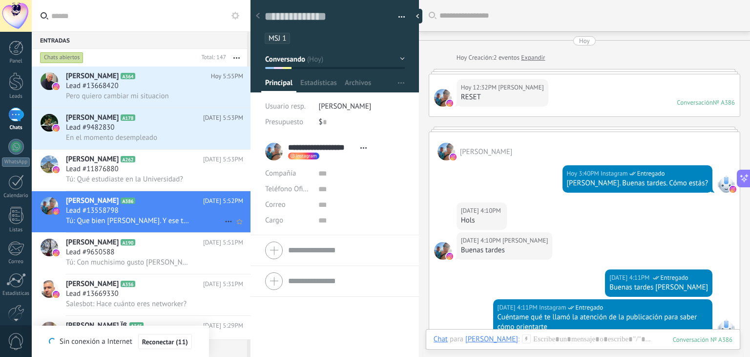
scroll to position [425, 0]
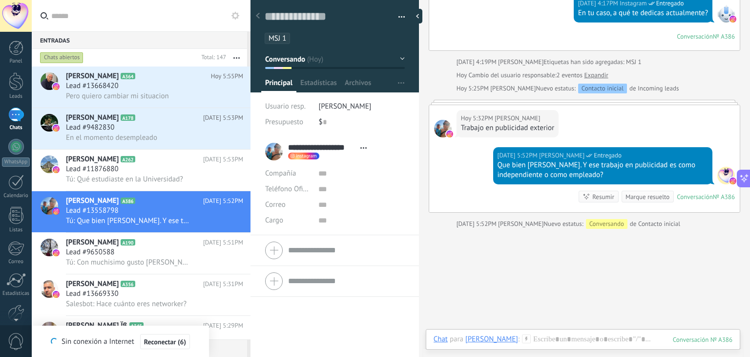
click at [283, 38] on span "MSJ 1" at bounding box center [278, 38] width 18 height 9
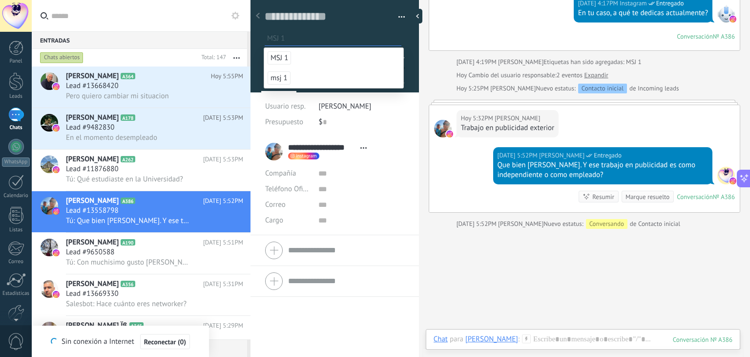
click at [361, 34] on input "text" at bounding box center [334, 38] width 134 height 10
click at [133, 252] on div "Lead #9650588" at bounding box center [154, 252] width 177 height 10
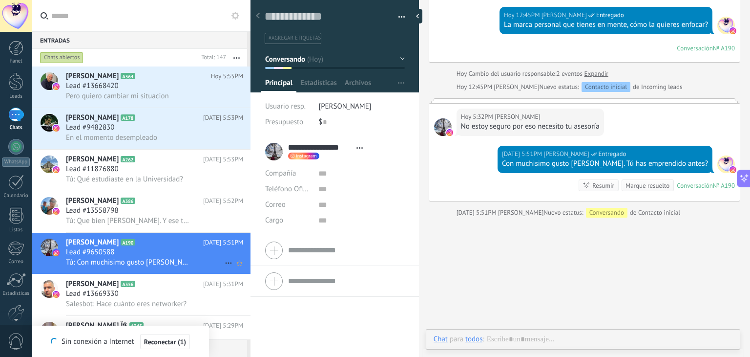
scroll to position [14, 0]
click at [98, 211] on span "Lead #13558798" at bounding box center [92, 211] width 53 height 10
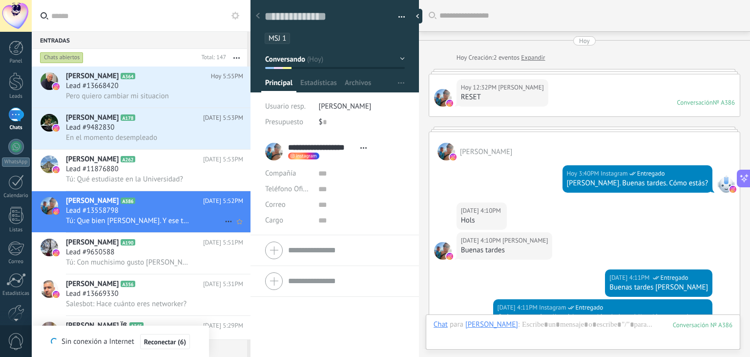
scroll to position [466, 0]
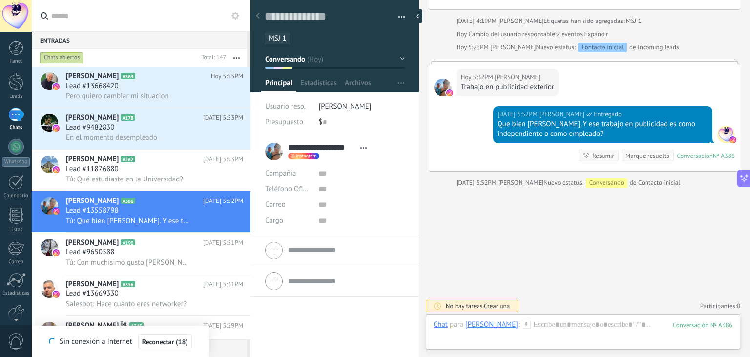
click at [127, 56] on div "Chats abiertos" at bounding box center [117, 58] width 159 height 18
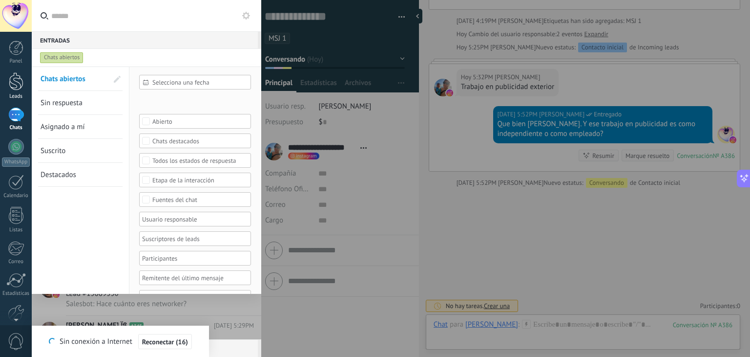
click at [15, 87] on div at bounding box center [16, 81] width 15 height 18
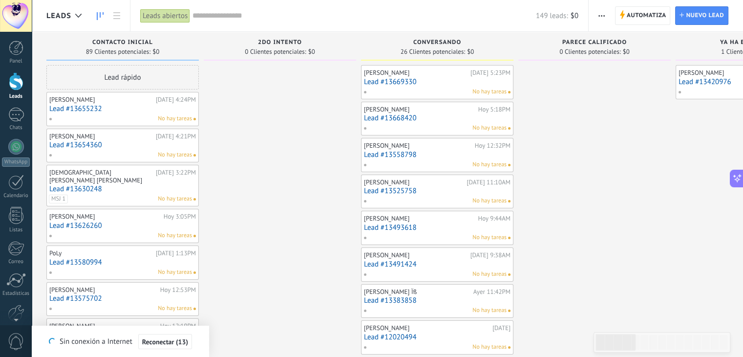
click at [415, 81] on link "Lead #13669330" at bounding box center [437, 82] width 147 height 8
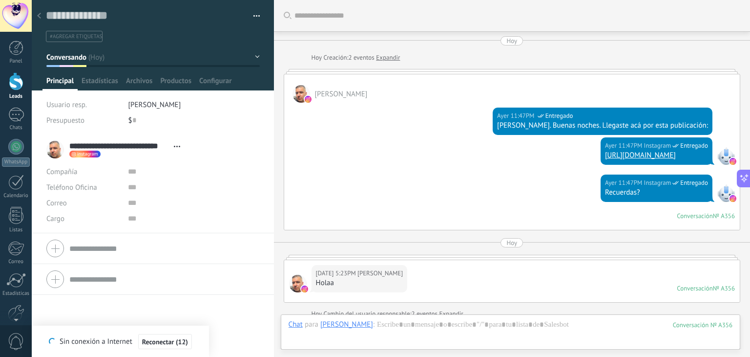
scroll to position [439, 0]
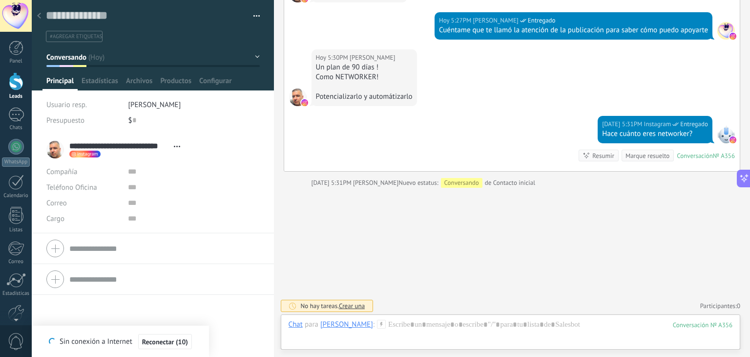
click at [12, 77] on div at bounding box center [16, 81] width 15 height 18
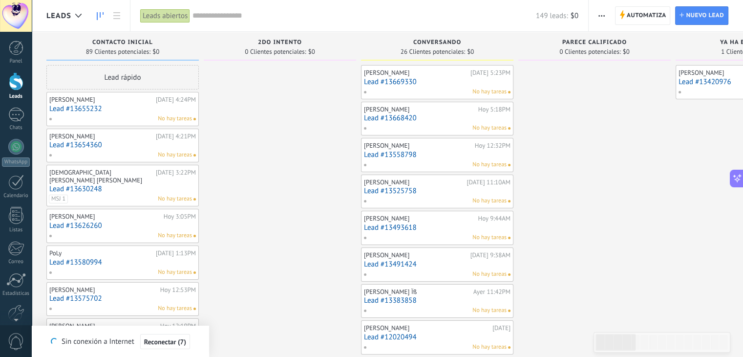
click at [439, 116] on link "Lead #13668420" at bounding box center [437, 118] width 147 height 8
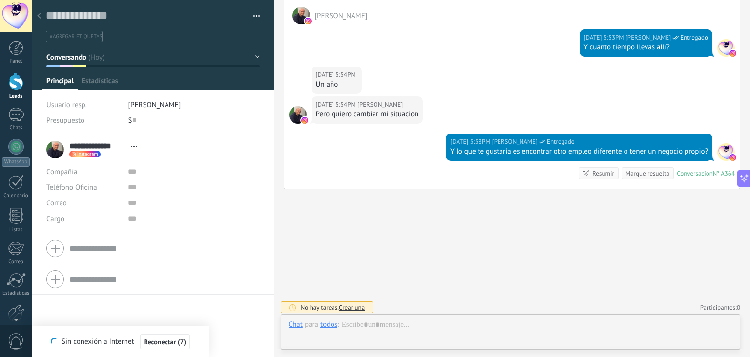
scroll to position [14, 0]
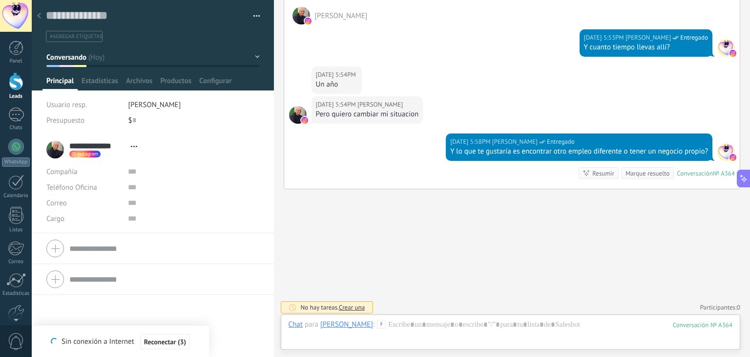
click at [14, 84] on div at bounding box center [16, 81] width 15 height 18
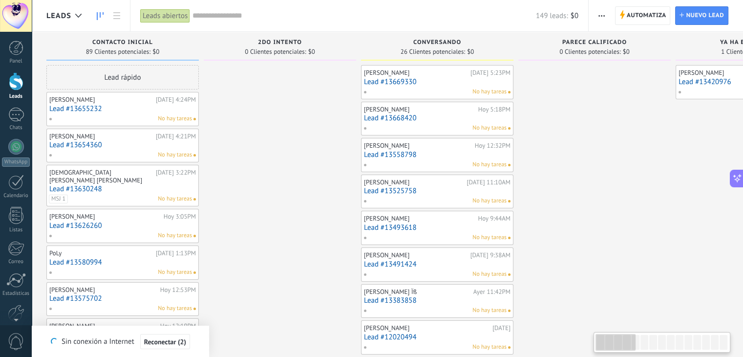
click at [433, 157] on link "Lead #13558798" at bounding box center [437, 154] width 147 height 8
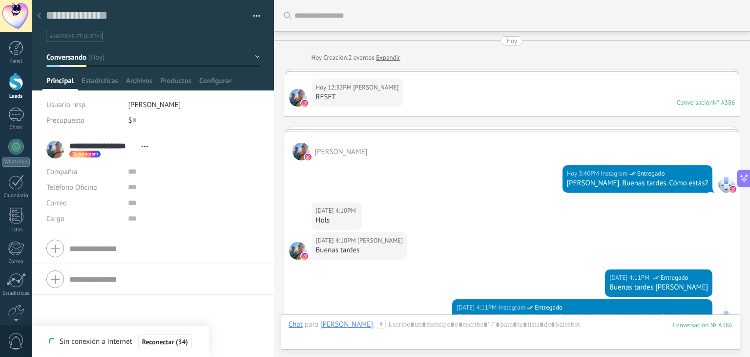
scroll to position [459, 0]
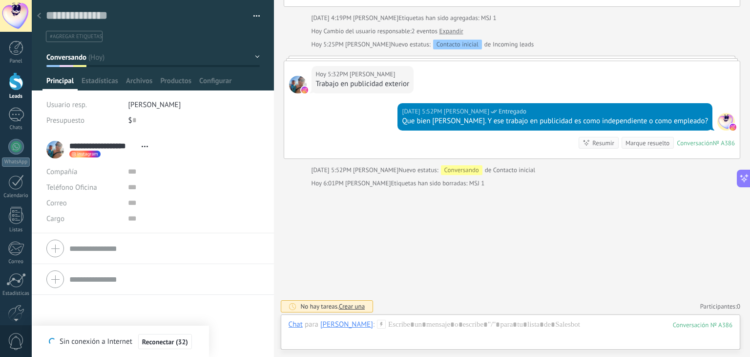
click at [18, 88] on div at bounding box center [16, 81] width 15 height 18
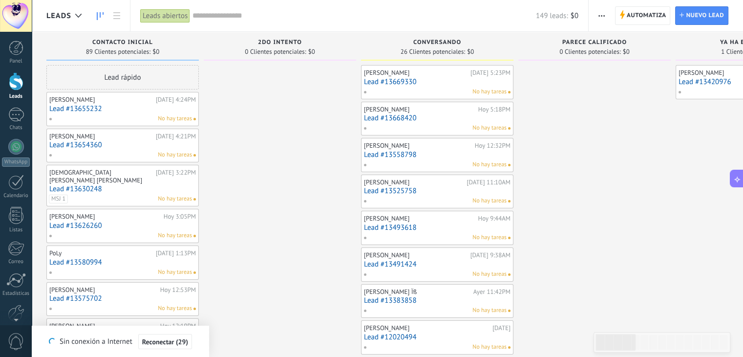
click at [433, 190] on link "Lead #13525758" at bounding box center [437, 191] width 147 height 8
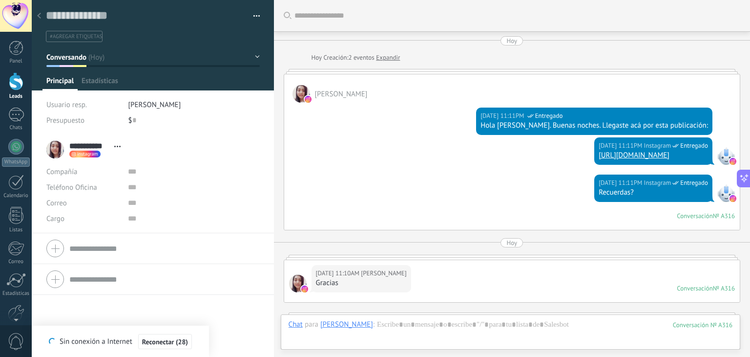
scroll to position [457, 0]
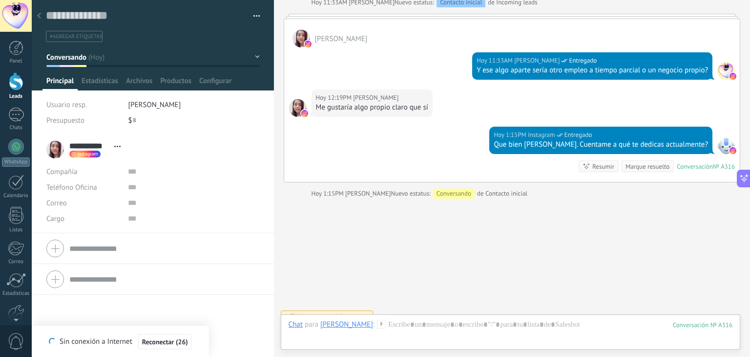
click at [21, 79] on div at bounding box center [16, 81] width 15 height 18
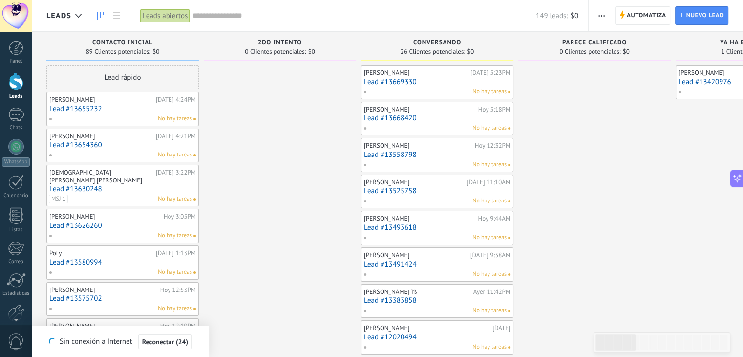
click at [416, 215] on div "[PERSON_NAME]" at bounding box center [419, 218] width 111 height 8
click at [444, 223] on link "Lead #13493618" at bounding box center [437, 227] width 147 height 8
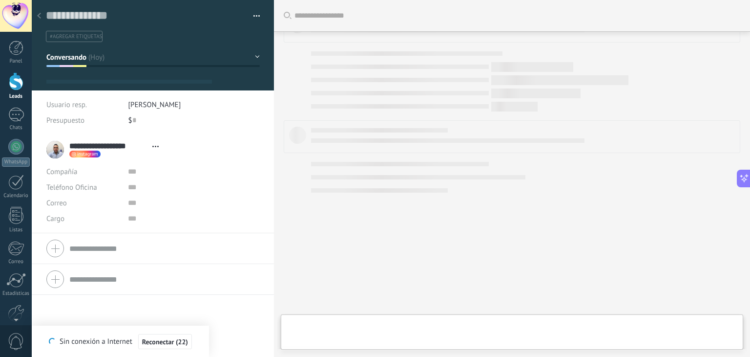
type textarea "**********"
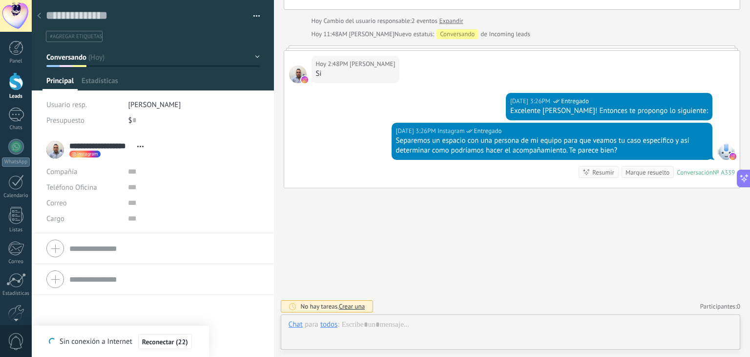
scroll to position [14, 0]
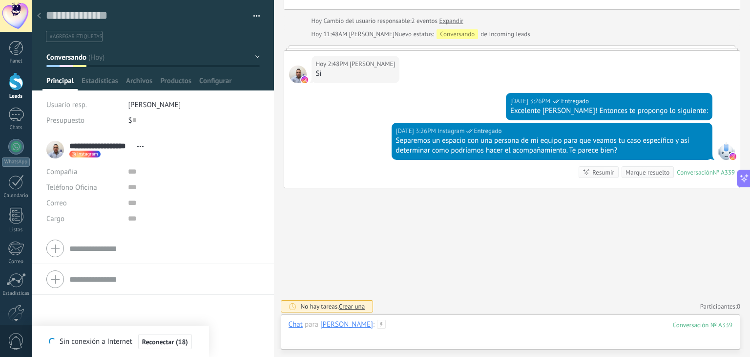
click at [453, 325] on div at bounding box center [511, 333] width 444 height 29
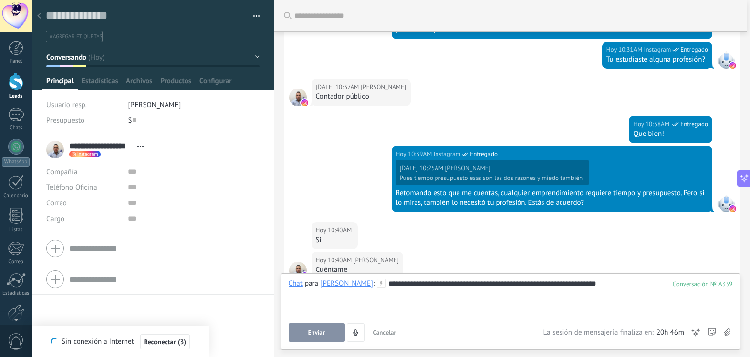
scroll to position [739, 0]
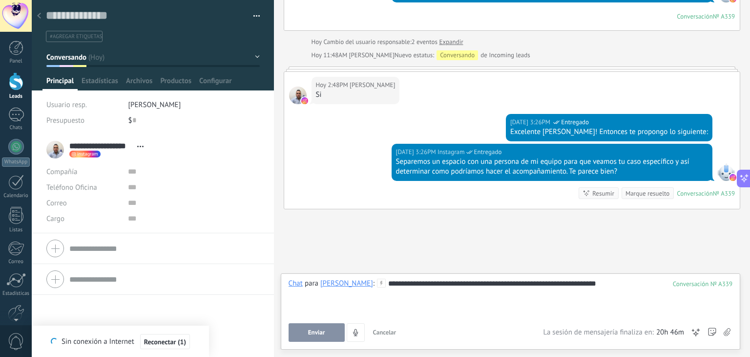
click at [325, 329] on button "Enviar" at bounding box center [317, 332] width 56 height 19
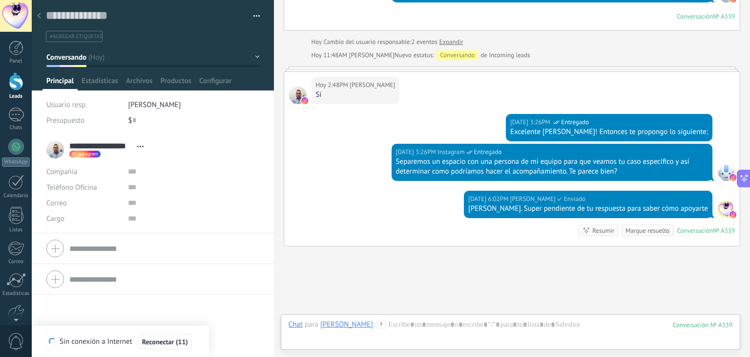
scroll to position [797, 0]
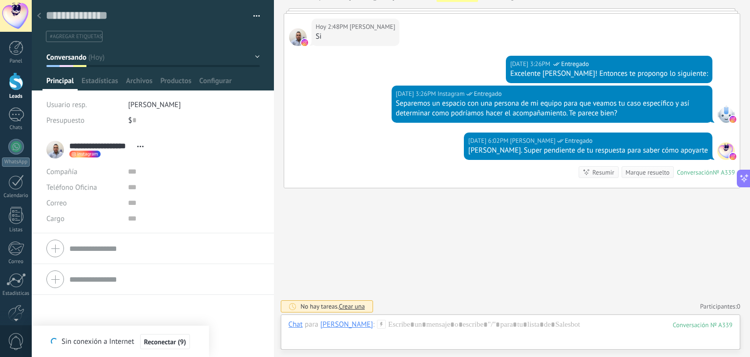
click at [255, 57] on button "Conversando" at bounding box center [152, 57] width 213 height 18
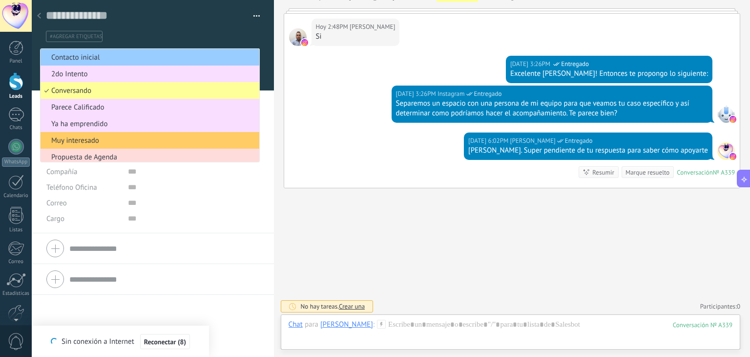
click at [125, 157] on span "Propuesta de Agenda" at bounding box center [149, 156] width 216 height 9
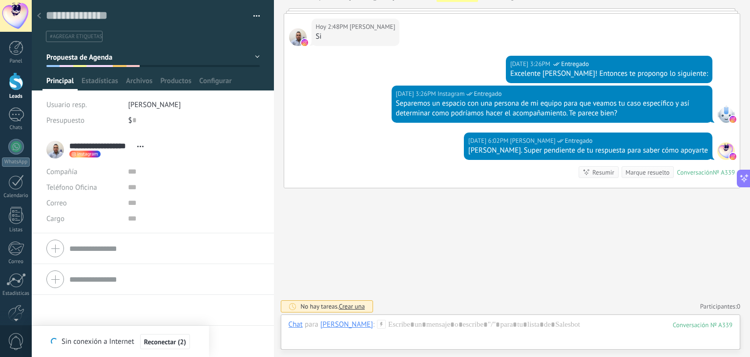
click at [16, 86] on div at bounding box center [16, 81] width 15 height 18
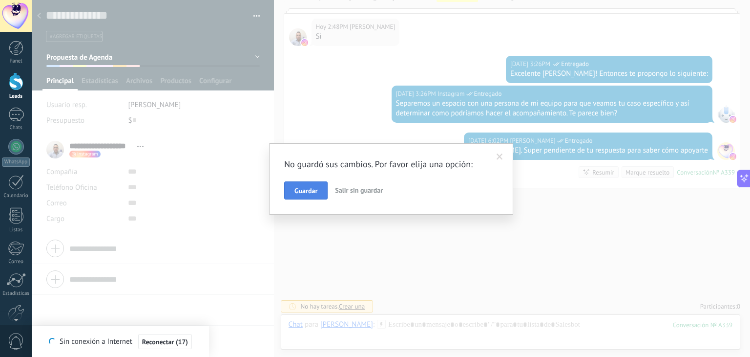
click at [311, 194] on span "Guardar" at bounding box center [306, 190] width 23 height 7
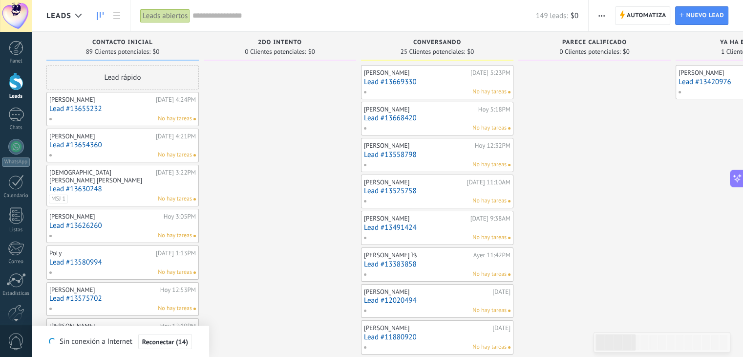
click at [413, 220] on div "[PERSON_NAME]" at bounding box center [416, 218] width 104 height 8
click at [423, 230] on link "Lead #13491424" at bounding box center [437, 227] width 147 height 8
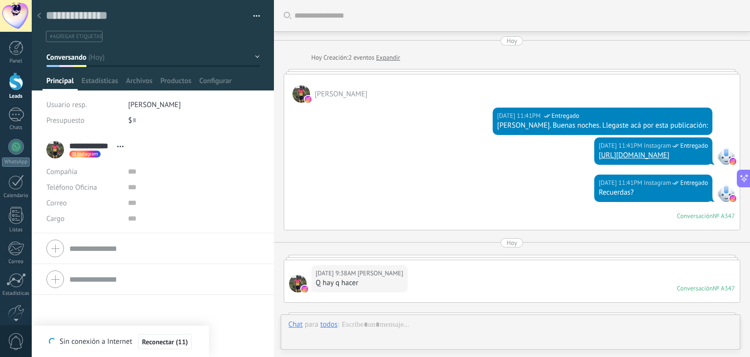
scroll to position [14, 0]
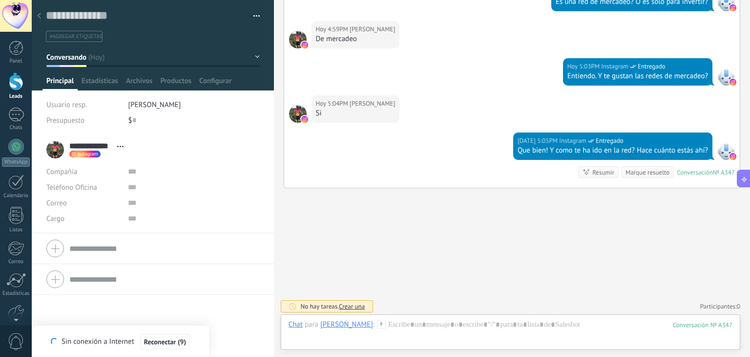
click at [12, 80] on div at bounding box center [16, 81] width 15 height 18
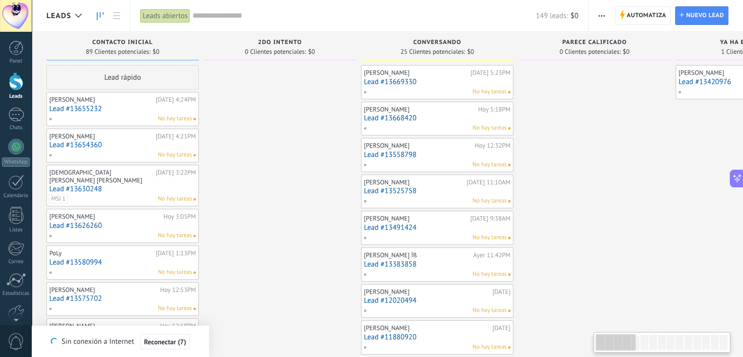
click at [417, 256] on div "[PERSON_NAME] Ïß" at bounding box center [417, 255] width 107 height 8
click at [441, 262] on link "Lead #13383858" at bounding box center [437, 264] width 147 height 8
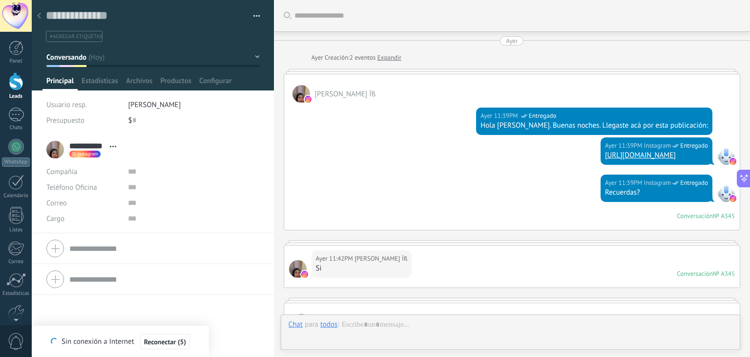
scroll to position [923, 0]
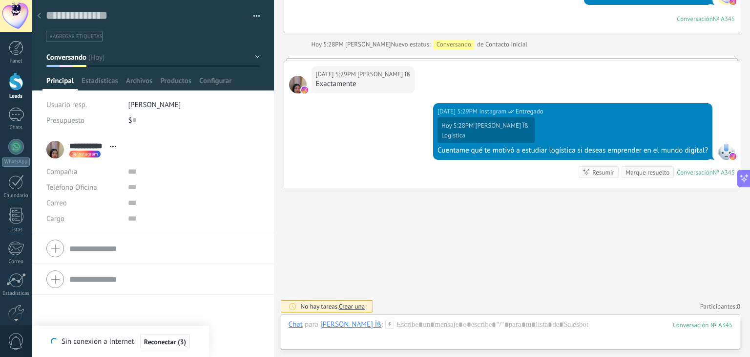
click at [19, 88] on div at bounding box center [16, 81] width 15 height 18
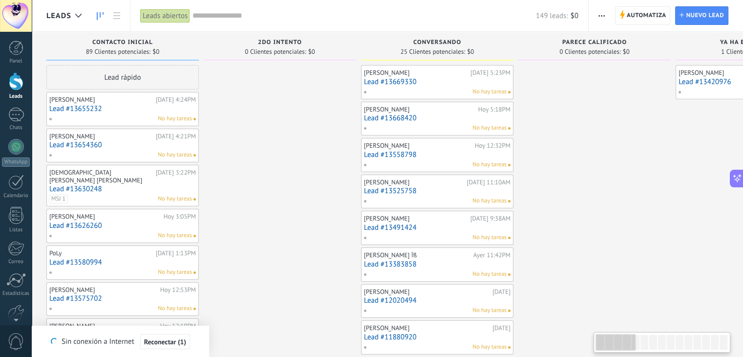
click at [438, 299] on link "Lead #12020494" at bounding box center [437, 300] width 147 height 8
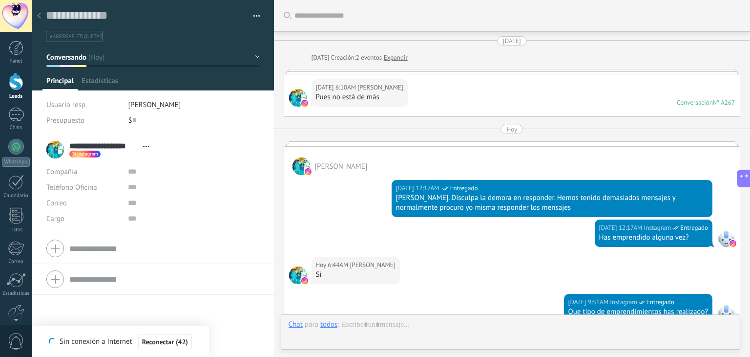
scroll to position [668, 0]
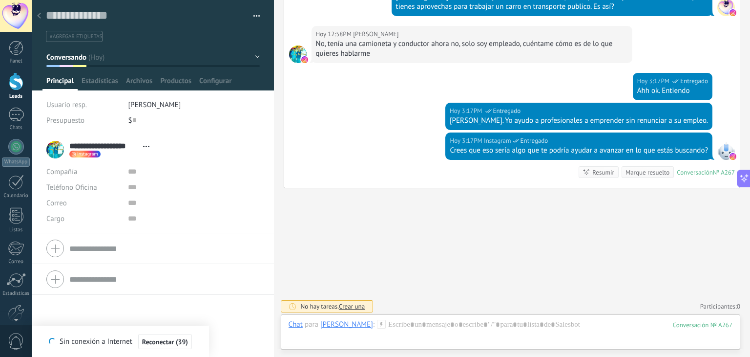
click at [14, 86] on div at bounding box center [16, 81] width 15 height 18
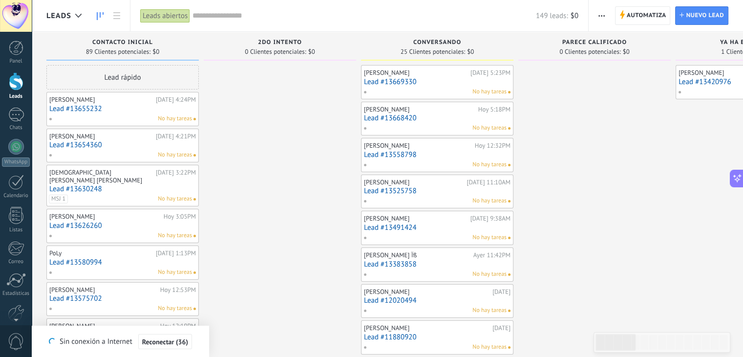
click at [443, 336] on link "Lead #11880920" at bounding box center [437, 337] width 147 height 8
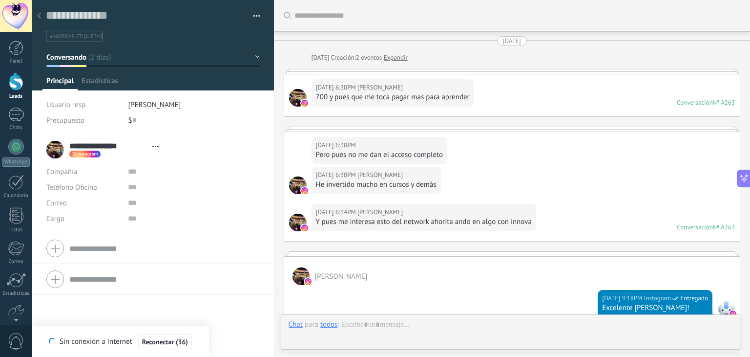
type textarea "**********"
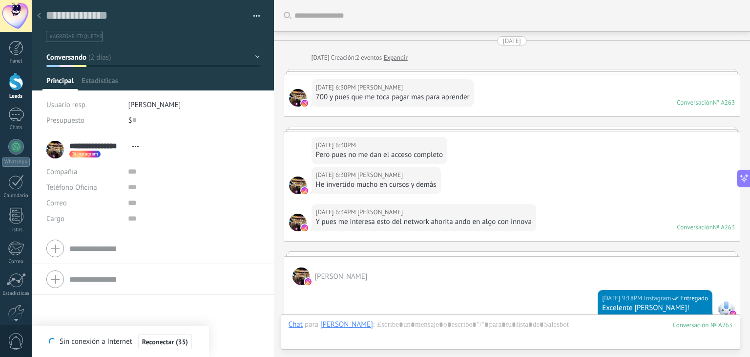
scroll to position [821, 0]
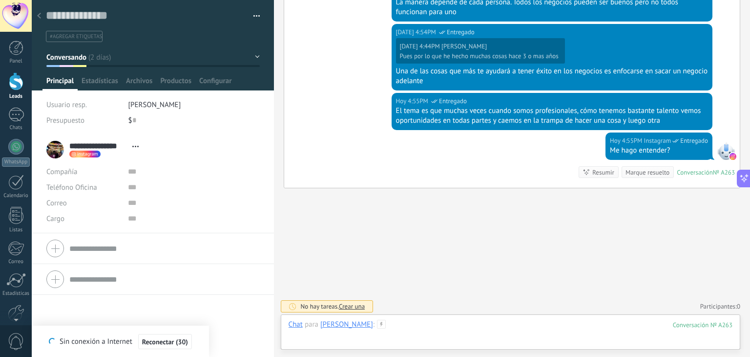
click at [422, 326] on div at bounding box center [511, 333] width 444 height 29
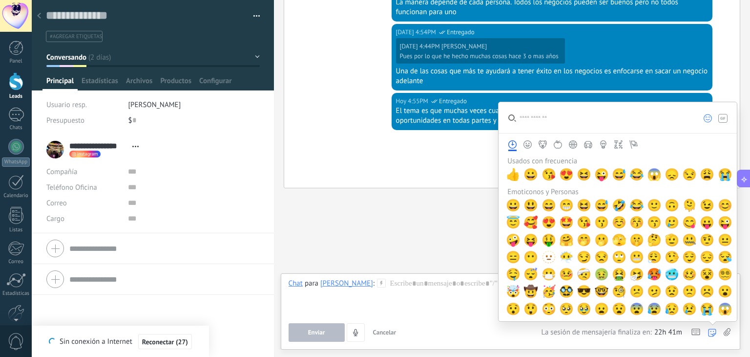
click at [711, 331] on icon at bounding box center [712, 332] width 8 height 8
click at [540, 115] on input "search" at bounding box center [596, 117] width 195 height 31
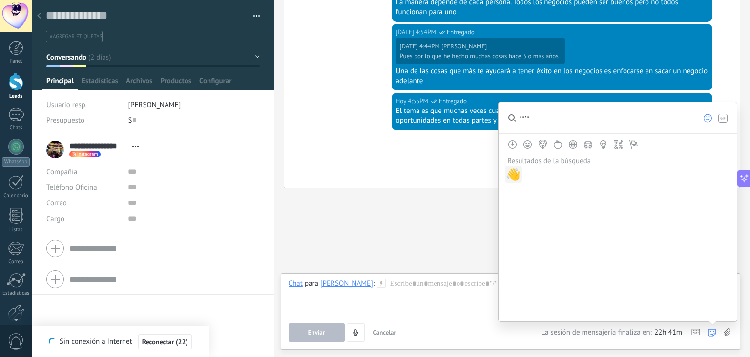
type input "****"
click at [514, 175] on span "👋" at bounding box center [513, 175] width 15 height 14
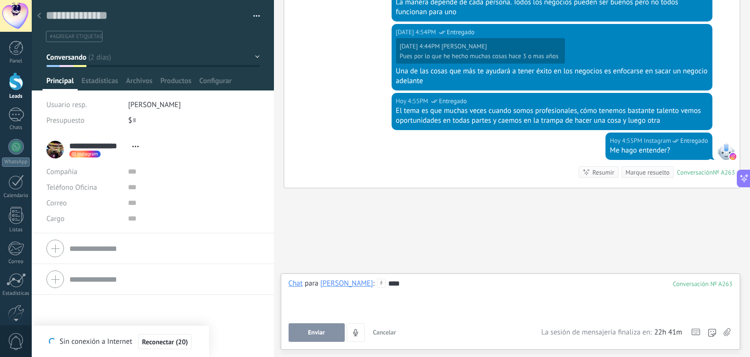
click at [434, 300] on div "** **" at bounding box center [511, 296] width 445 height 37
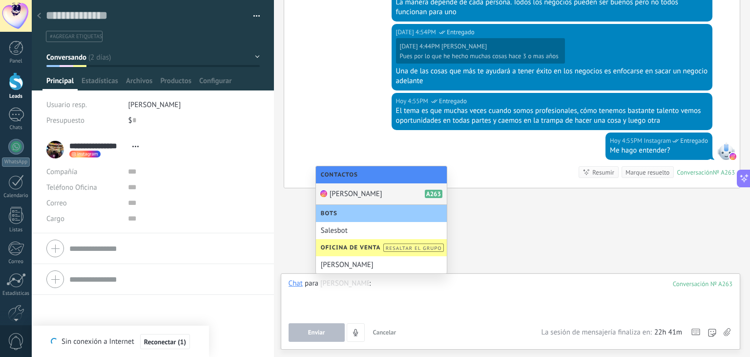
click at [16, 83] on div at bounding box center [16, 81] width 15 height 18
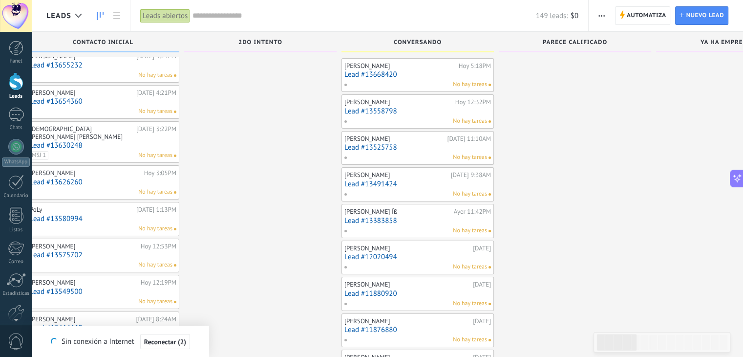
scroll to position [59, 0]
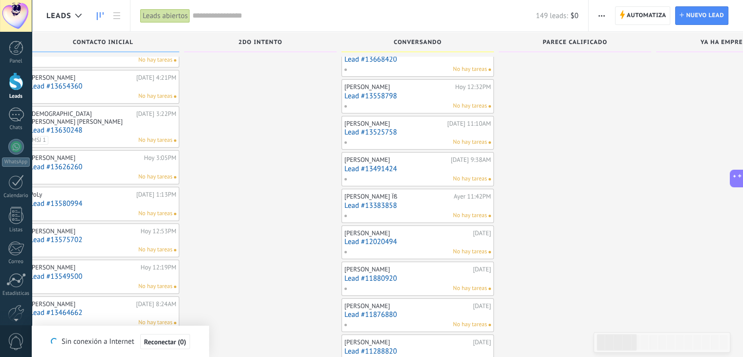
click at [396, 305] on div "[PERSON_NAME]" at bounding box center [407, 306] width 126 height 8
click at [426, 310] on link "Lead #11876880" at bounding box center [417, 314] width 147 height 8
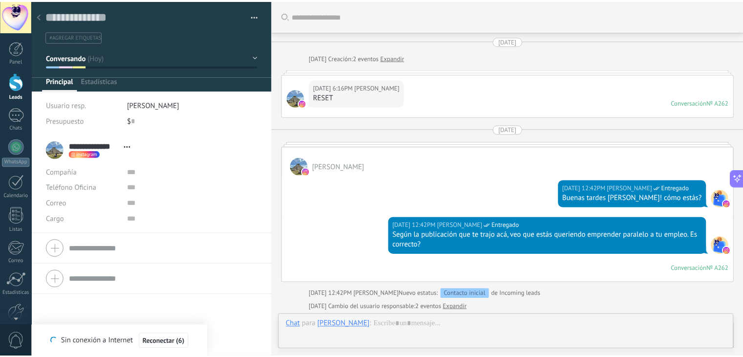
scroll to position [1100, 0]
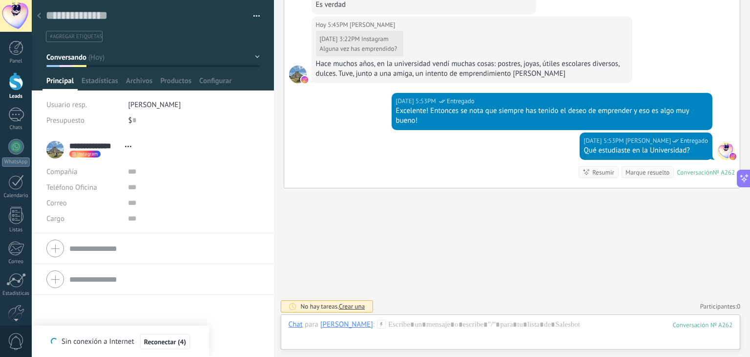
click at [16, 86] on div at bounding box center [16, 81] width 15 height 18
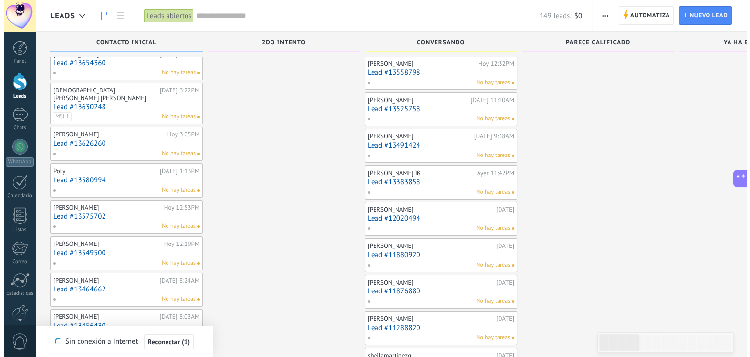
scroll to position [98, 0]
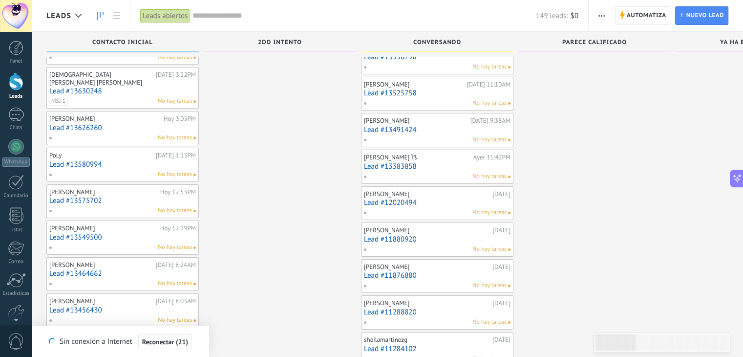
click at [385, 313] on link "Lead #11288820" at bounding box center [437, 312] width 147 height 8
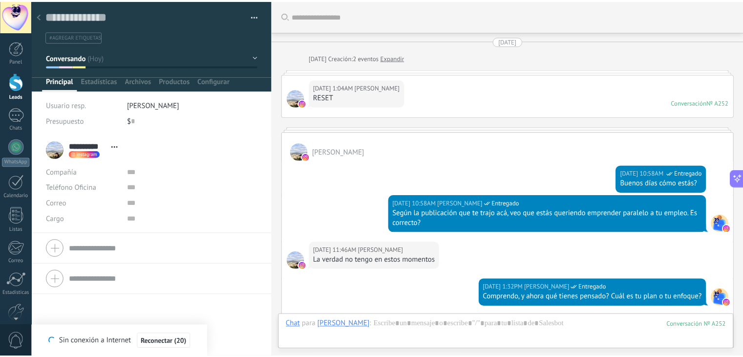
scroll to position [1012, 0]
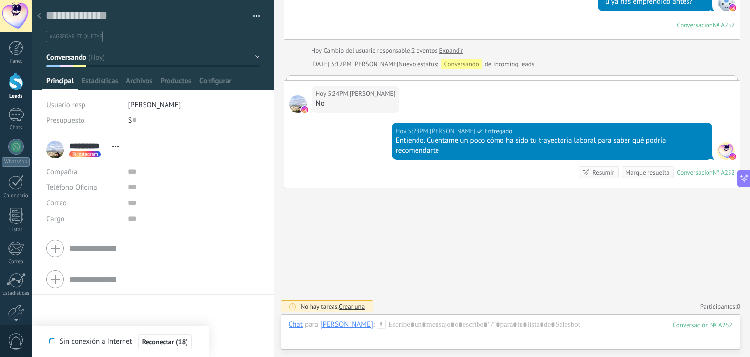
click at [17, 83] on div at bounding box center [16, 81] width 15 height 18
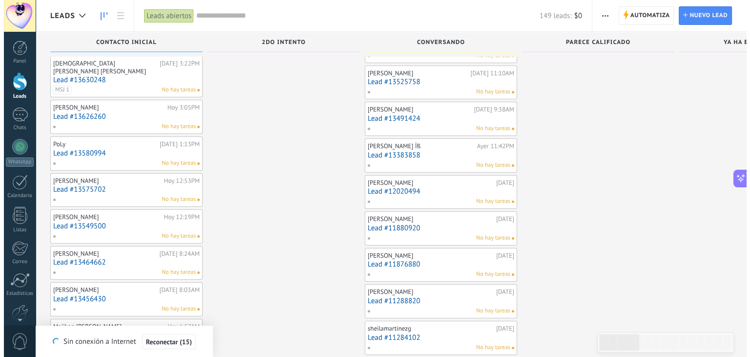
scroll to position [117, 0]
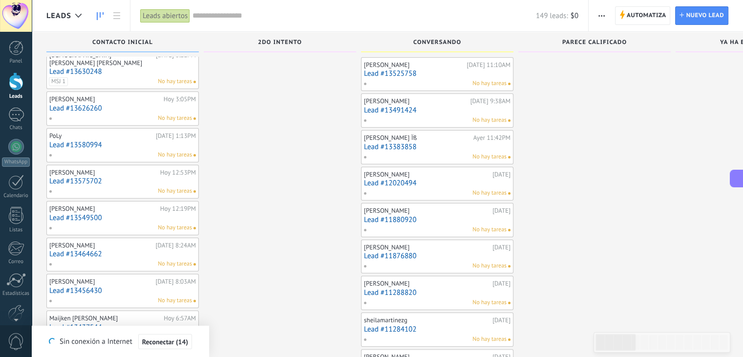
click at [414, 325] on link "Lead #11284102" at bounding box center [437, 329] width 147 height 8
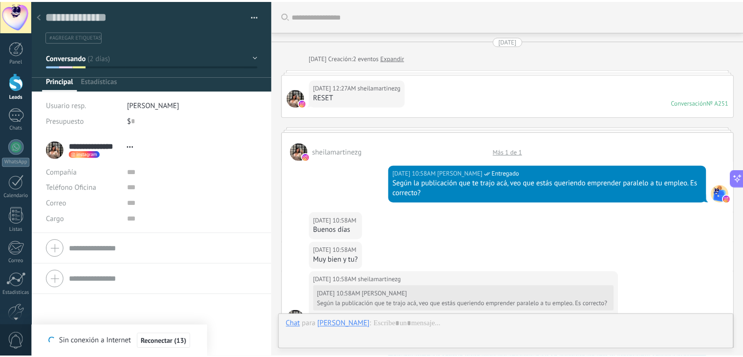
scroll to position [608, 0]
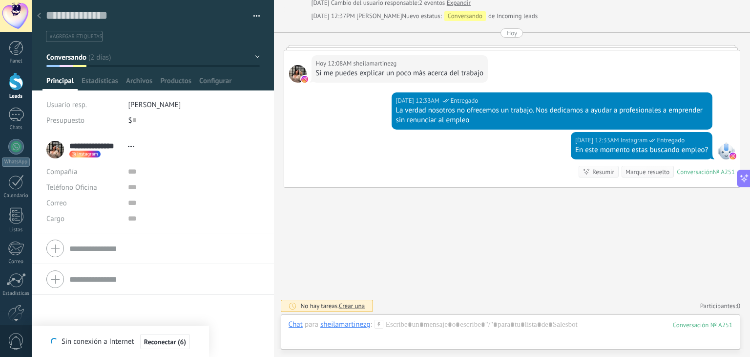
click at [15, 89] on div at bounding box center [16, 81] width 15 height 18
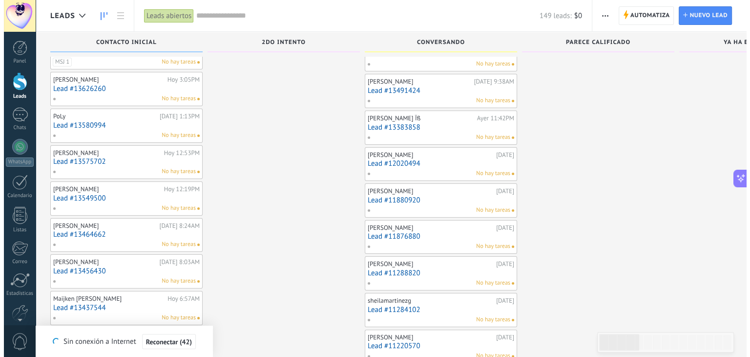
scroll to position [156, 0]
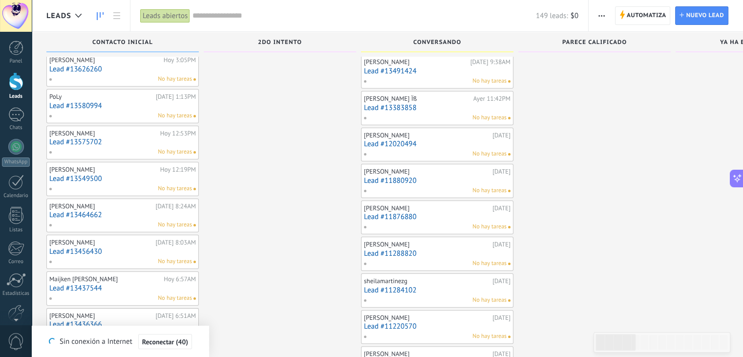
click at [424, 322] on link "Lead #11220570" at bounding box center [437, 326] width 147 height 8
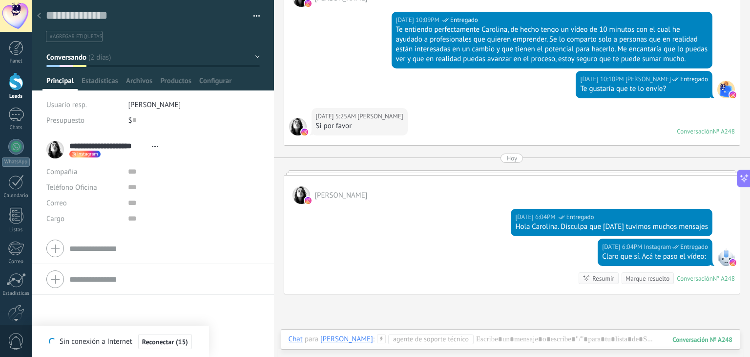
scroll to position [608, 0]
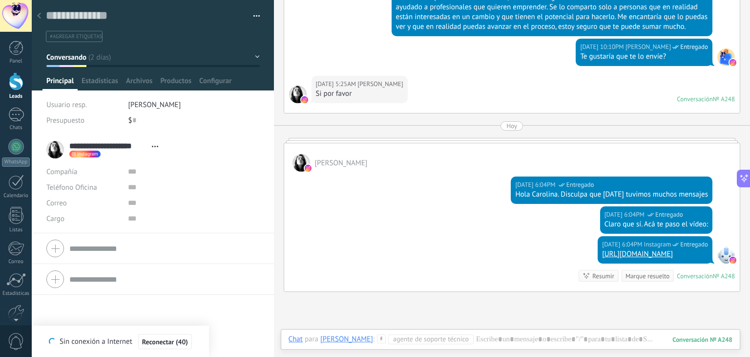
click at [252, 53] on button "Conversando" at bounding box center [152, 57] width 213 height 18
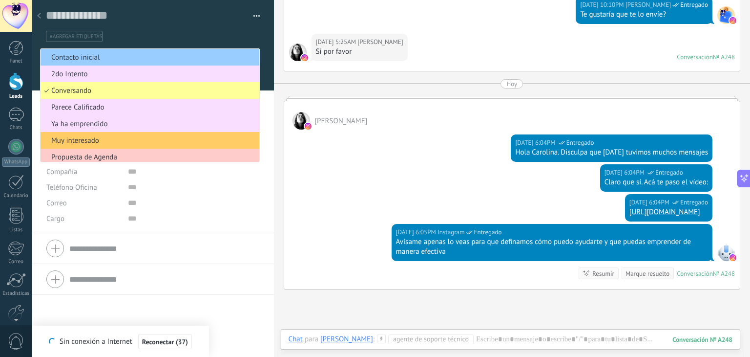
drag, startPoint x: 256, startPoint y: 86, endPoint x: 256, endPoint y: 105, distance: 18.1
click at [256, 105] on div "Guardar y crear Imprimir Administrar etiquetas Exportar a excel" at bounding box center [153, 67] width 243 height 134
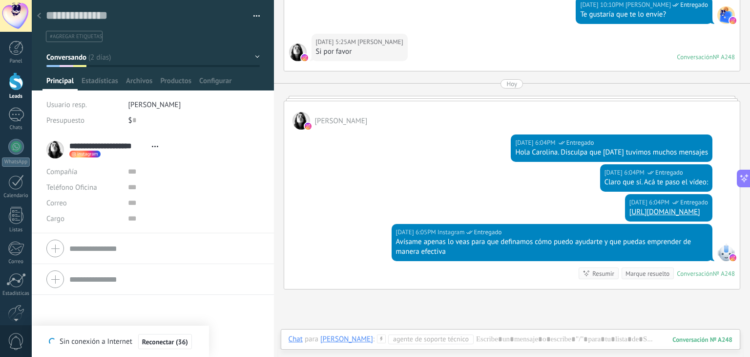
click at [255, 58] on button "Conversando" at bounding box center [152, 57] width 213 height 18
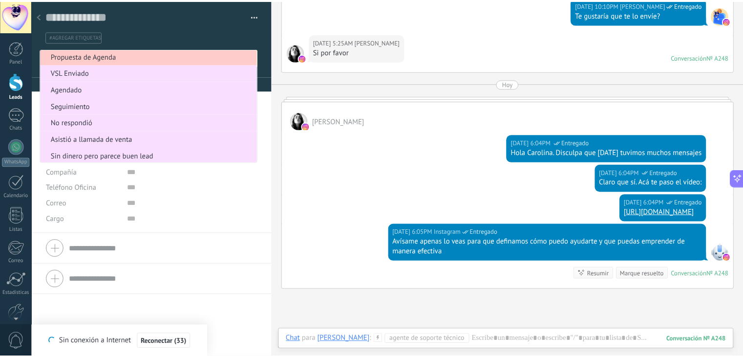
scroll to position [103, 0]
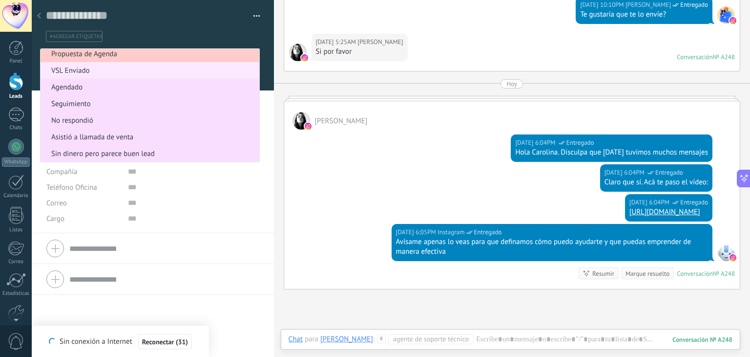
click at [75, 72] on span "VSL Enviado" at bounding box center [149, 70] width 216 height 9
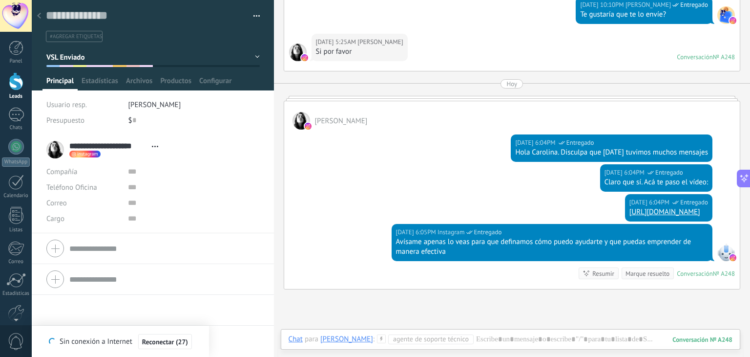
click at [14, 83] on div at bounding box center [16, 81] width 15 height 18
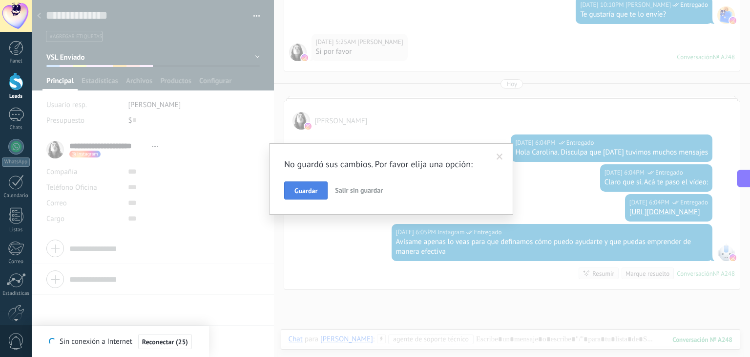
click at [317, 190] on span "Guardar" at bounding box center [306, 190] width 23 height 7
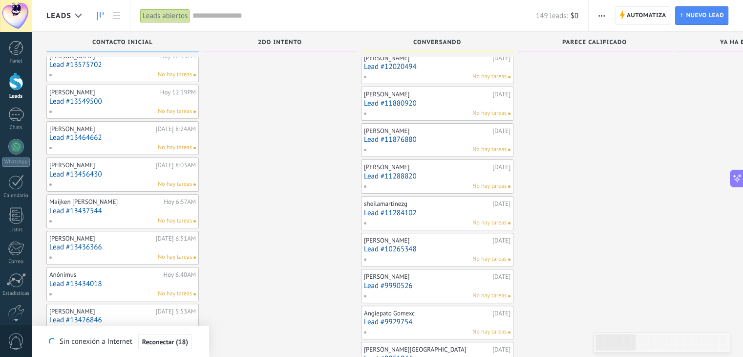
scroll to position [234, 0]
click at [399, 251] on div "Sara Salcedo 06/10/2025 Lead #10265348 No hay tareas" at bounding box center [437, 248] width 147 height 28
click at [430, 244] on link "Lead #10265348" at bounding box center [437, 248] width 147 height 8
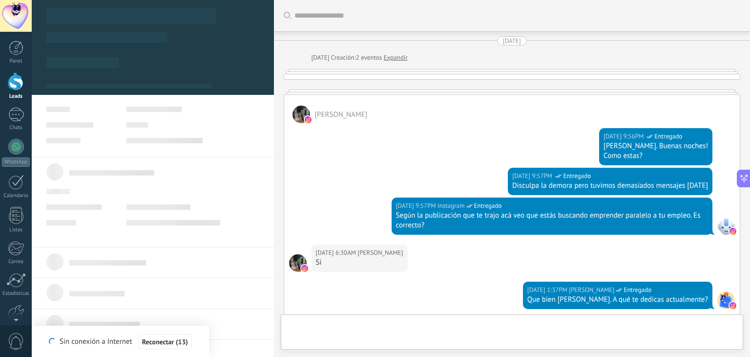
scroll to position [635, 0]
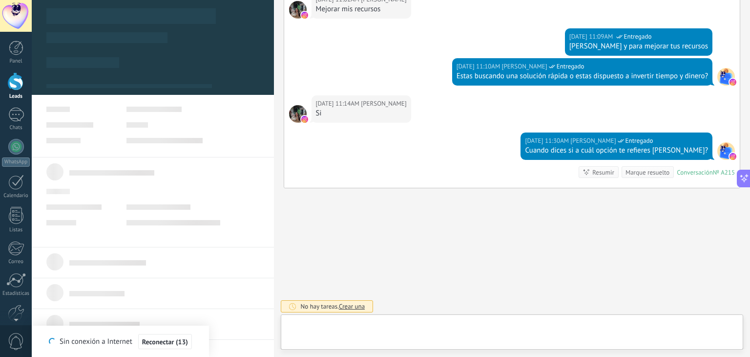
type textarea "**********"
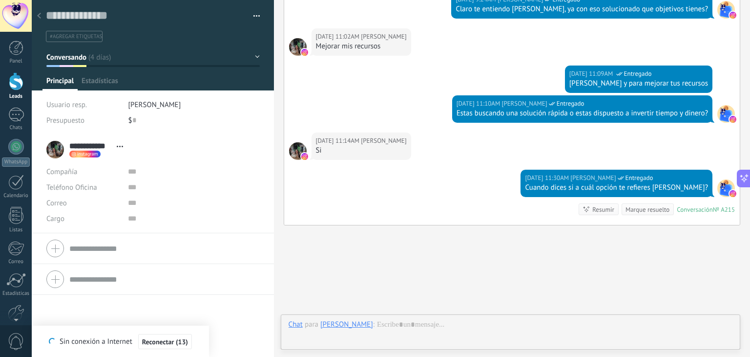
scroll to position [672, 0]
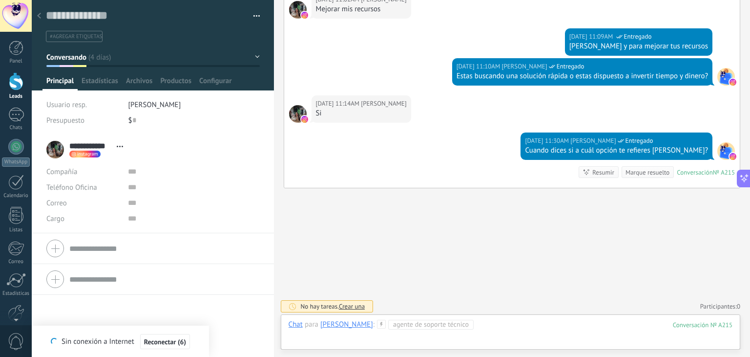
click at [435, 340] on div at bounding box center [511, 333] width 444 height 29
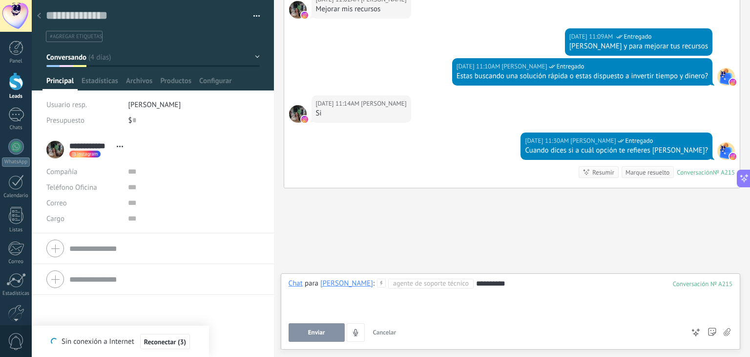
click at [322, 329] on span "Enviar" at bounding box center [316, 332] width 17 height 7
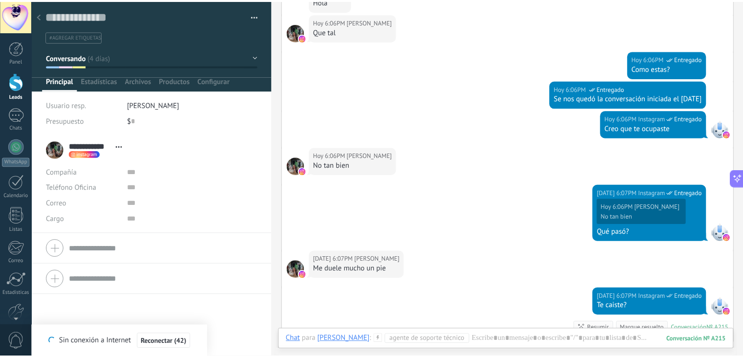
scroll to position [1034, 0]
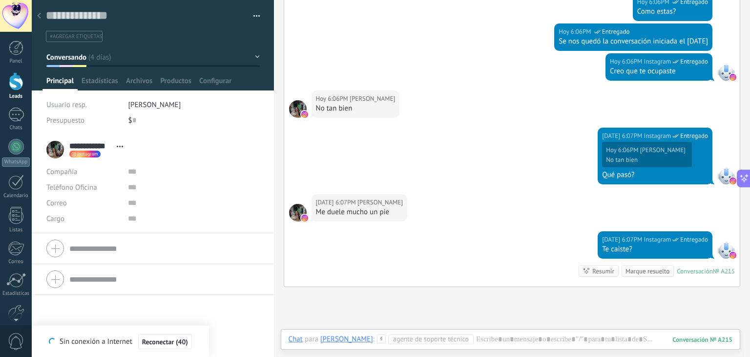
click at [20, 87] on div at bounding box center [16, 81] width 15 height 18
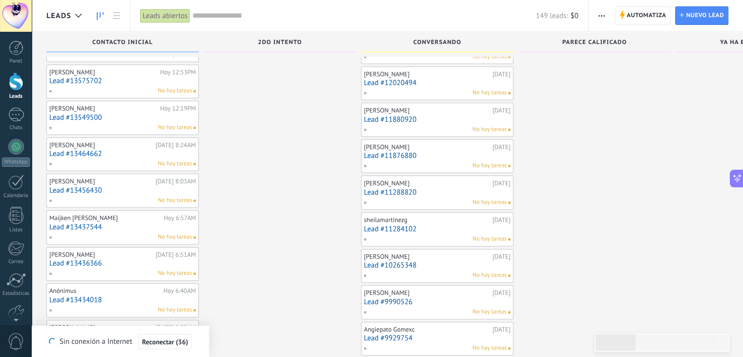
scroll to position [234, 0]
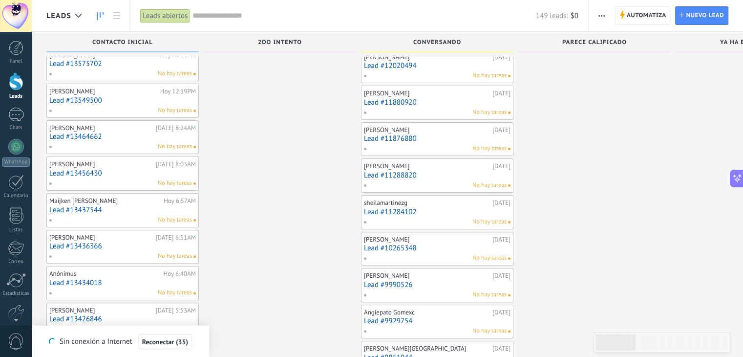
click at [428, 280] on link "Lead #9990526" at bounding box center [437, 284] width 147 height 8
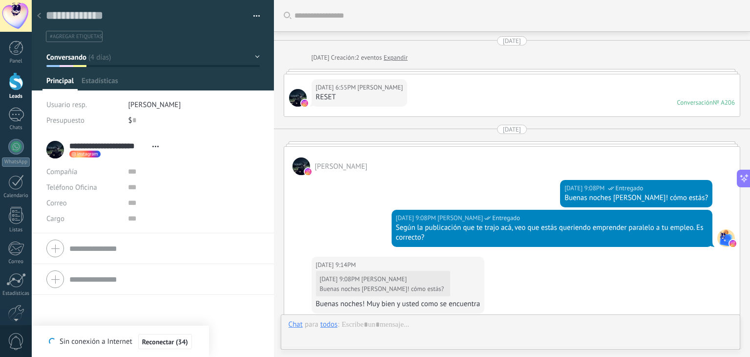
type textarea "**********"
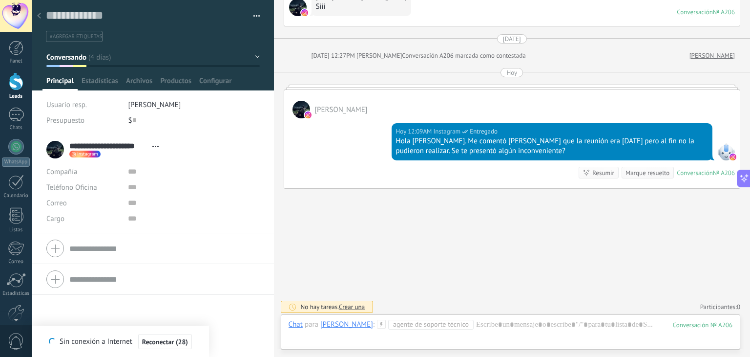
click at [454, 326] on span "Agente de soporte técnico" at bounding box center [430, 324] width 85 height 10
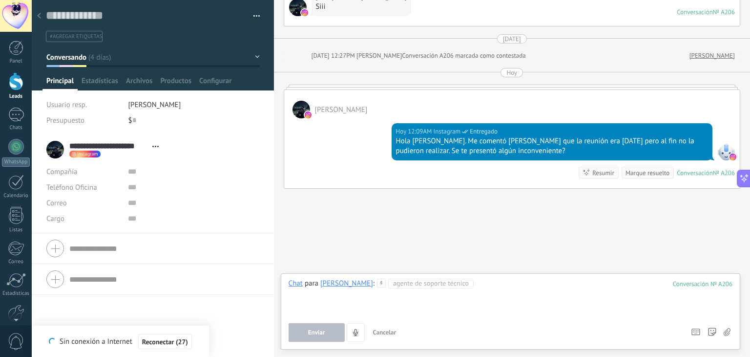
click at [525, 293] on div at bounding box center [511, 296] width 444 height 37
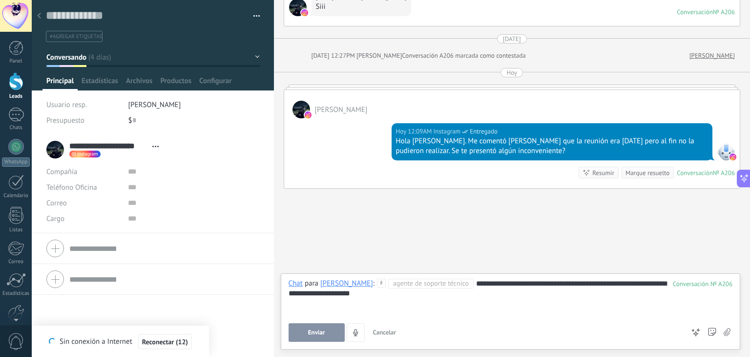
click at [339, 329] on button "Enviar" at bounding box center [317, 332] width 56 height 19
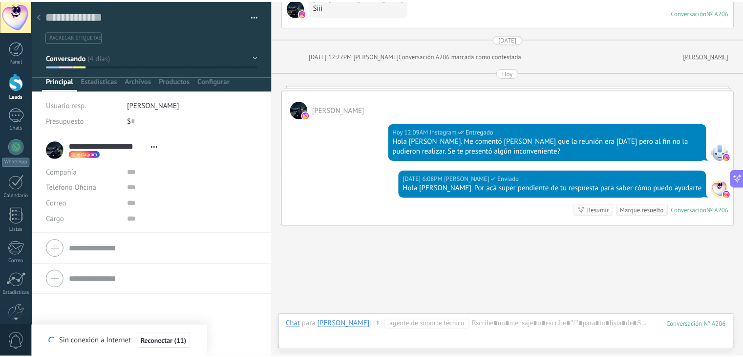
scroll to position [1229, 0]
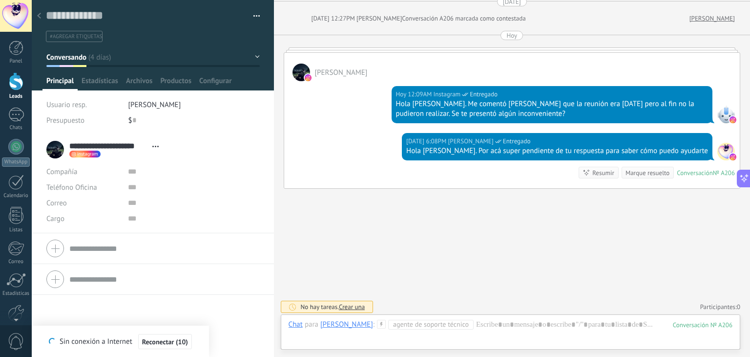
click at [17, 83] on div at bounding box center [16, 81] width 15 height 18
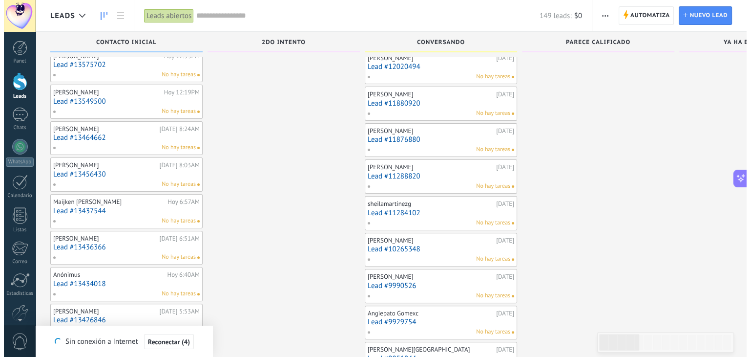
scroll to position [234, 0]
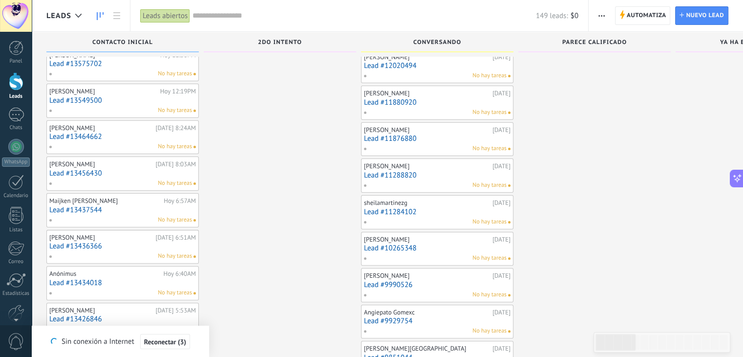
click at [414, 322] on link "Lead #9929754" at bounding box center [437, 321] width 147 height 8
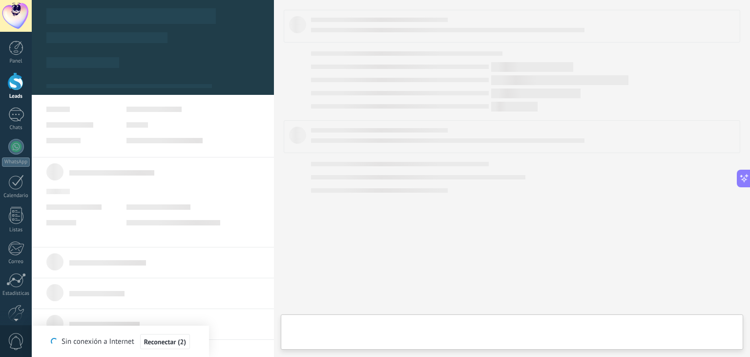
type textarea "**********"
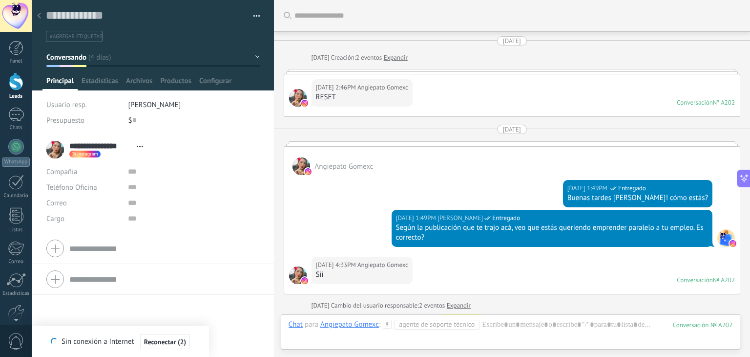
scroll to position [311, 0]
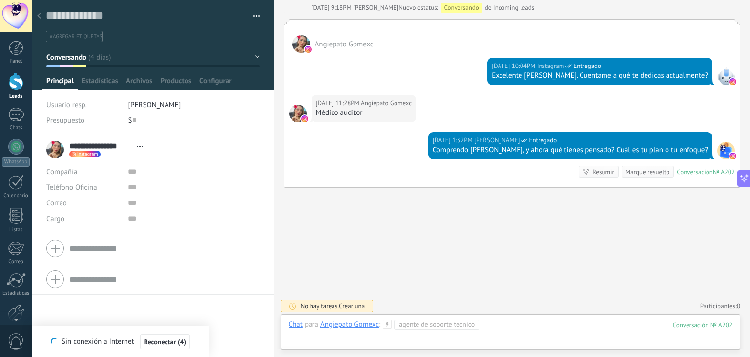
click at [497, 325] on div at bounding box center [511, 333] width 444 height 29
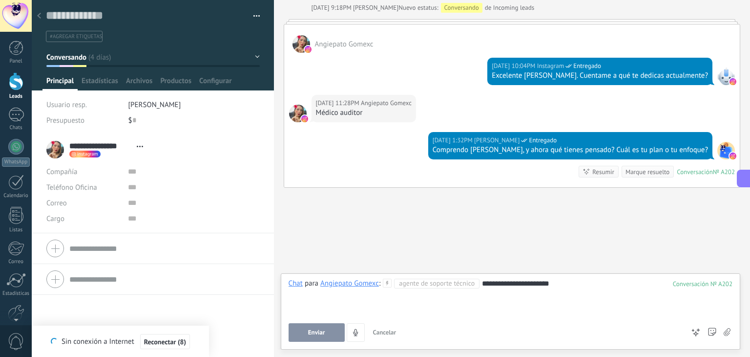
click at [339, 330] on button "Enviar" at bounding box center [317, 332] width 56 height 19
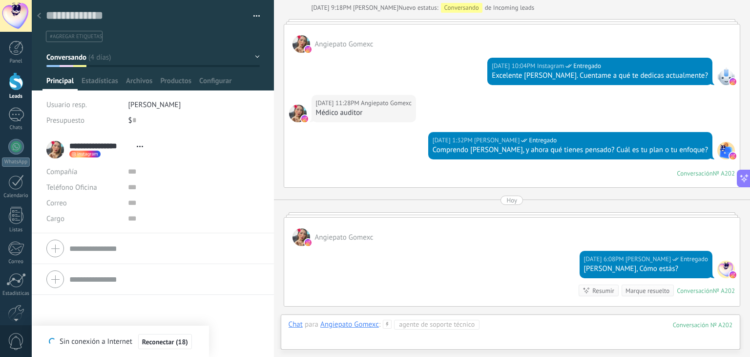
click at [550, 328] on div at bounding box center [511, 333] width 444 height 29
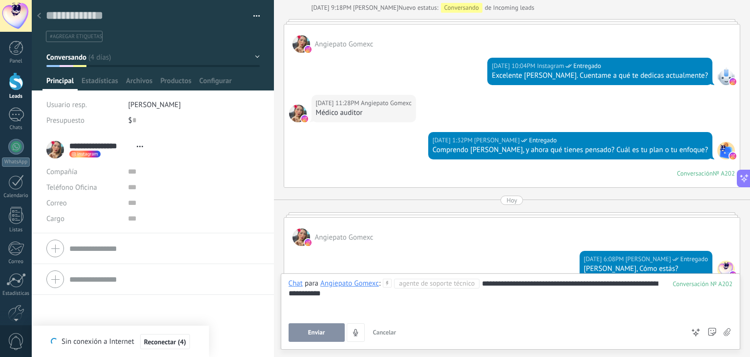
click at [329, 339] on button "Enviar" at bounding box center [317, 332] width 56 height 19
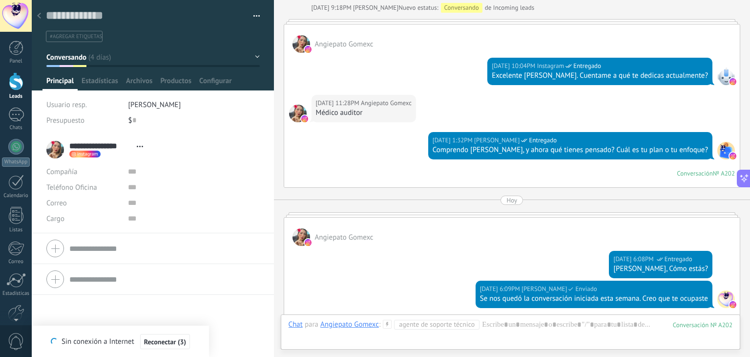
scroll to position [459, 0]
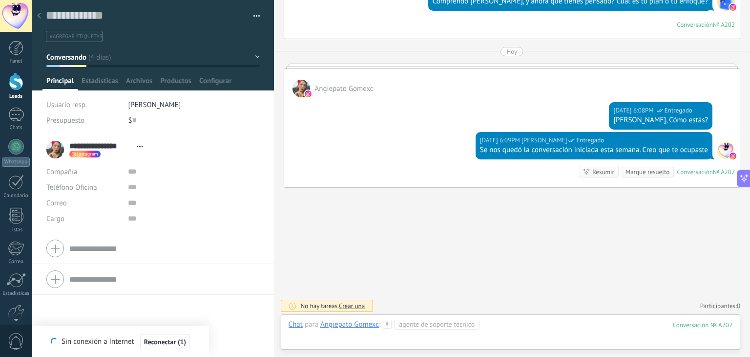
click at [516, 325] on div at bounding box center [511, 333] width 444 height 29
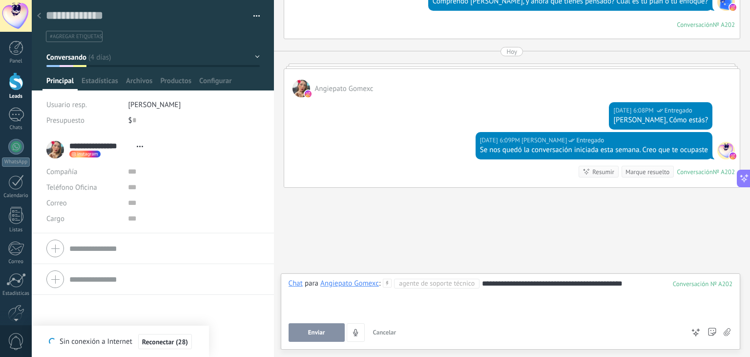
click at [557, 283] on div "**********" at bounding box center [511, 296] width 445 height 37
click at [551, 280] on div "**********" at bounding box center [511, 296] width 445 height 37
click at [323, 330] on span "Enviar" at bounding box center [316, 332] width 17 height 7
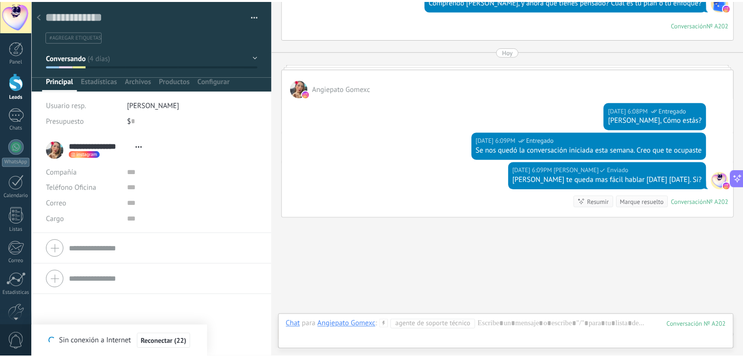
scroll to position [488, 0]
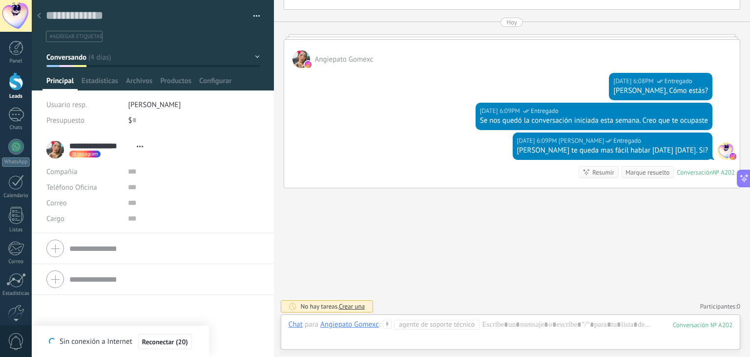
click at [20, 87] on div at bounding box center [16, 81] width 15 height 18
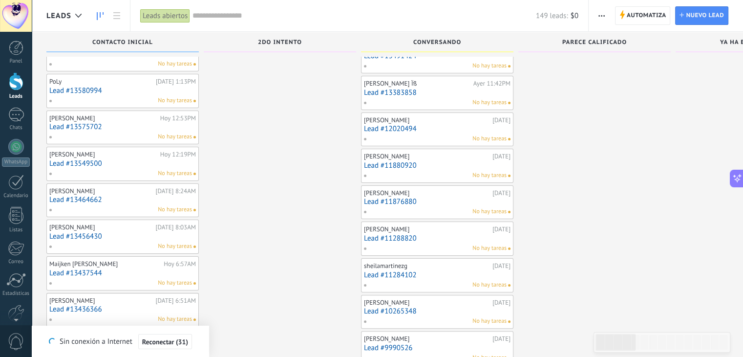
scroll to position [176, 0]
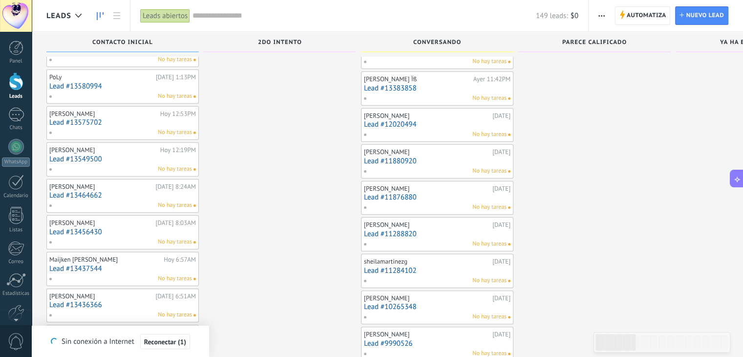
click at [552, 151] on div at bounding box center [594, 269] width 152 height 761
click at [16, 119] on div at bounding box center [16, 114] width 16 height 14
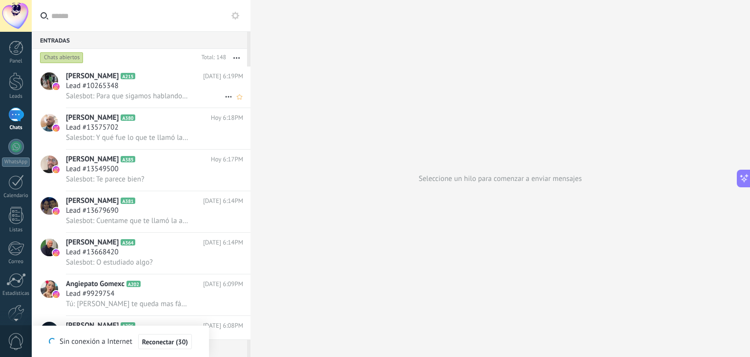
click at [141, 90] on div "Lead #10265348" at bounding box center [154, 86] width 177 height 10
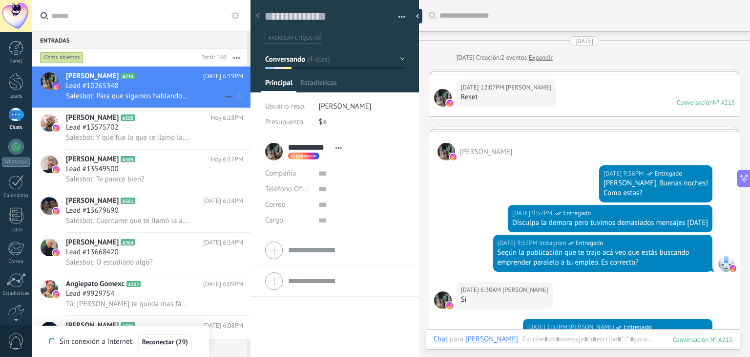
scroll to position [1114, 0]
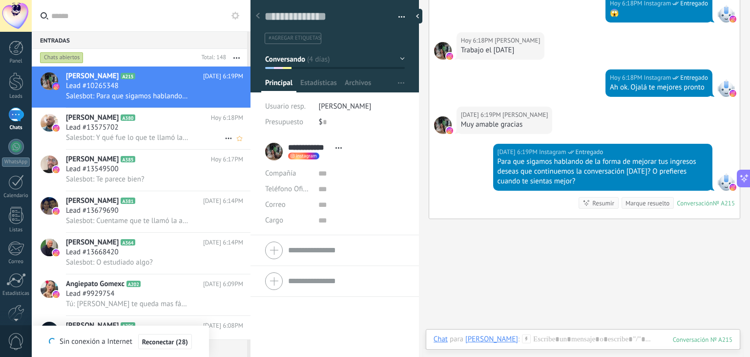
click at [120, 132] on h3 "Lead #13575702" at bounding box center [95, 128] width 58 height 10
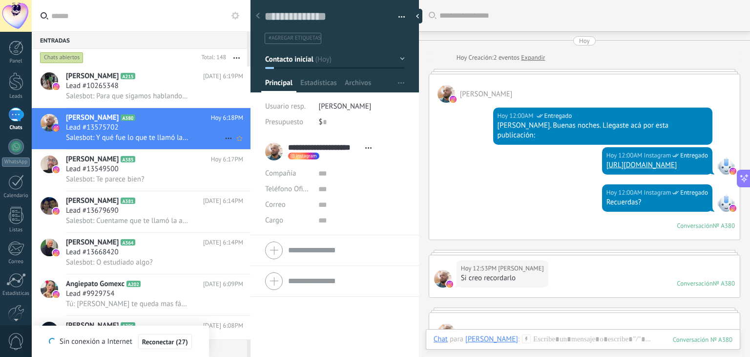
scroll to position [397, 0]
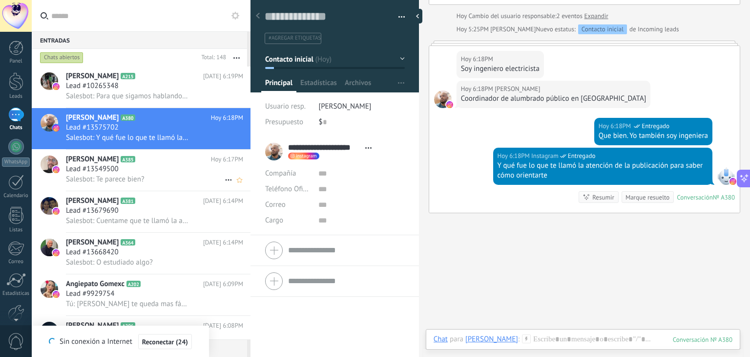
click at [147, 170] on div "Lead #13549500" at bounding box center [154, 169] width 177 height 10
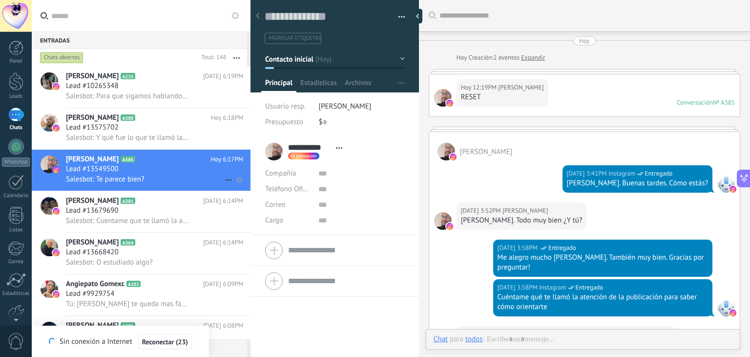
scroll to position [14, 0]
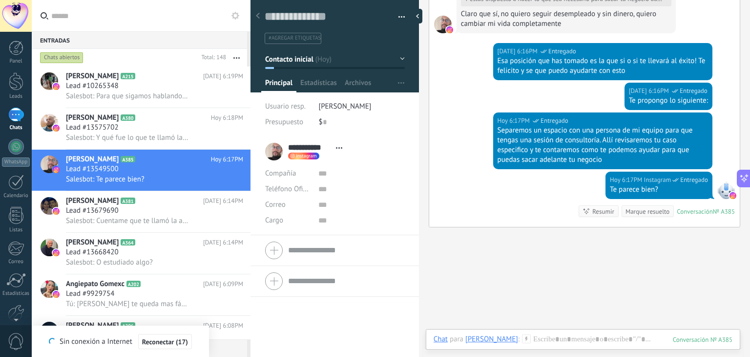
click at [401, 56] on button "Contacto inicial" at bounding box center [335, 59] width 140 height 18
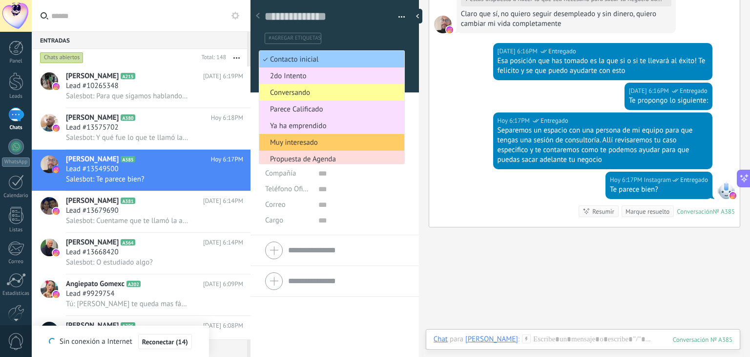
click at [307, 158] on span "Propuesta de Agenda" at bounding box center [330, 158] width 142 height 9
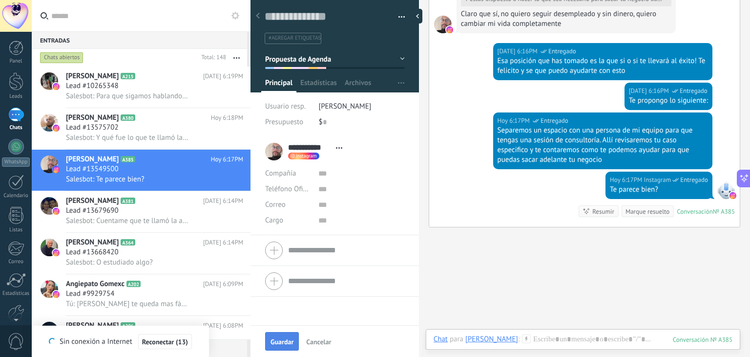
click at [286, 345] on button "Guardar" at bounding box center [282, 341] width 34 height 19
click at [108, 212] on span "Lead #13679690" at bounding box center [92, 211] width 53 height 10
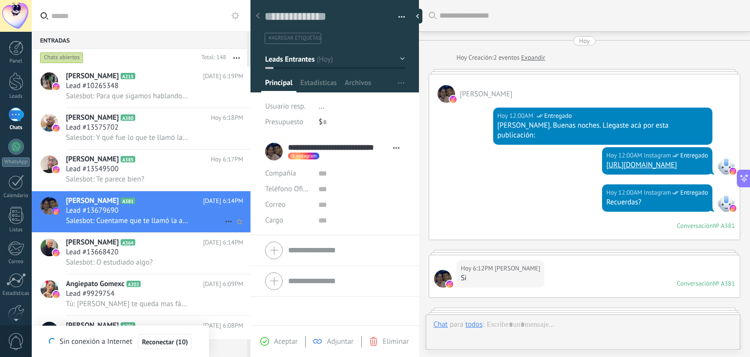
scroll to position [254, 0]
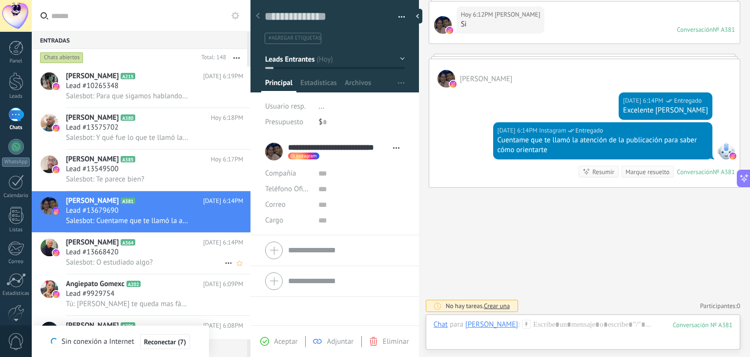
click at [121, 251] on h3 "Lead #13668420" at bounding box center [95, 252] width 58 height 10
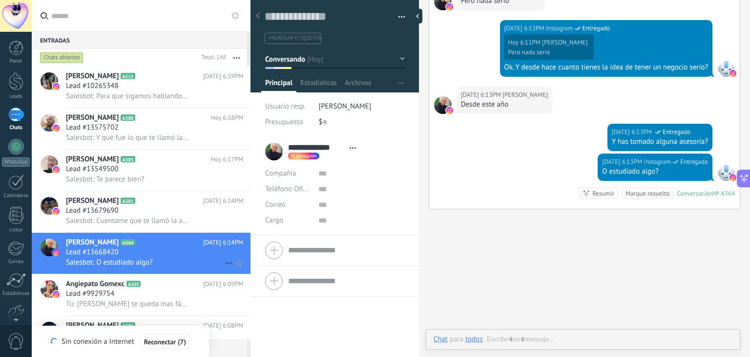
scroll to position [14, 0]
click at [115, 302] on div "Tú: Talvez te queda mas fácil hablar hoy sábado. Si?" at bounding box center [154, 303] width 177 height 10
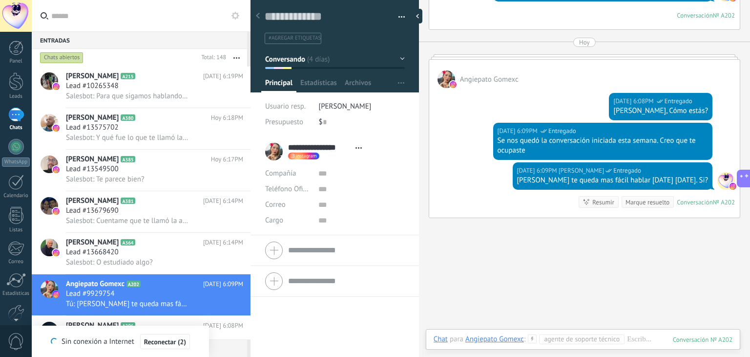
scroll to position [238, 0]
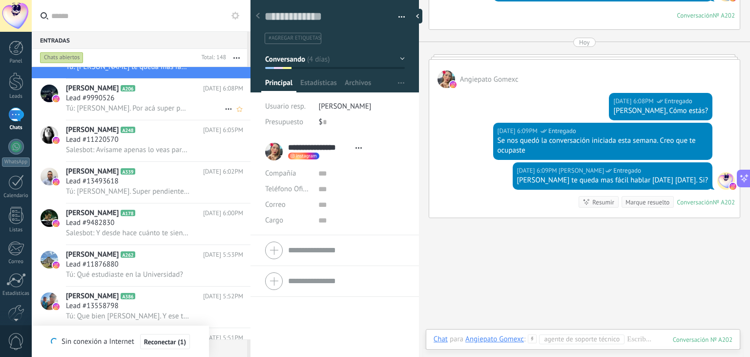
click at [123, 109] on span "Tú: Hola Juan Jose. Por acá super pendiente de tu respuesta para saber cómo pue…" at bounding box center [128, 108] width 124 height 9
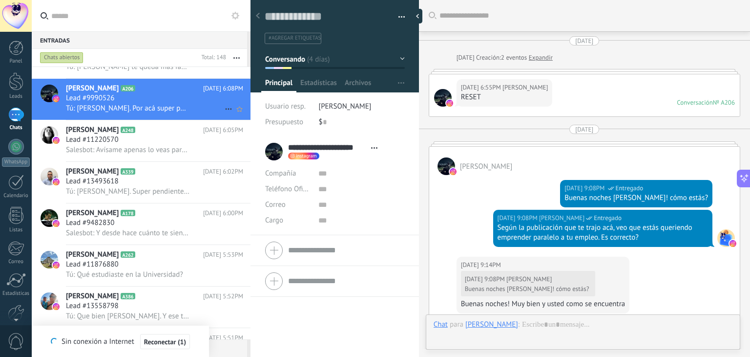
scroll to position [14, 0]
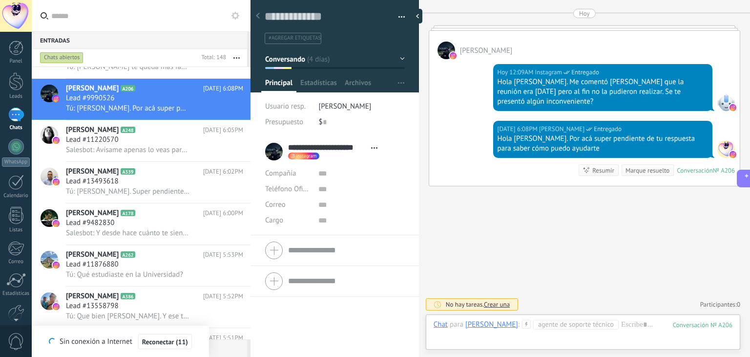
click at [399, 58] on button "Conversando" at bounding box center [335, 59] width 140 height 18
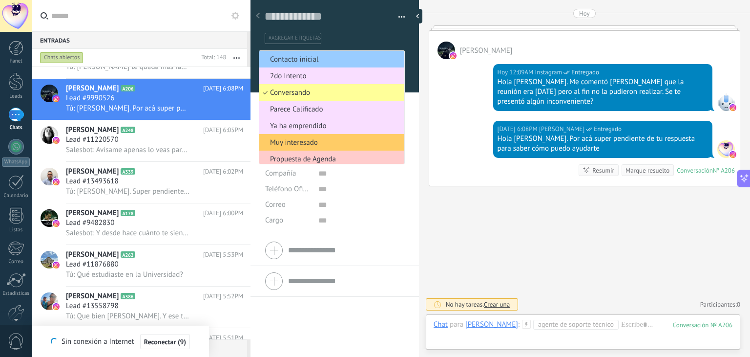
drag, startPoint x: 401, startPoint y: 90, endPoint x: 399, endPoint y: 95, distance: 5.7
click at [399, 95] on ul "Contacto inicial 2do Intento Conversando Parece Calificado Ya ha emprendido Muy…" at bounding box center [332, 107] width 146 height 114
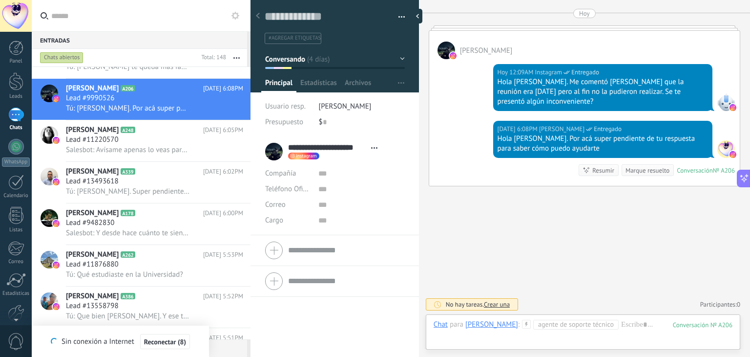
click at [400, 59] on button "Conversando" at bounding box center [335, 59] width 140 height 18
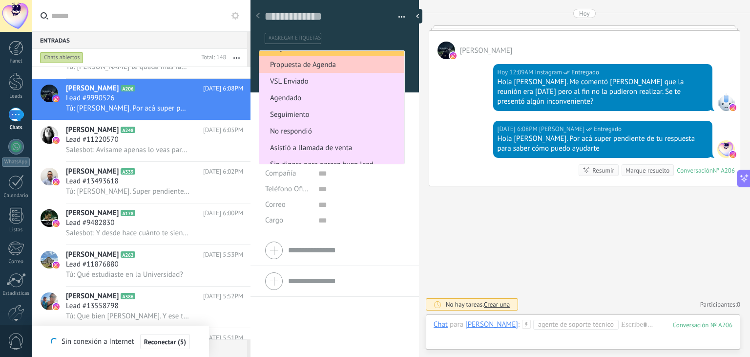
scroll to position [70, 0]
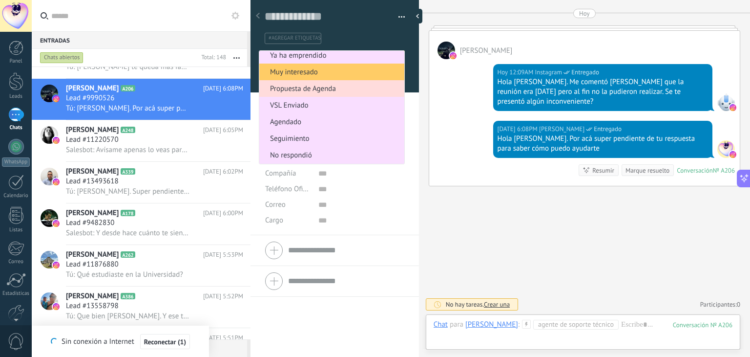
click at [340, 86] on span "Propuesta de Agenda" at bounding box center [330, 88] width 142 height 9
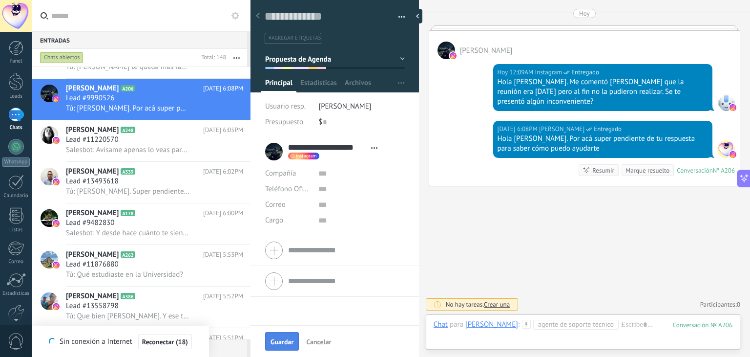
click at [283, 340] on span "Guardar" at bounding box center [282, 341] width 23 height 7
click at [96, 138] on div "Carolina Amaya Sayago A248 Hoy 6:05PM Lead #11220570 Salesbot: Avísame apenas l…" at bounding box center [158, 140] width 185 height 41
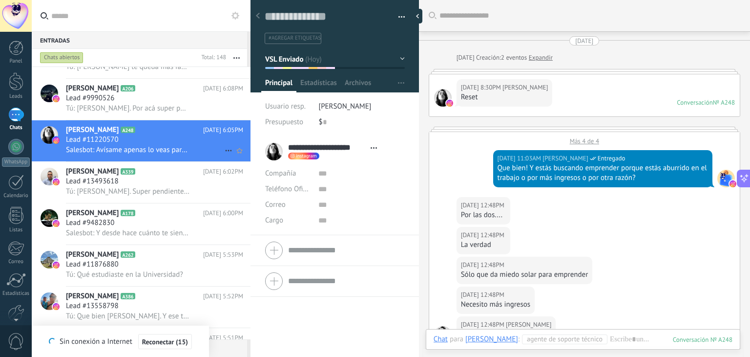
scroll to position [755, 0]
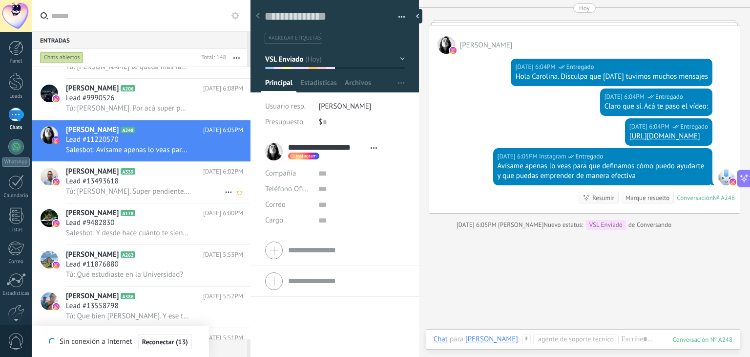
click at [104, 182] on span "Lead #13493618" at bounding box center [92, 181] width 53 height 10
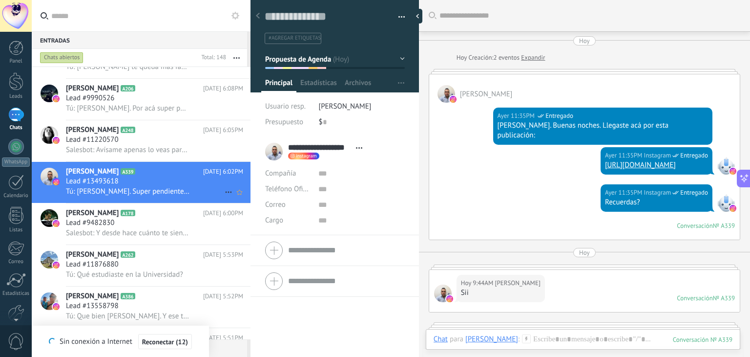
scroll to position [830, 0]
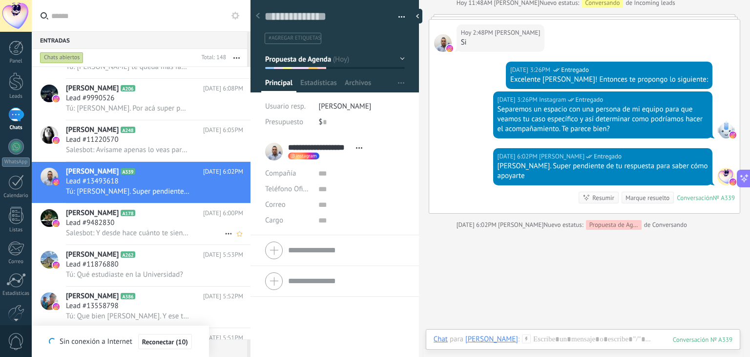
click at [109, 217] on span "Camilo Quintero" at bounding box center [92, 213] width 53 height 10
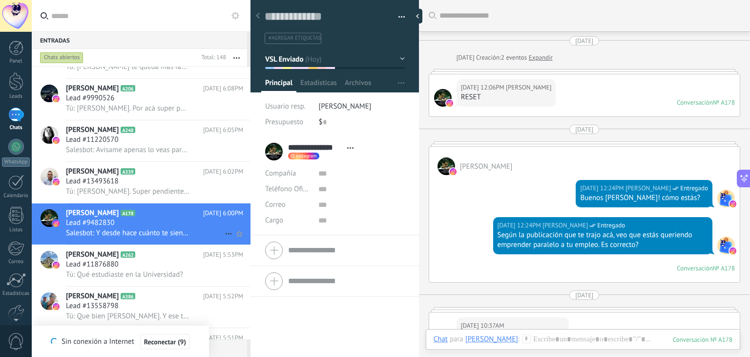
scroll to position [1130, 0]
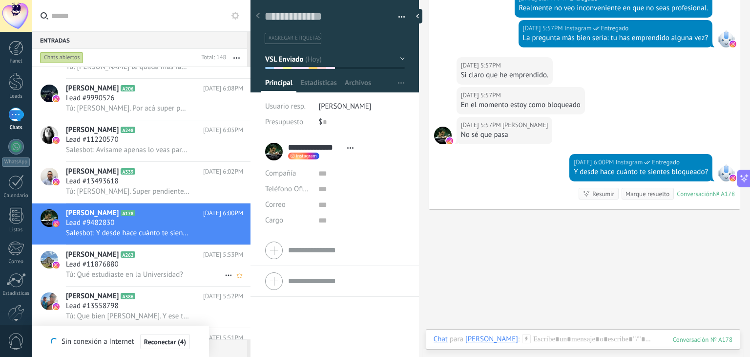
click at [106, 269] on span "Lead #11876880" at bounding box center [92, 264] width 53 height 10
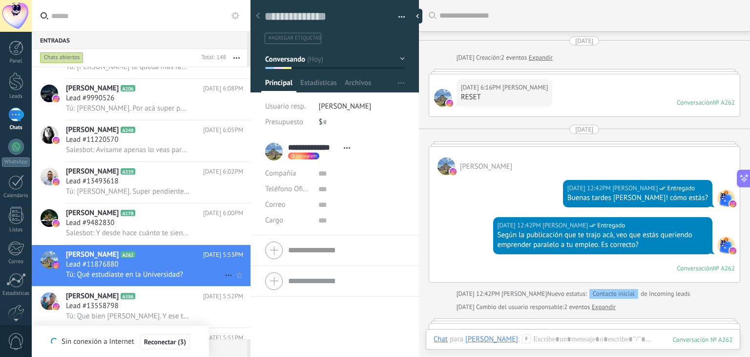
scroll to position [1148, 0]
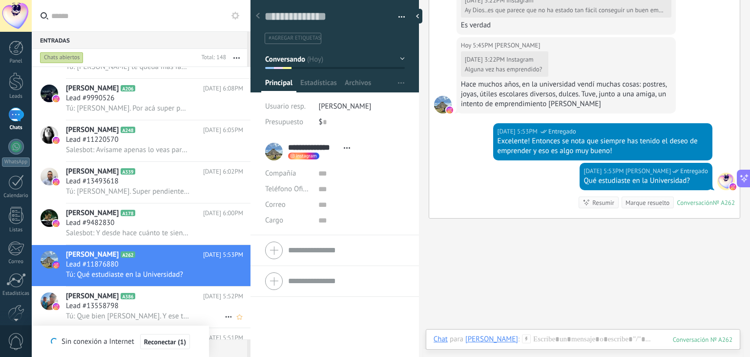
click at [95, 311] on span "Lead #13558798" at bounding box center [92, 306] width 53 height 10
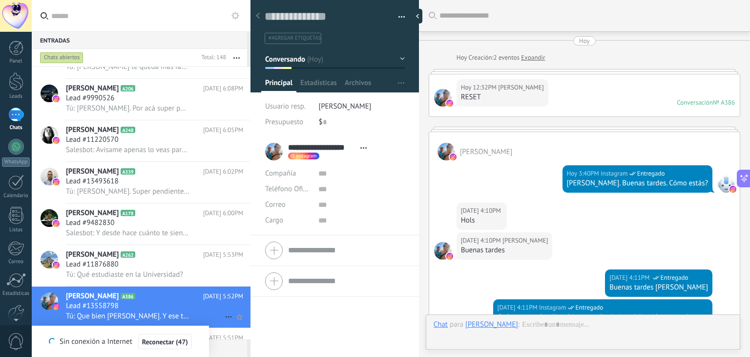
scroll to position [14, 0]
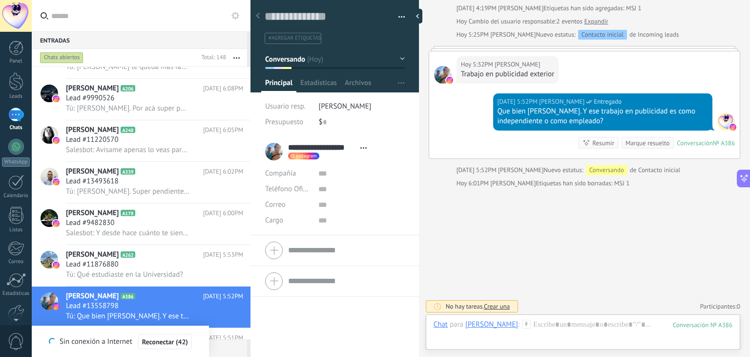
click at [251, 147] on div at bounding box center [251, 178] width 0 height 357
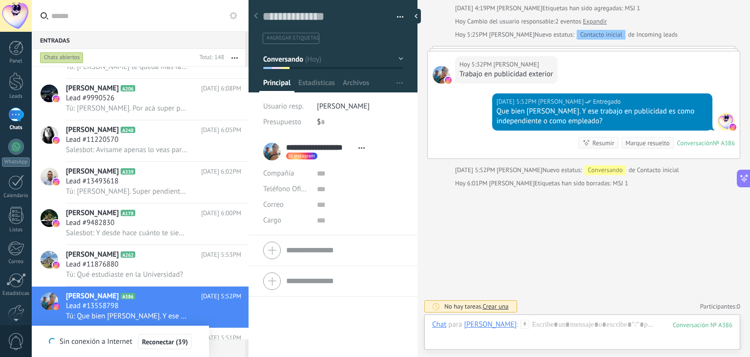
click at [249, 133] on div at bounding box center [249, 178] width 0 height 357
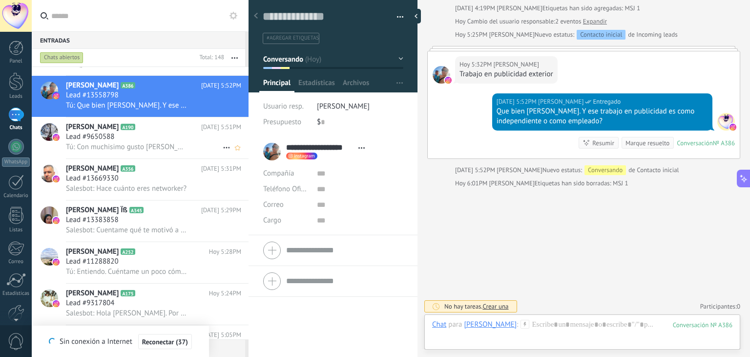
scroll to position [439, 0]
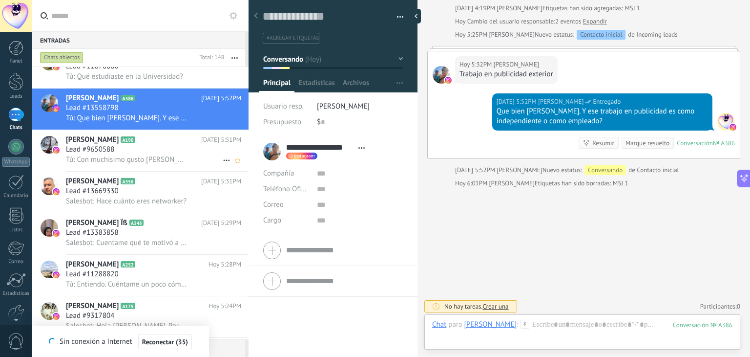
click at [156, 154] on div "Lead #9650588" at bounding box center [153, 150] width 175 height 10
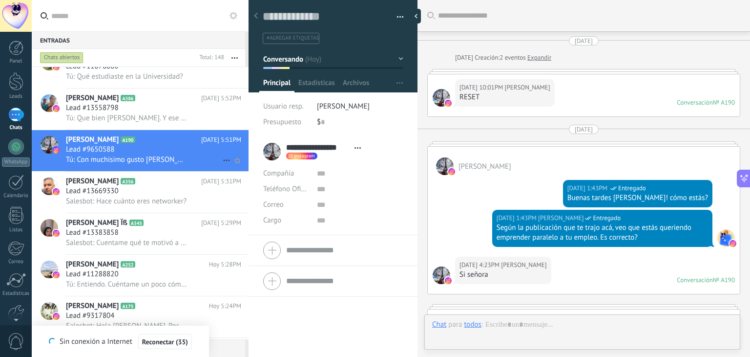
scroll to position [789, 0]
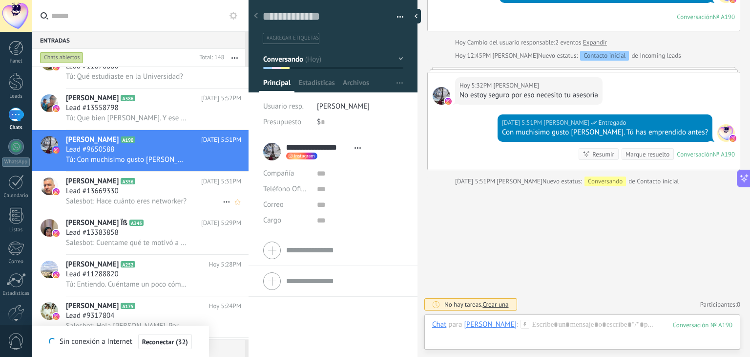
click at [142, 206] on span "Salesbot: Hace cuánto eres networker?" at bounding box center [126, 200] width 121 height 9
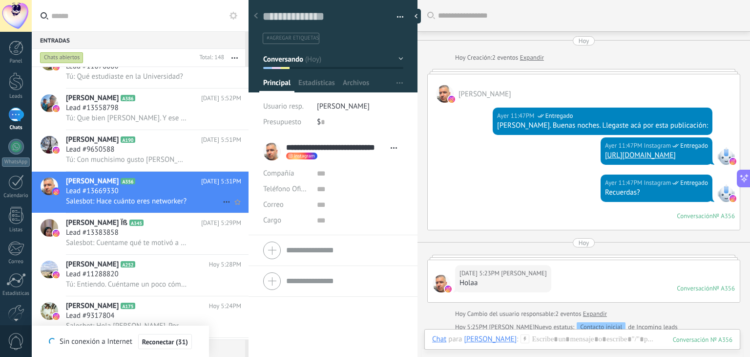
scroll to position [422, 0]
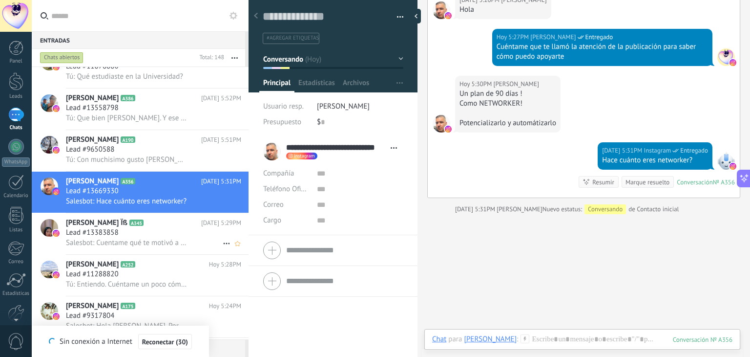
click at [135, 228] on h2 "Juleidys Ïß A345" at bounding box center [133, 223] width 135 height 10
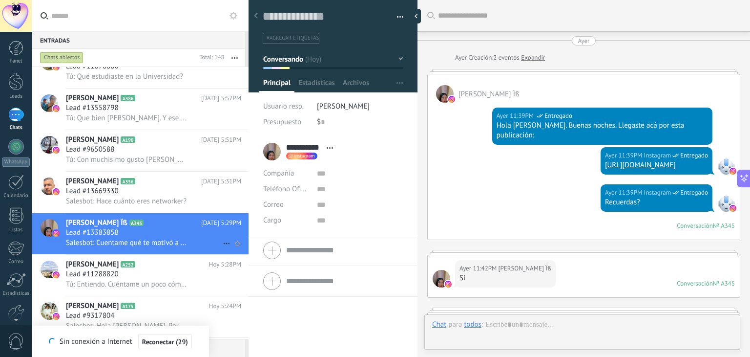
scroll to position [962, 0]
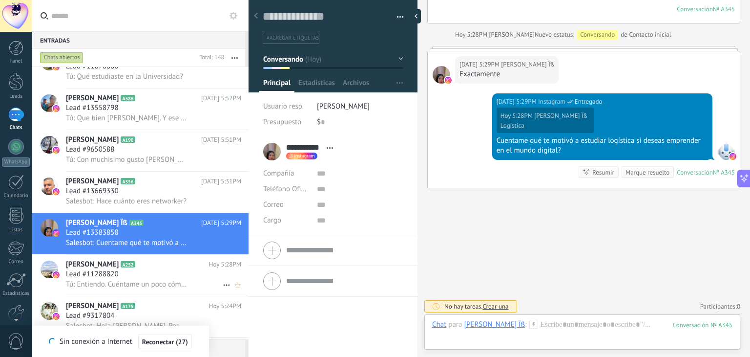
click at [135, 285] on span "Tú: Entiendo. Cuéntame un poco cómo ha sido tu trayectoria laboral para saber q…" at bounding box center [127, 283] width 122 height 9
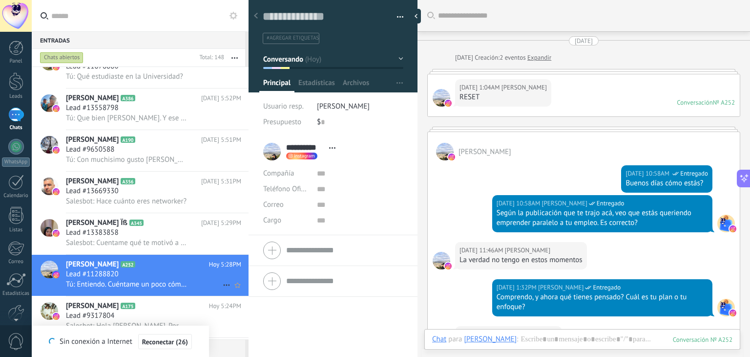
scroll to position [1006, 0]
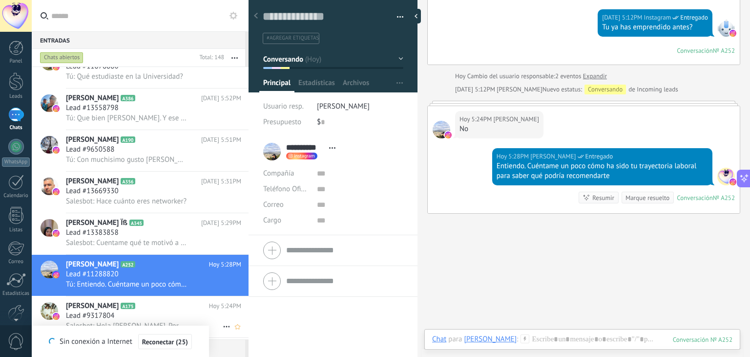
click at [136, 318] on div "Lead #9317804" at bounding box center [153, 316] width 175 height 10
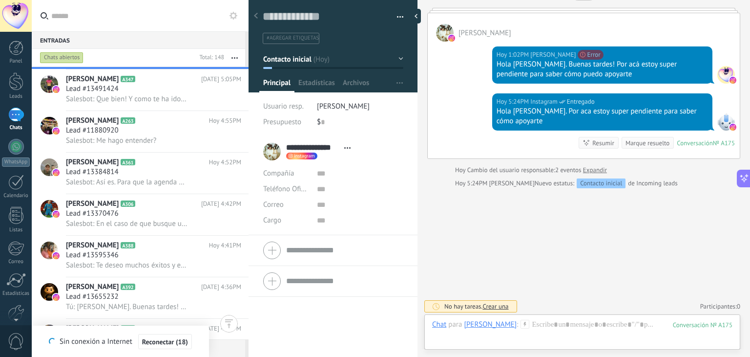
scroll to position [650, 0]
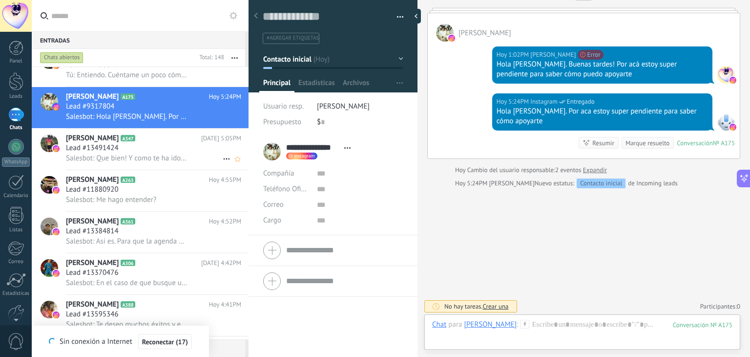
click at [130, 158] on span "Salesbot: Que bien! Y como te ha ido en la red? Hace cuánto estás ahí?" at bounding box center [127, 157] width 122 height 9
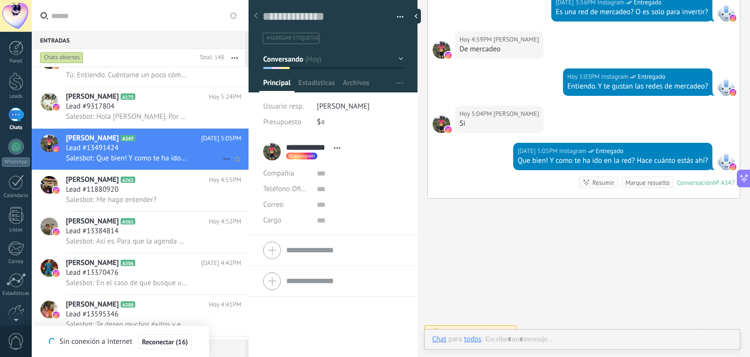
scroll to position [14, 0]
click at [121, 185] on h2 "Harold Rodríguez A263" at bounding box center [137, 180] width 143 height 10
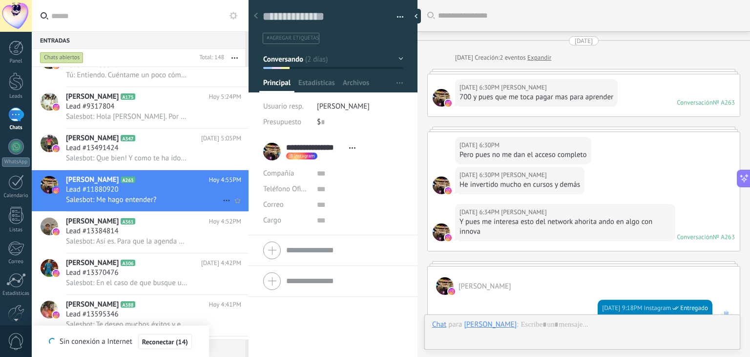
scroll to position [877, 0]
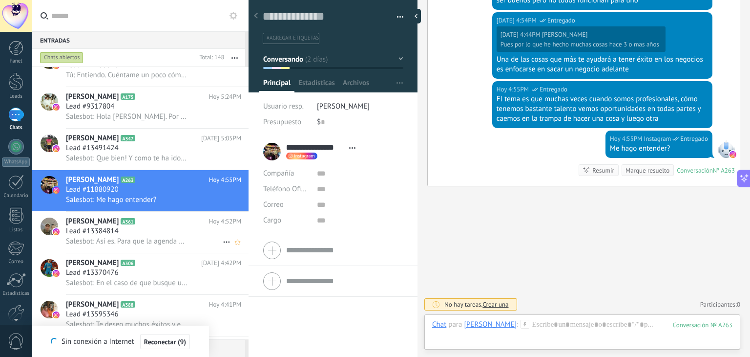
click at [114, 234] on span "Lead #13384814" at bounding box center [92, 231] width 53 height 10
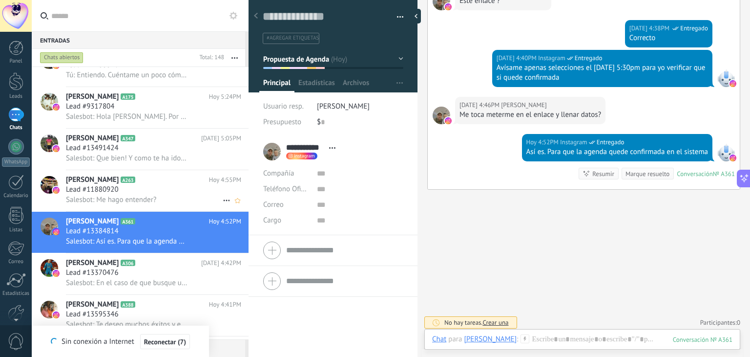
click at [142, 194] on div "Lead #11880920" at bounding box center [153, 190] width 175 height 10
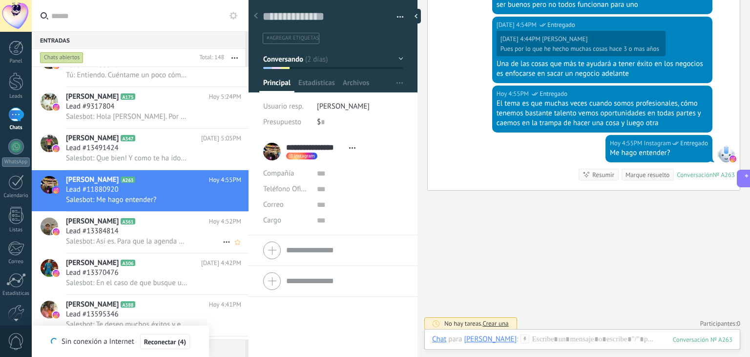
click at [139, 236] on div "Lead #13384814" at bounding box center [153, 231] width 175 height 10
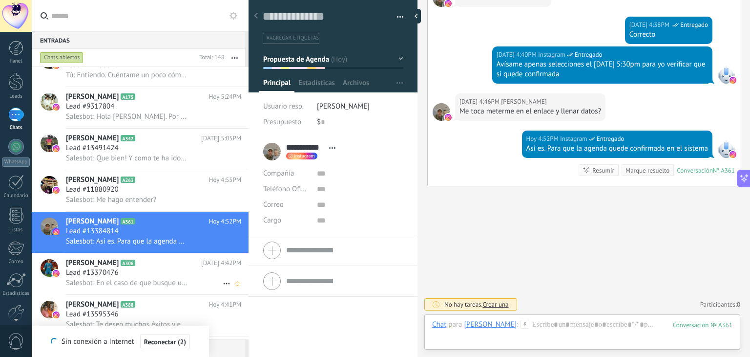
click at [132, 276] on div "Lead #13370476" at bounding box center [153, 273] width 175 height 10
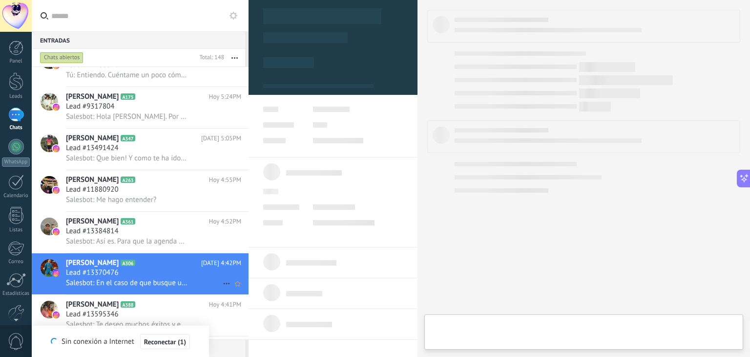
type textarea "**********"
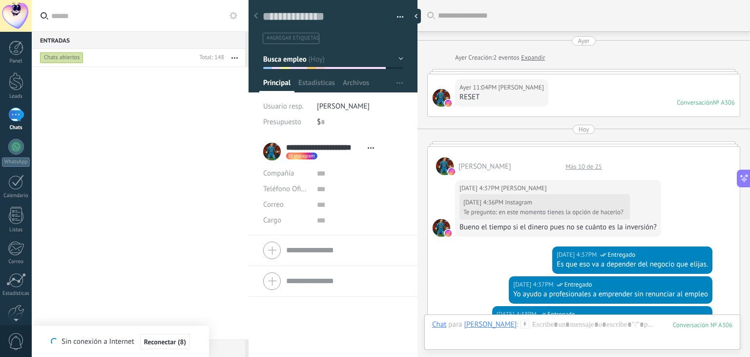
scroll to position [14, 0]
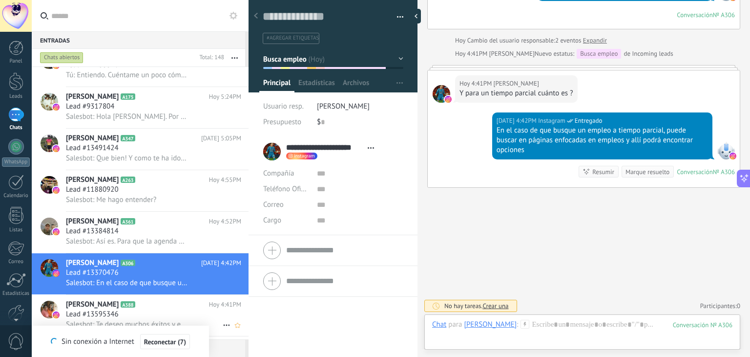
click at [131, 317] on div "Lead #13595346" at bounding box center [153, 314] width 175 height 10
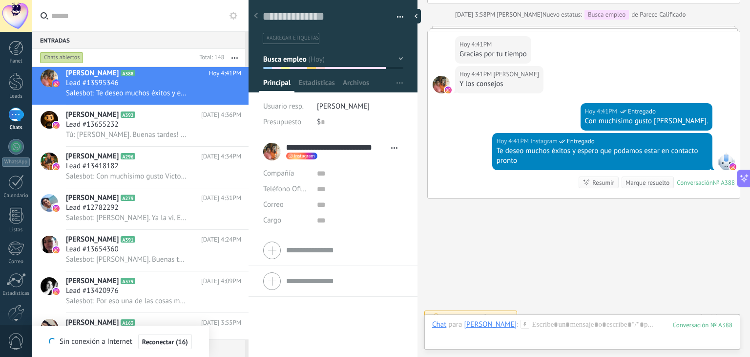
scroll to position [878, 0]
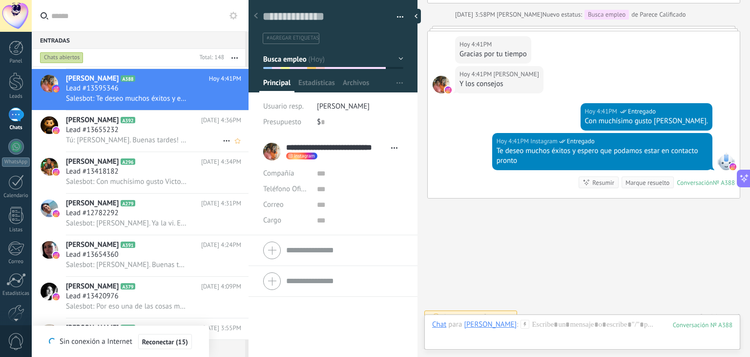
click at [156, 132] on div "Lead #13655232" at bounding box center [153, 130] width 175 height 10
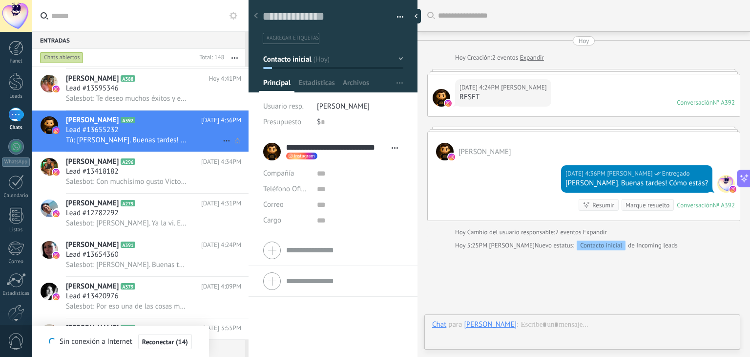
scroll to position [63, 0]
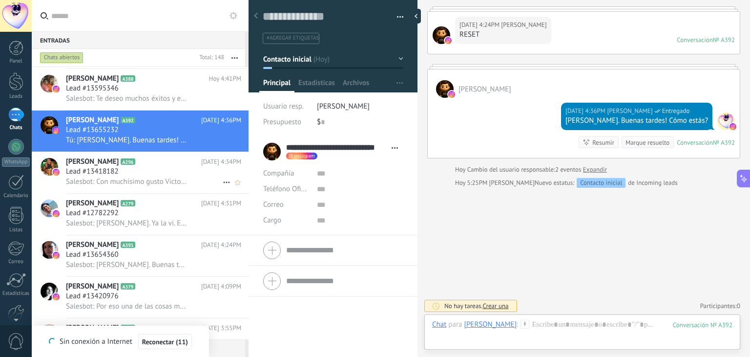
click at [135, 174] on div "Lead #13418182" at bounding box center [153, 172] width 175 height 10
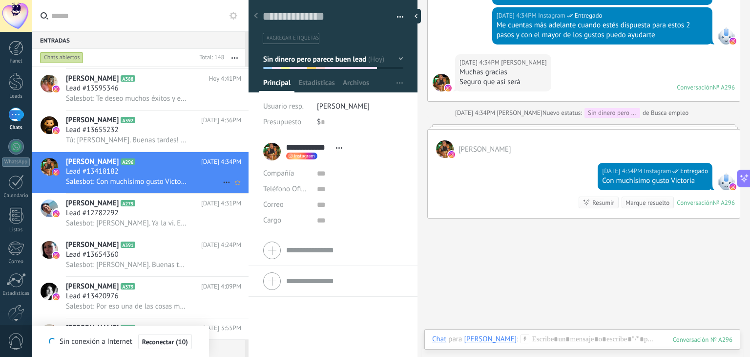
scroll to position [14, 0]
click at [131, 218] on div "Lead #12782292" at bounding box center [153, 213] width 175 height 10
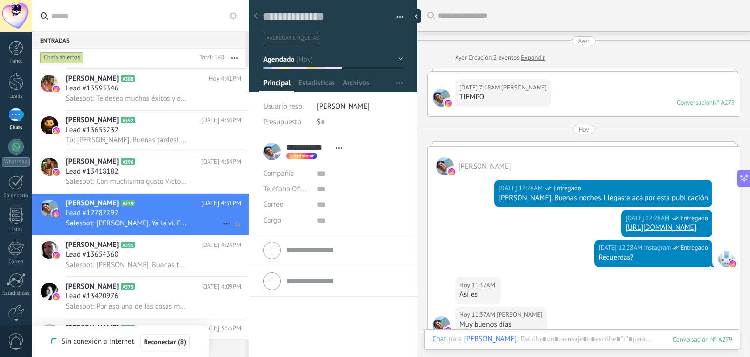
scroll to position [1601, 0]
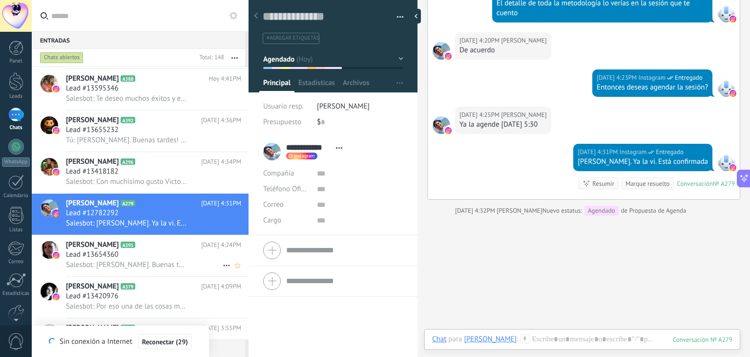
click at [109, 259] on span "Lead #13654360" at bounding box center [92, 255] width 53 height 10
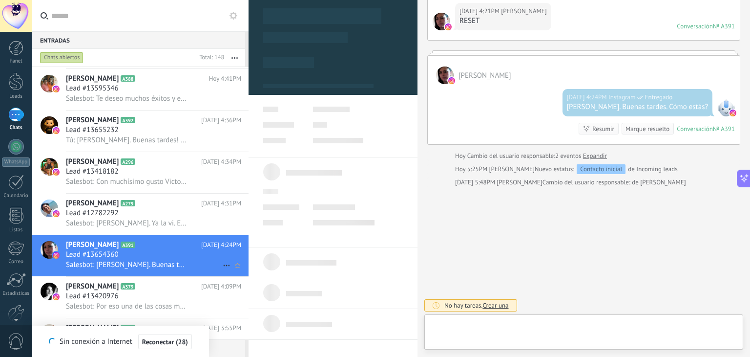
scroll to position [14, 0]
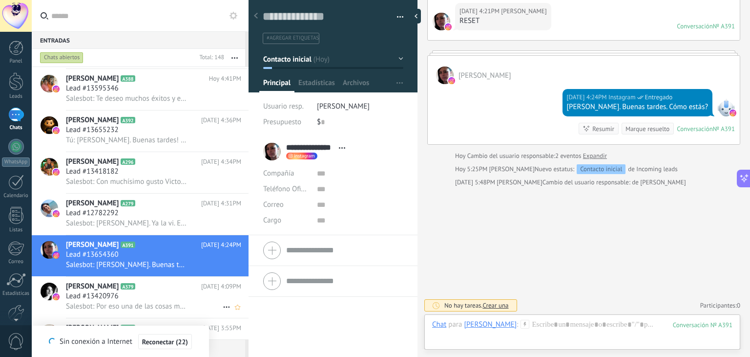
click at [138, 299] on div "Lead #13420976" at bounding box center [153, 296] width 175 height 10
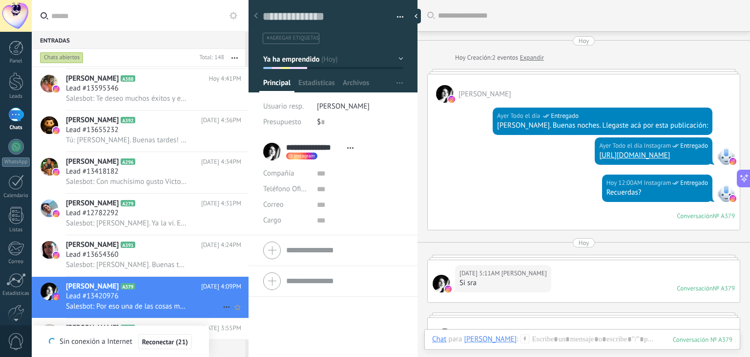
scroll to position [944, 0]
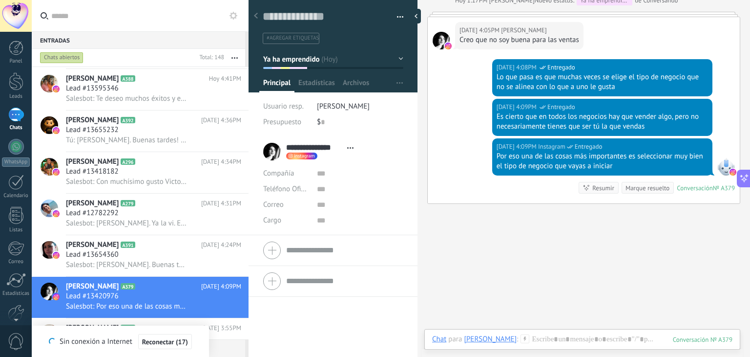
click at [249, 192] on div at bounding box center [249, 178] width 0 height 357
type textarea "**********"
